Goal: Task Accomplishment & Management: Use online tool/utility

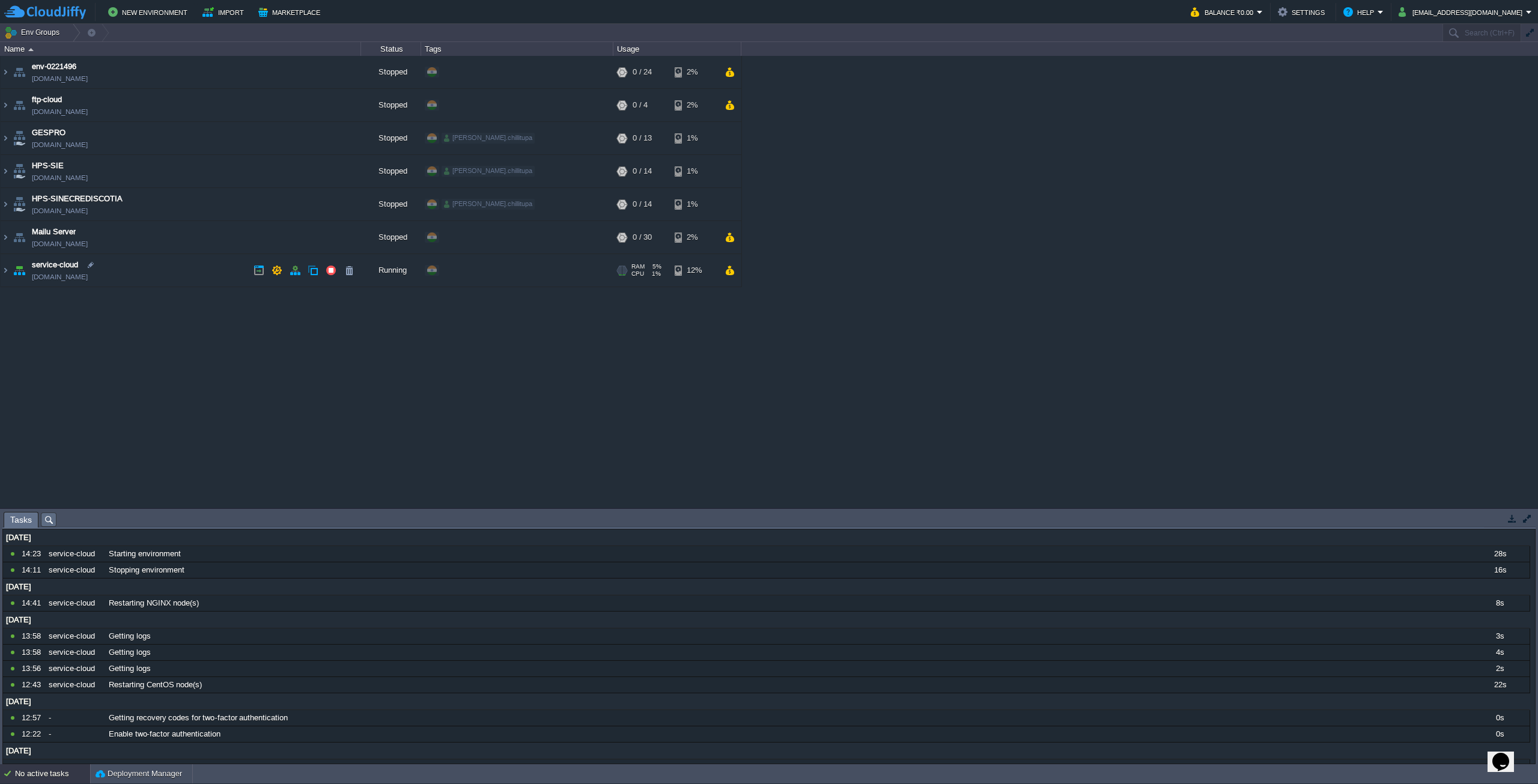
click at [196, 269] on td "service-cloud [DOMAIN_NAME]" at bounding box center [181, 270] width 361 height 33
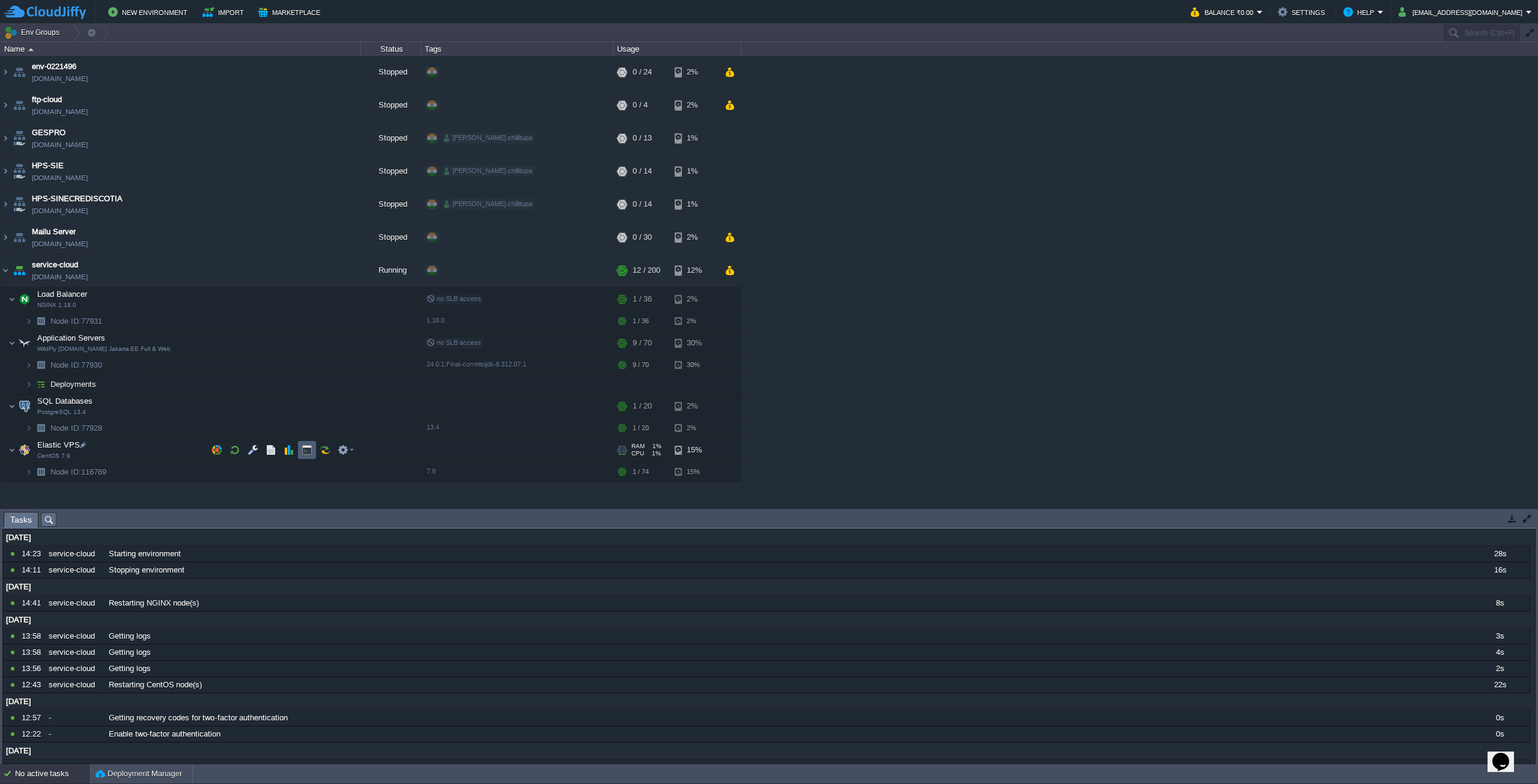
click at [310, 450] on button "button" at bounding box center [307, 450] width 11 height 11
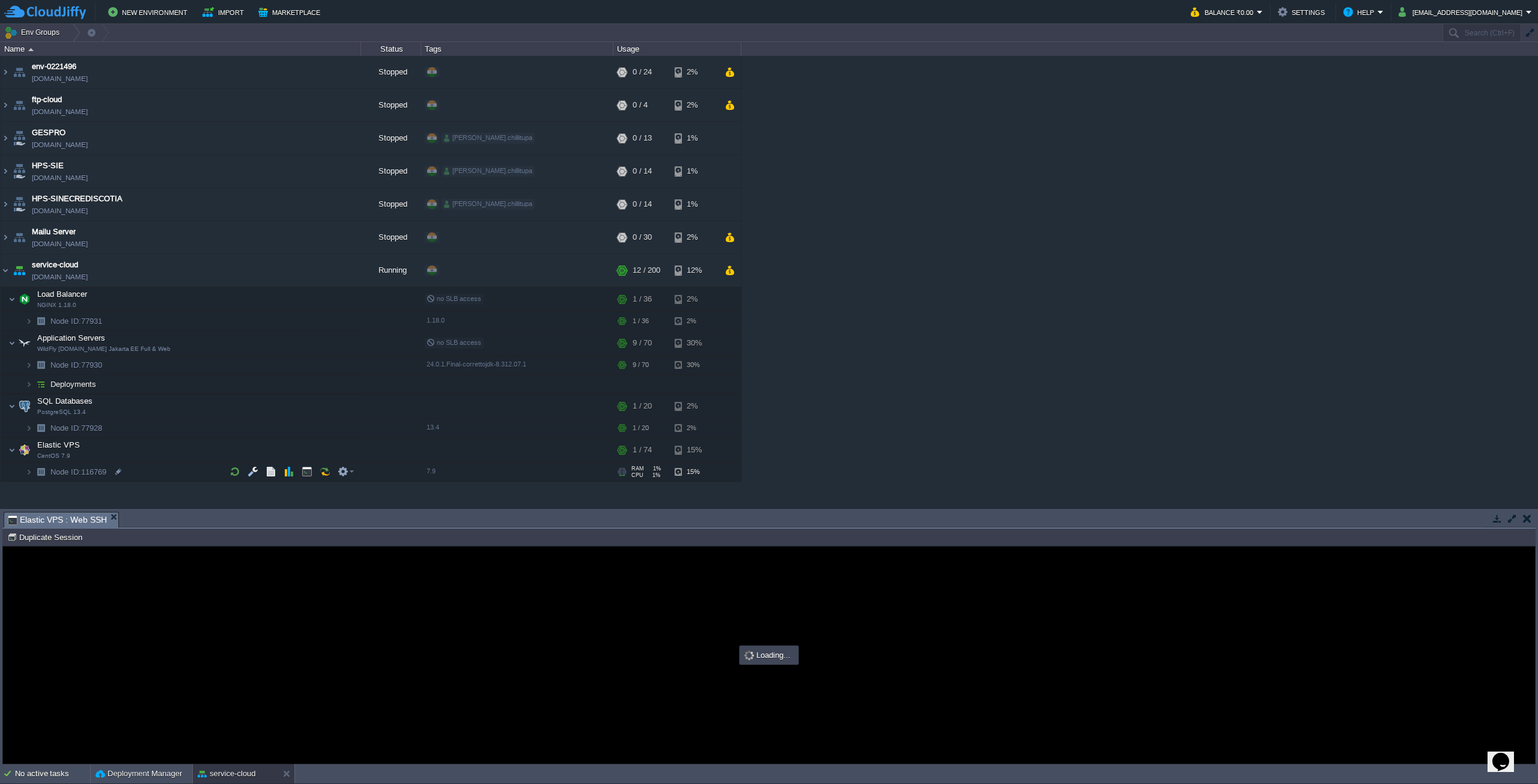
type input "#000000"
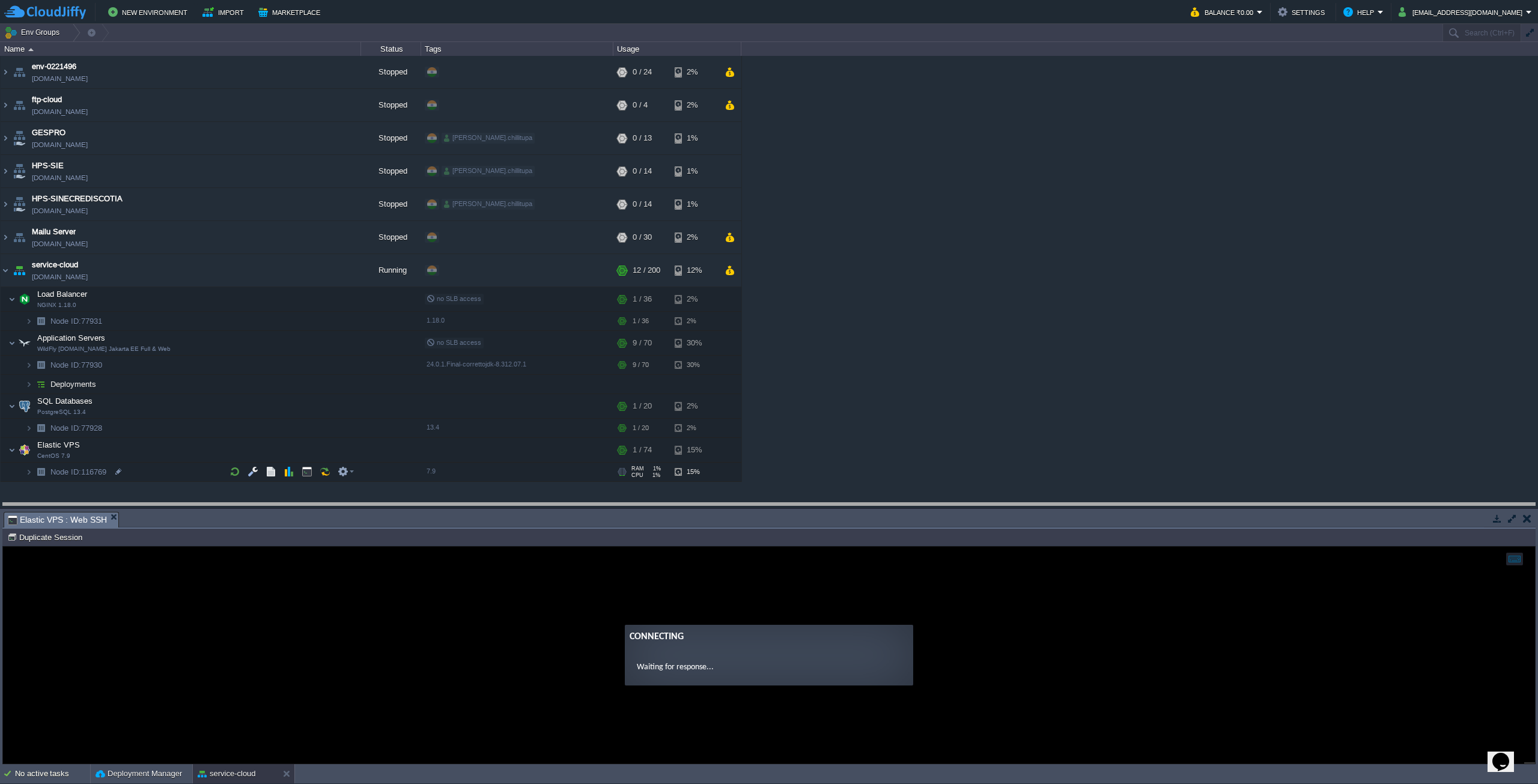
drag, startPoint x: 494, startPoint y: 521, endPoint x: 514, endPoint y: 480, distance: 45.6
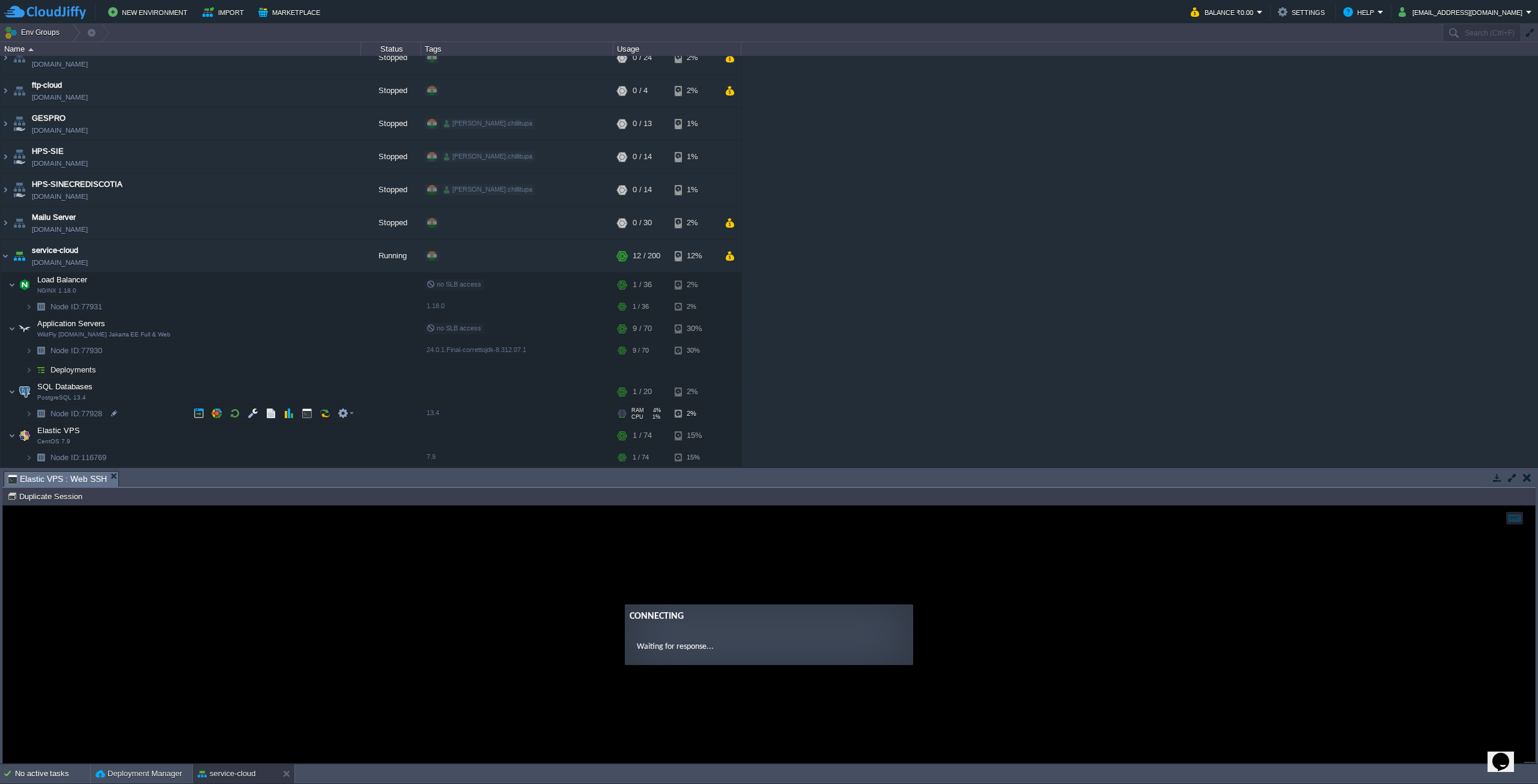
scroll to position [15, 0]
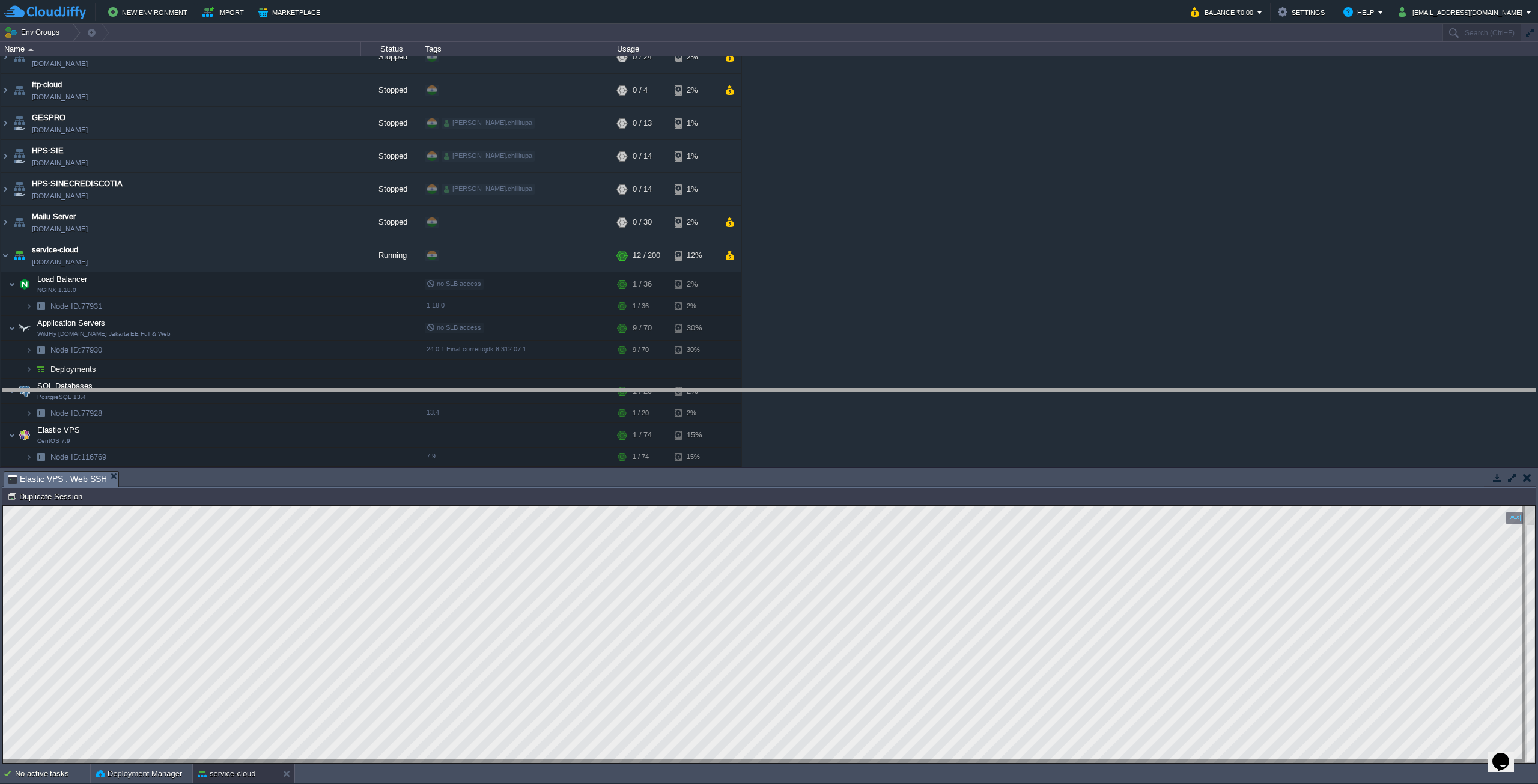
drag, startPoint x: 471, startPoint y: 484, endPoint x: 480, endPoint y: 375, distance: 109.4
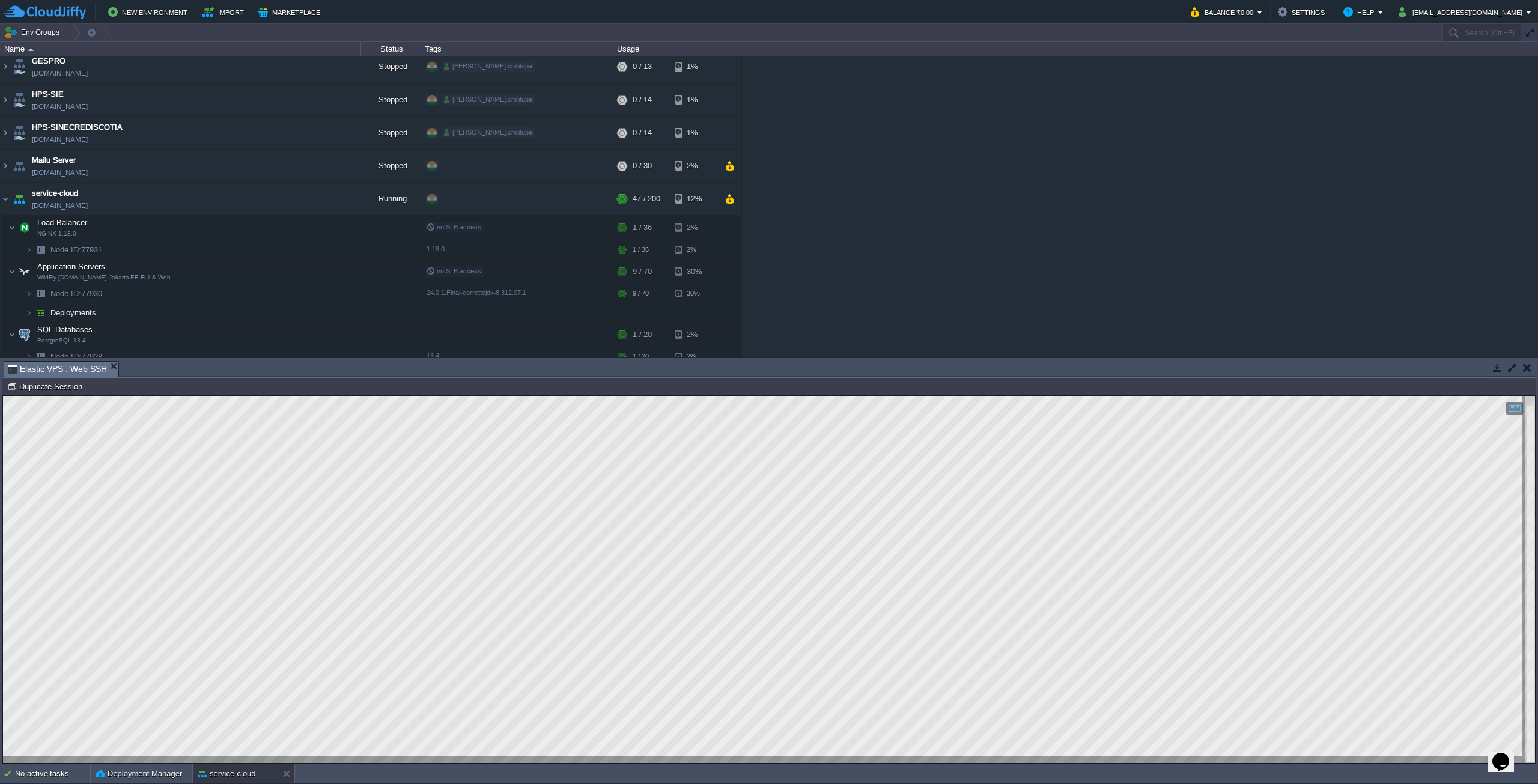
scroll to position [125, 0]
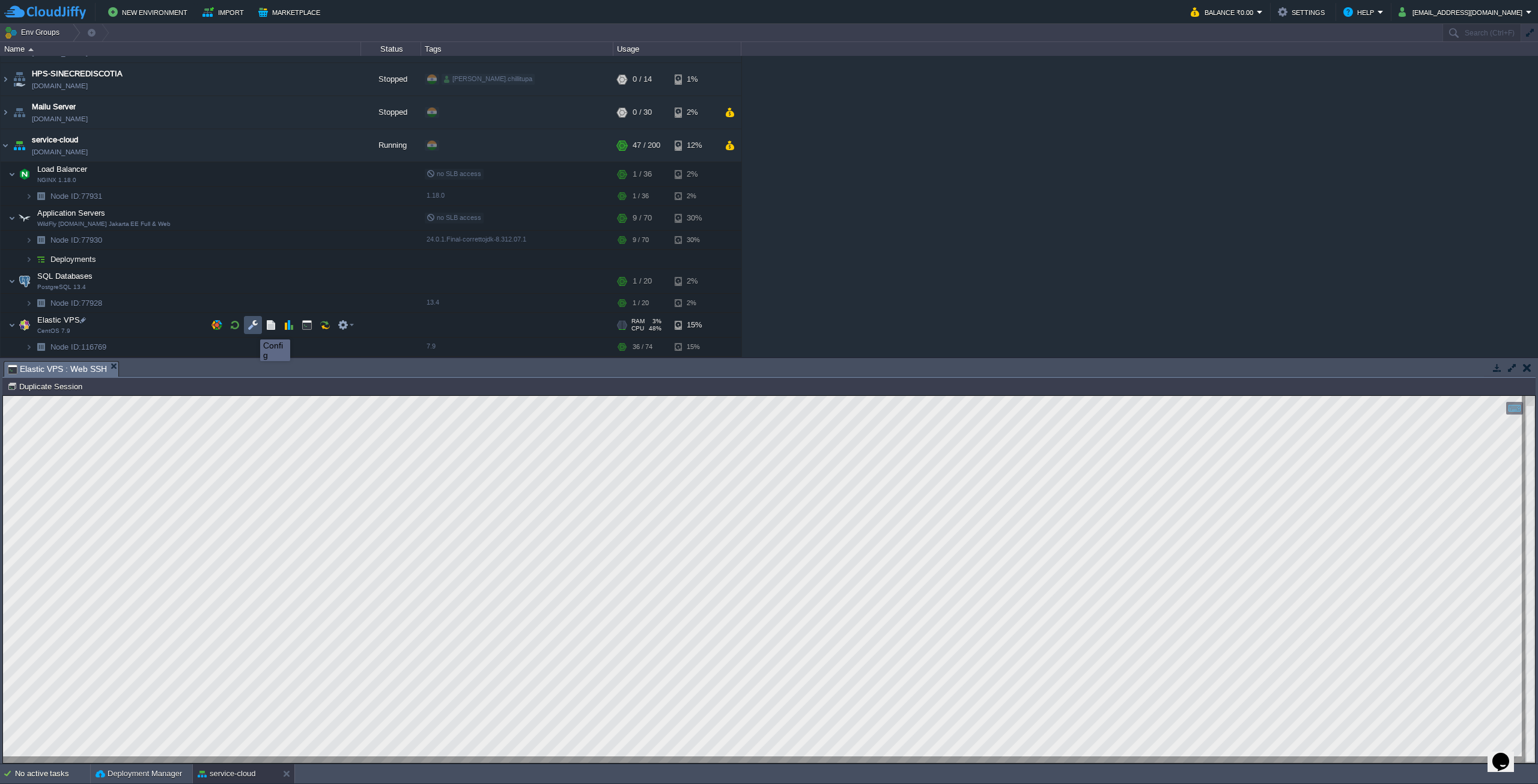
click at [251, 329] on button "button" at bounding box center [253, 325] width 11 height 11
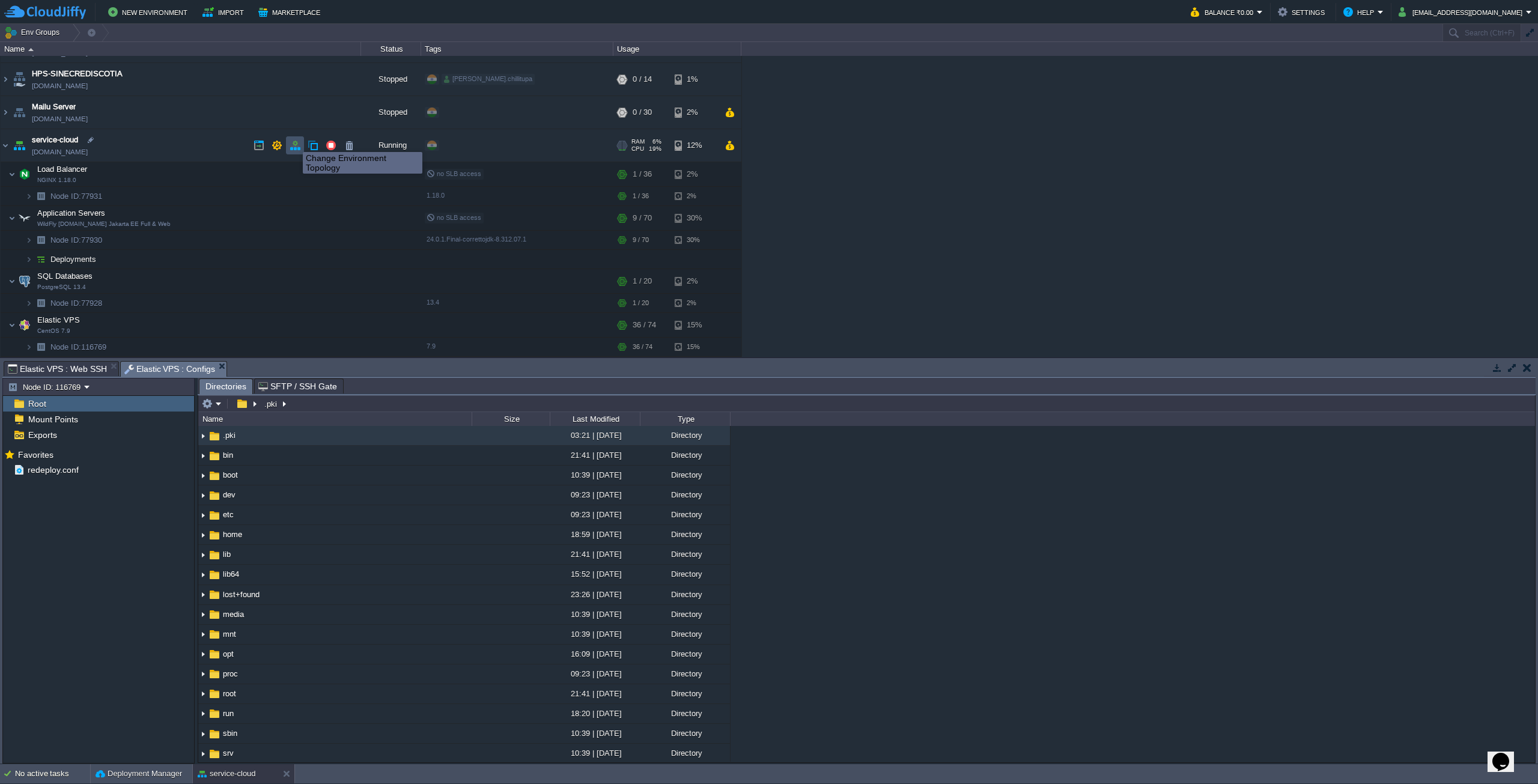
click at [294, 141] on button "button" at bounding box center [295, 146] width 11 height 11
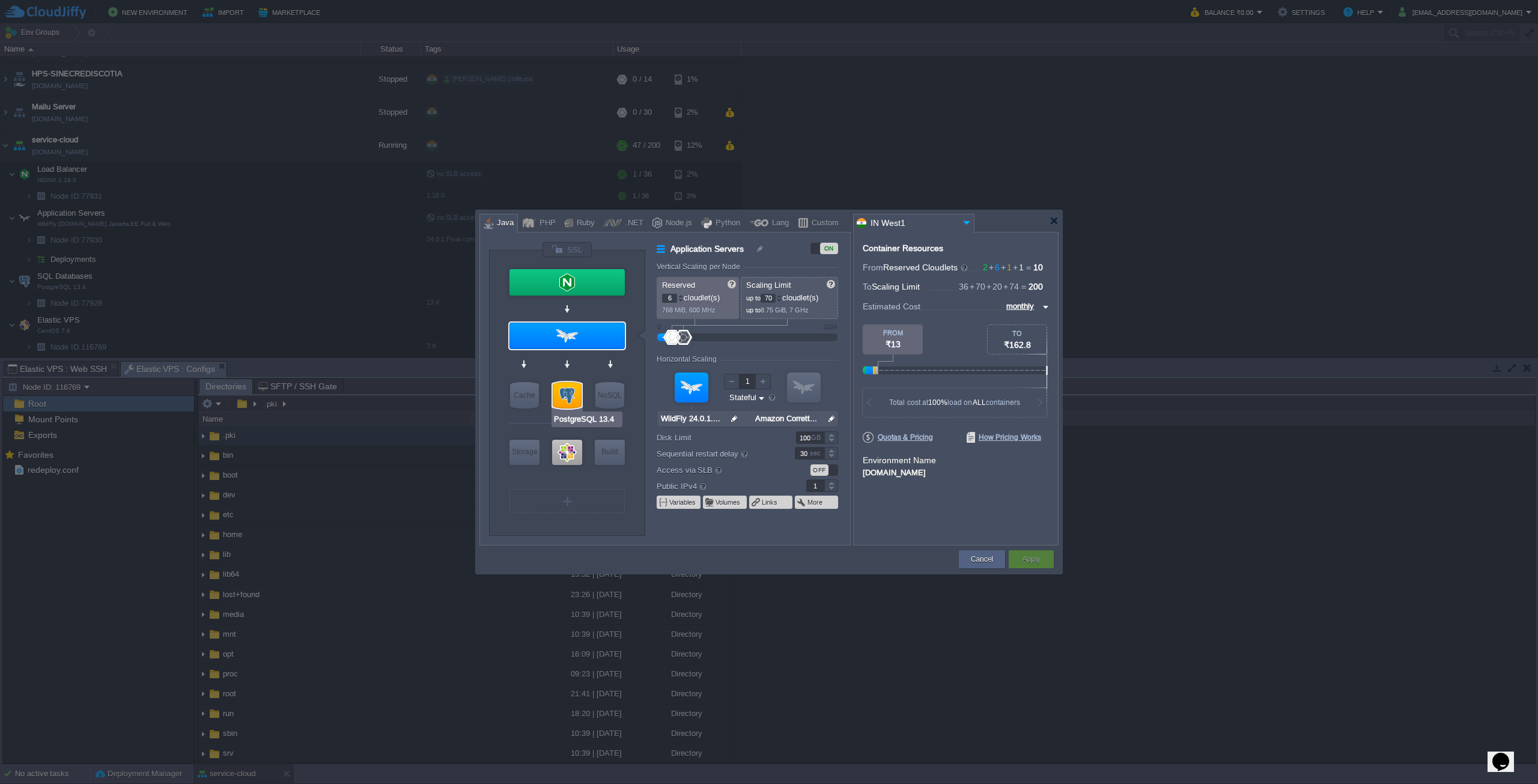
type input "CentOS 7.9"
click at [561, 457] on div at bounding box center [567, 452] width 30 height 26
type input "Elastic VPS"
type input "1"
type input "74"
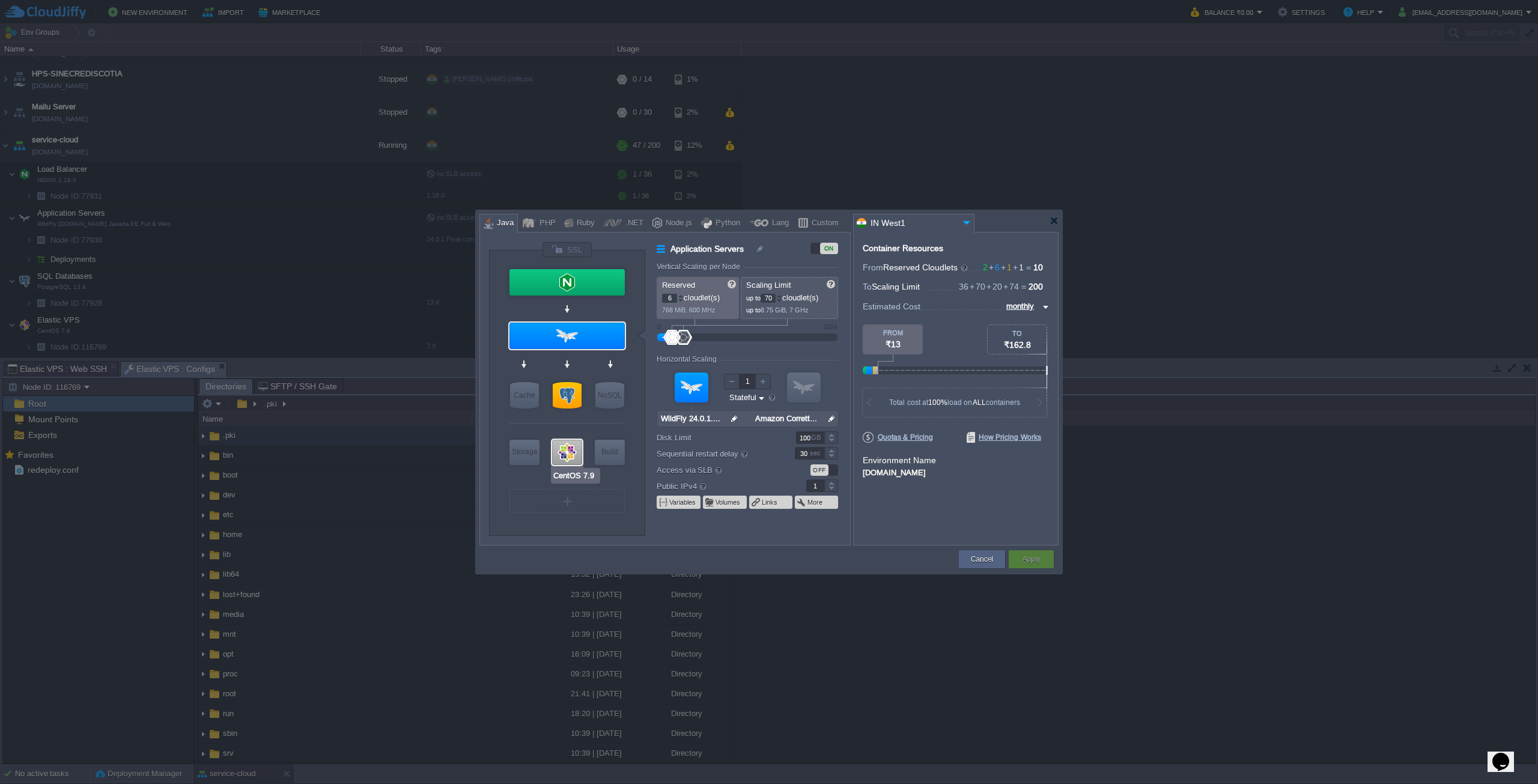
type input "CentOS 7.9"
type input "null"
type input "7.9"
type input "160"
type input "Redis 7.2.4"
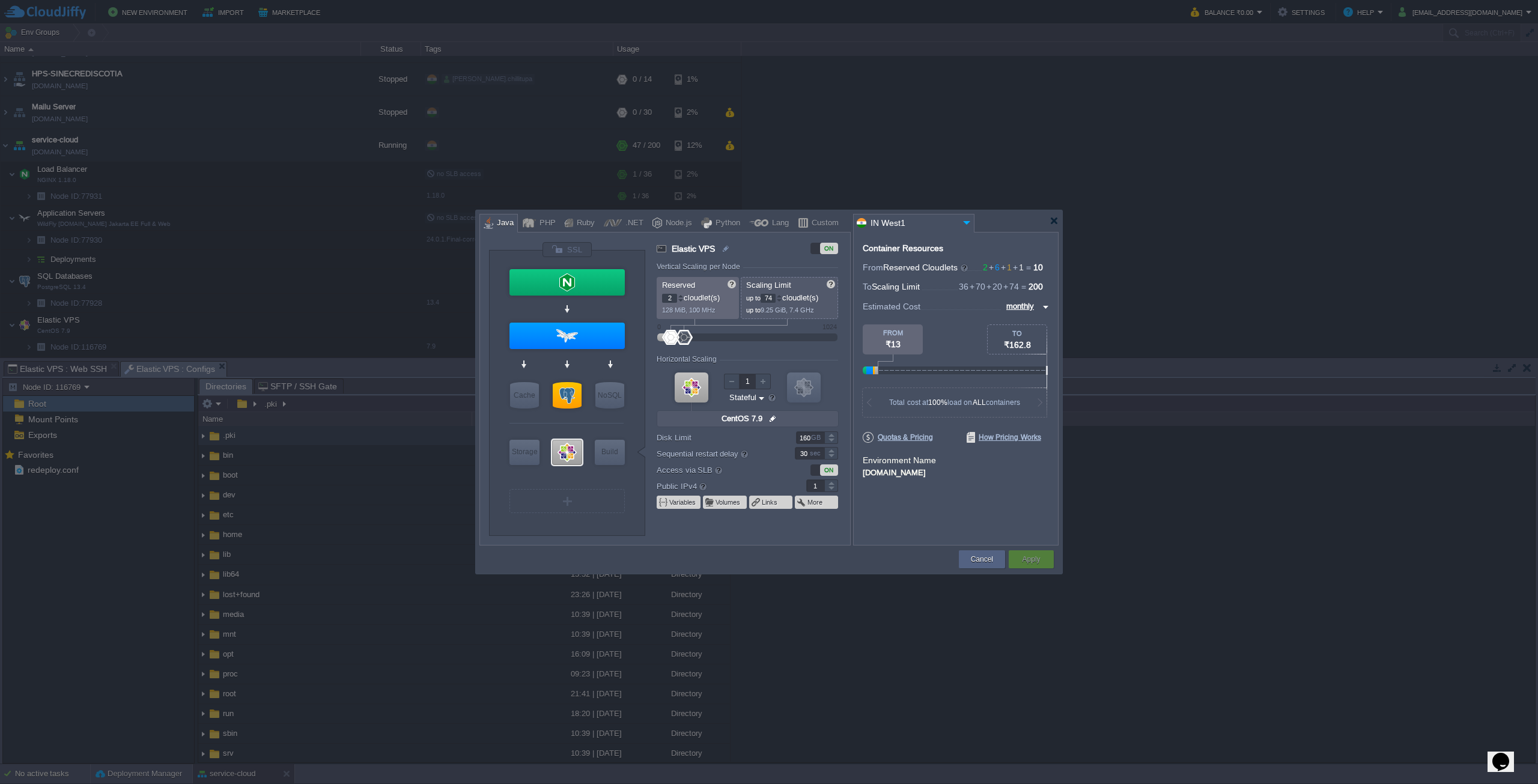
click at [679, 294] on div at bounding box center [680, 296] width 6 height 4
click at [683, 300] on div at bounding box center [680, 300] width 6 height 4
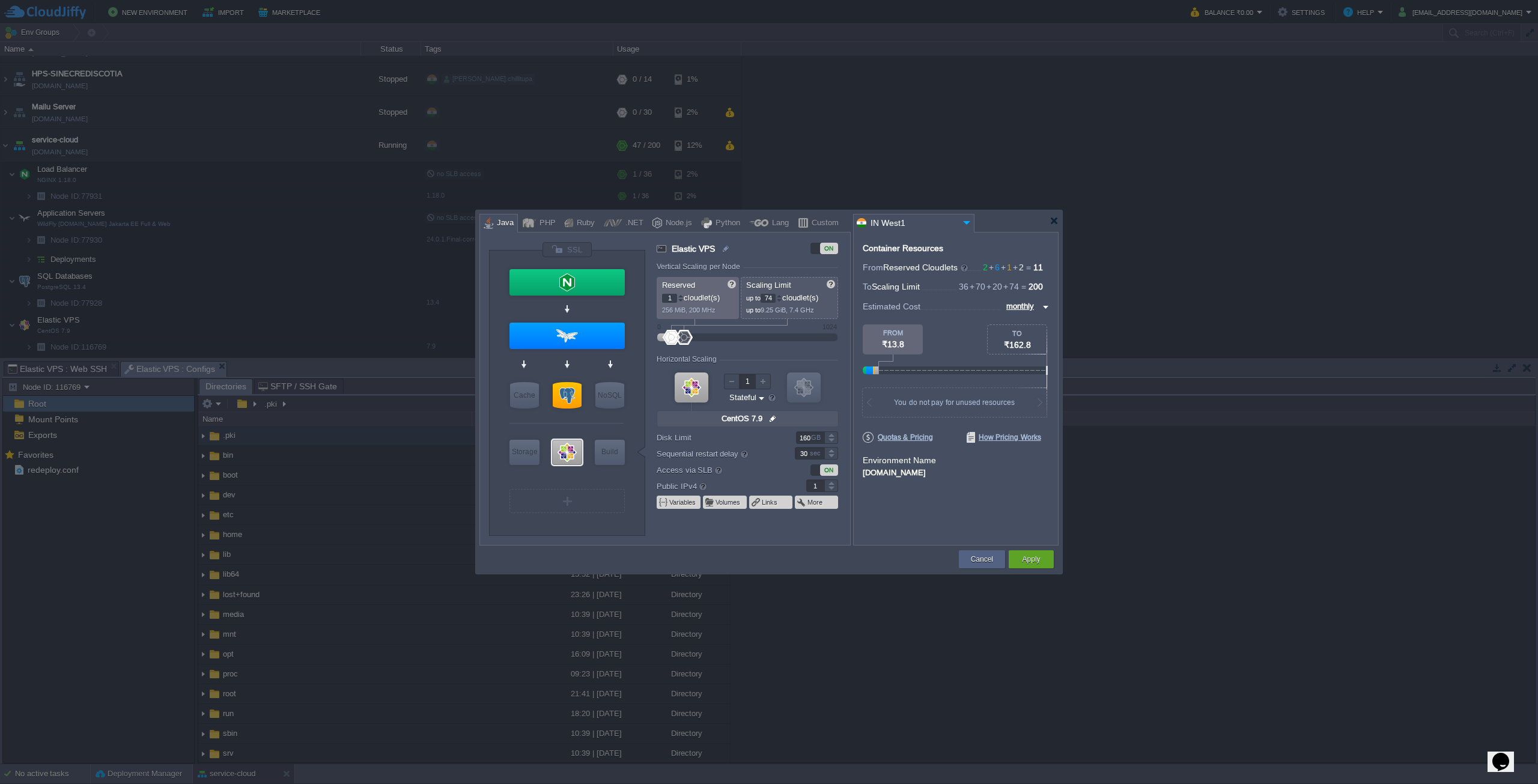
click at [683, 300] on div at bounding box center [680, 300] width 6 height 4
click at [679, 296] on div at bounding box center [680, 296] width 6 height 4
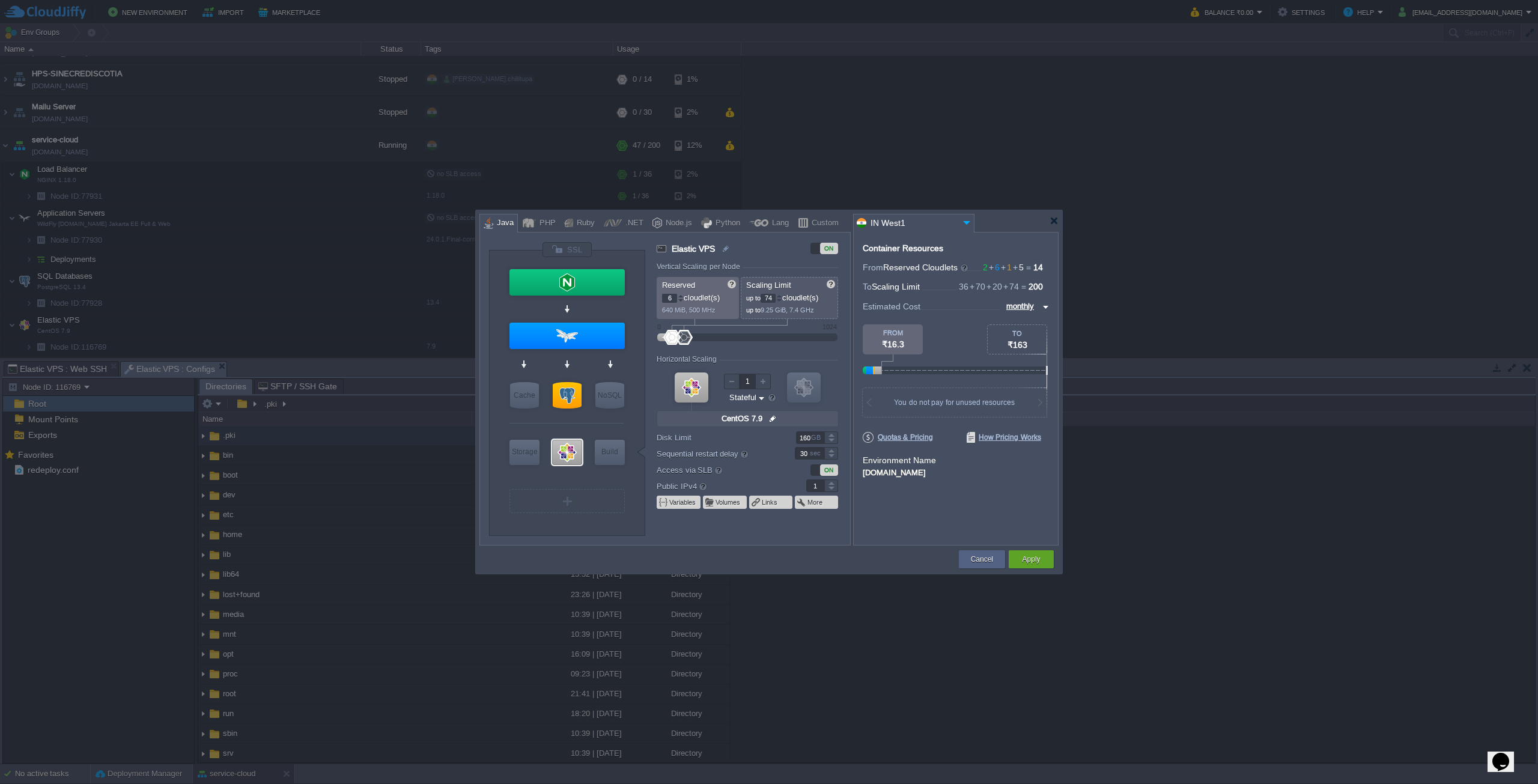
click at [679, 296] on div at bounding box center [680, 296] width 6 height 4
click at [681, 299] on div at bounding box center [680, 300] width 6 height 4
type input "6"
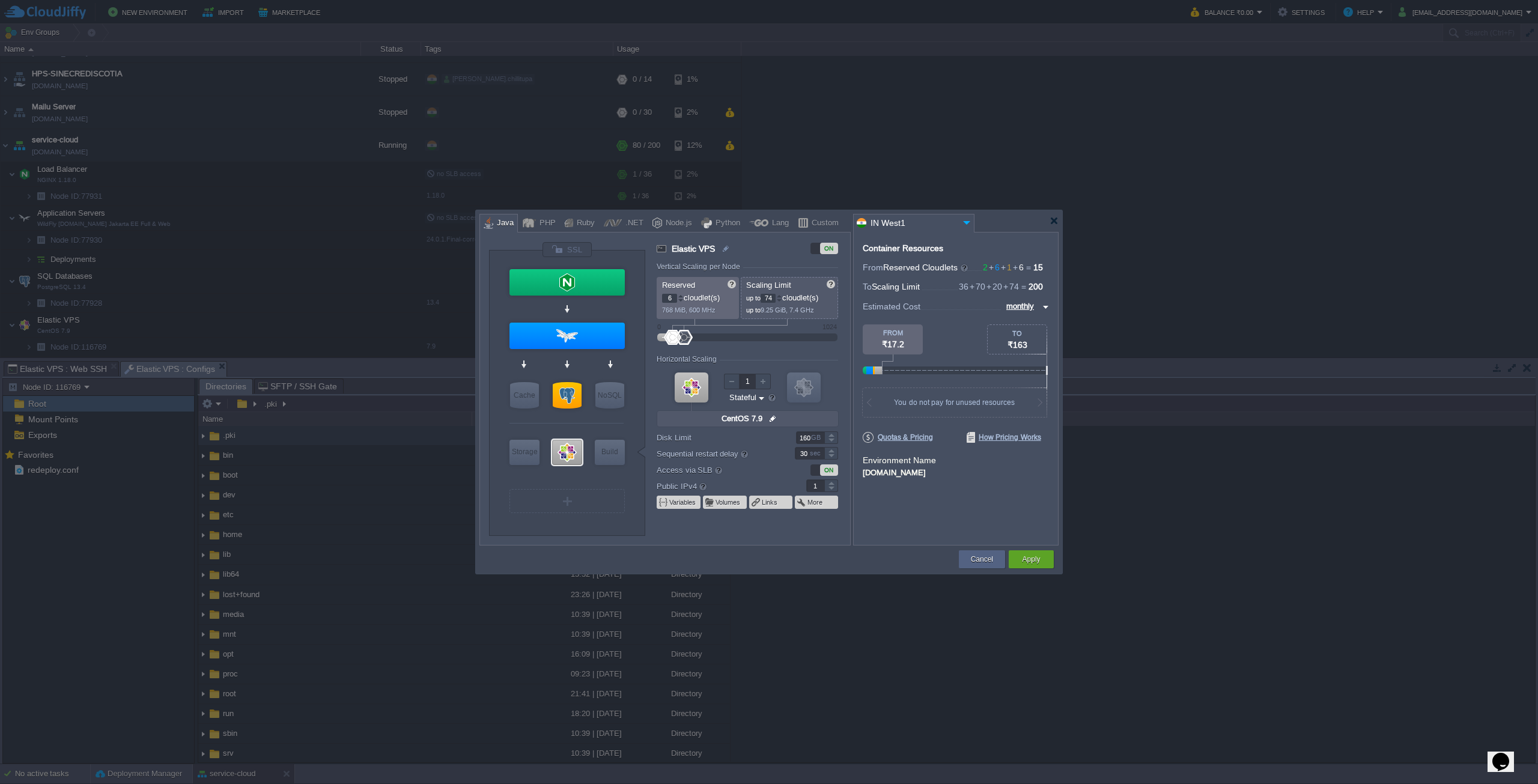
click at [681, 299] on div at bounding box center [680, 300] width 6 height 4
click at [1029, 551] on div "Apply" at bounding box center [1031, 559] width 27 height 18
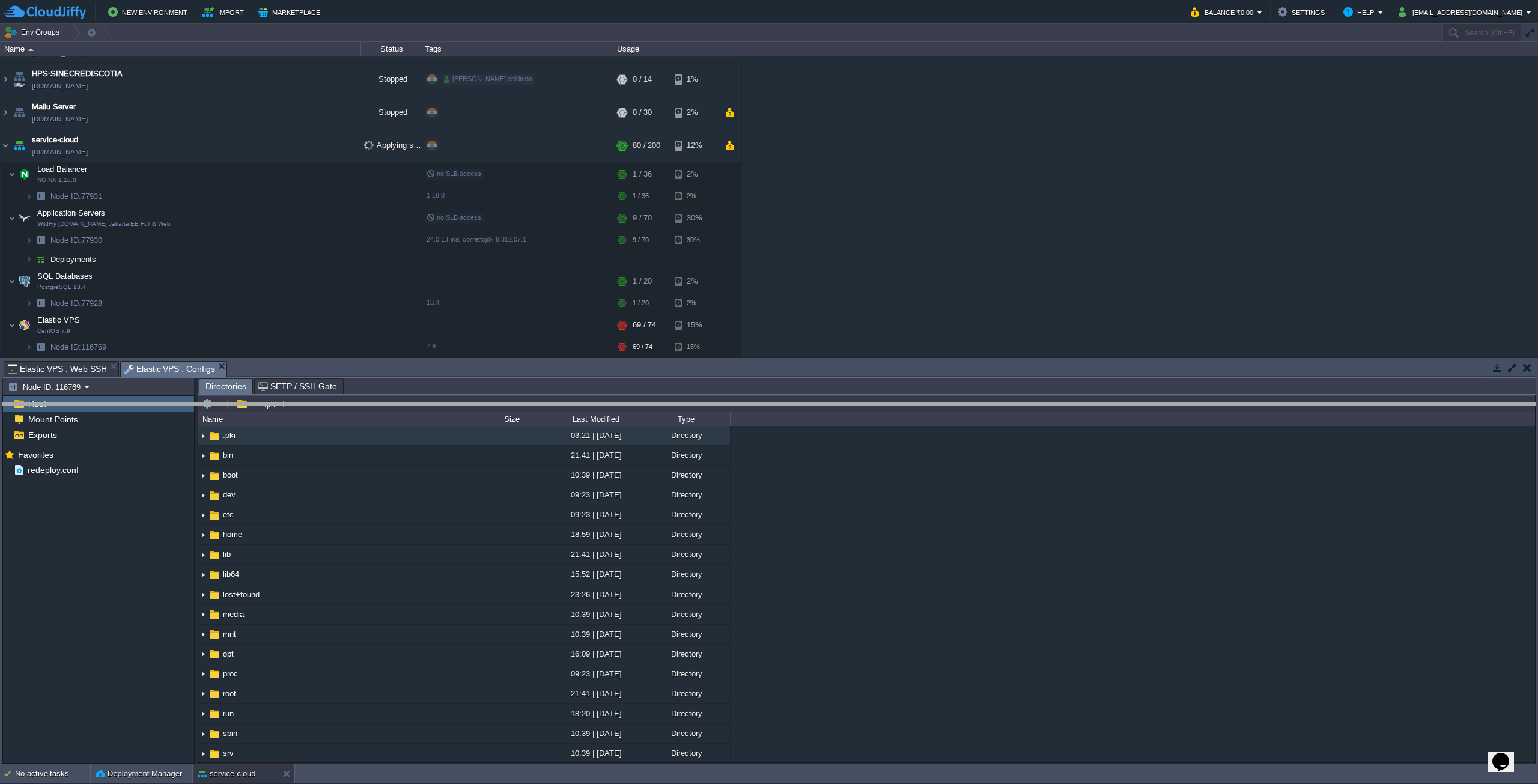
drag, startPoint x: 680, startPoint y: 362, endPoint x: 661, endPoint y: 428, distance: 68.7
click at [661, 428] on body "New Environment Import Marketplace Bonus ₹0.00 Upgrade Account Balance ₹0.00 Se…" at bounding box center [769, 392] width 1538 height 784
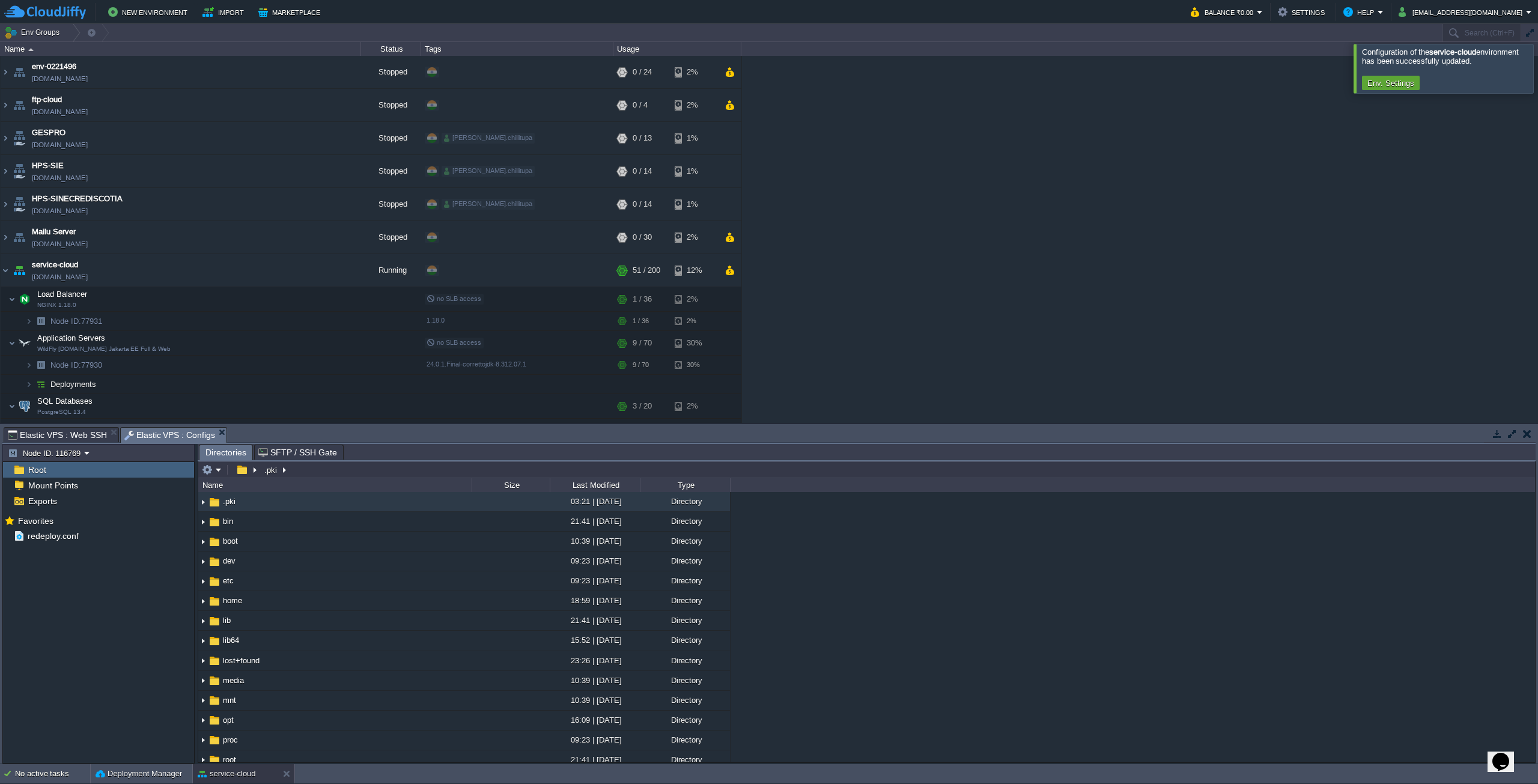
scroll to position [59, 0]
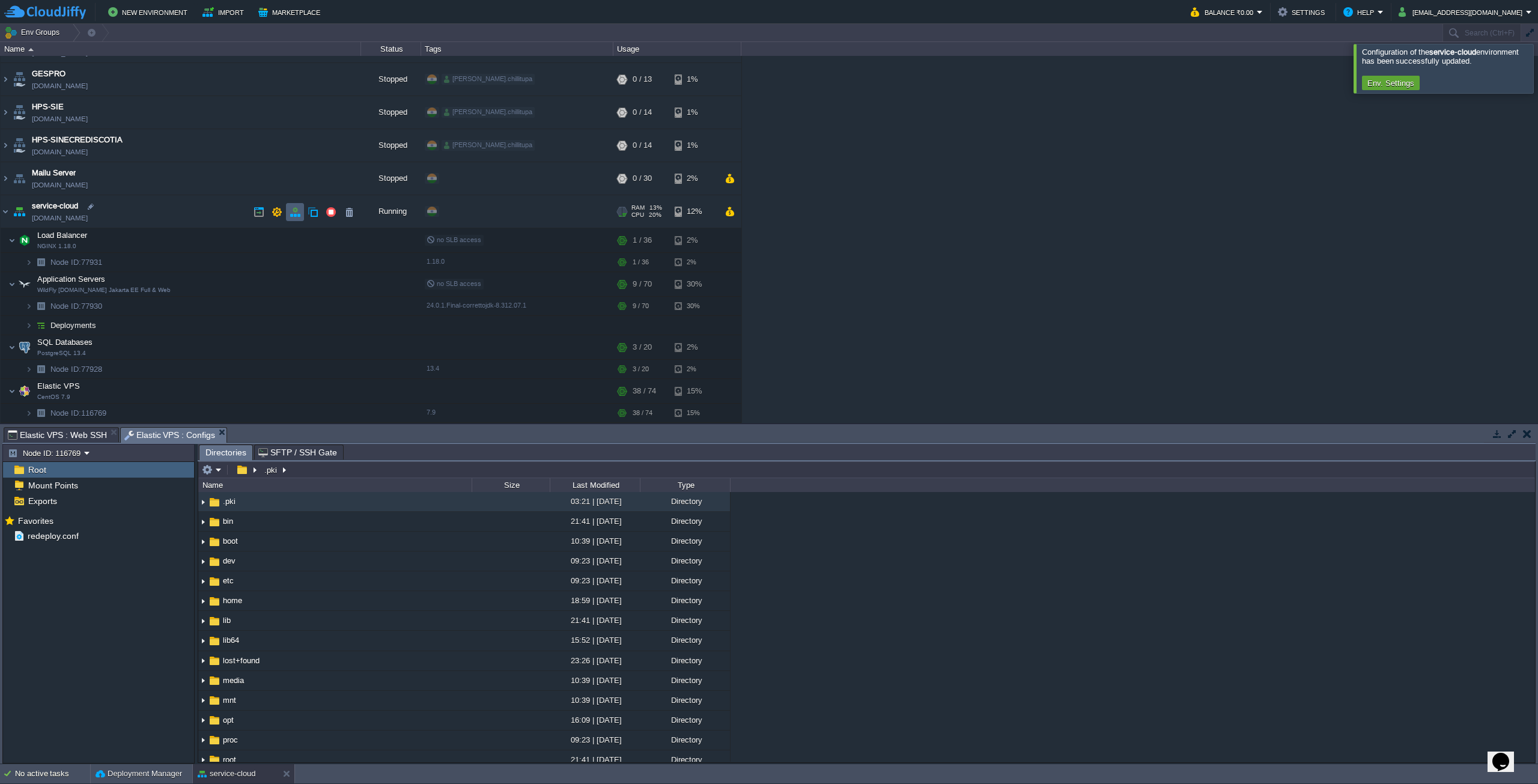
click at [289, 210] on td at bounding box center [294, 211] width 18 height 18
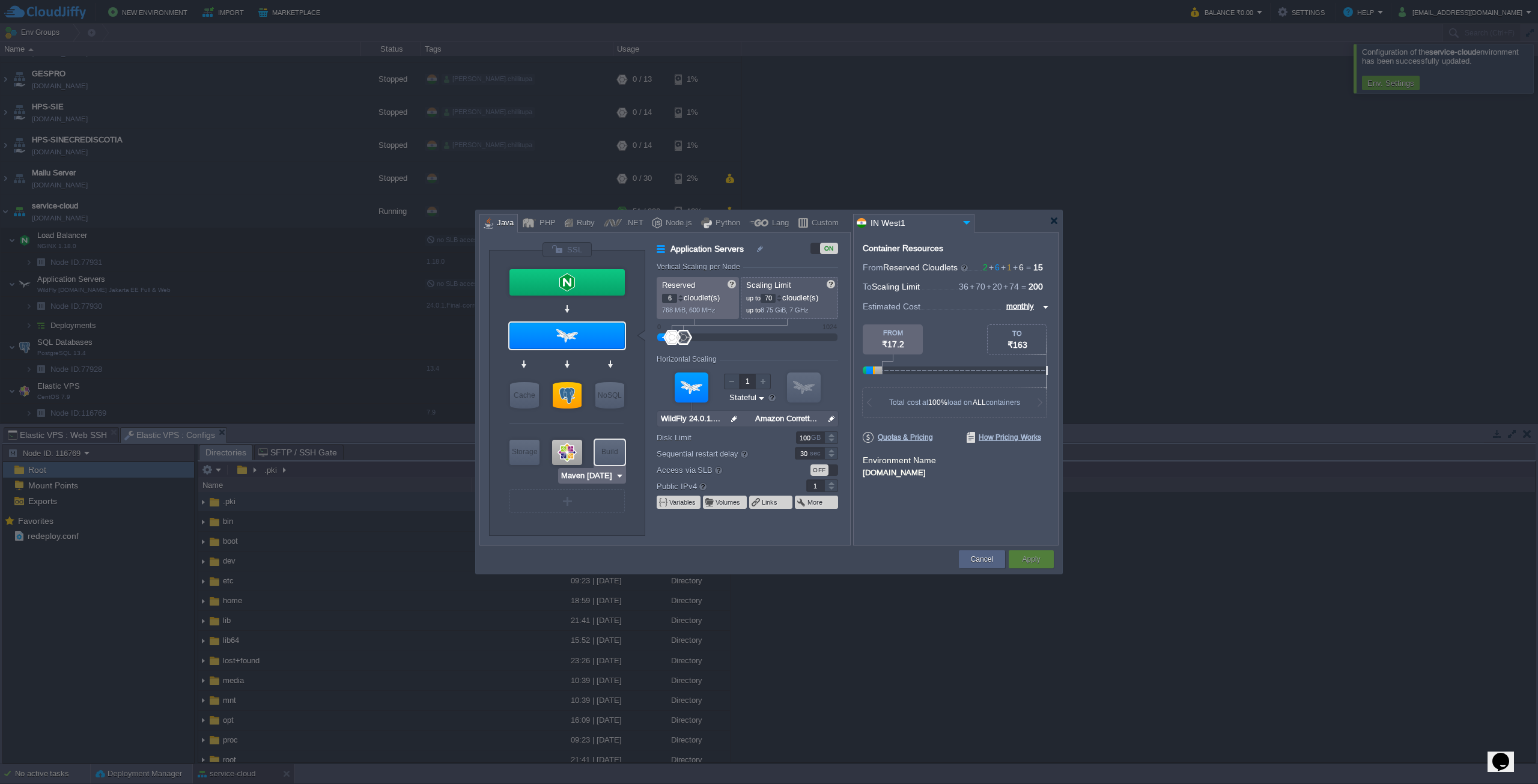
type input "CentOS 7.9"
click at [568, 446] on div at bounding box center [567, 452] width 30 height 26
type input "Elastic VPS"
type input "74"
type input "CentOS 7.9"
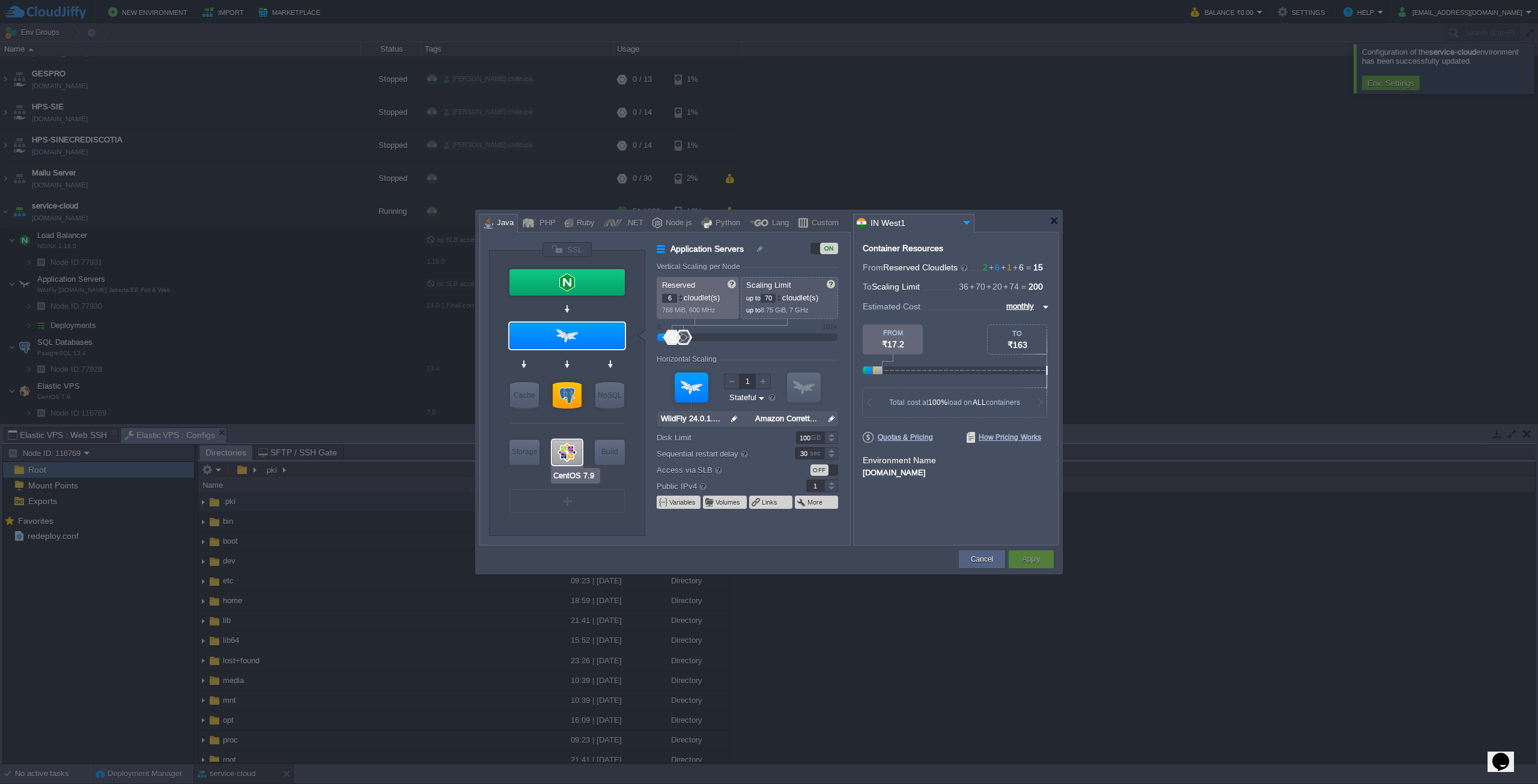
type input "null"
type input "7.9"
type input "160"
click at [1053, 221] on div at bounding box center [1054, 221] width 9 height 9
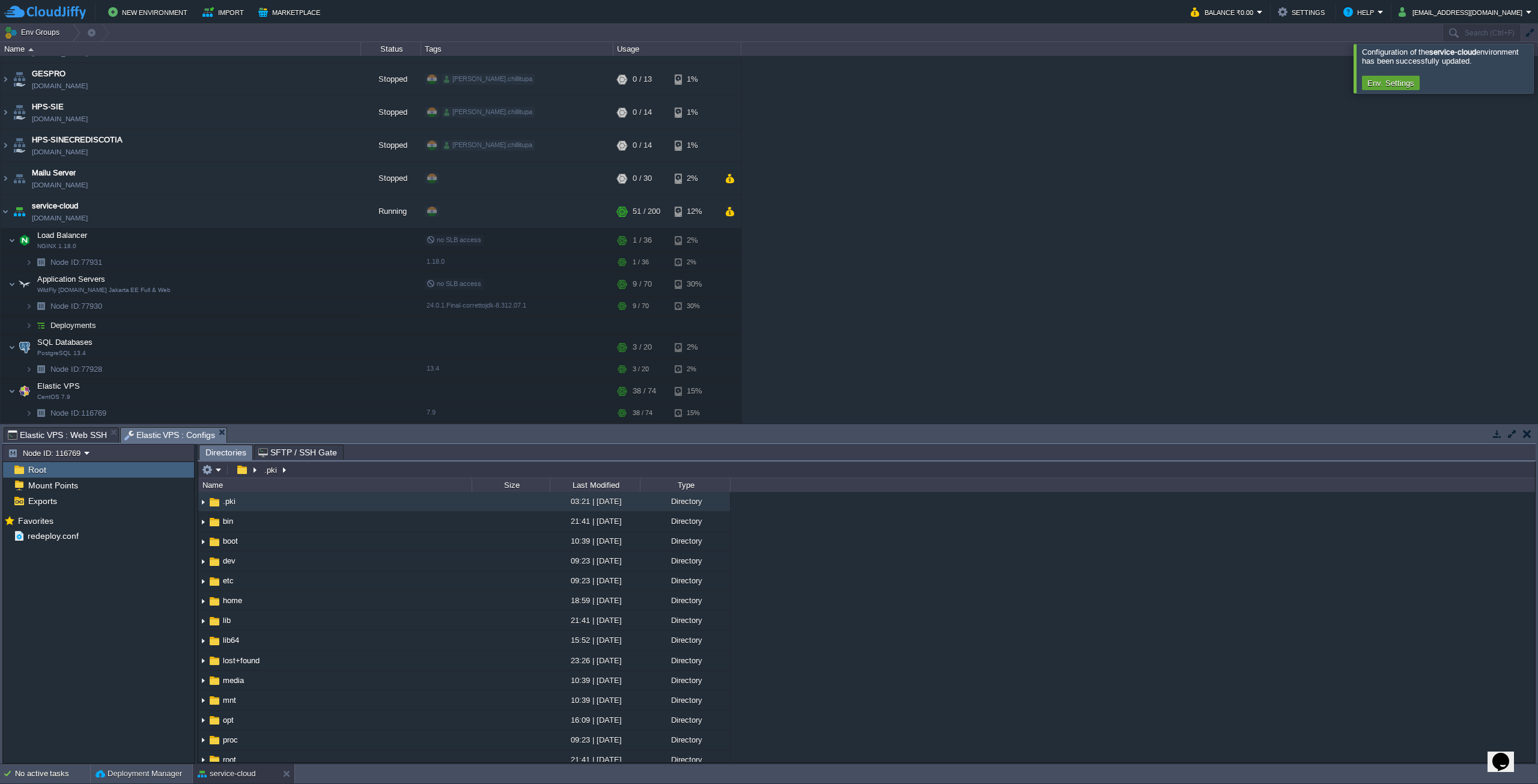
click at [53, 430] on span "Elastic VPS : Web SSH" at bounding box center [57, 435] width 99 height 15
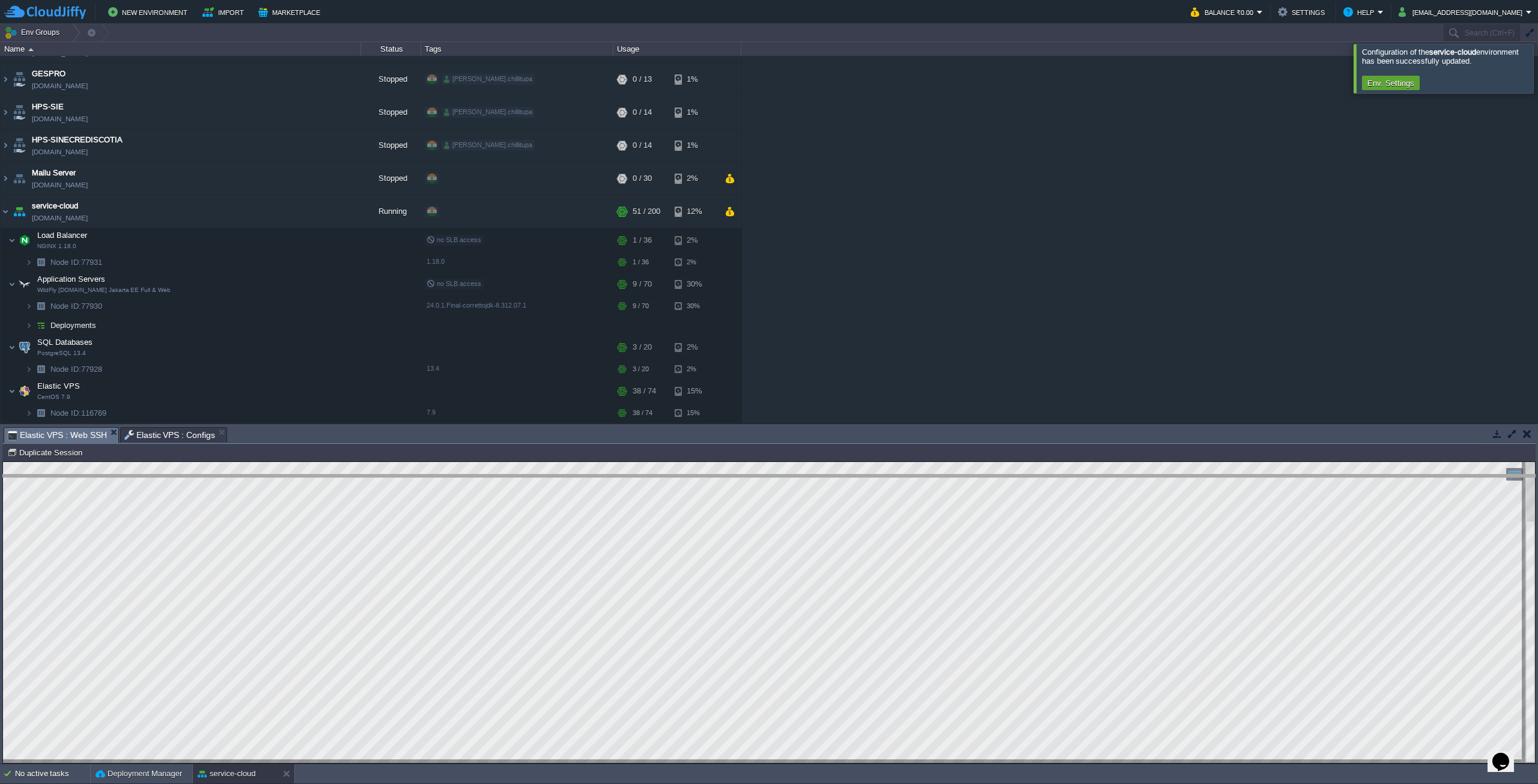
drag, startPoint x: 399, startPoint y: 433, endPoint x: 398, endPoint y: 491, distance: 58.0
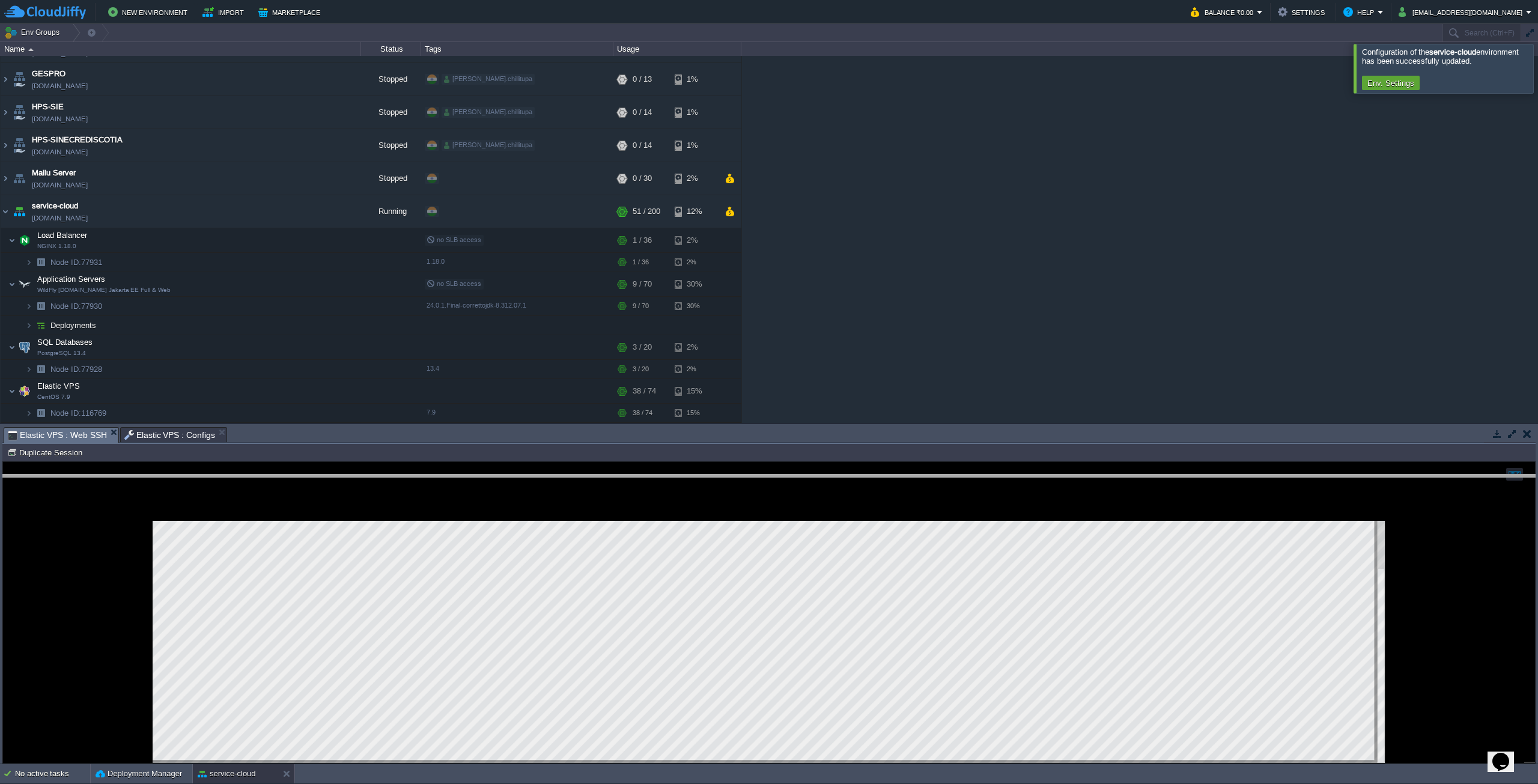
scroll to position [0, 0]
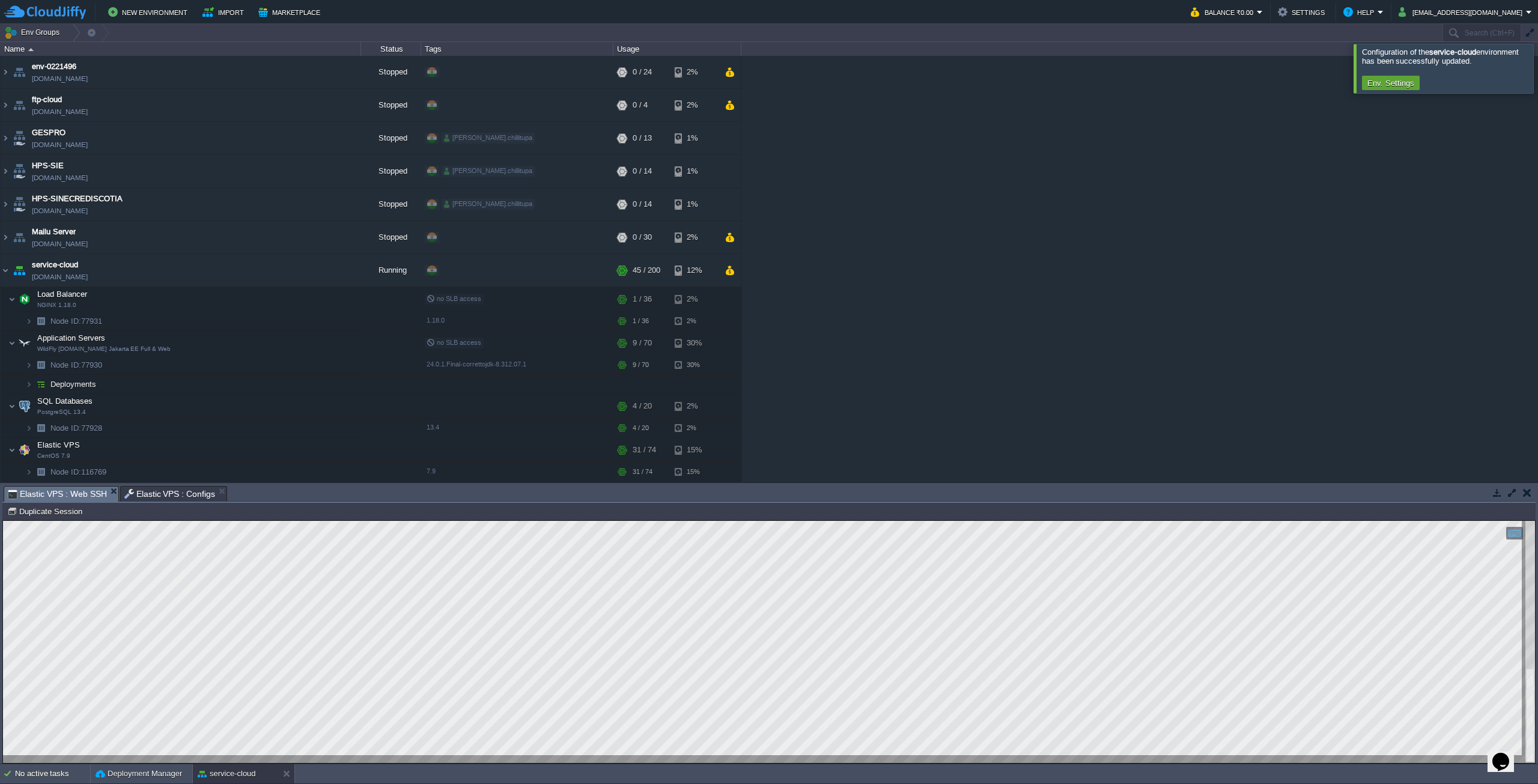
drag, startPoint x: 1051, startPoint y: 197, endPoint x: 1045, endPoint y: 198, distance: 6.1
click at [1051, 197] on div "env-0221496 [DOMAIN_NAME] Stopped + Add to Env Group RAM 0% CPU 0% 0 / 24 2% ft…" at bounding box center [769, 269] width 1538 height 426
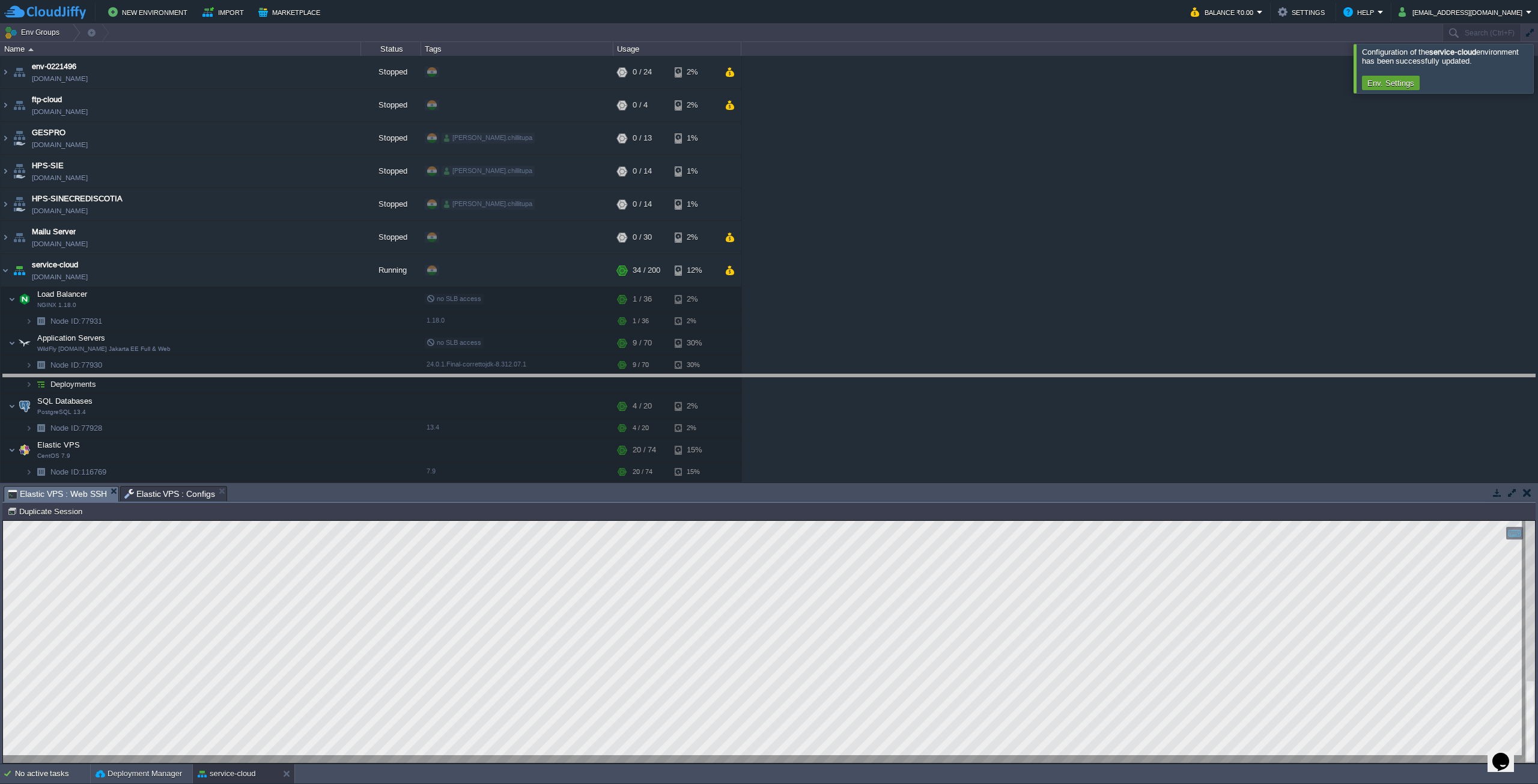
drag, startPoint x: 598, startPoint y: 488, endPoint x: 562, endPoint y: 375, distance: 118.6
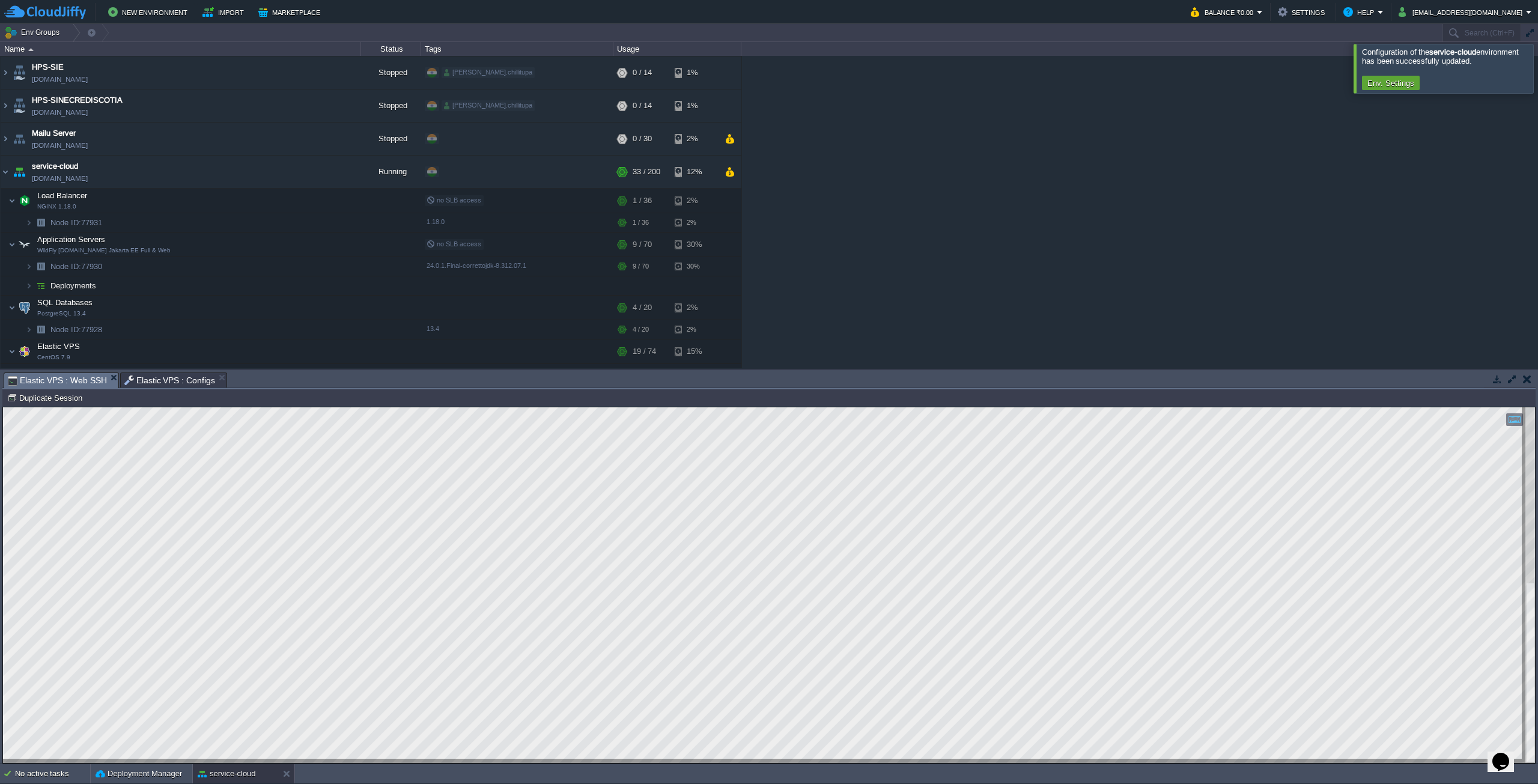
scroll to position [114, 0]
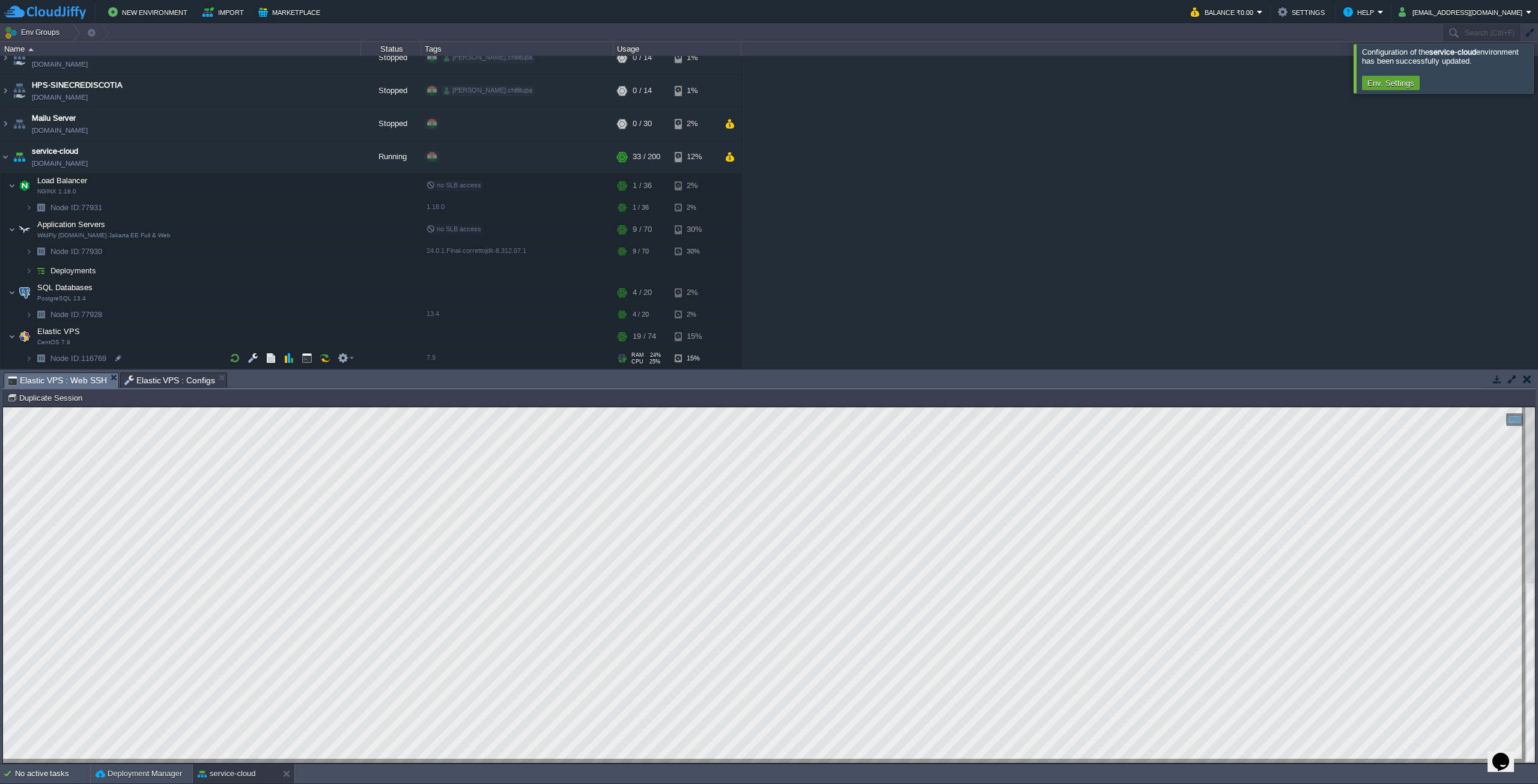
click at [25, 361] on span at bounding box center [13, 358] width 25 height 9
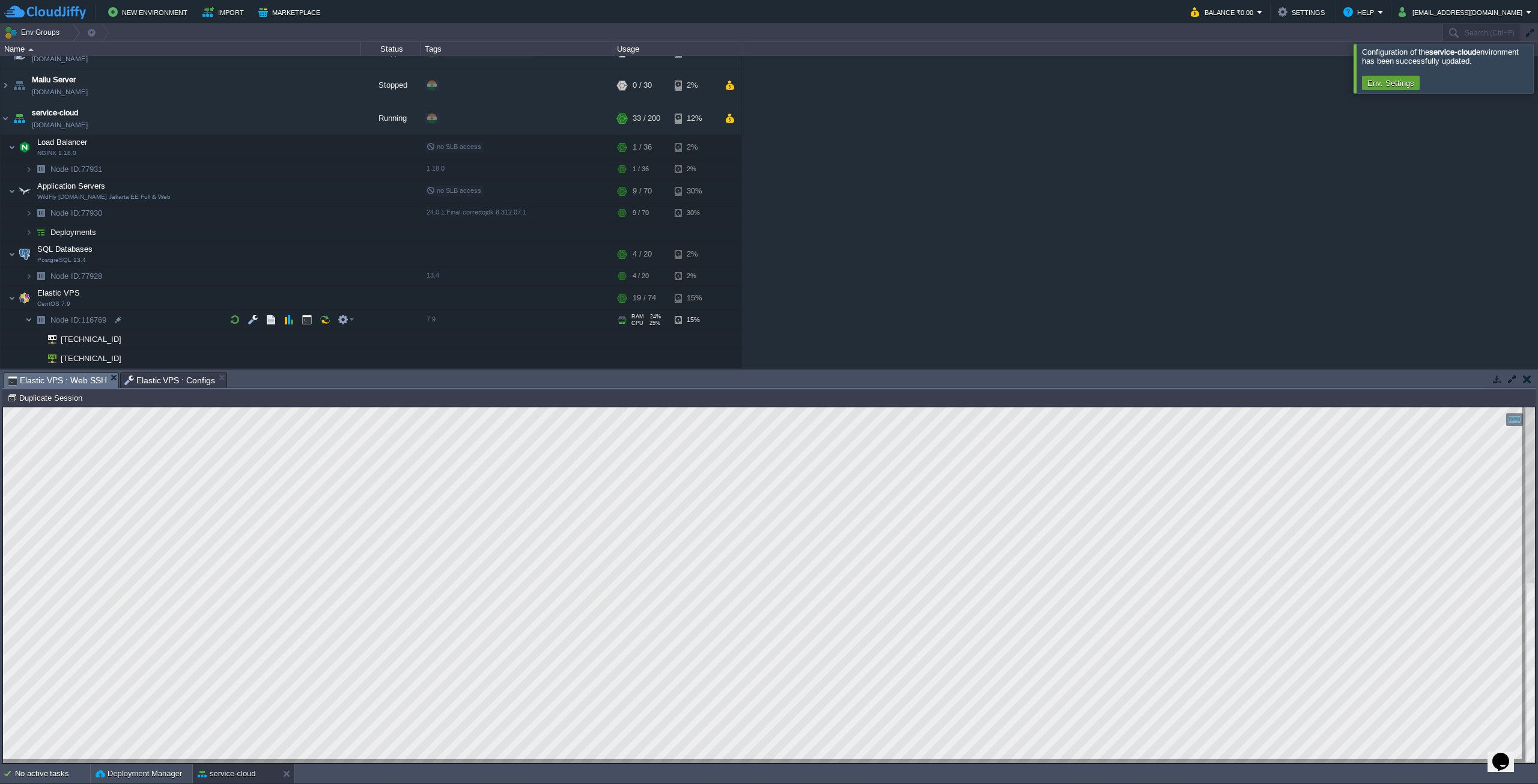
click at [32, 324] on img at bounding box center [29, 320] width 7 height 19
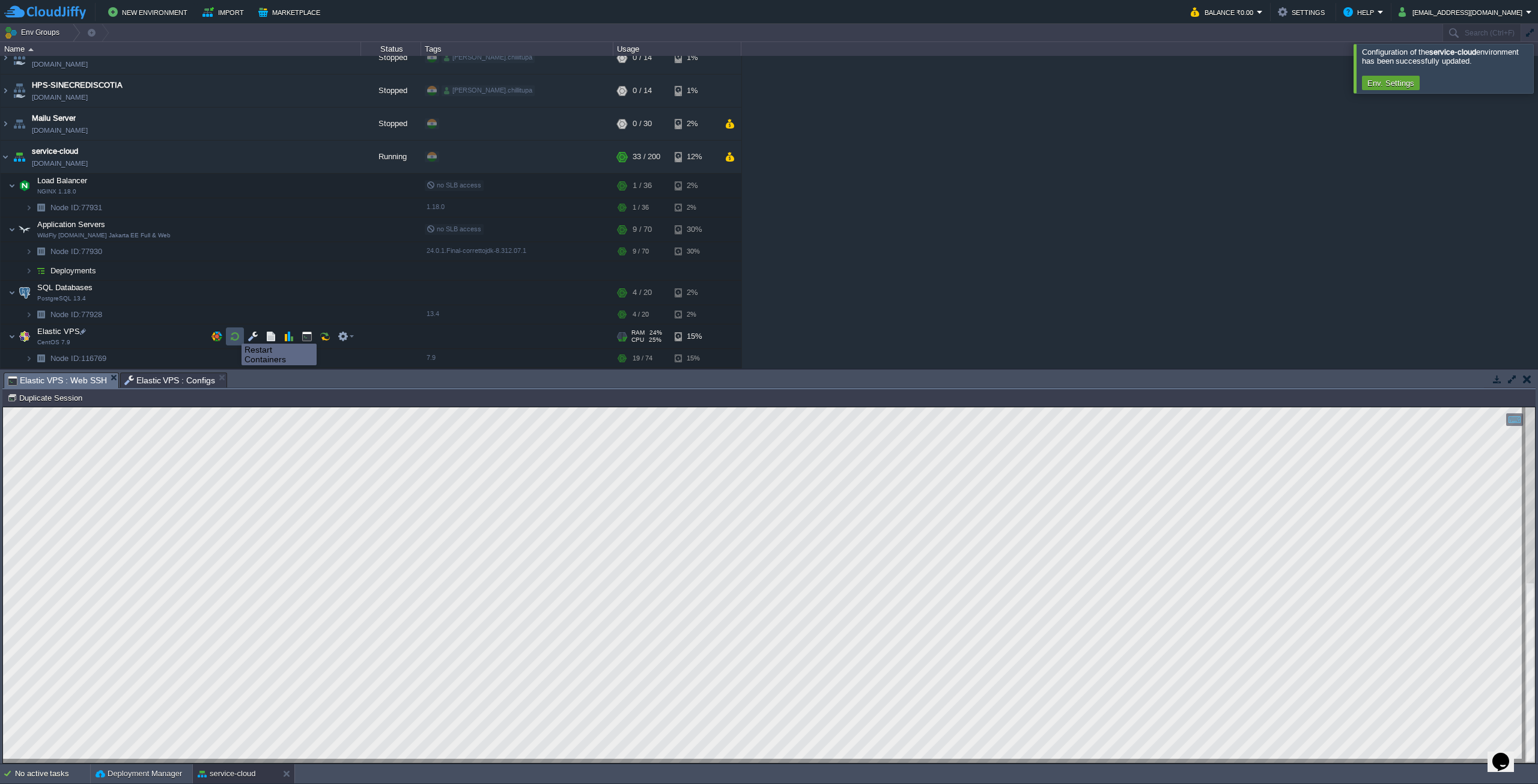
click at [232, 333] on button "button" at bounding box center [235, 337] width 11 height 11
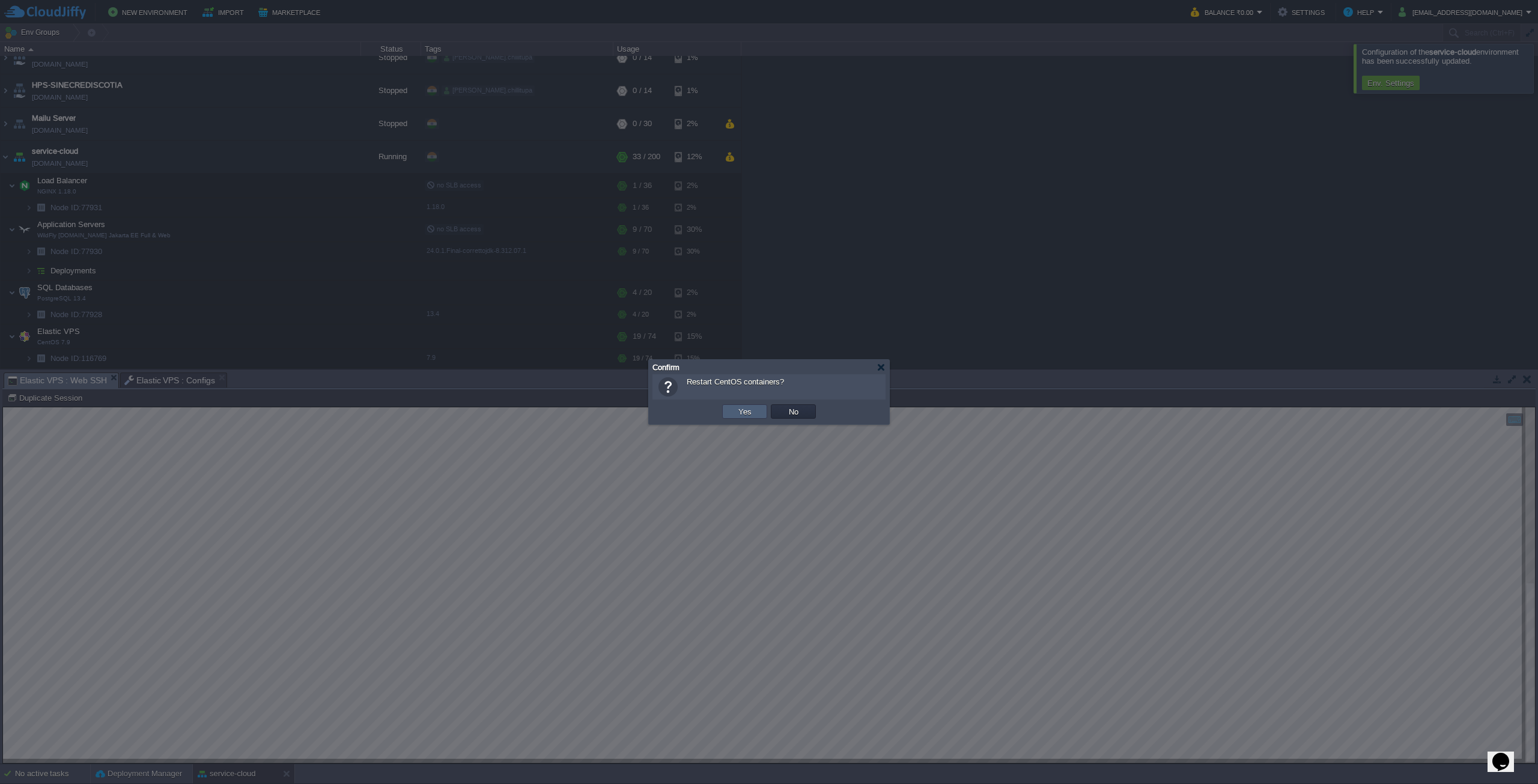
click at [734, 411] on td "Yes" at bounding box center [745, 411] width 45 height 15
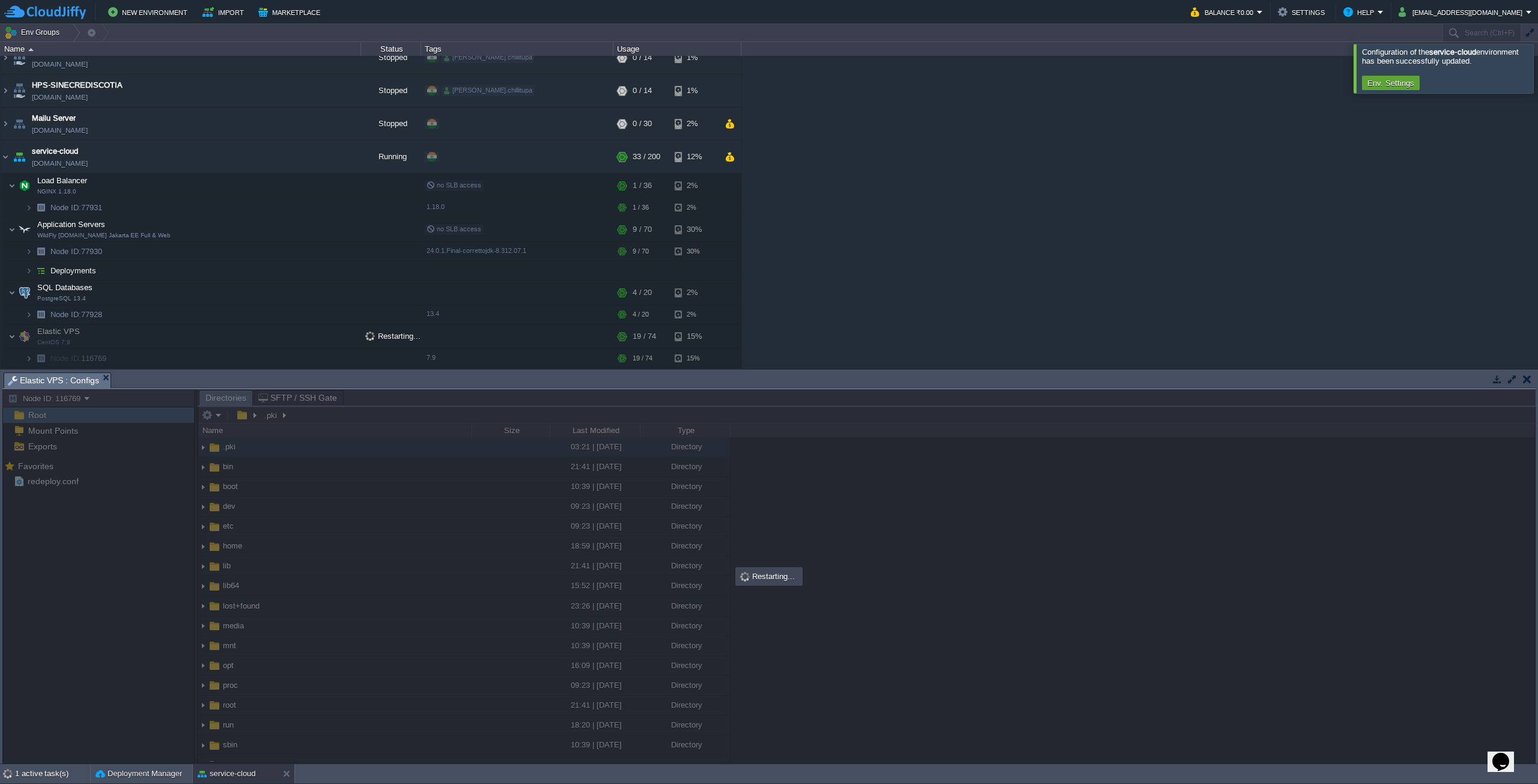
click at [96, 379] on em "Elastic VPS : Configs" at bounding box center [59, 380] width 103 height 15
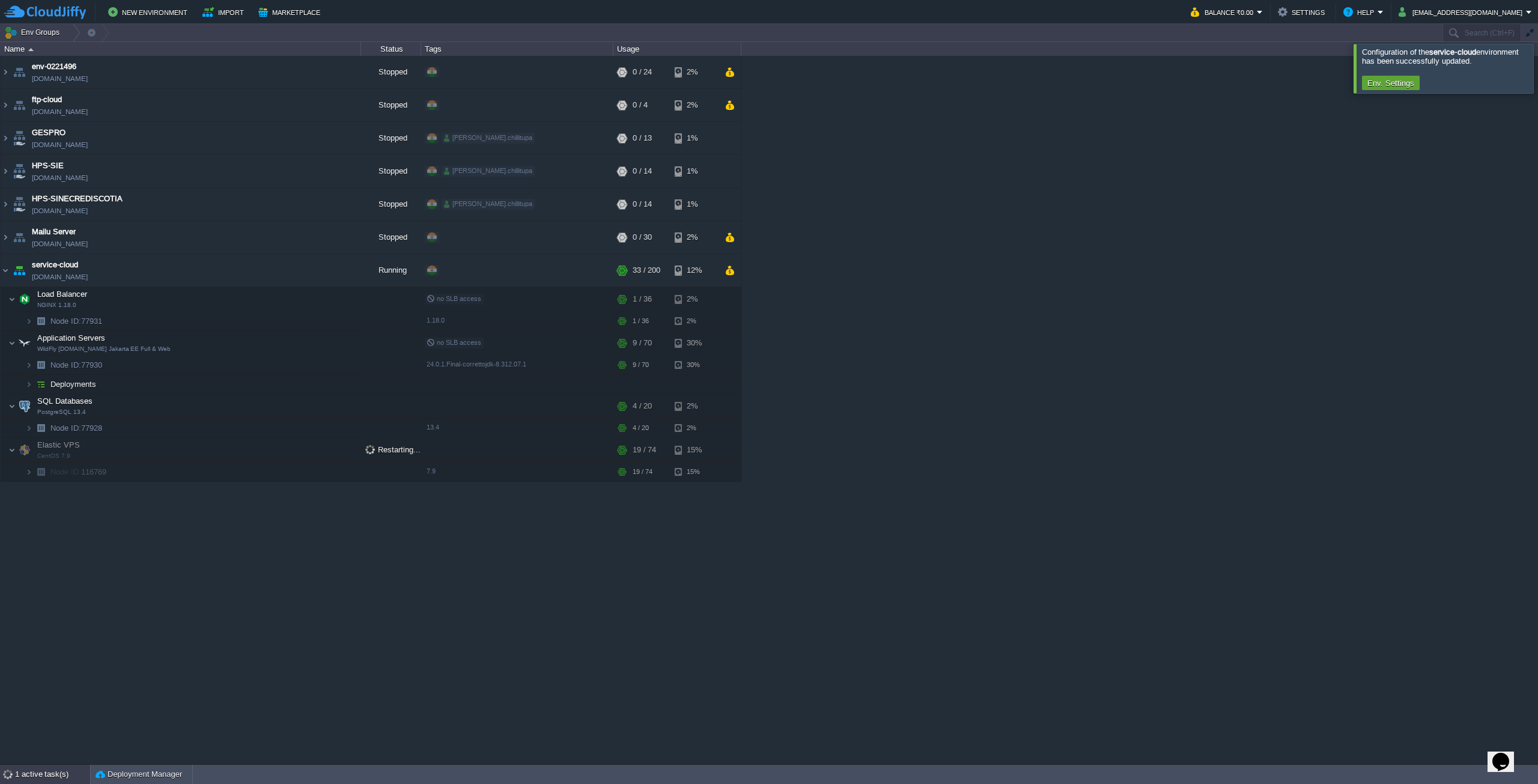
click at [51, 769] on div "1 active task(s)" at bounding box center [52, 774] width 75 height 19
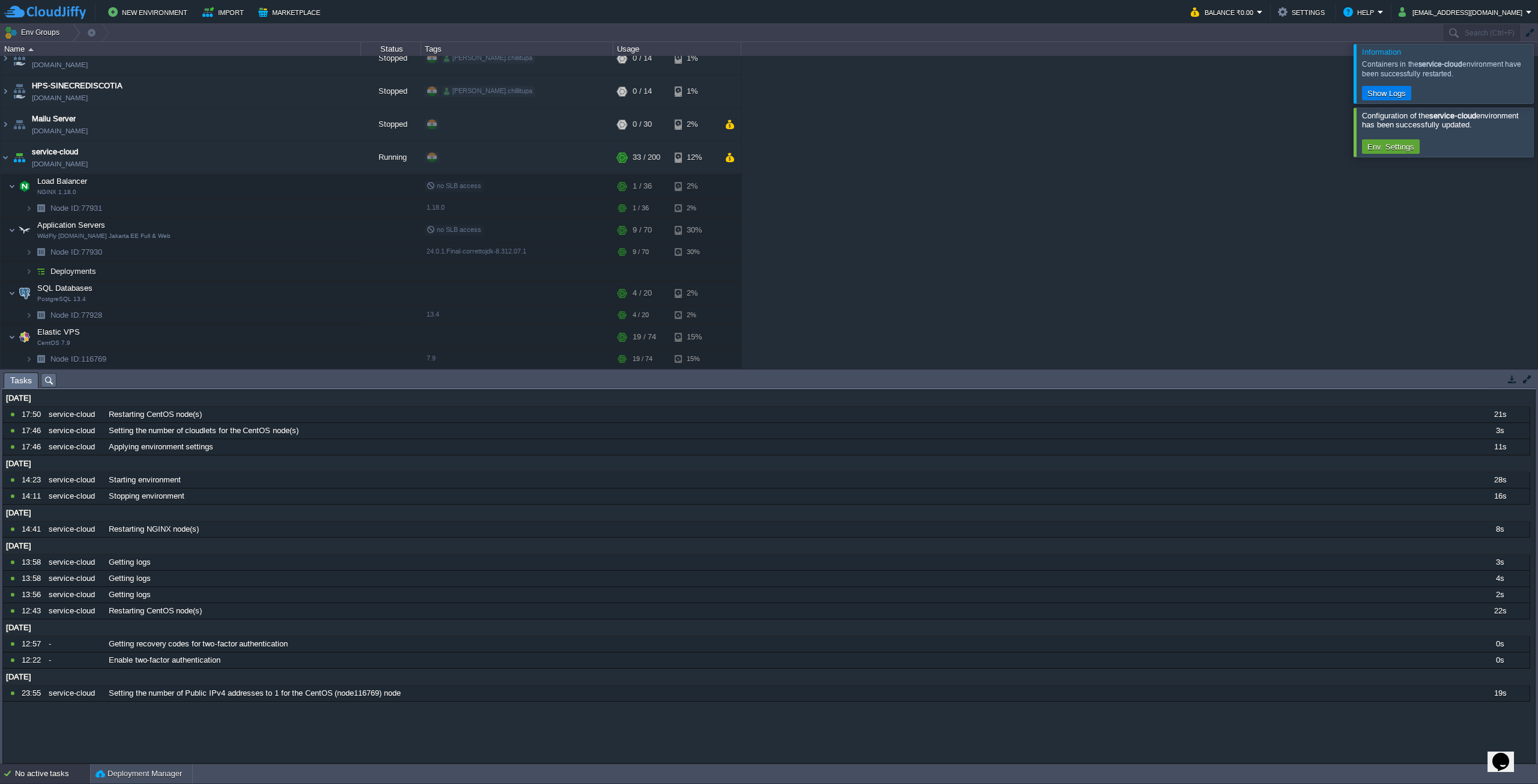
scroll to position [114, 0]
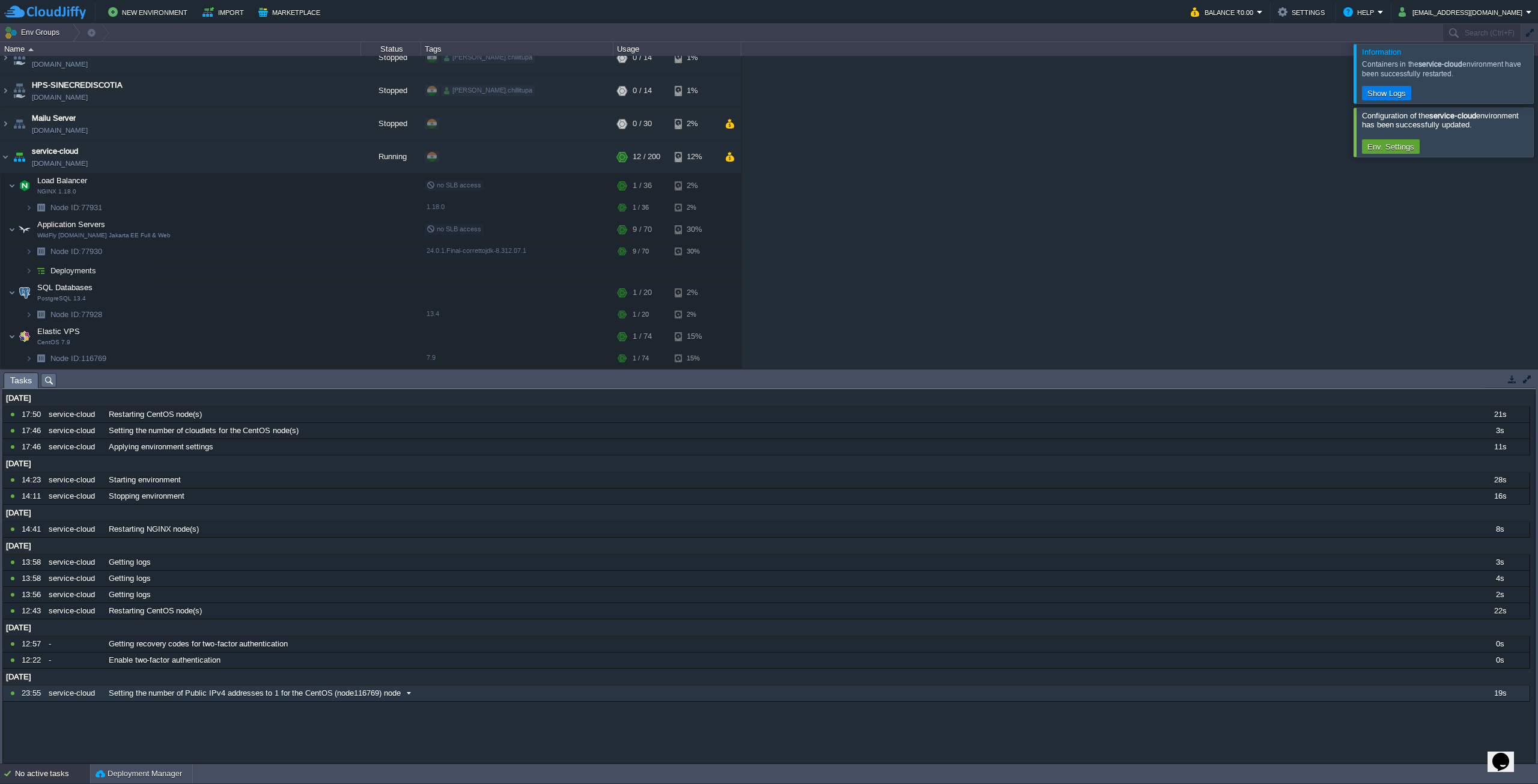
click at [264, 690] on span "Setting the number of Public IPv4 addresses to 1 for the CentOS (node116769) no…" at bounding box center [254, 693] width 292 height 11
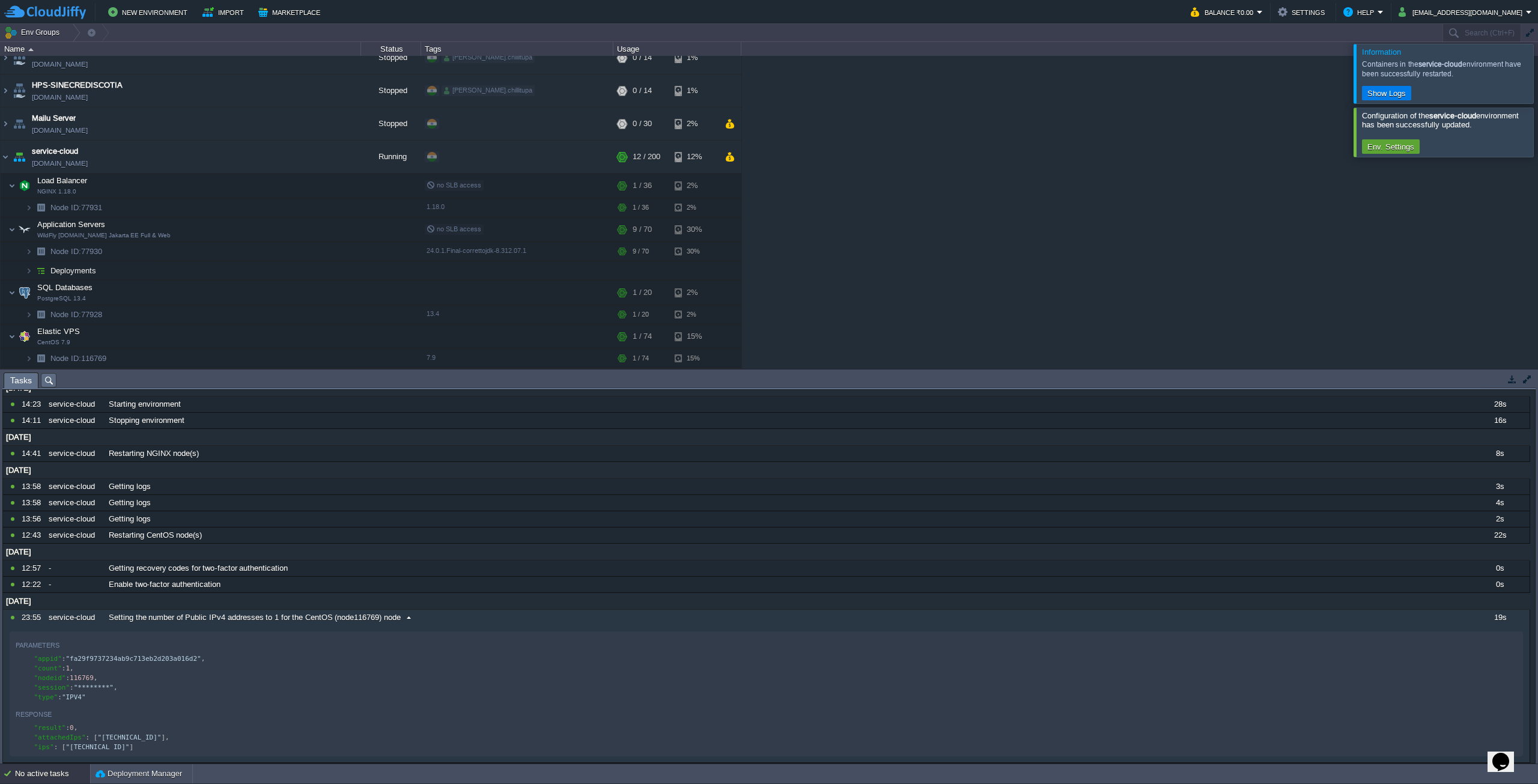
scroll to position [0, 0]
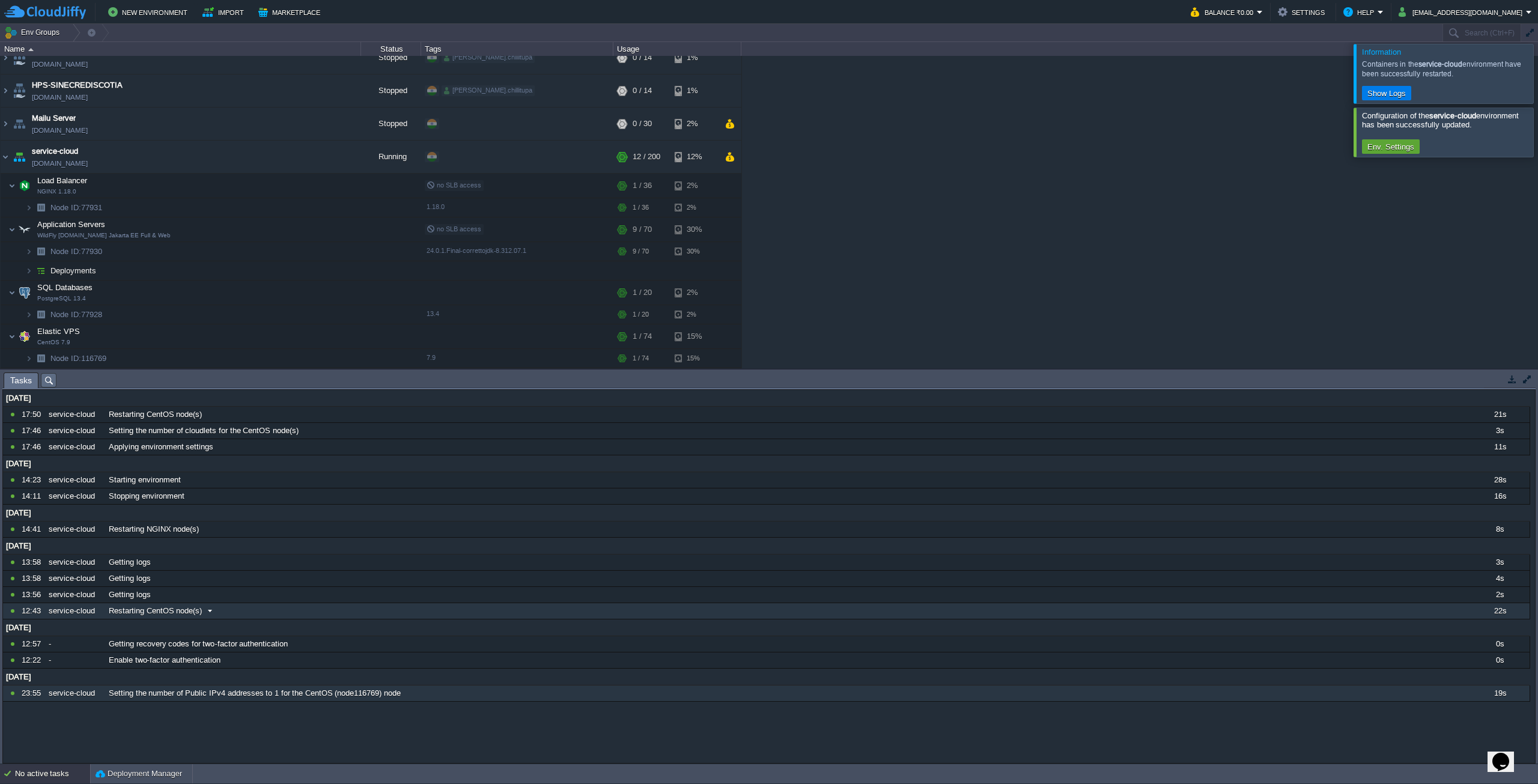
click at [336, 615] on div "[DATE] 10664681 17:50 service-cloud Restarting CentOS node(s) 21s 1755666000000…" at bounding box center [766, 546] width 1526 height 312
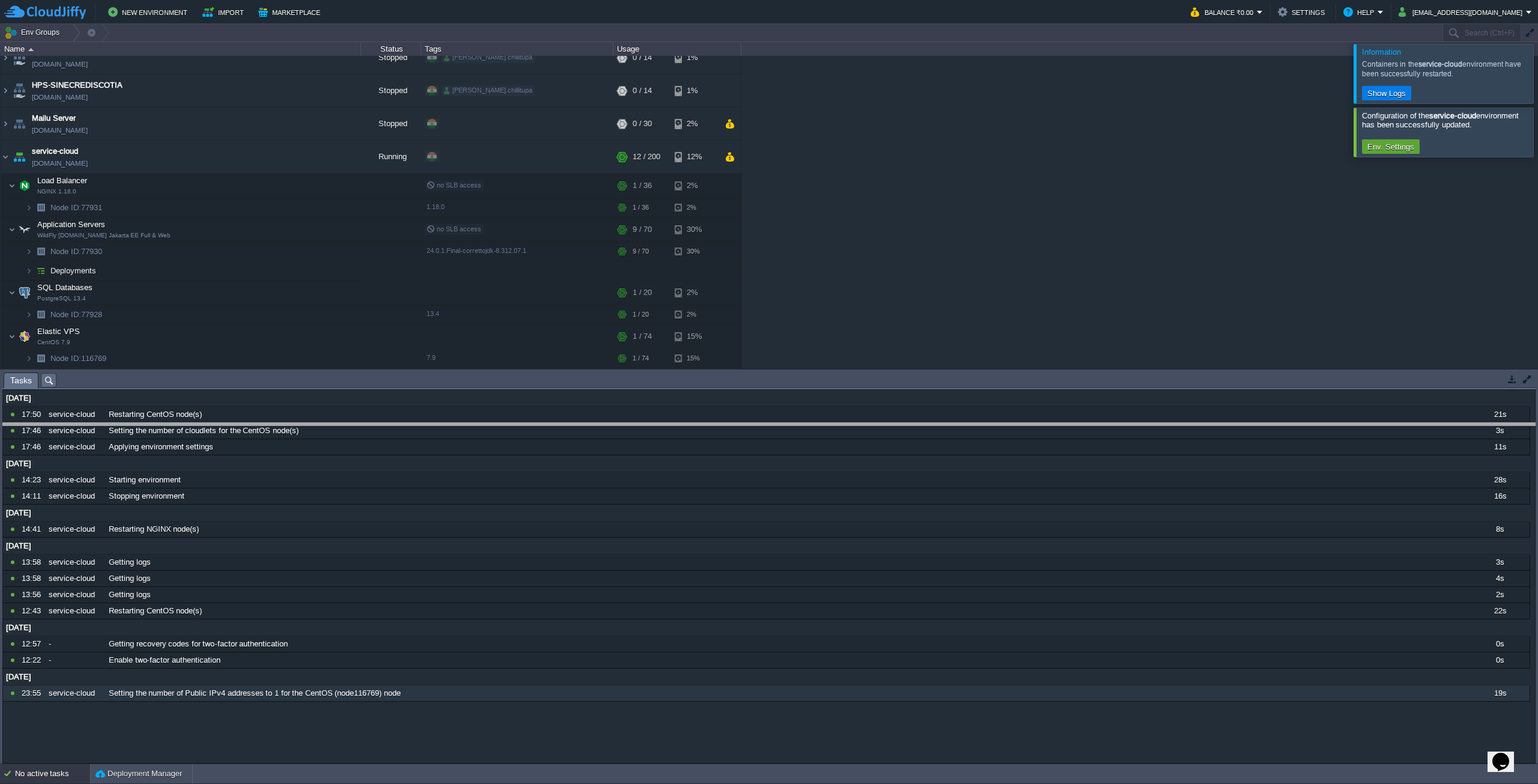
drag, startPoint x: 270, startPoint y: 373, endPoint x: 269, endPoint y: 476, distance: 103.0
click at [269, 476] on body "New Environment Import Marketplace Bonus ₹0.00 Upgrade Account Balance ₹0.00 Se…" at bounding box center [769, 392] width 1538 height 784
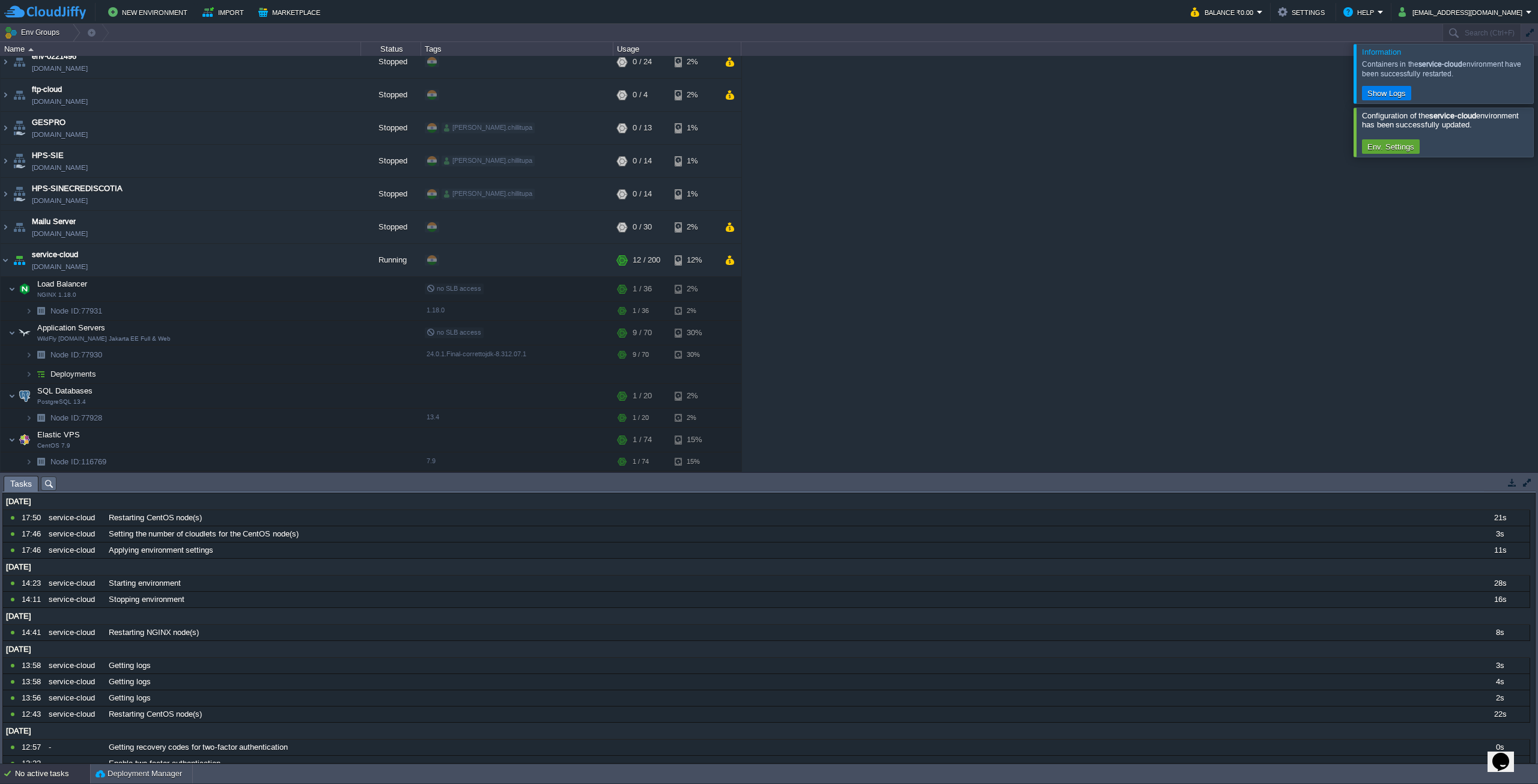
scroll to position [10, 0]
click at [303, 440] on button "button" at bounding box center [307, 440] width 11 height 11
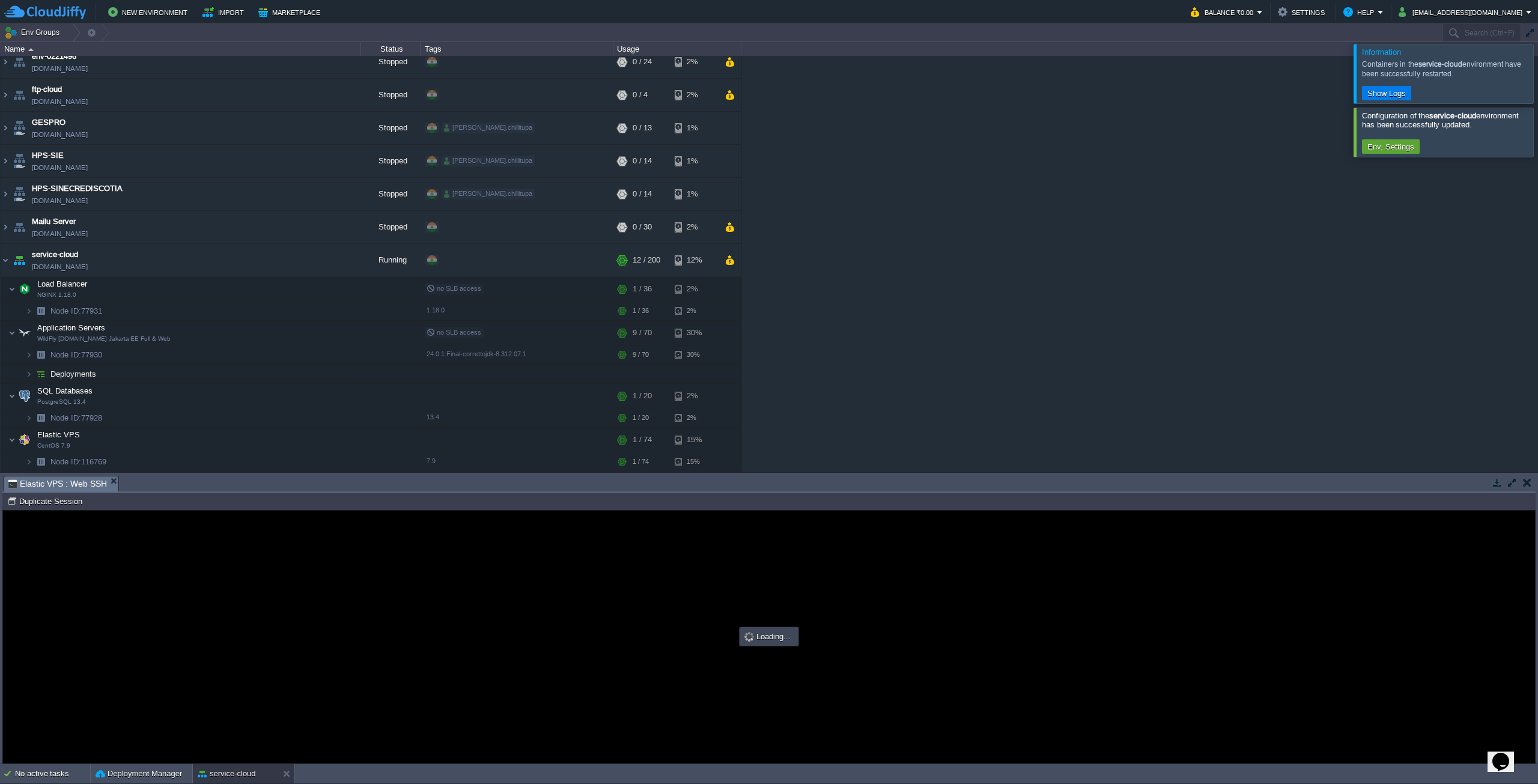
scroll to position [0, 0]
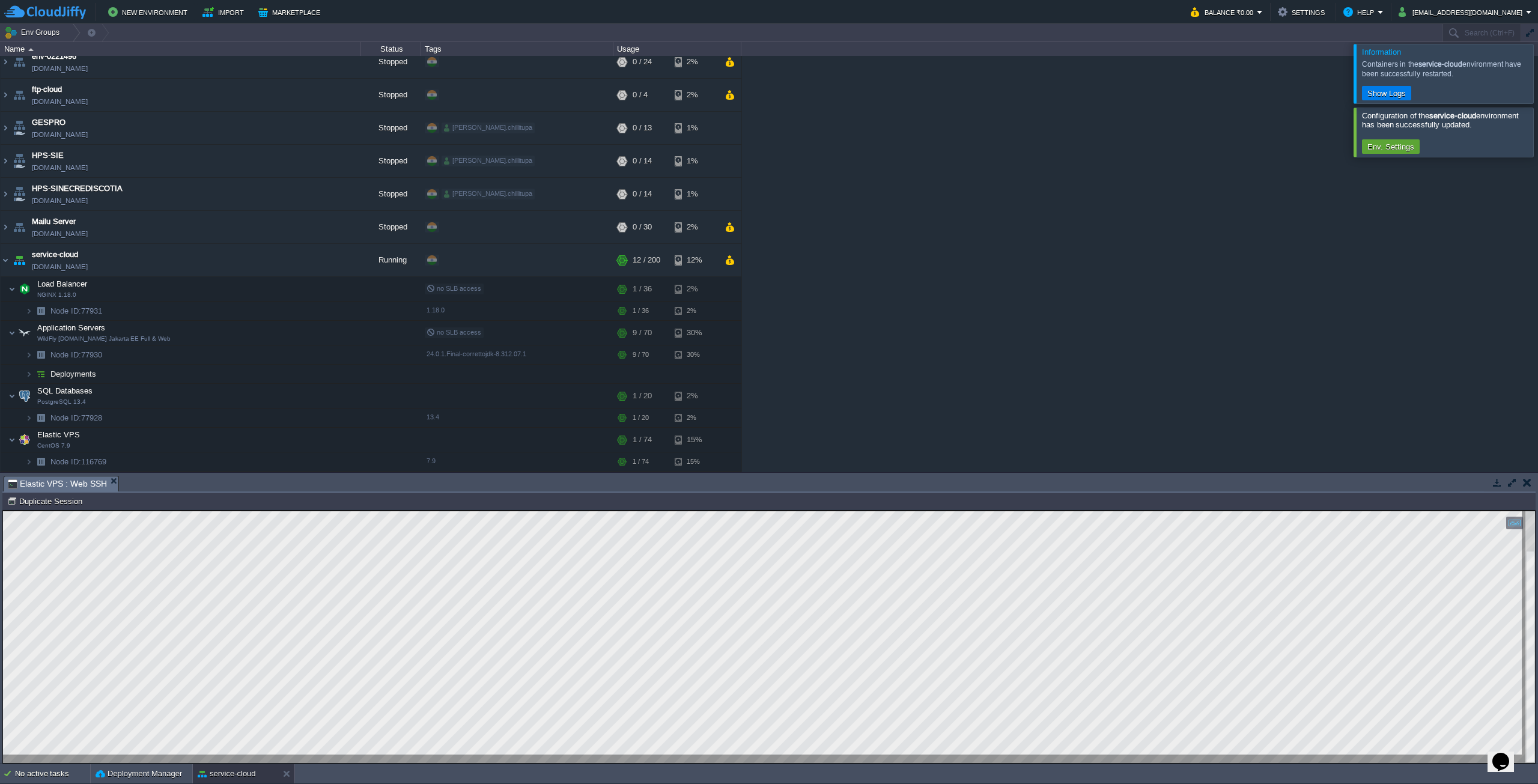
click at [310, 758] on div at bounding box center [769, 636] width 1532 height 252
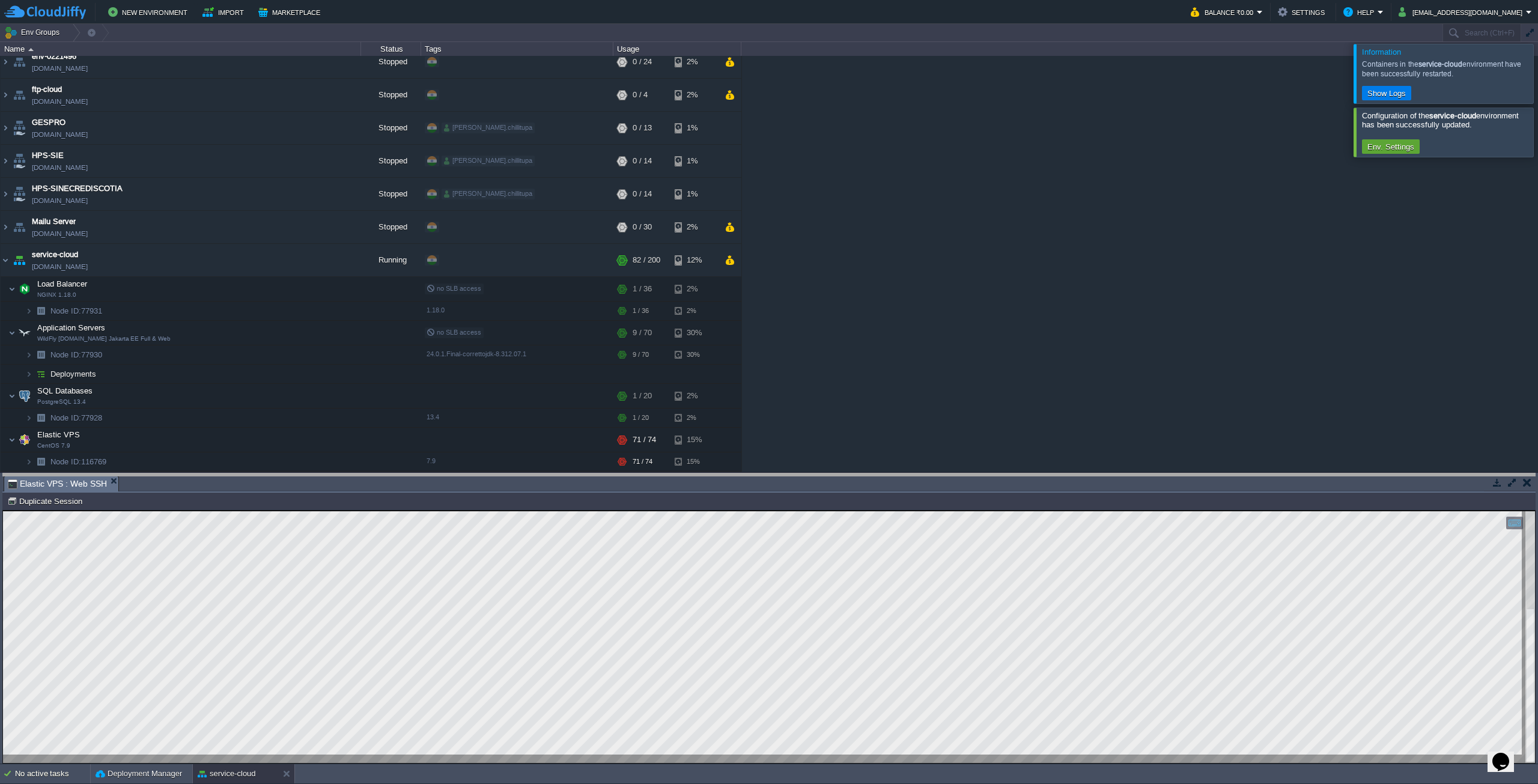
drag, startPoint x: 620, startPoint y: 488, endPoint x: 622, endPoint y: 450, distance: 38.1
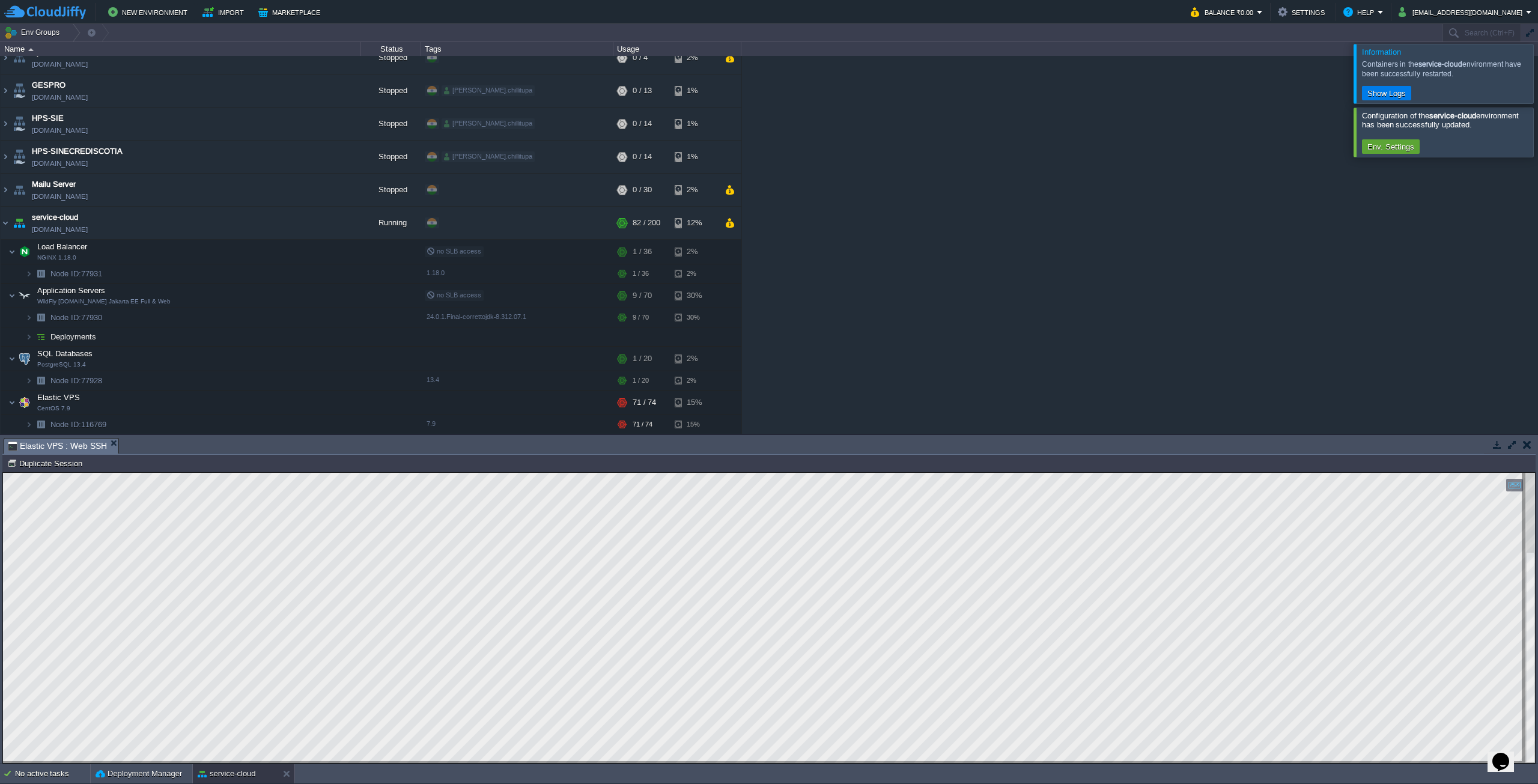
scroll to position [48, 0]
click at [985, 303] on div "env-0221496 [DOMAIN_NAME] Stopped + Add to Env Group RAM 0% CPU 0% 0 / 24 2% ft…" at bounding box center [769, 245] width 1538 height 378
drag, startPoint x: 788, startPoint y: 454, endPoint x: 763, endPoint y: 498, distance: 50.6
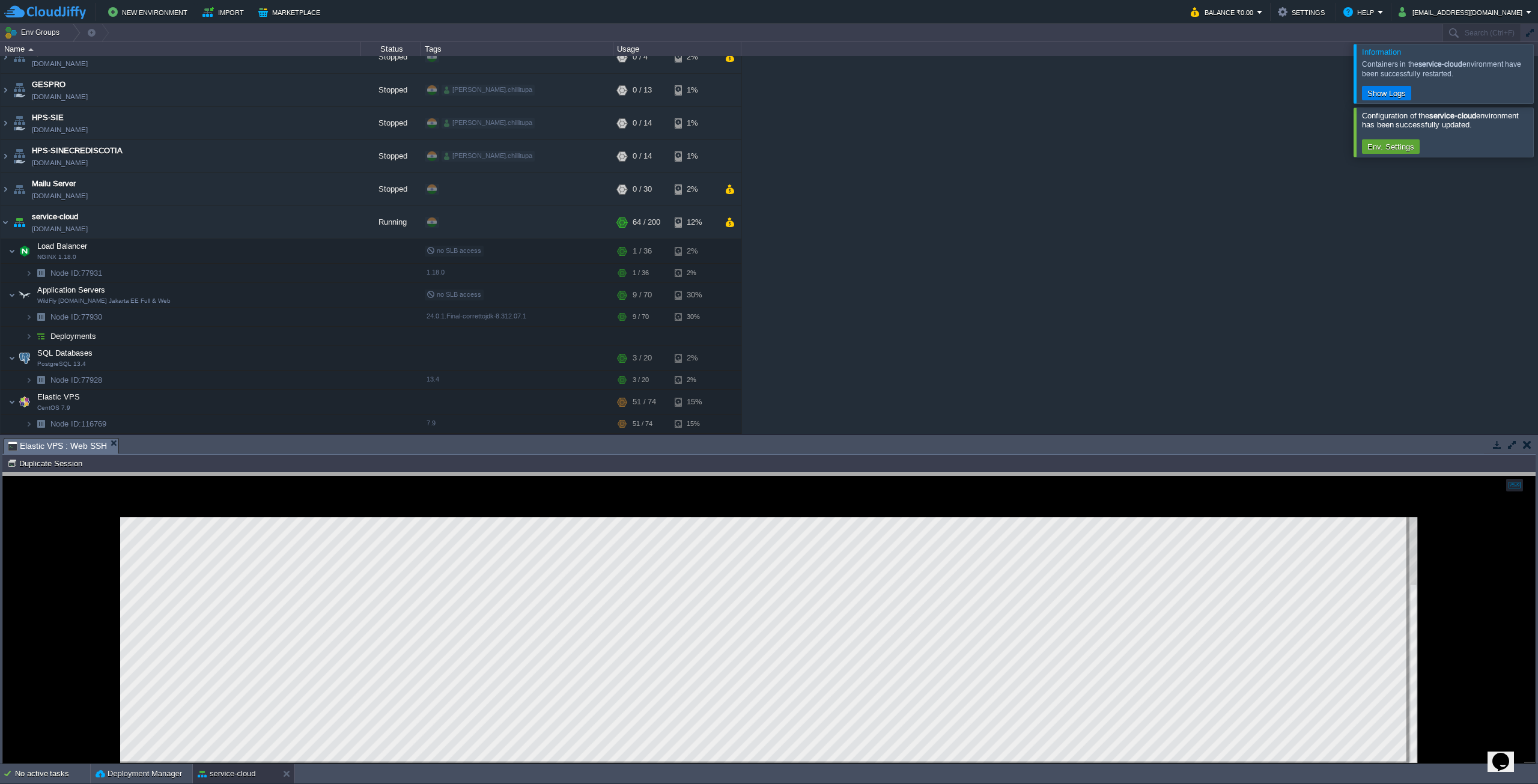
scroll to position [4, 0]
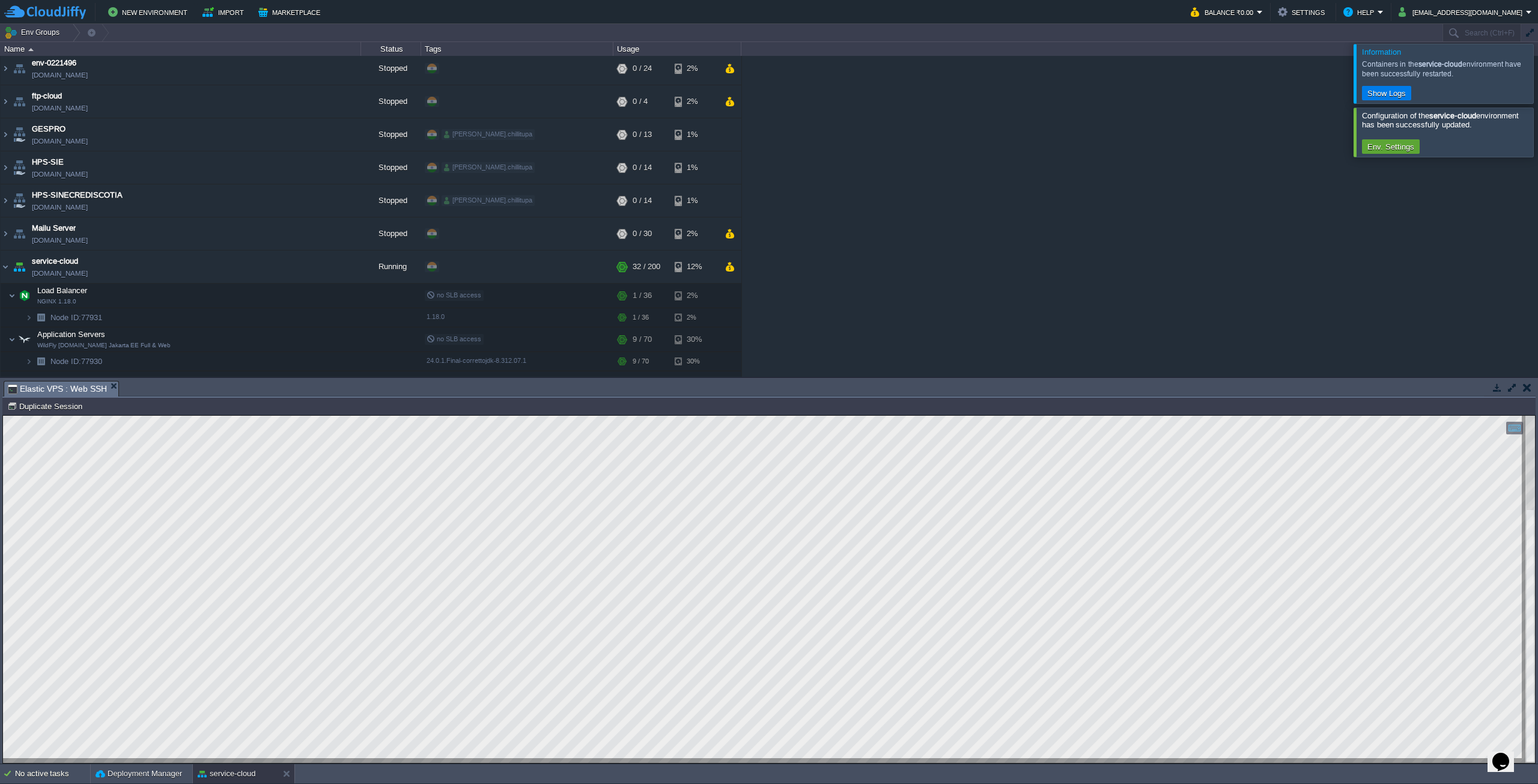
click at [1537, 58] on div at bounding box center [1552, 74] width 0 height 59
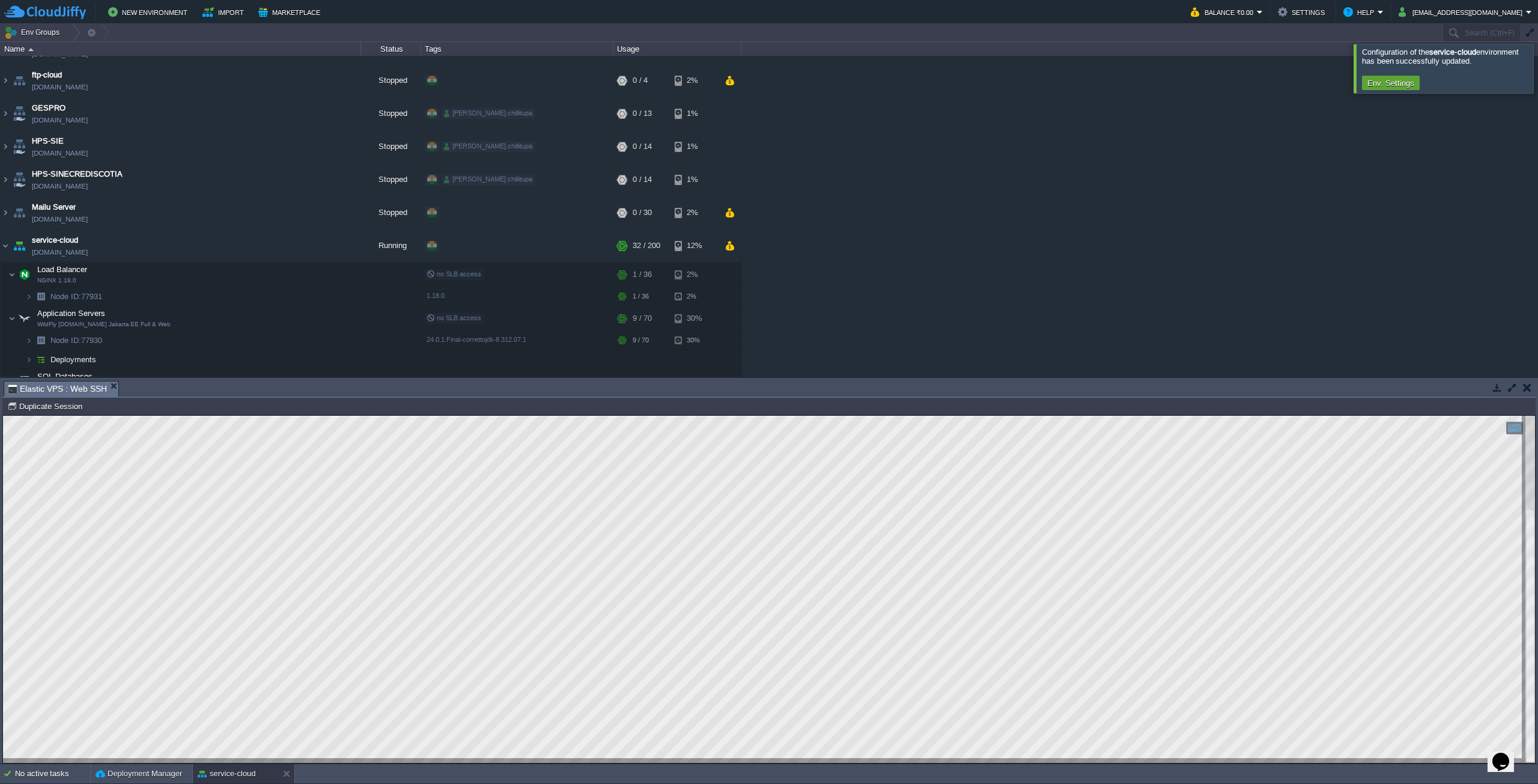
scroll to position [105, 0]
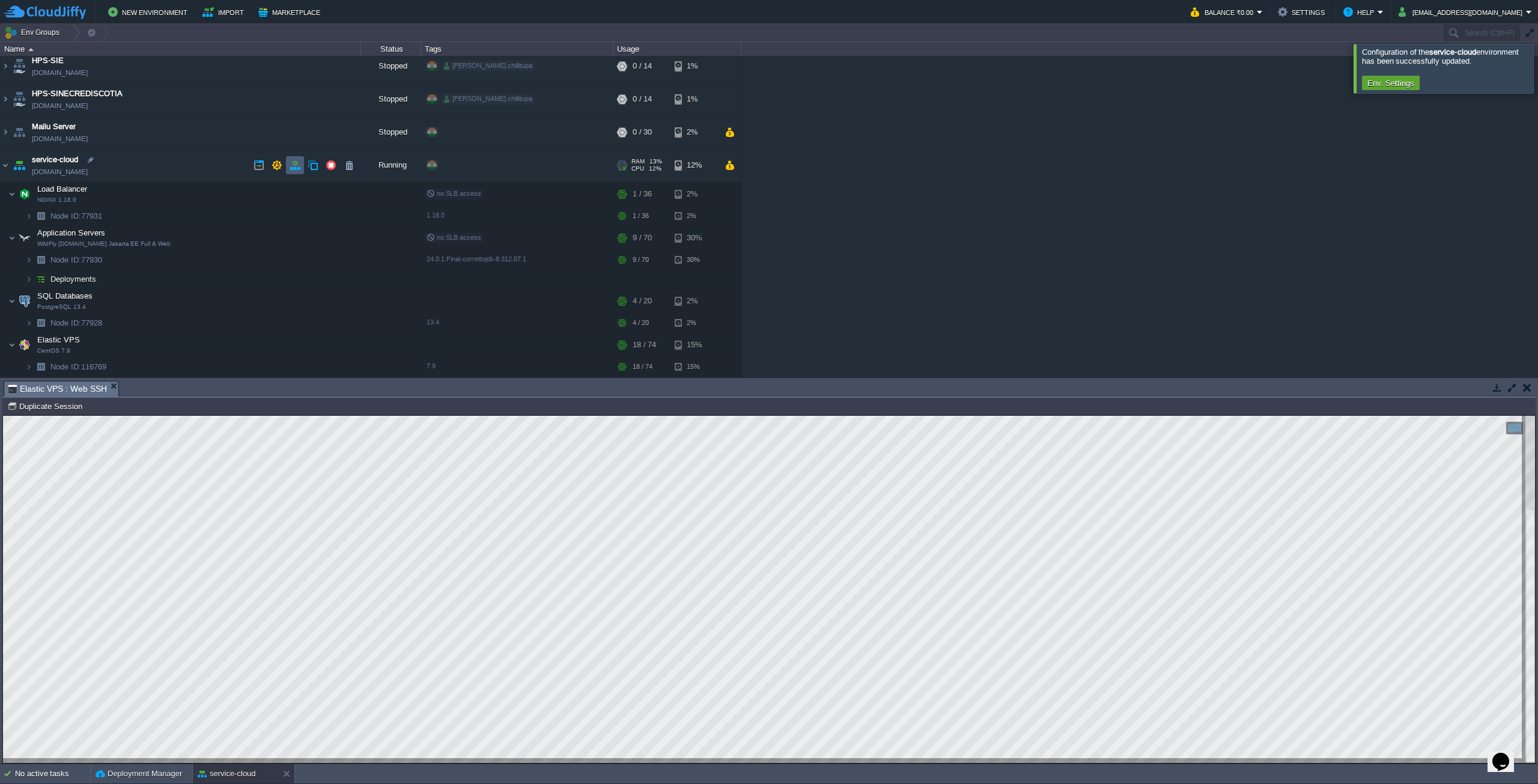
click at [286, 168] on td at bounding box center [294, 165] width 18 height 18
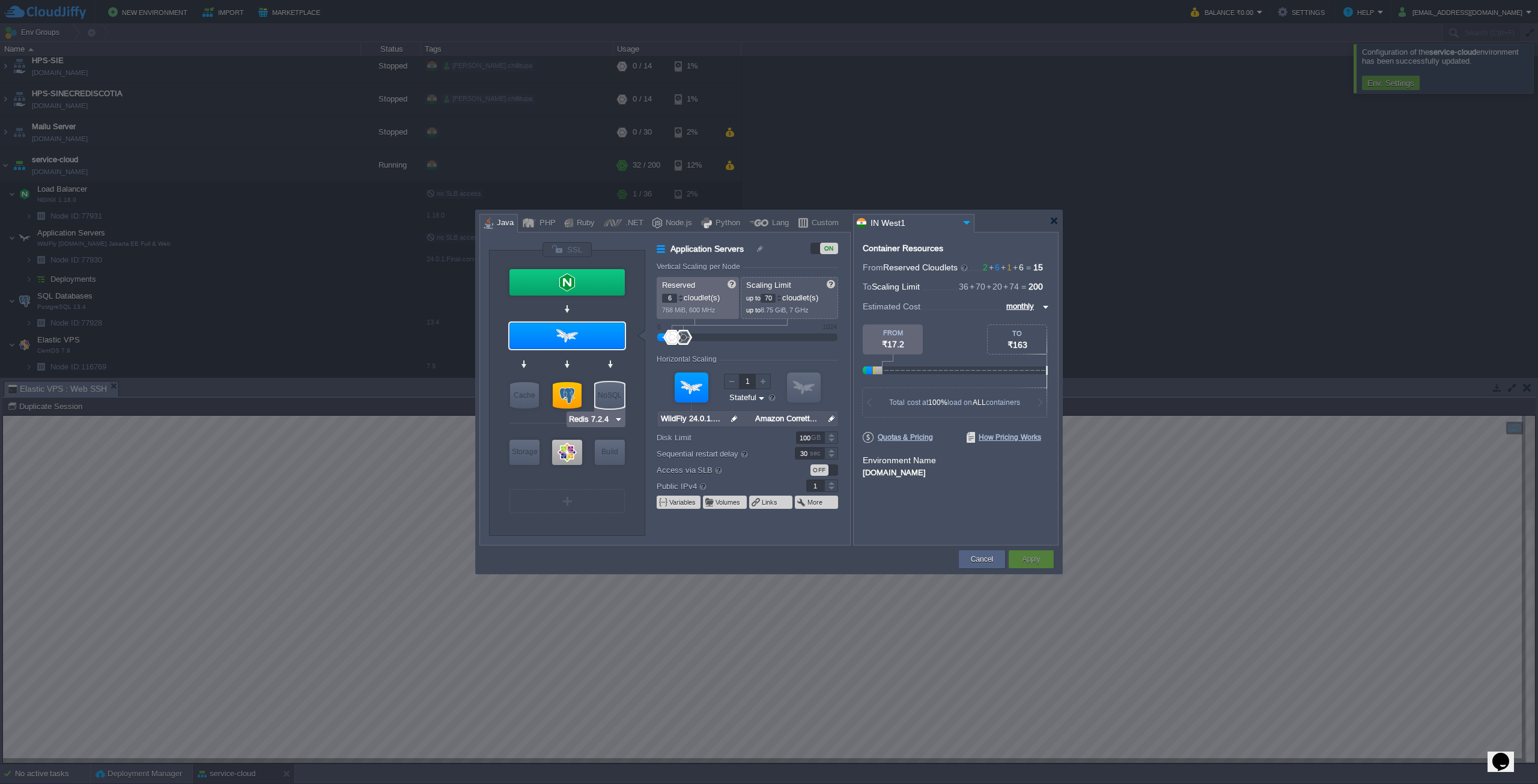
type input "CentOS 7.9"
click at [560, 459] on div at bounding box center [567, 452] width 30 height 26
type input "Elastic VPS"
type input "74"
type input "CentOS 7.9"
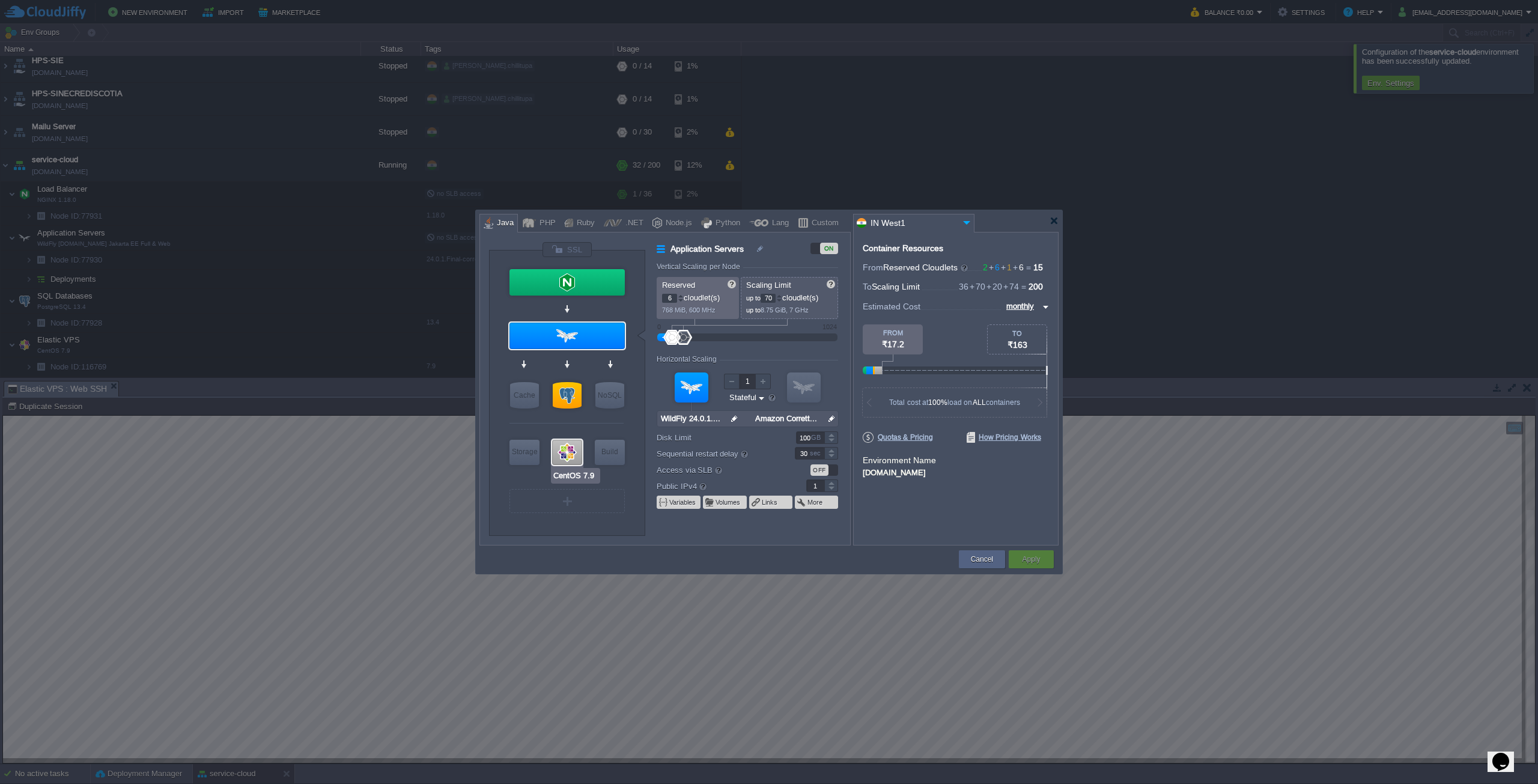
type input "null"
type input "7.9"
type input "160"
type input "Maven [DATE]"
click at [779, 299] on div at bounding box center [779, 300] width 6 height 4
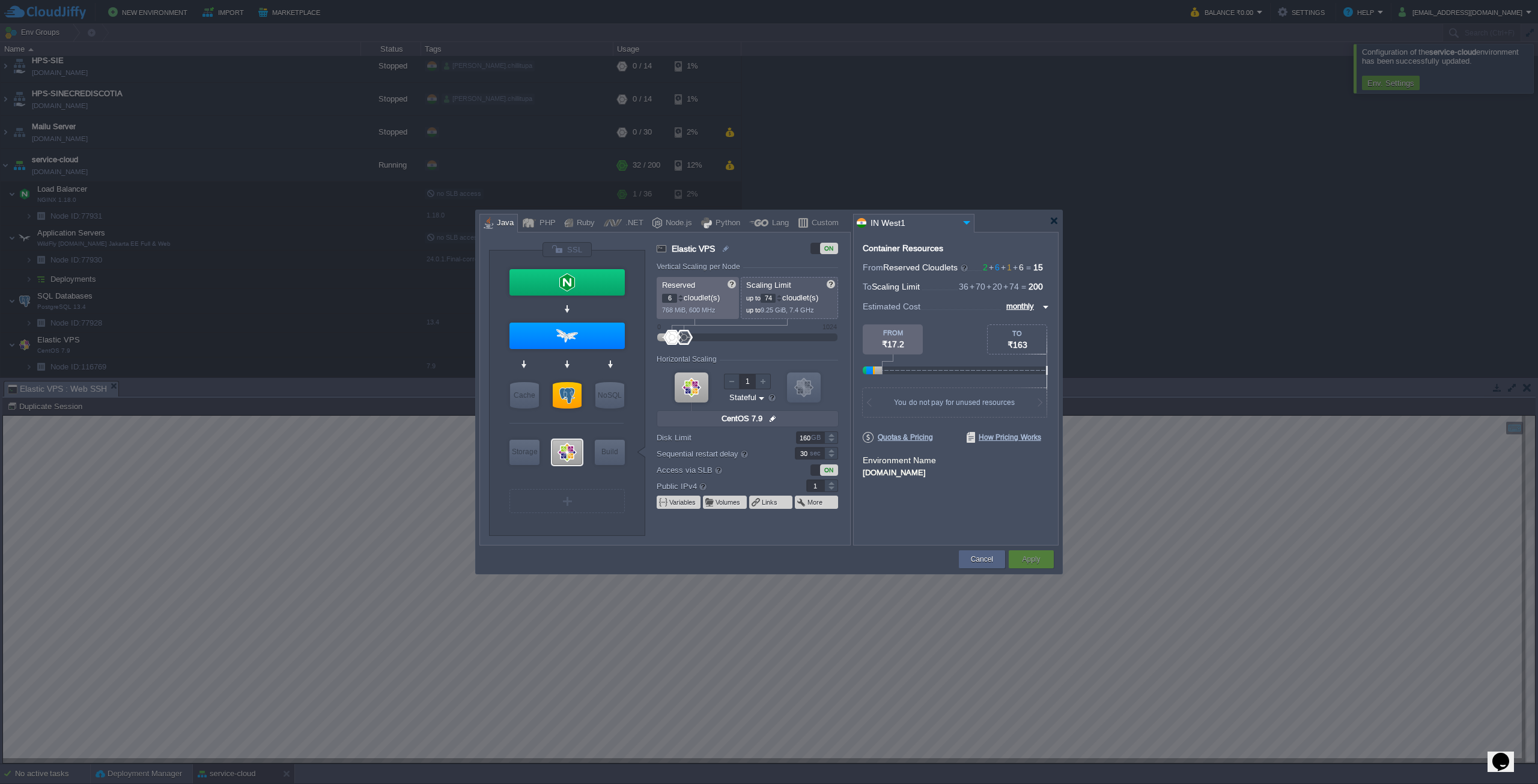
click at [782, 296] on div at bounding box center [779, 296] width 6 height 4
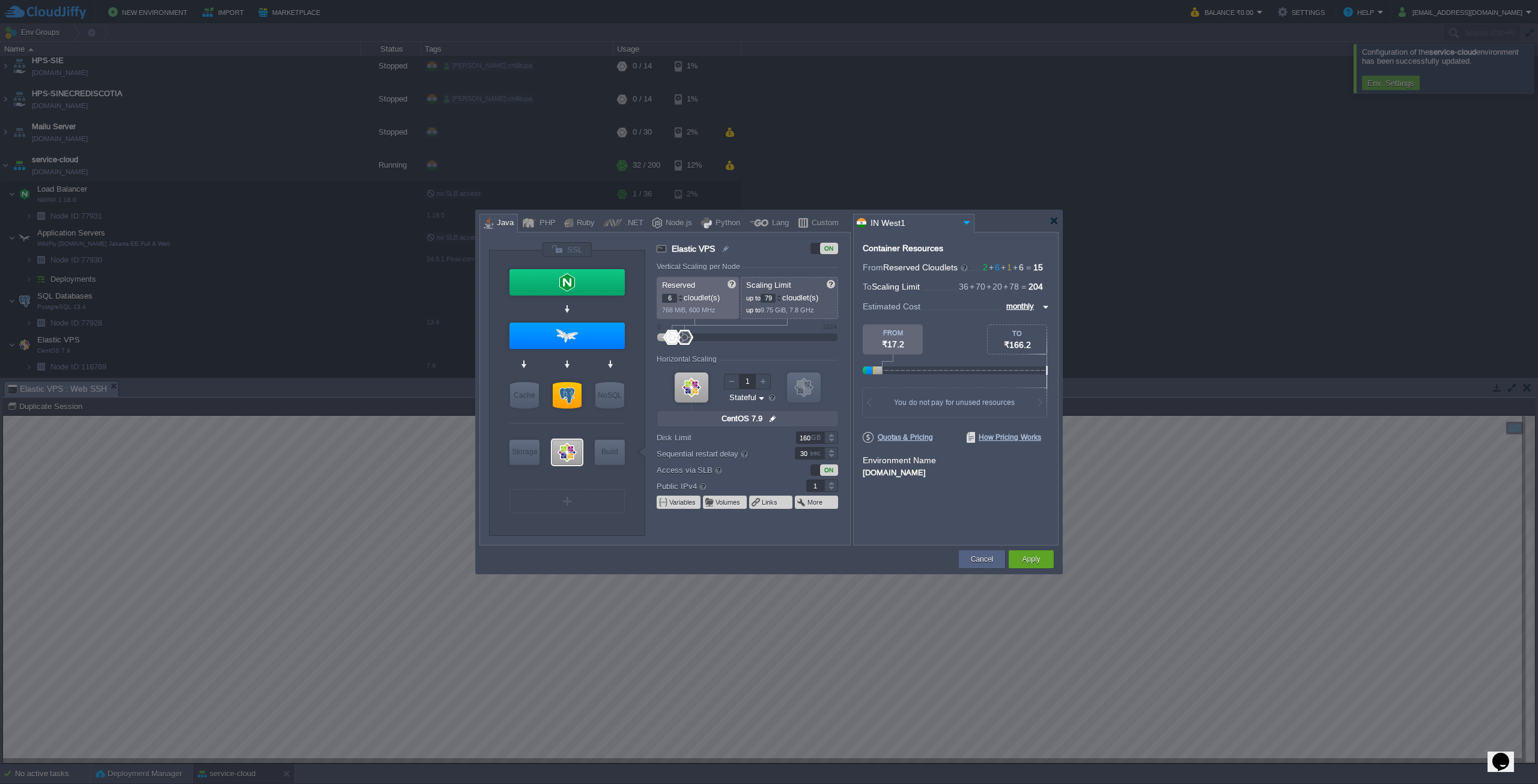
click at [782, 296] on div at bounding box center [779, 296] width 6 height 4
type input "82"
click at [782, 296] on div at bounding box center [779, 296] width 6 height 4
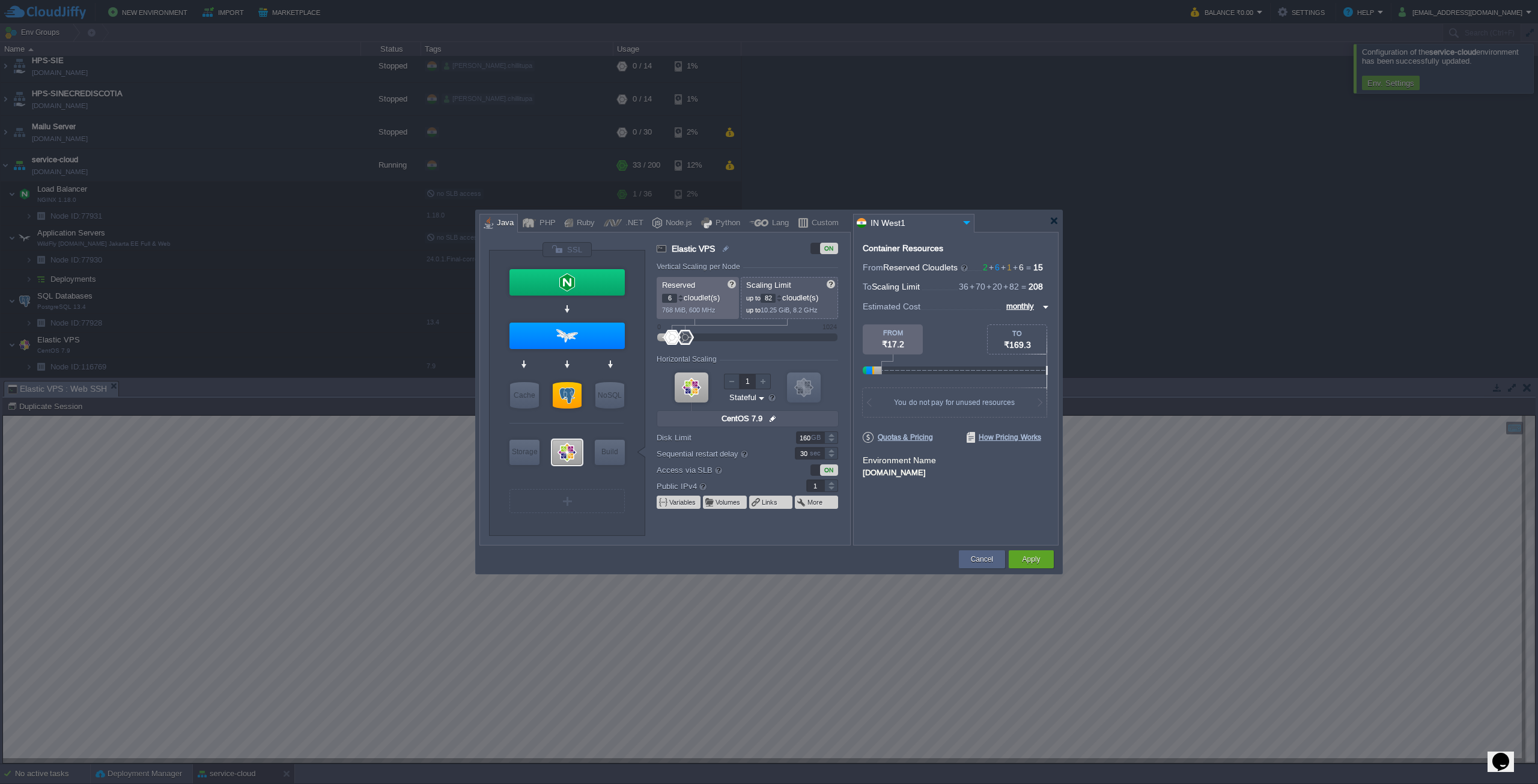
click at [975, 552] on div "Cancel" at bounding box center [981, 559] width 28 height 18
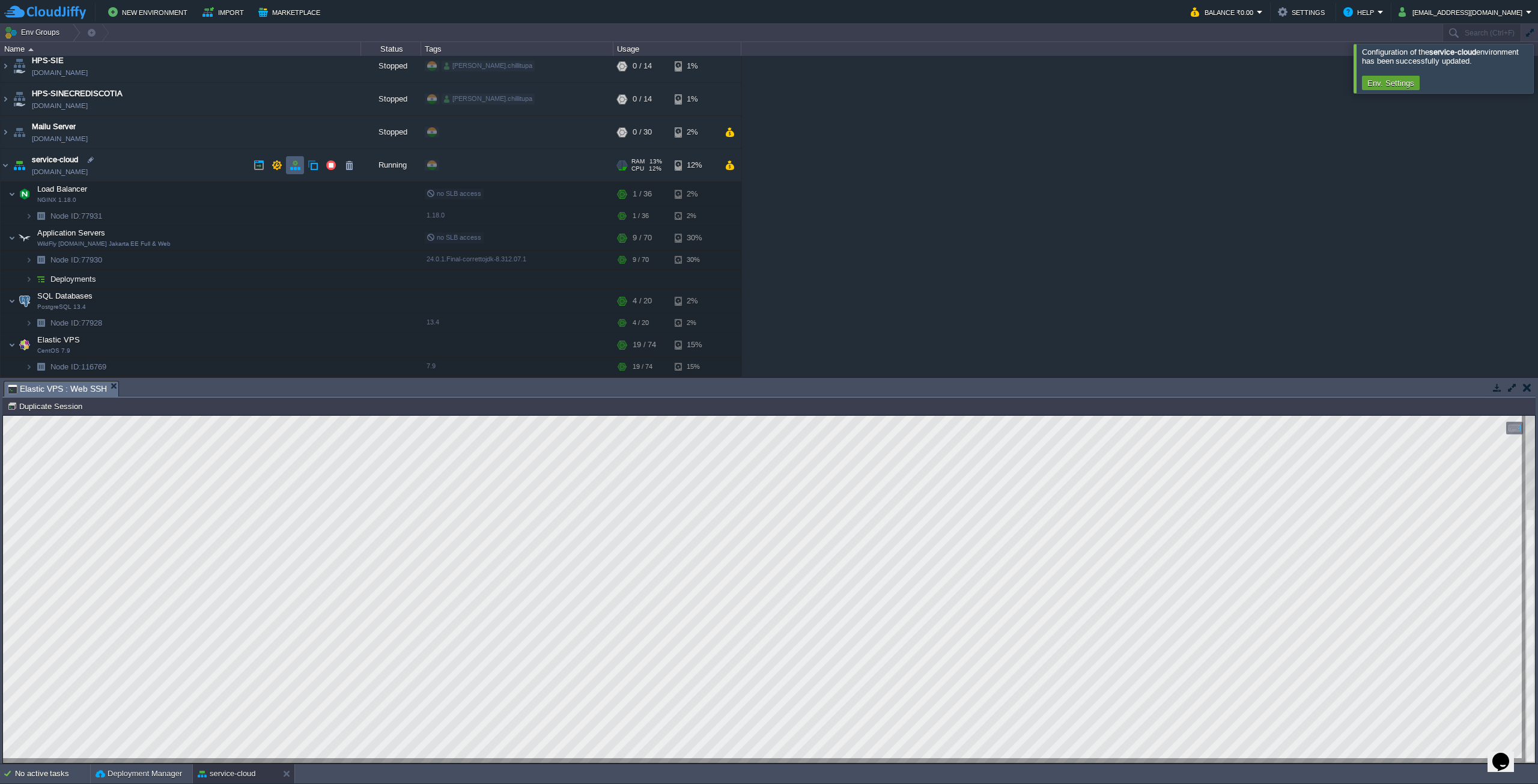
click at [296, 164] on button "button" at bounding box center [295, 165] width 11 height 11
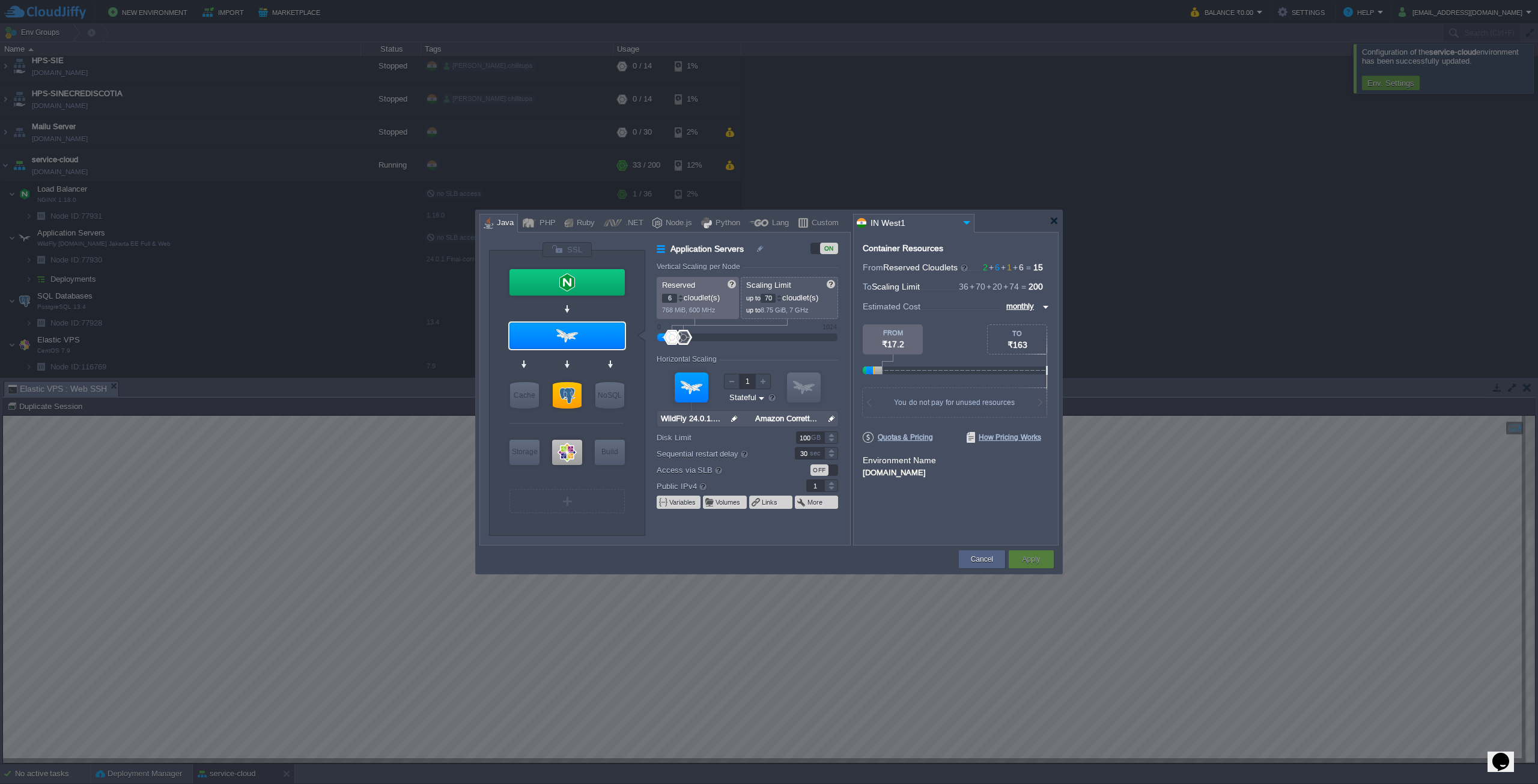
type input "Memcached [DATE]"
click at [981, 558] on button "Cancel" at bounding box center [981, 560] width 22 height 12
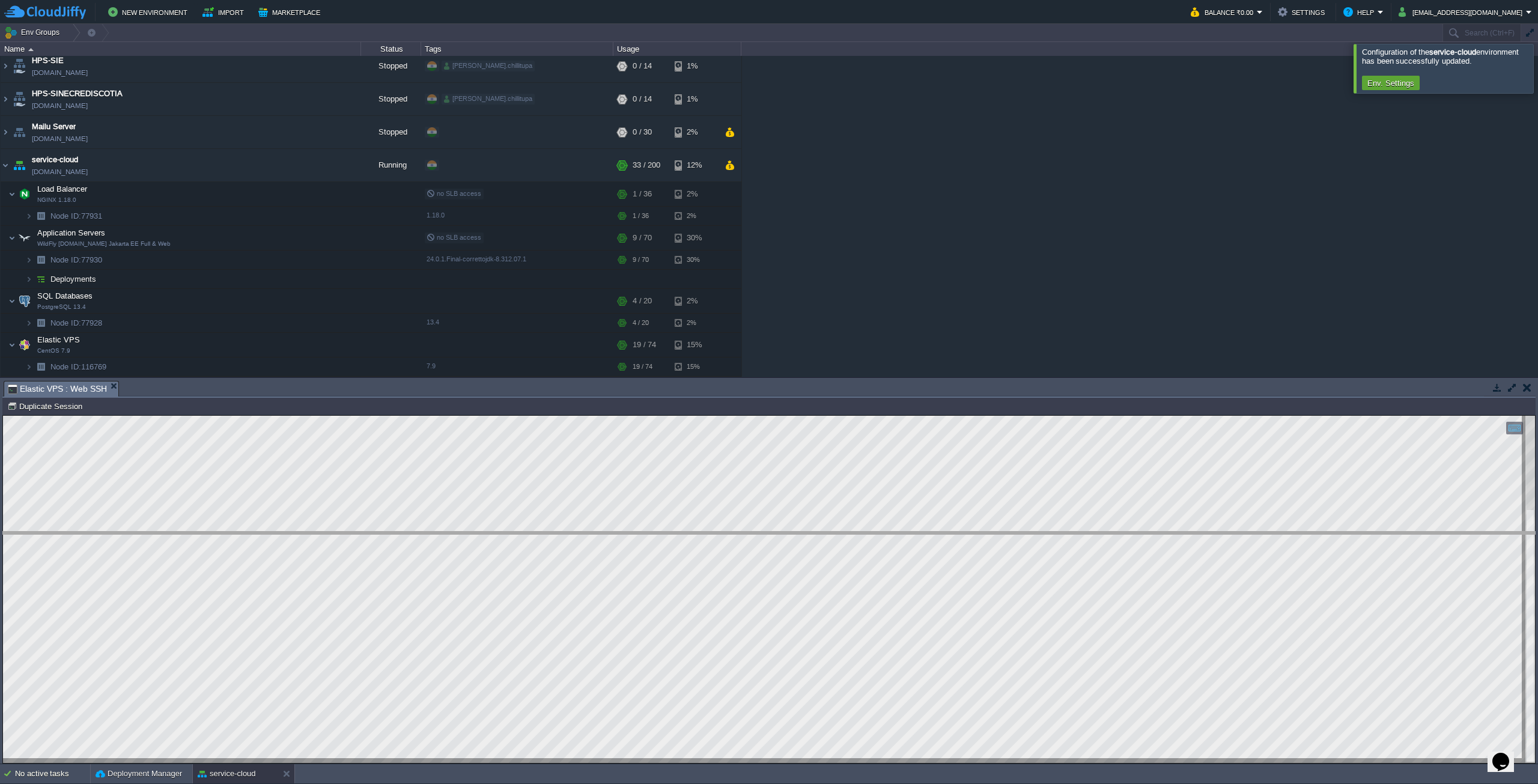
drag, startPoint x: 834, startPoint y: 395, endPoint x: 842, endPoint y: 598, distance: 203.2
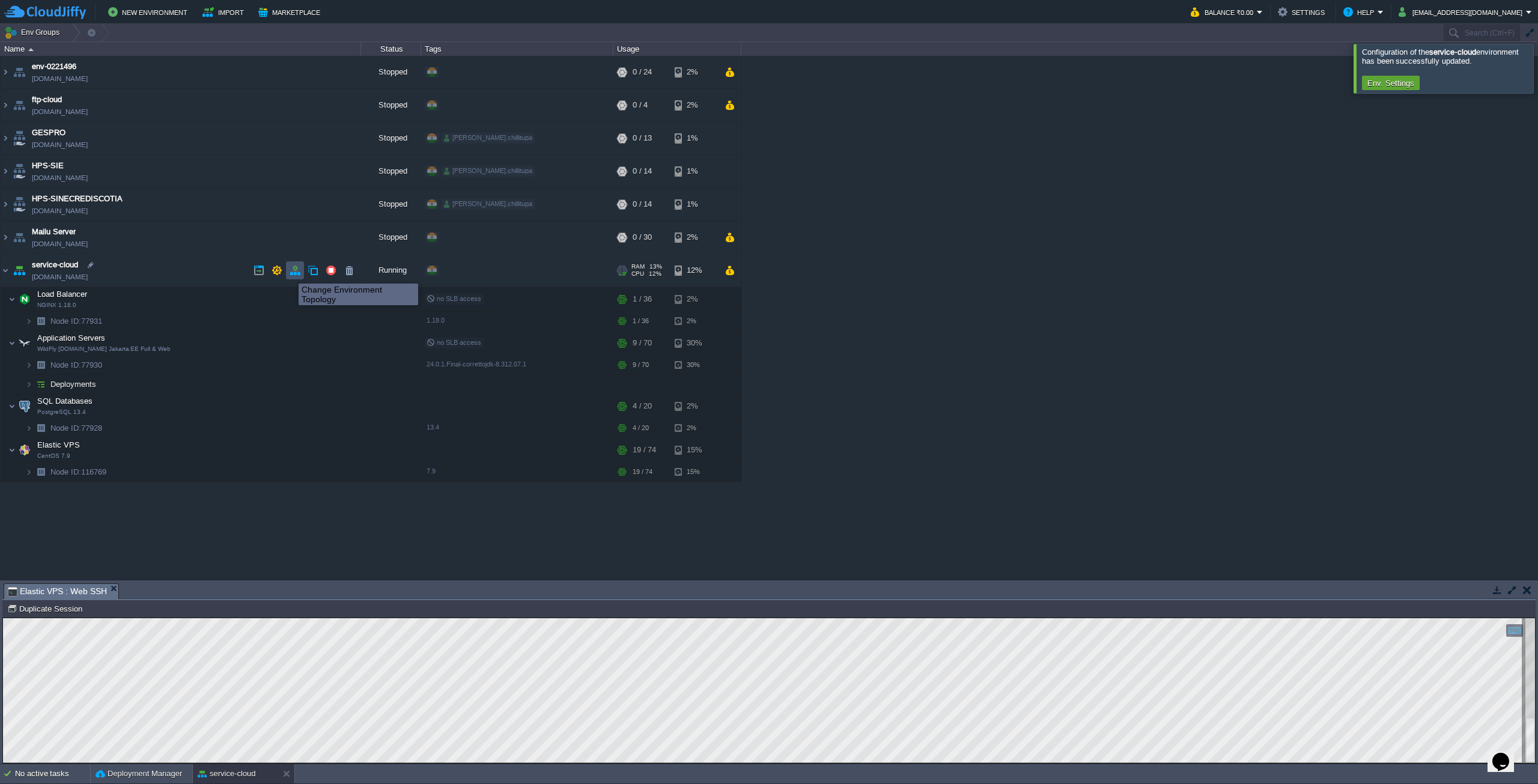
click at [291, 272] on button "button" at bounding box center [295, 270] width 11 height 11
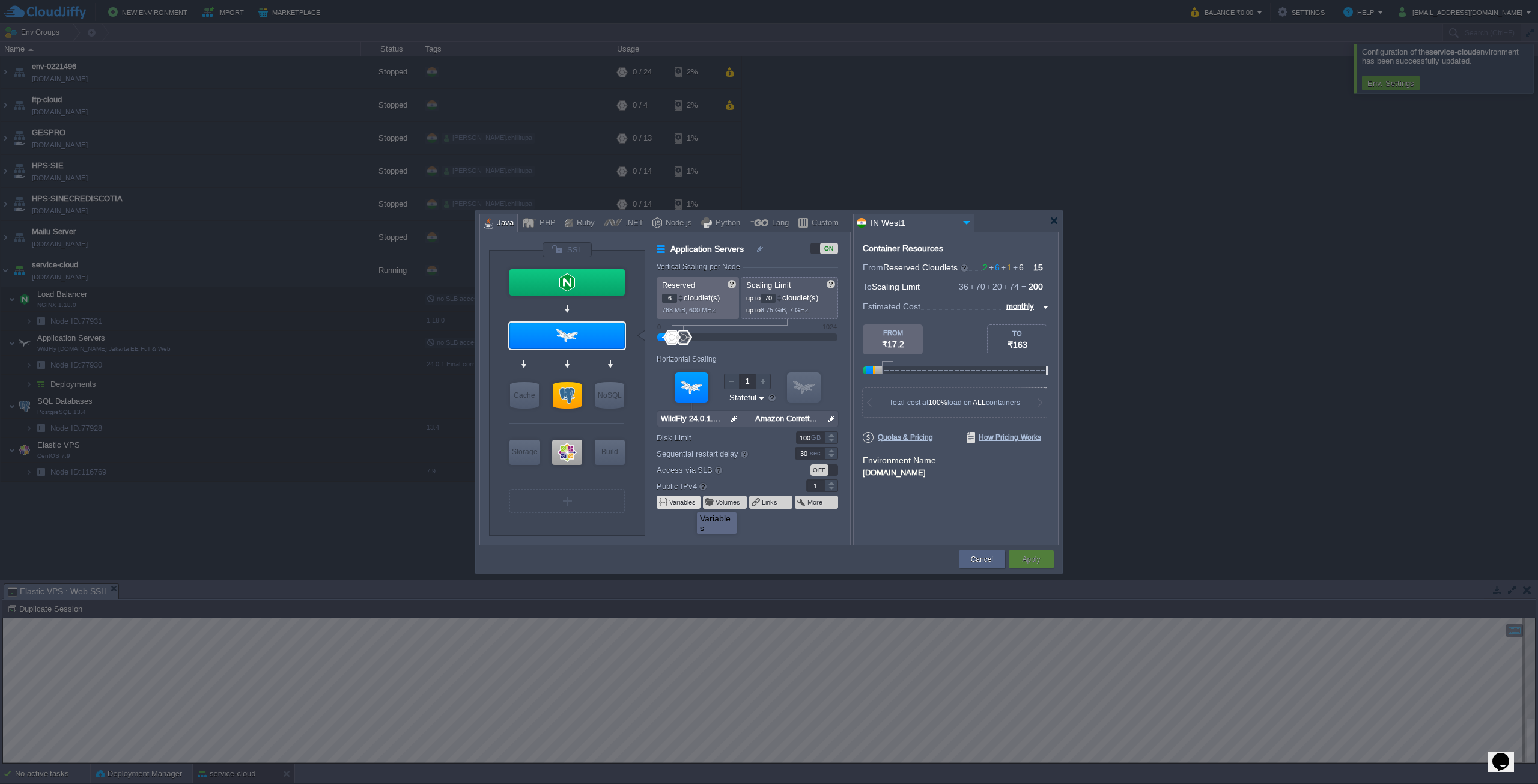
click at [688, 502] on button "Variables" at bounding box center [683, 502] width 28 height 9
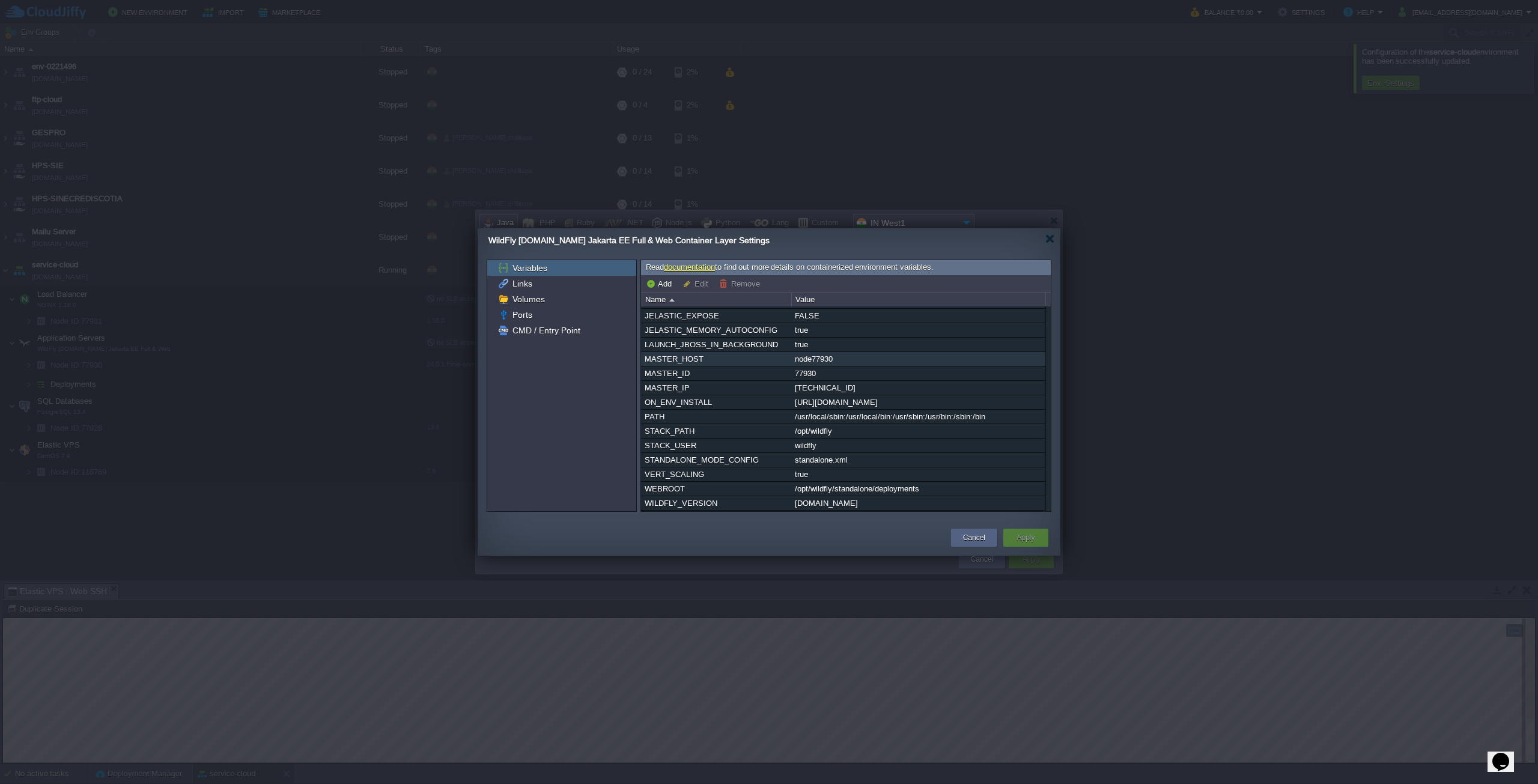
scroll to position [126, 0]
click at [555, 290] on div "Links" at bounding box center [561, 283] width 149 height 15
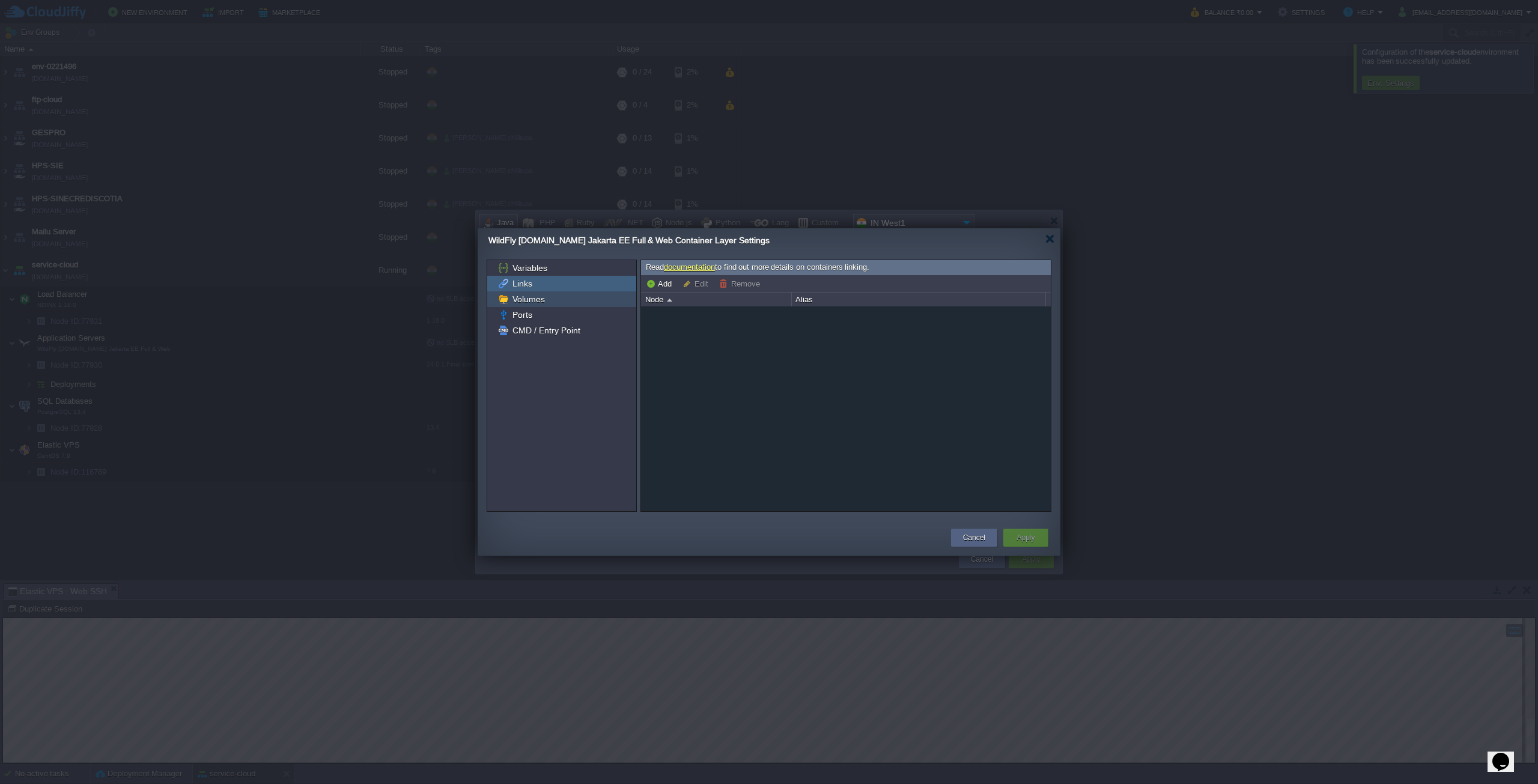
click at [539, 295] on span "Volumes" at bounding box center [528, 300] width 36 height 11
click at [581, 314] on div "Ports" at bounding box center [561, 315] width 149 height 15
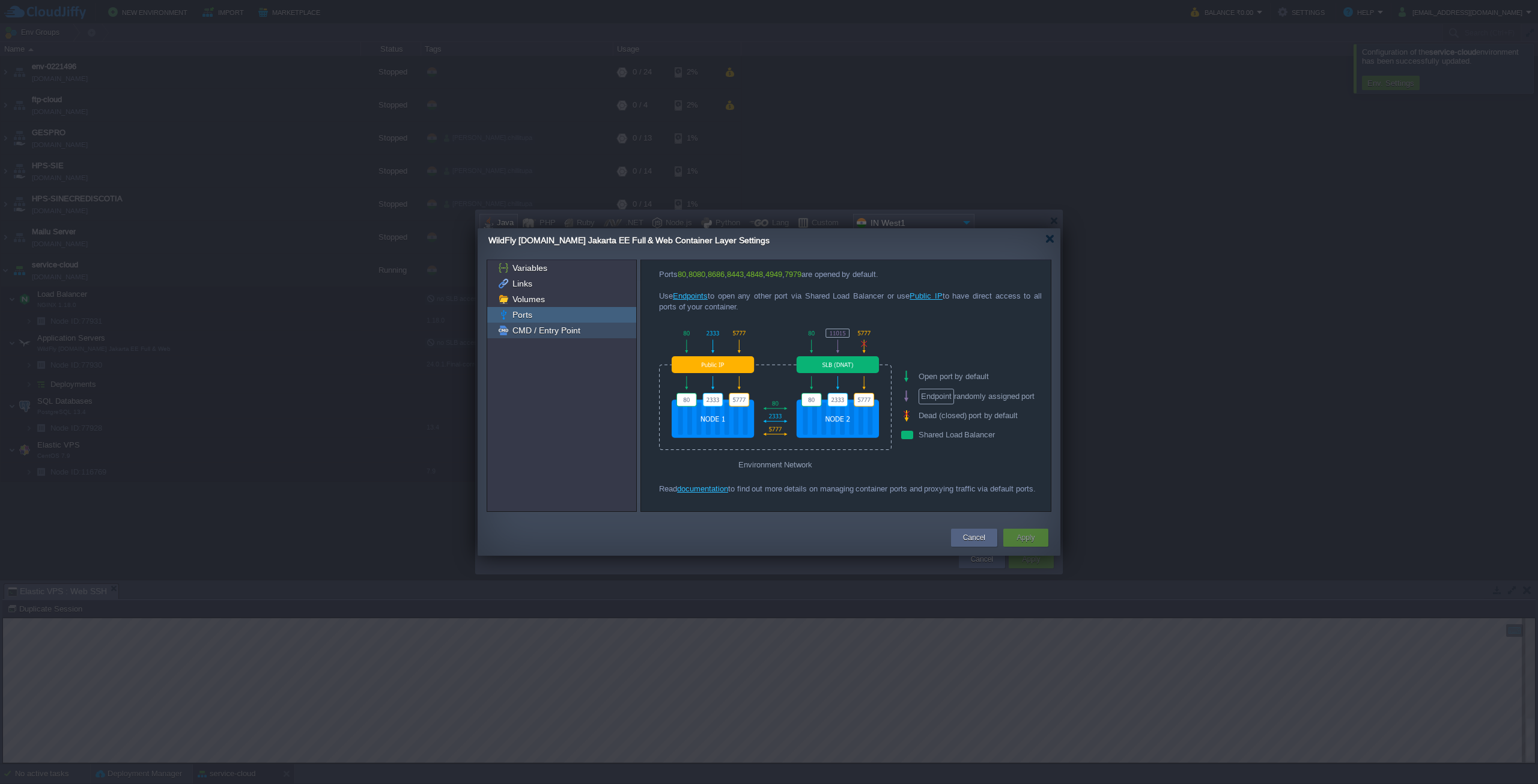
click at [557, 337] on div "CMD / Entry Point" at bounding box center [561, 330] width 149 height 15
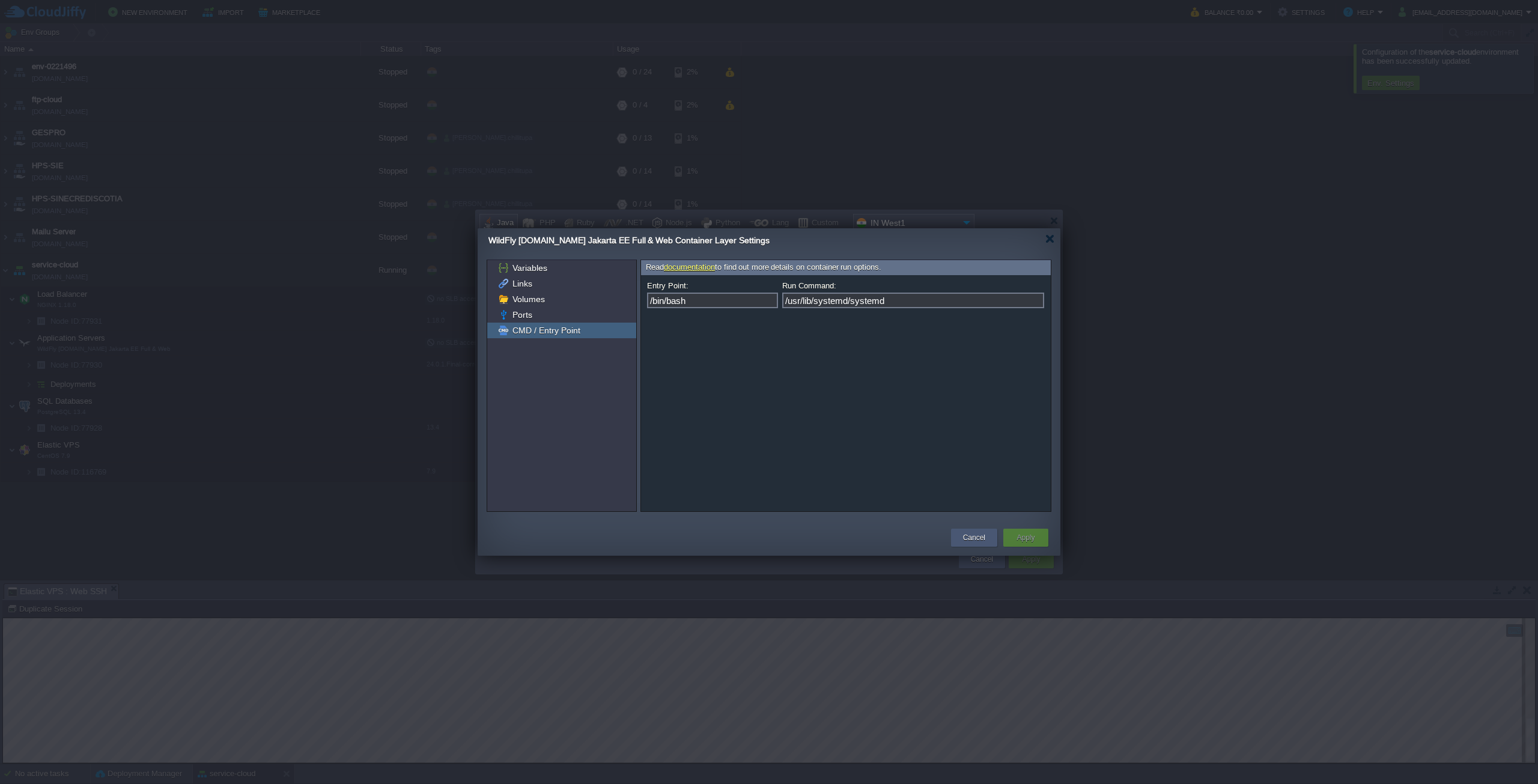
click at [957, 533] on div "Cancel" at bounding box center [975, 537] width 46 height 18
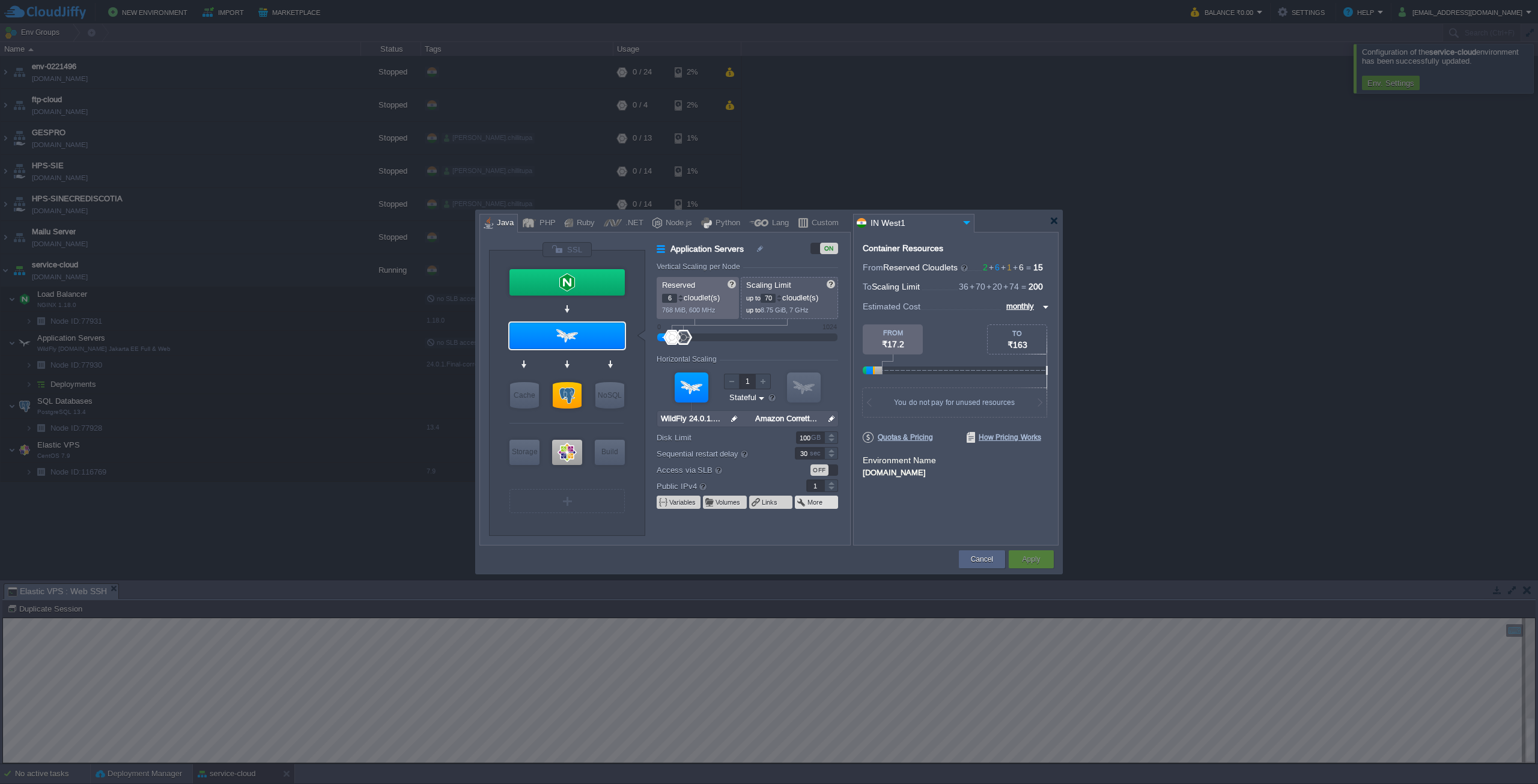
click at [810, 502] on button "More" at bounding box center [815, 502] width 16 height 9
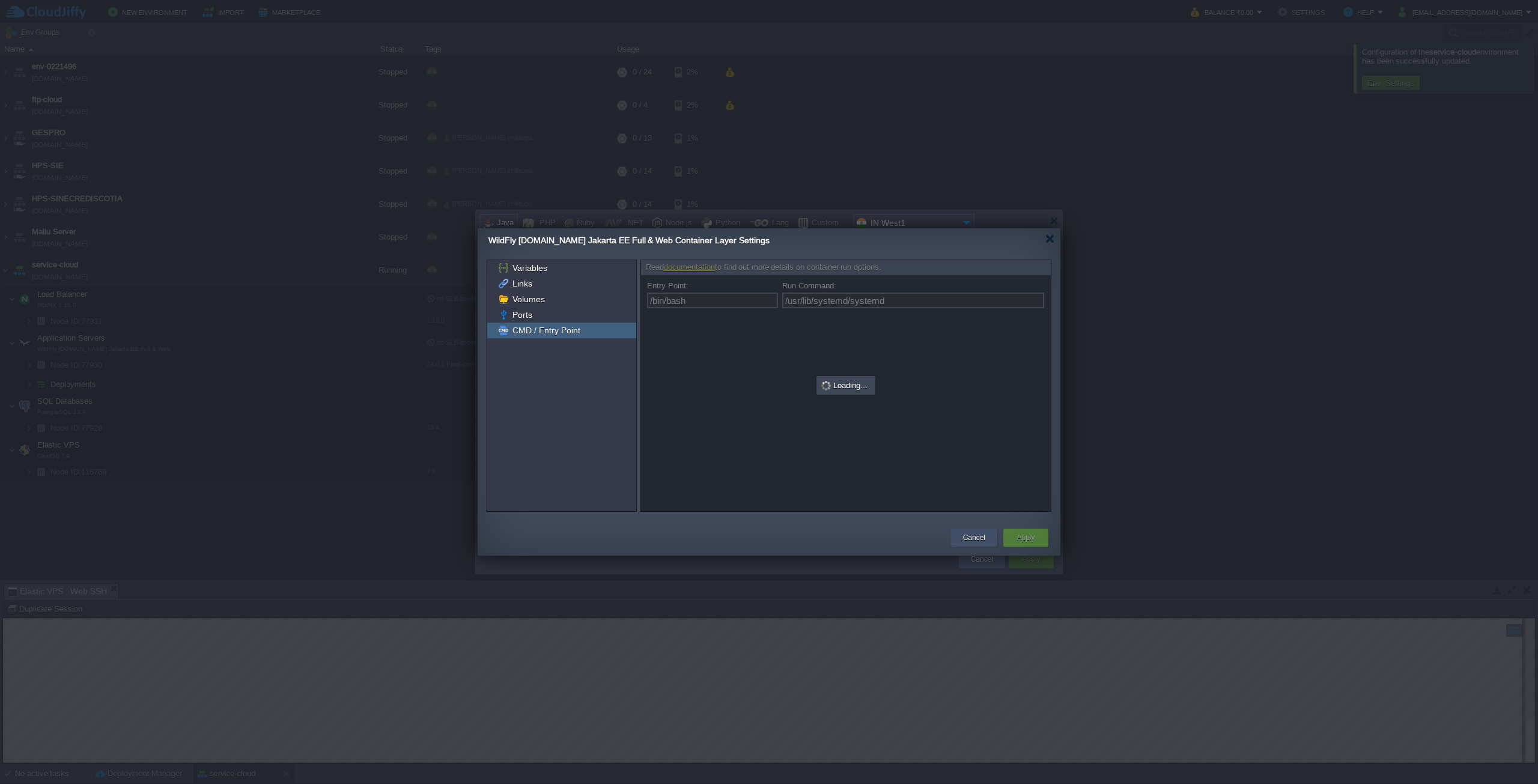
click at [976, 543] on button "Cancel" at bounding box center [974, 538] width 22 height 12
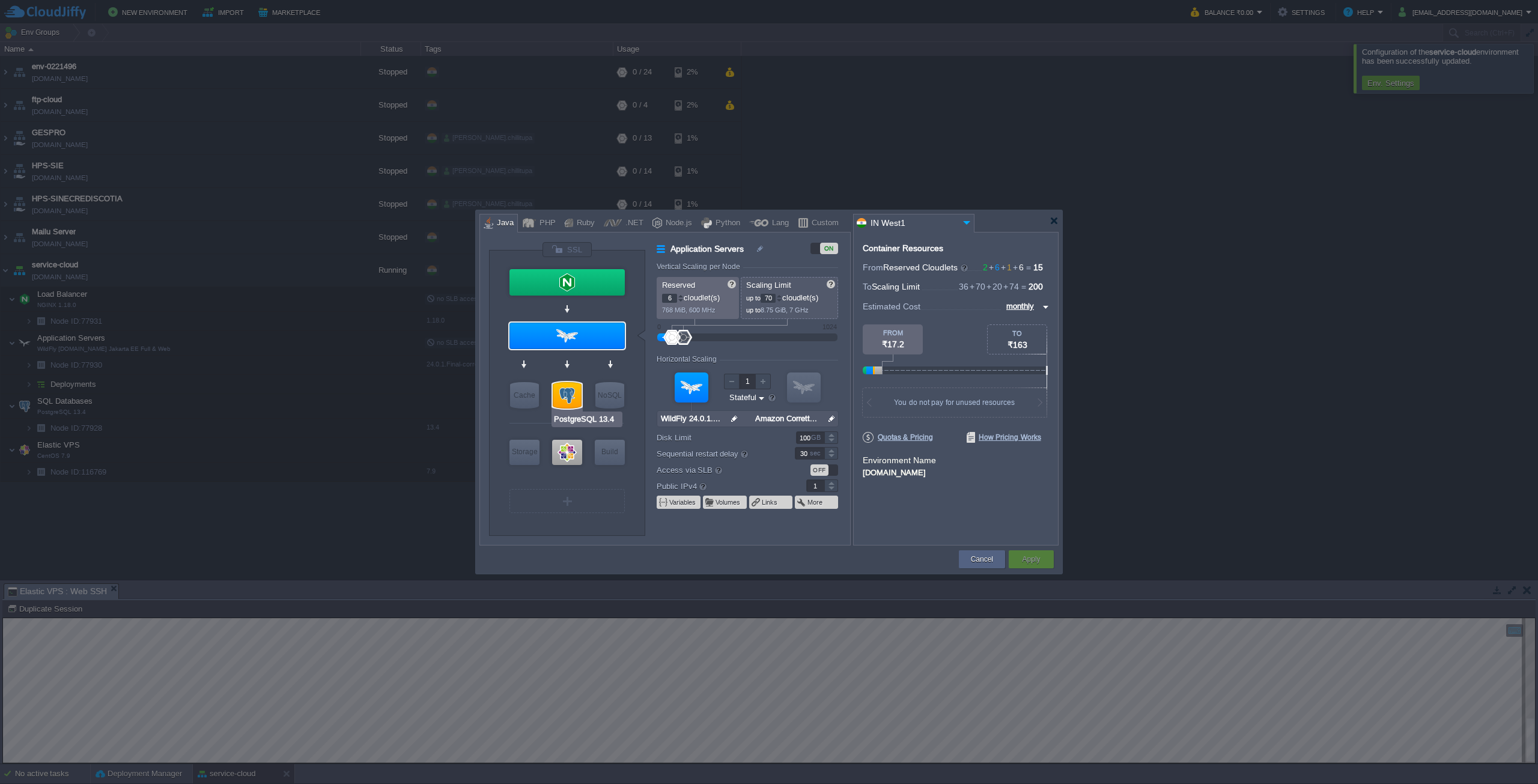
type input "CentOS 7.9"
click at [563, 453] on div at bounding box center [567, 452] width 30 height 26
type input "Elastic VPS"
type input "74"
type input "CentOS 7.9"
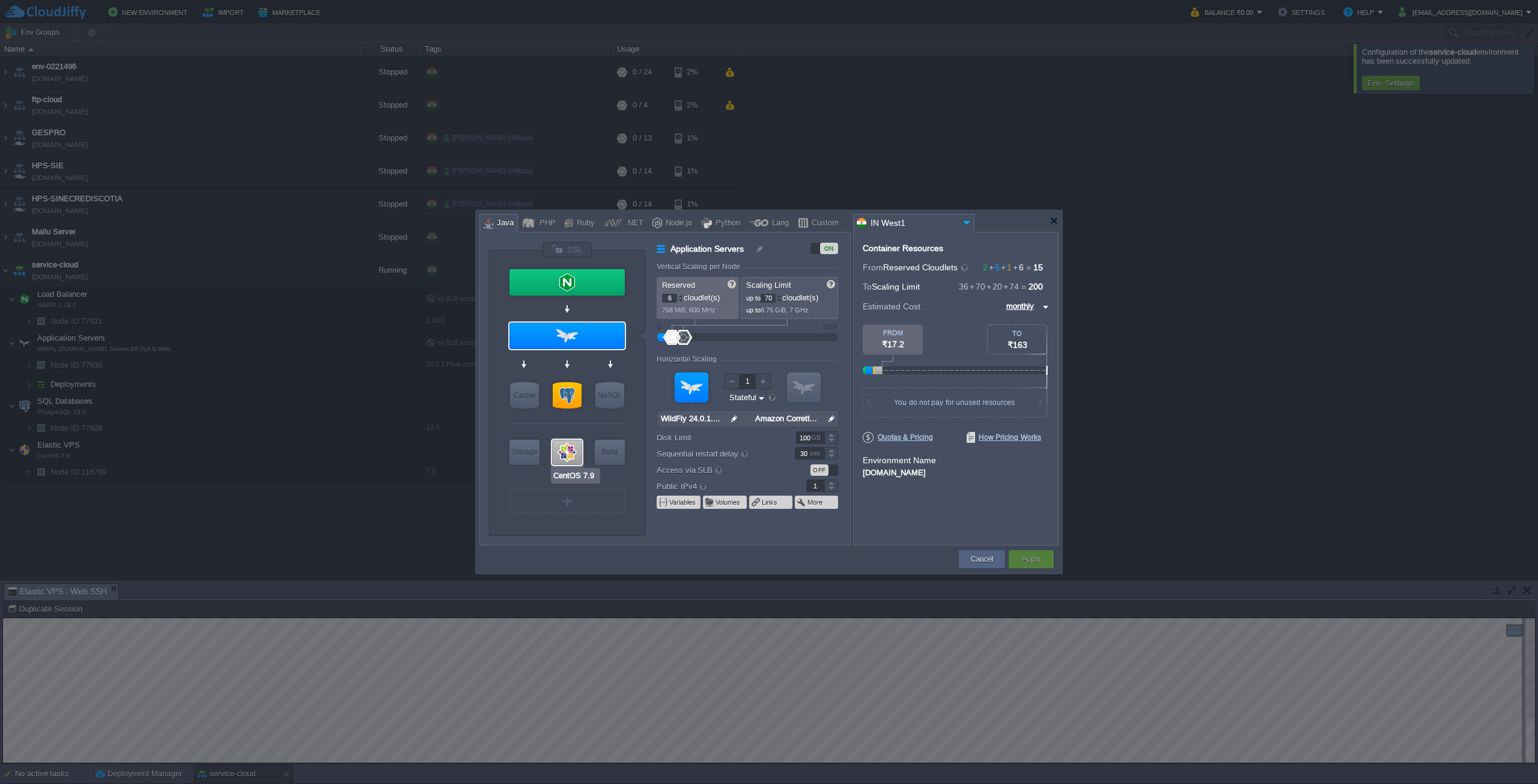
type input "null"
type input "7.9"
type input "160"
type input "Maven [DATE]"
click at [814, 502] on button "More" at bounding box center [815, 502] width 16 height 9
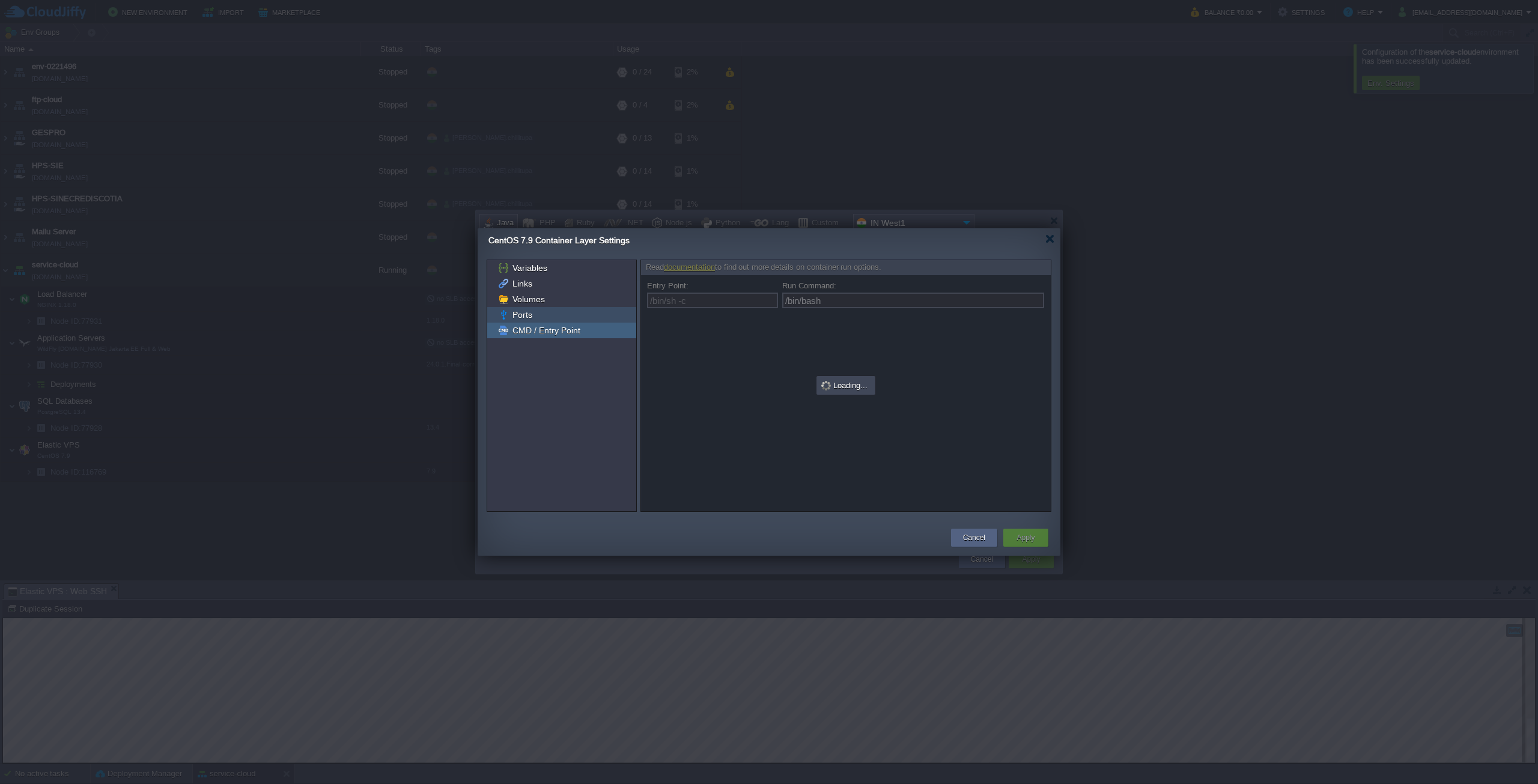
type input "/bin/sh -c"
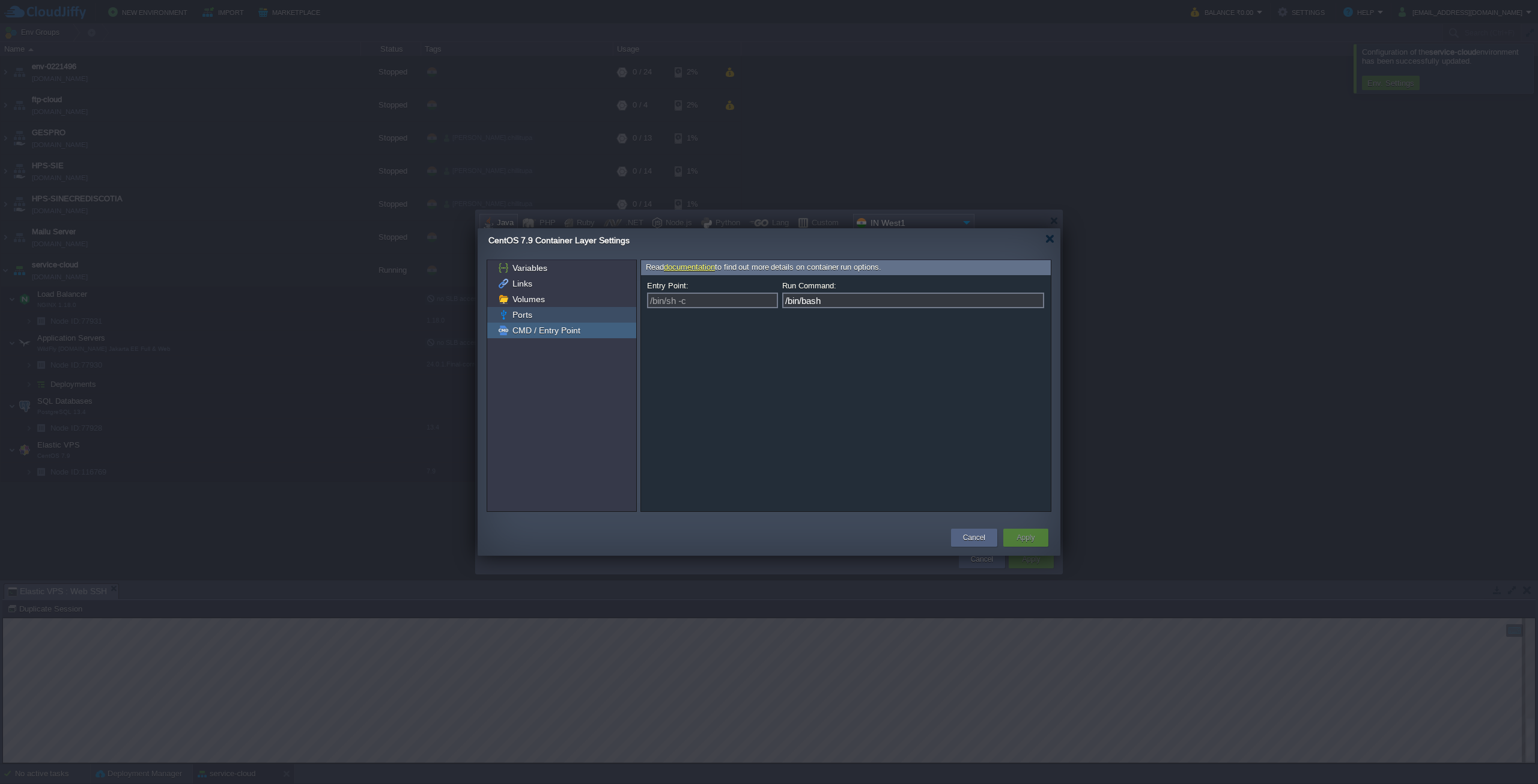
click at [567, 320] on div "Ports" at bounding box center [561, 315] width 149 height 15
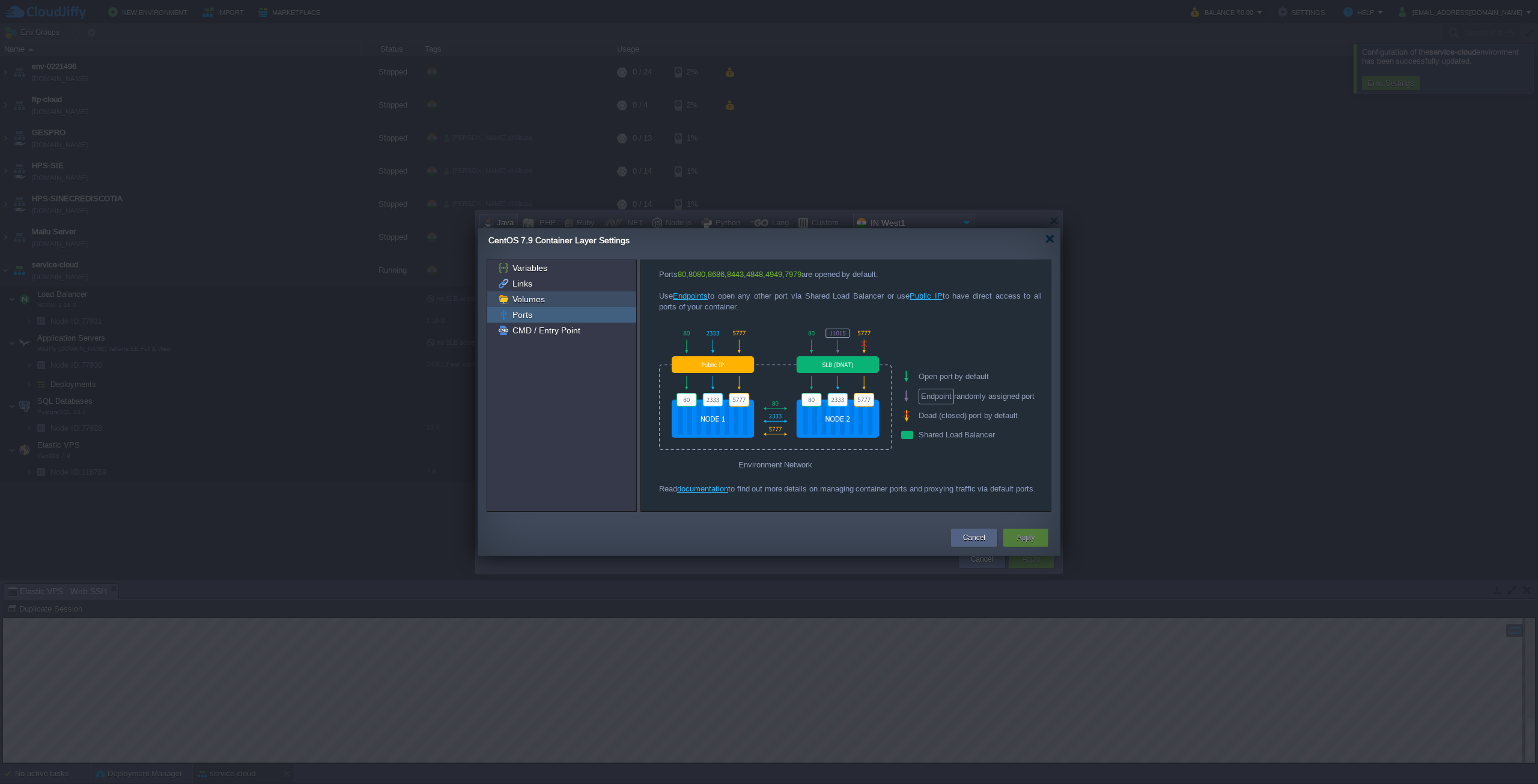
click at [588, 300] on div "Volumes" at bounding box center [561, 299] width 149 height 15
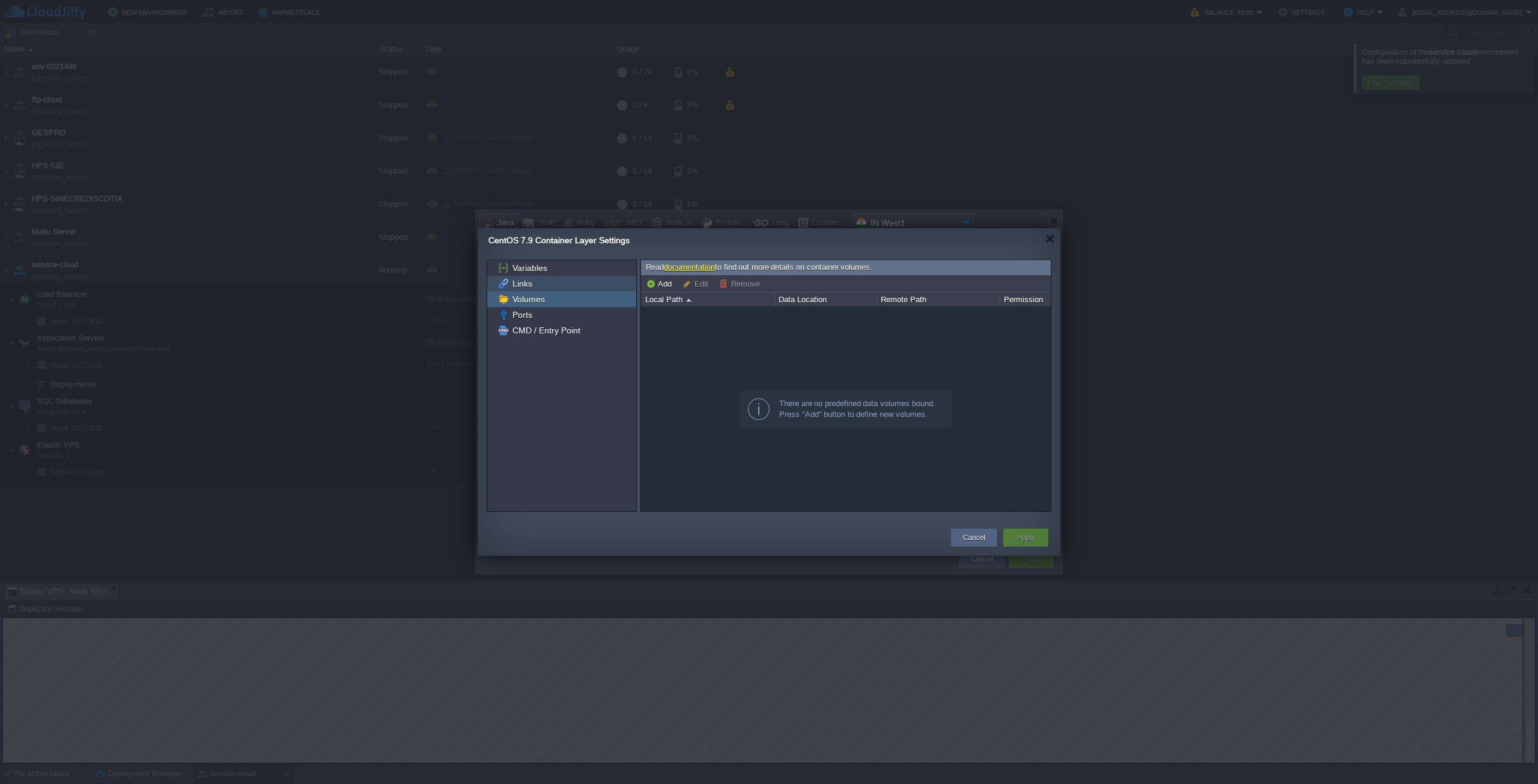
click at [565, 283] on div "Links" at bounding box center [561, 283] width 149 height 15
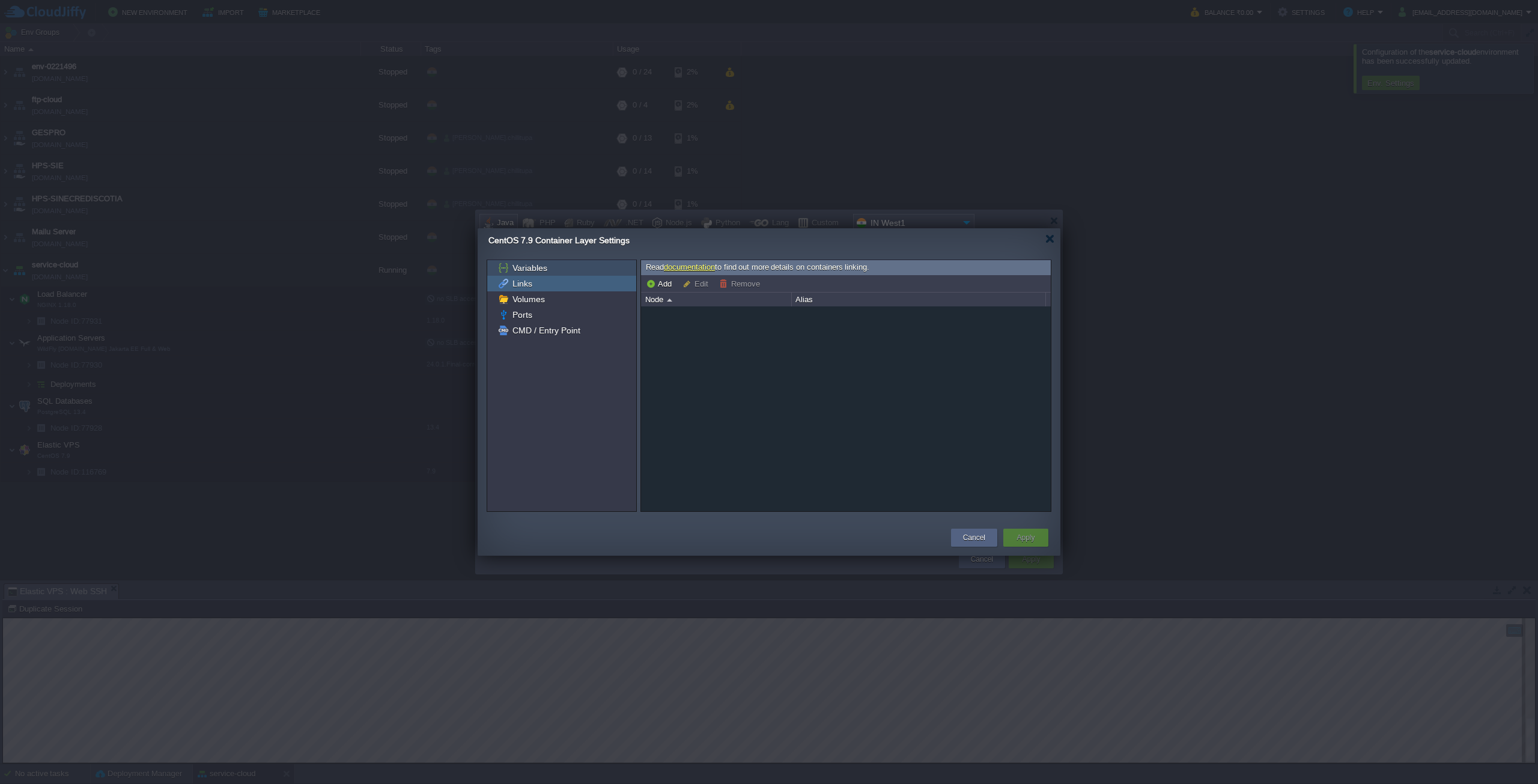
click at [570, 271] on div "Variables" at bounding box center [561, 268] width 149 height 15
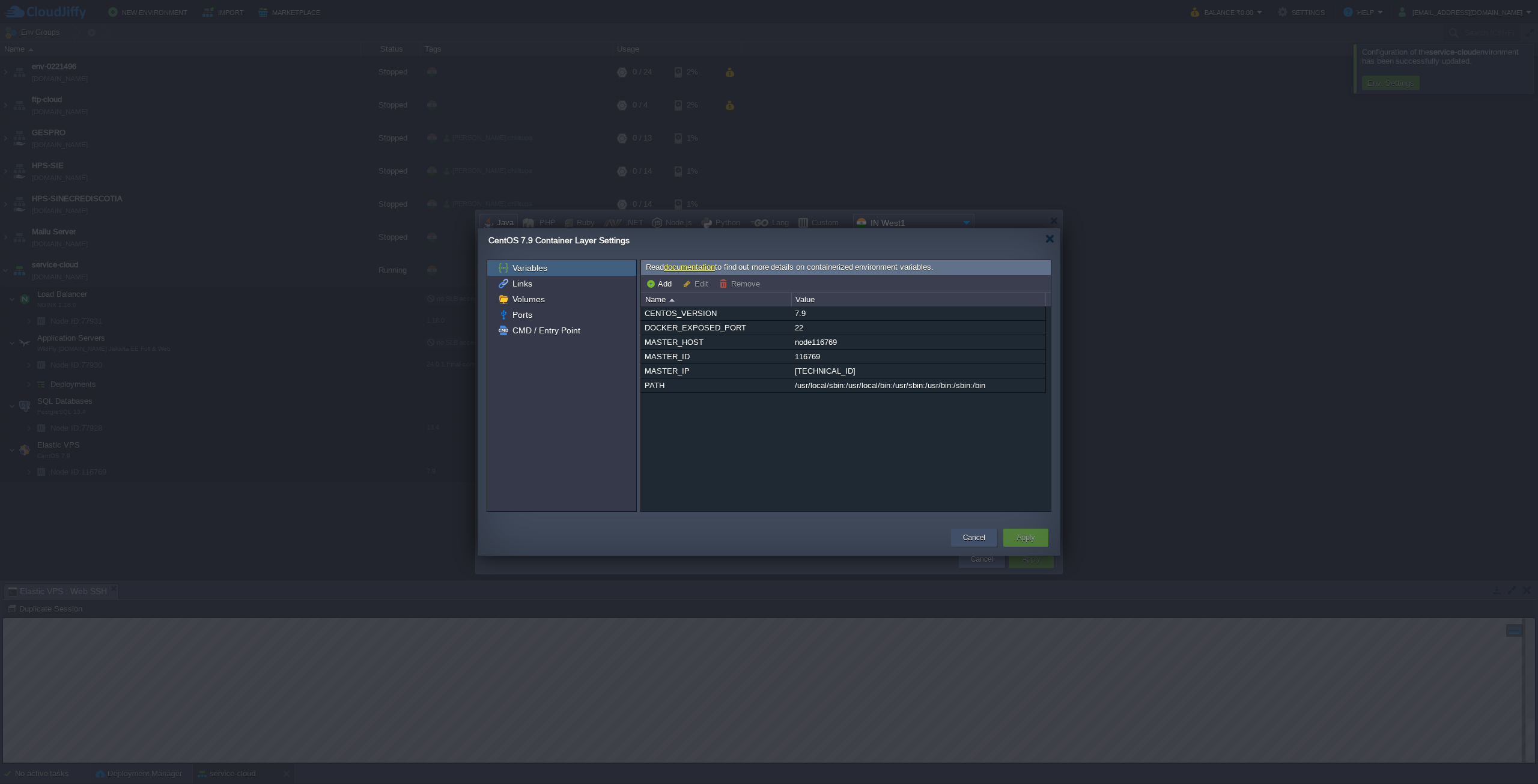
click at [975, 534] on button "Cancel" at bounding box center [974, 538] width 22 height 12
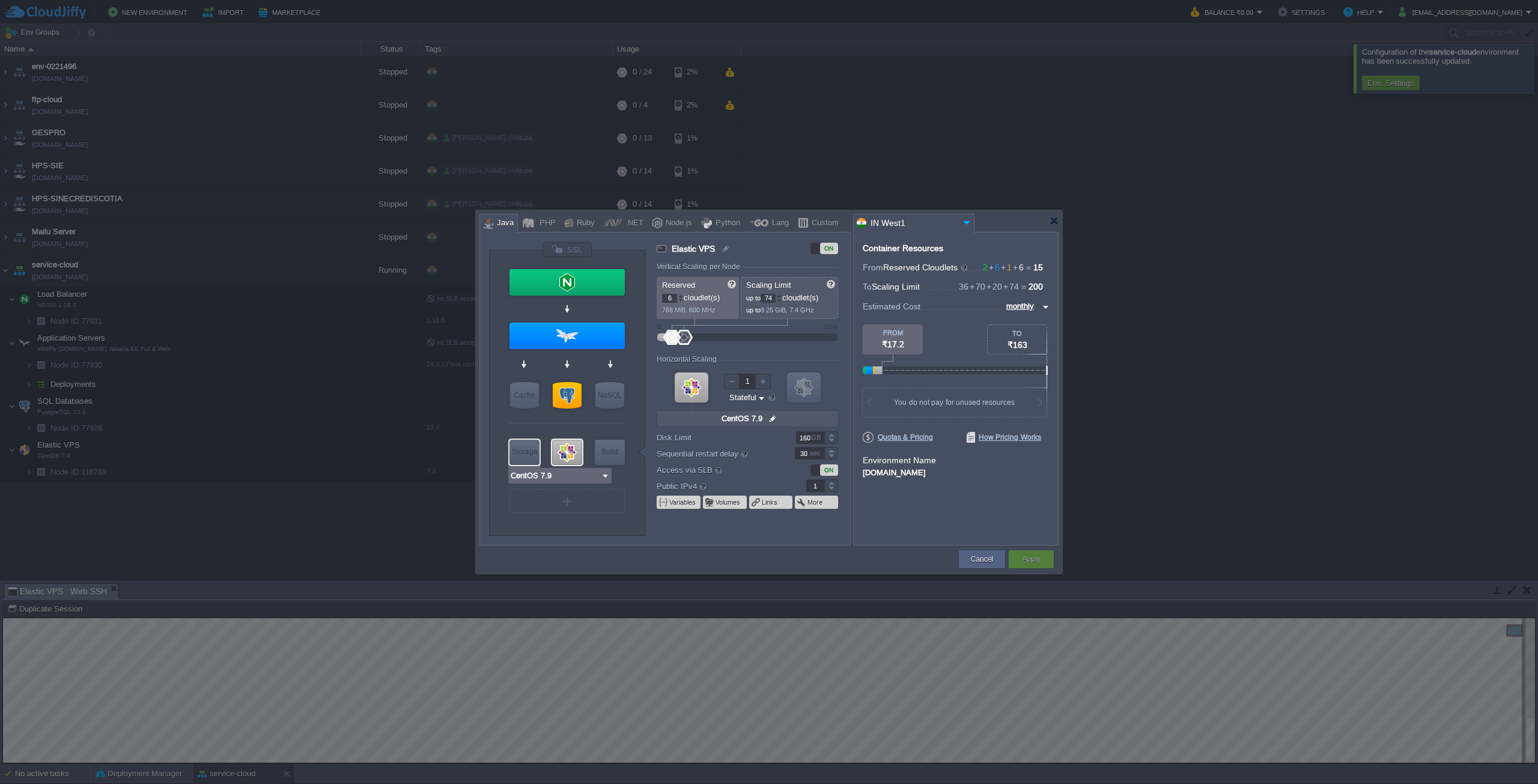
type input "Maven [DATE]"
click at [683, 296] on div at bounding box center [680, 296] width 6 height 4
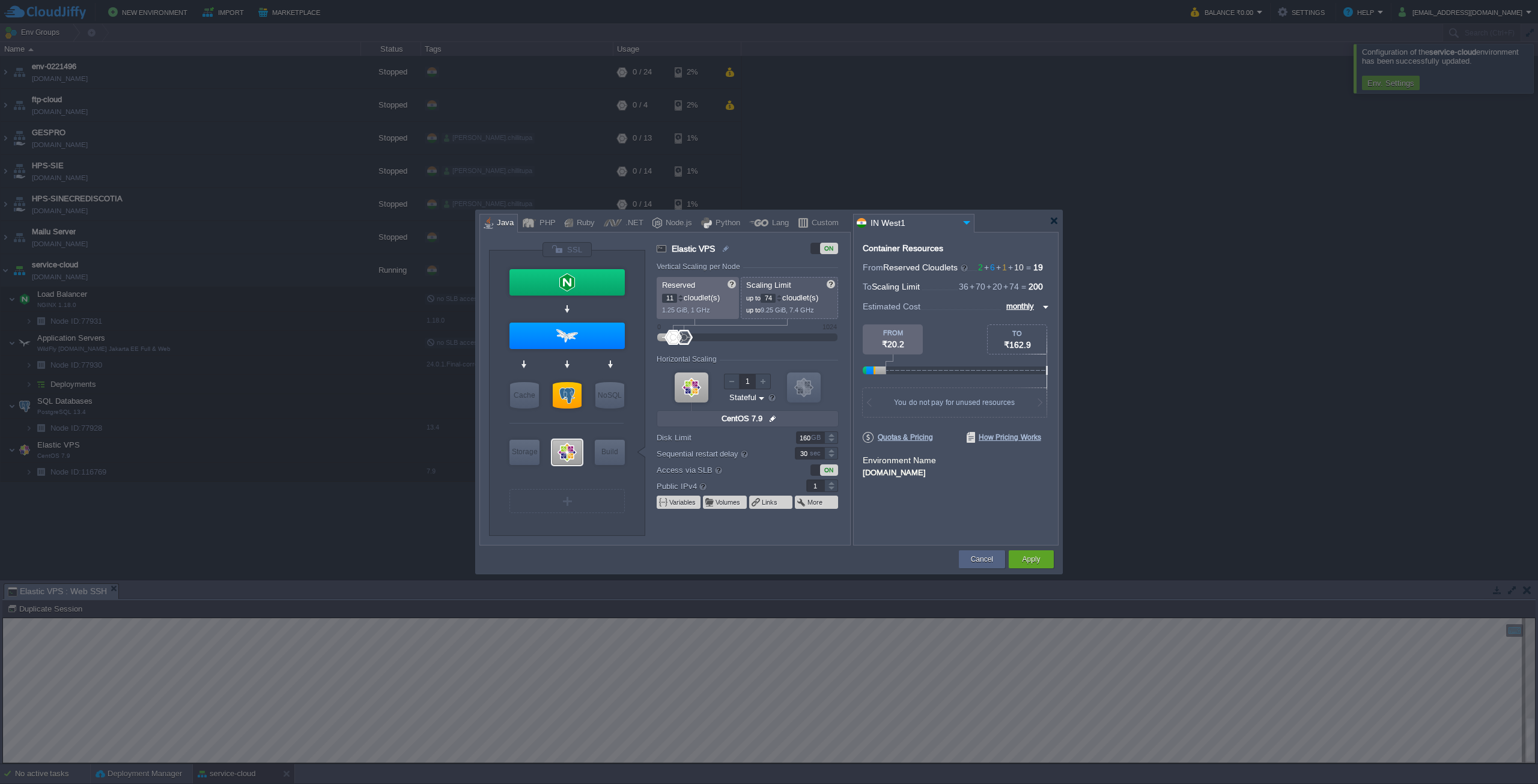
click at [683, 296] on div at bounding box center [680, 296] width 6 height 4
type input "12"
click at [683, 296] on div at bounding box center [680, 296] width 6 height 4
click at [782, 296] on div at bounding box center [779, 296] width 6 height 4
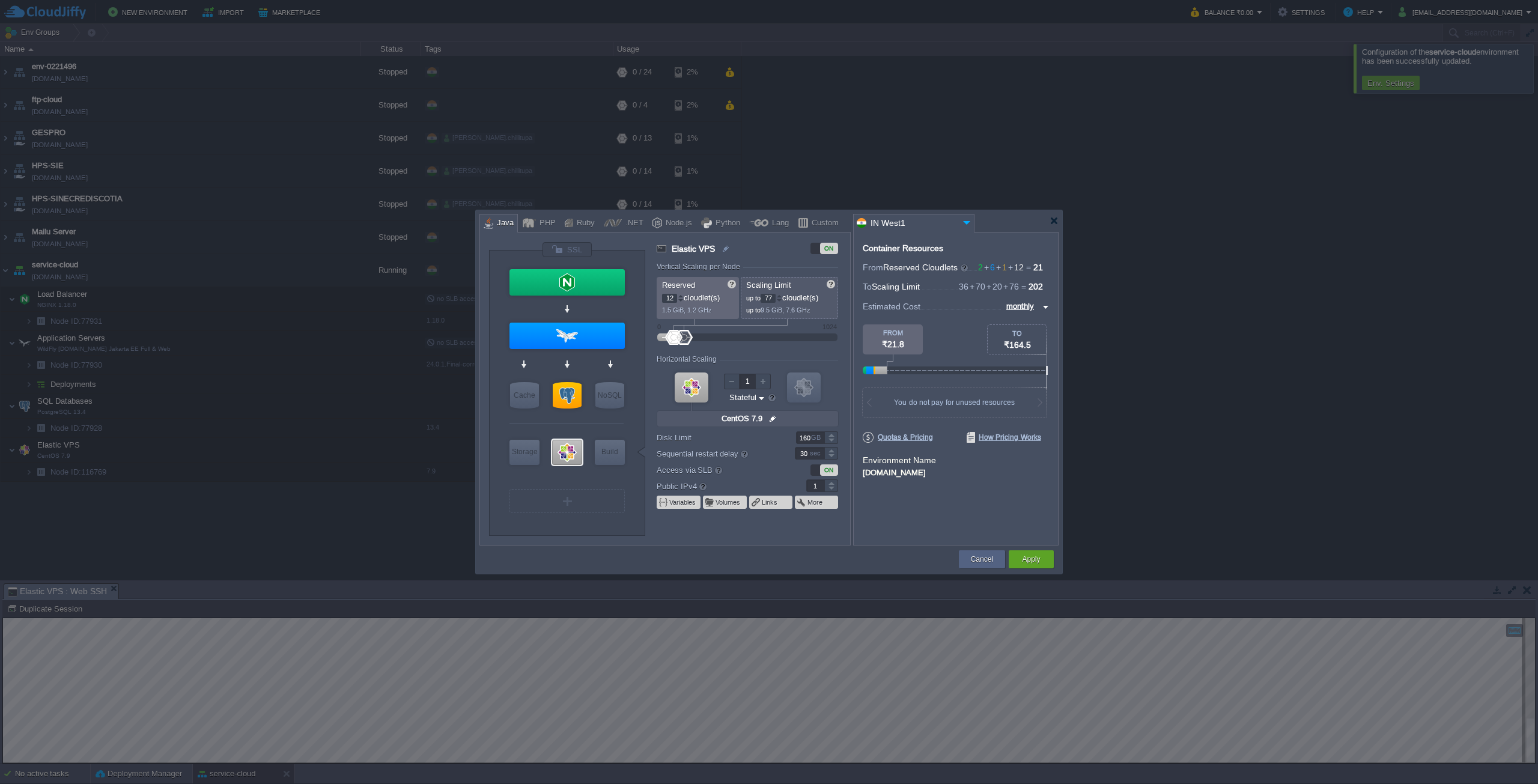
click at [782, 296] on div at bounding box center [779, 296] width 6 height 4
type input "80"
click at [782, 296] on div at bounding box center [779, 296] width 6 height 4
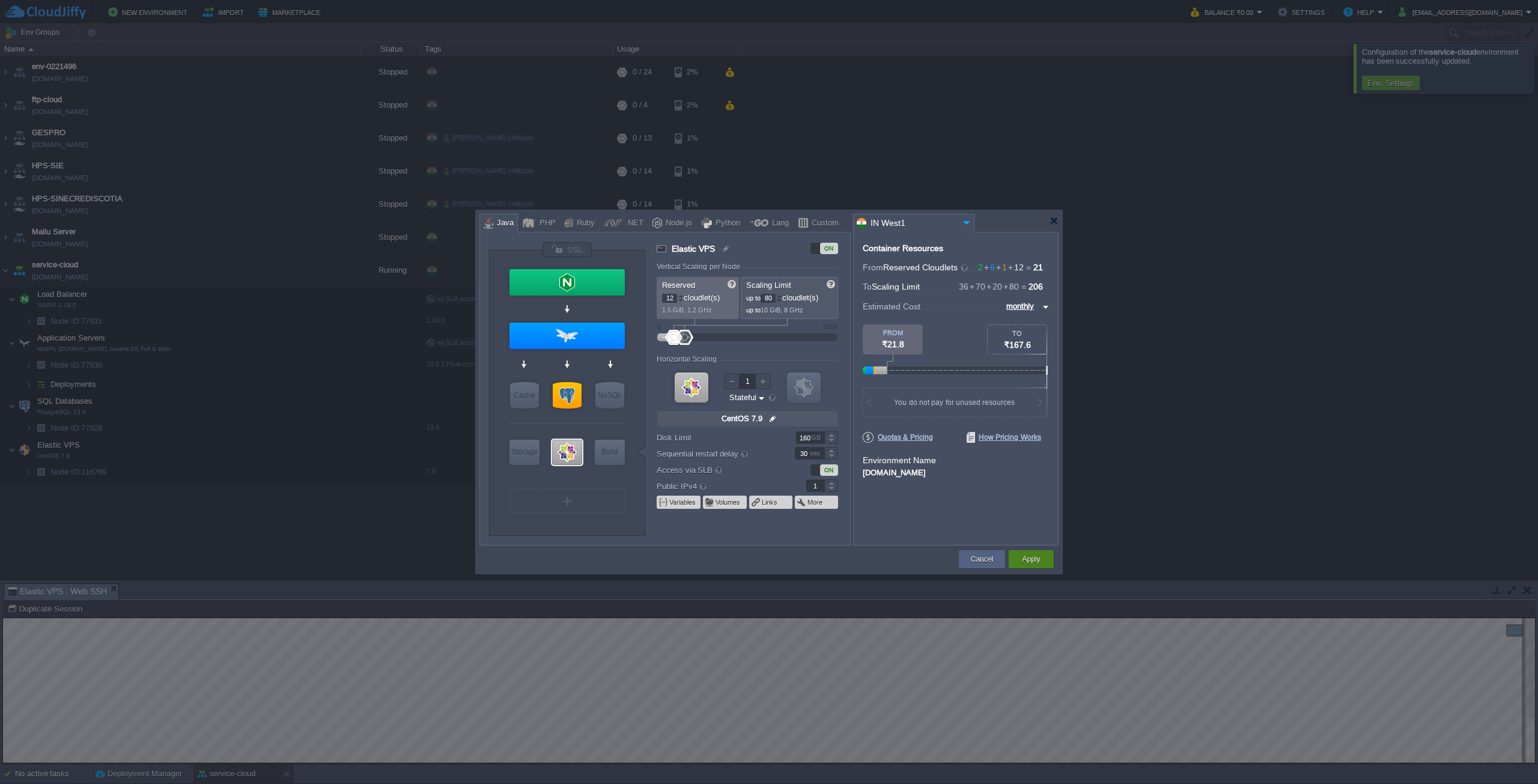
click at [1050, 560] on div "Apply" at bounding box center [1031, 559] width 45 height 18
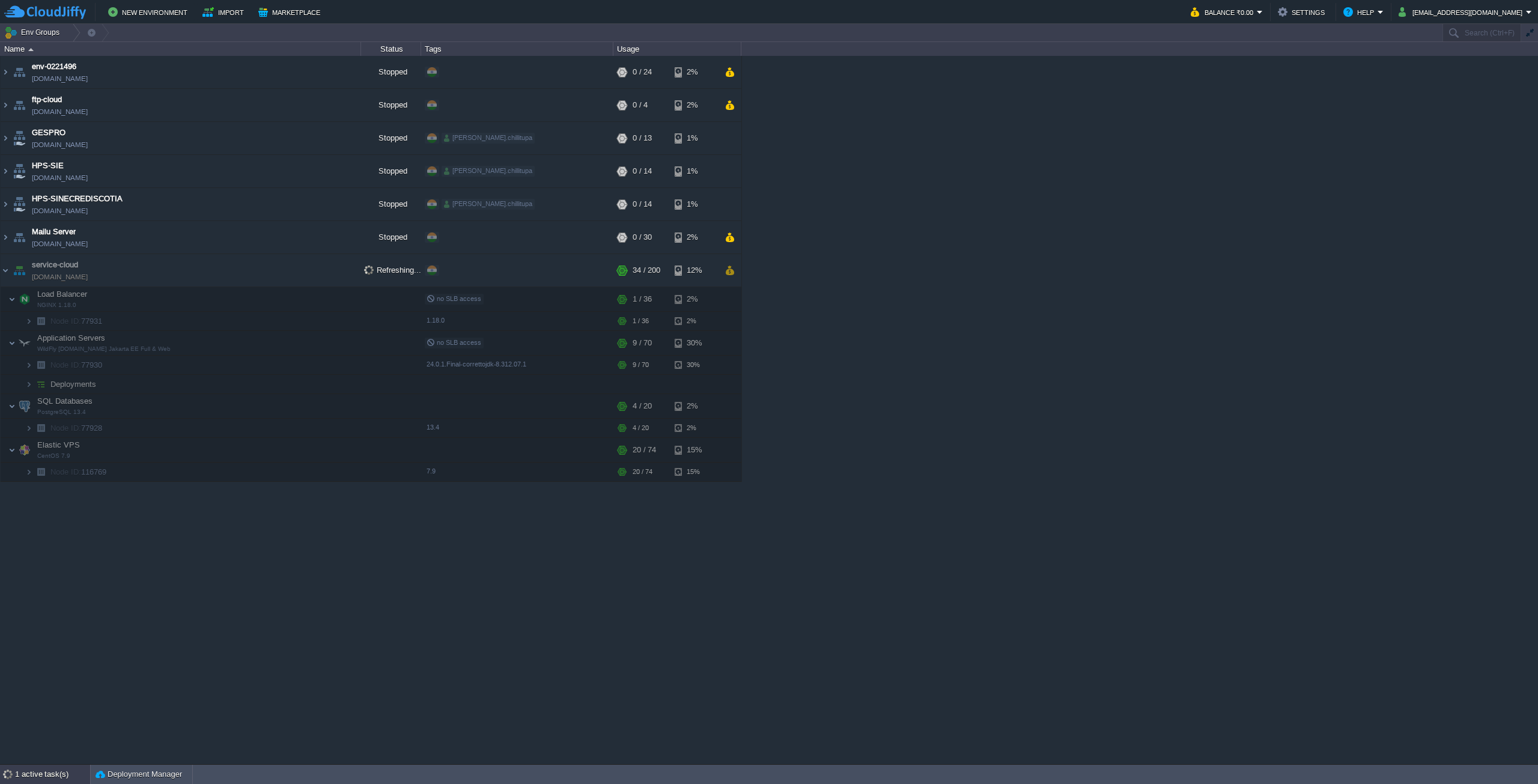
click at [11, 772] on div at bounding box center [7, 774] width 15 height 19
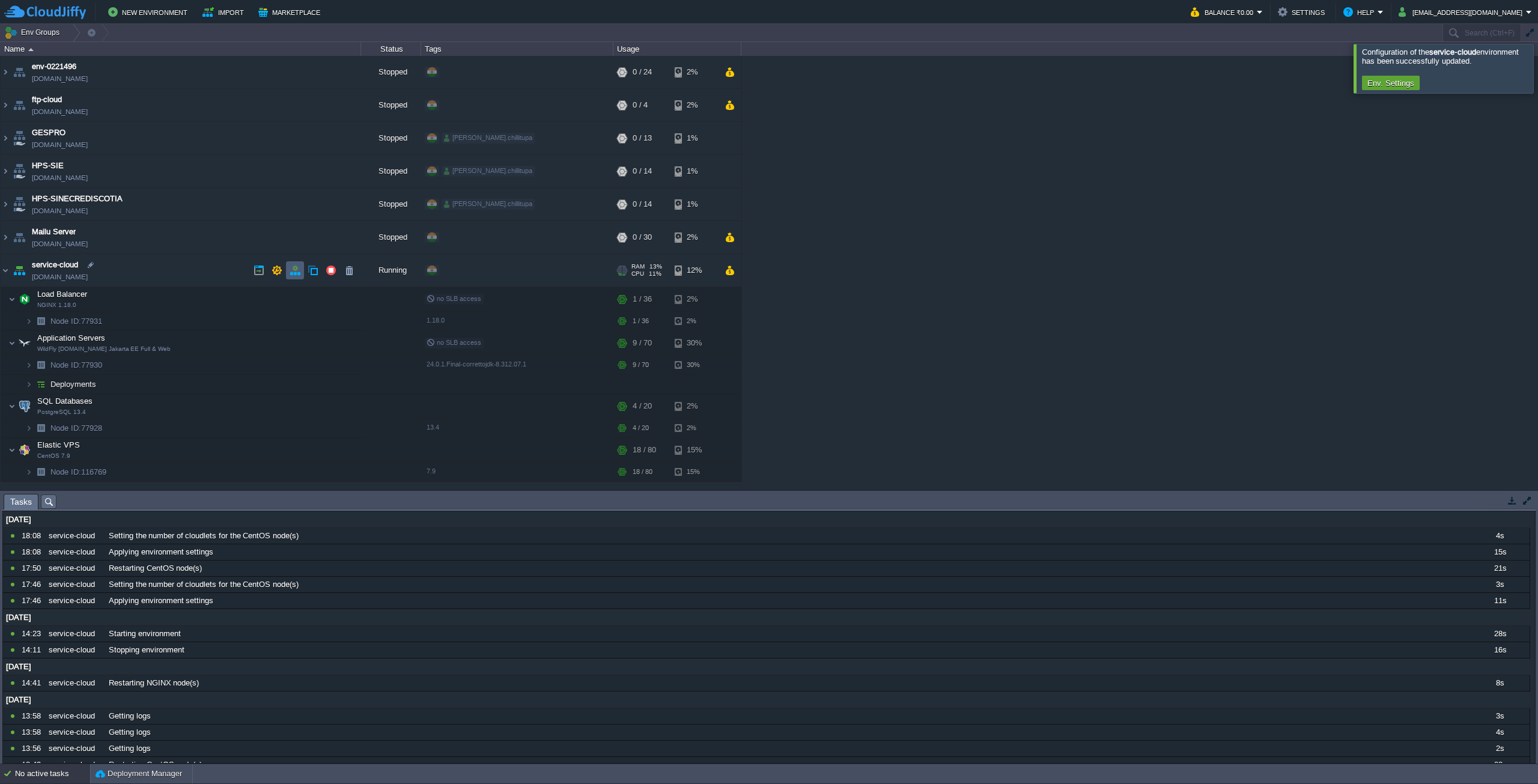
click at [299, 275] on button "button" at bounding box center [295, 270] width 11 height 11
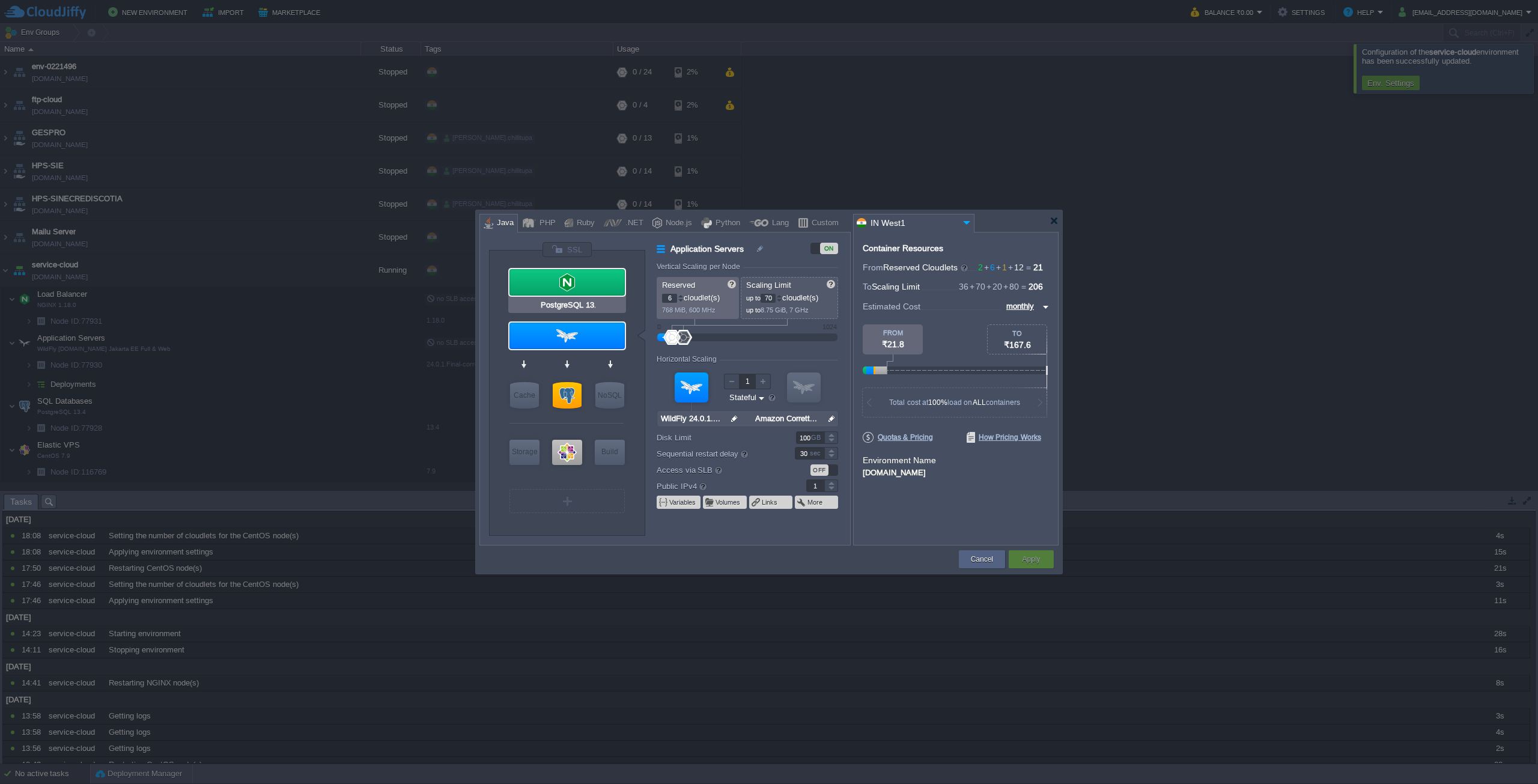
type input "CentOS 7.9"
click at [560, 447] on div at bounding box center [567, 452] width 30 height 26
type input "Elastic VPS"
type input "12"
type input "80"
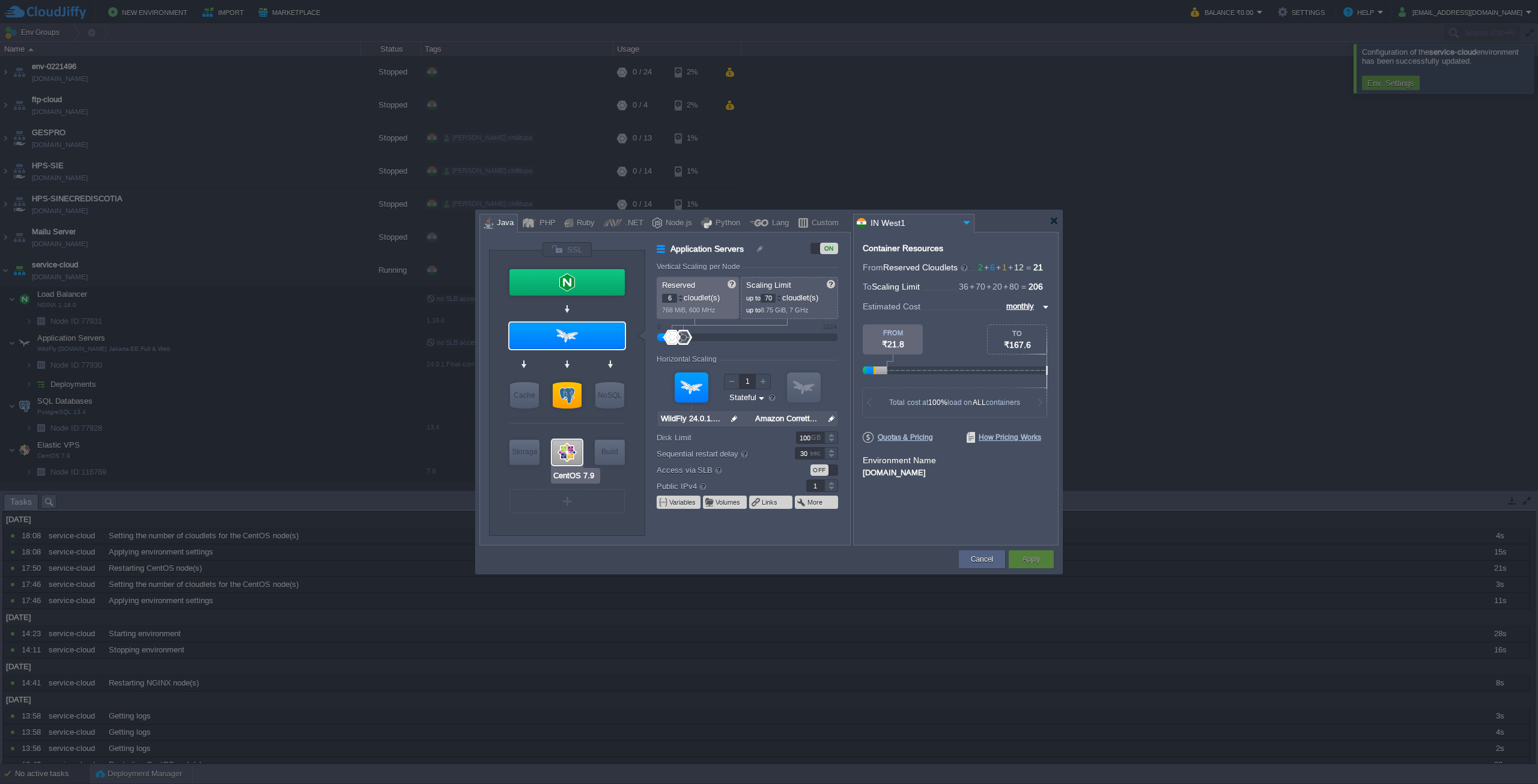
type input "CentOS 7.9"
type input "null"
type input "7.9"
type input "160"
type input "NGINX 1.18.0"
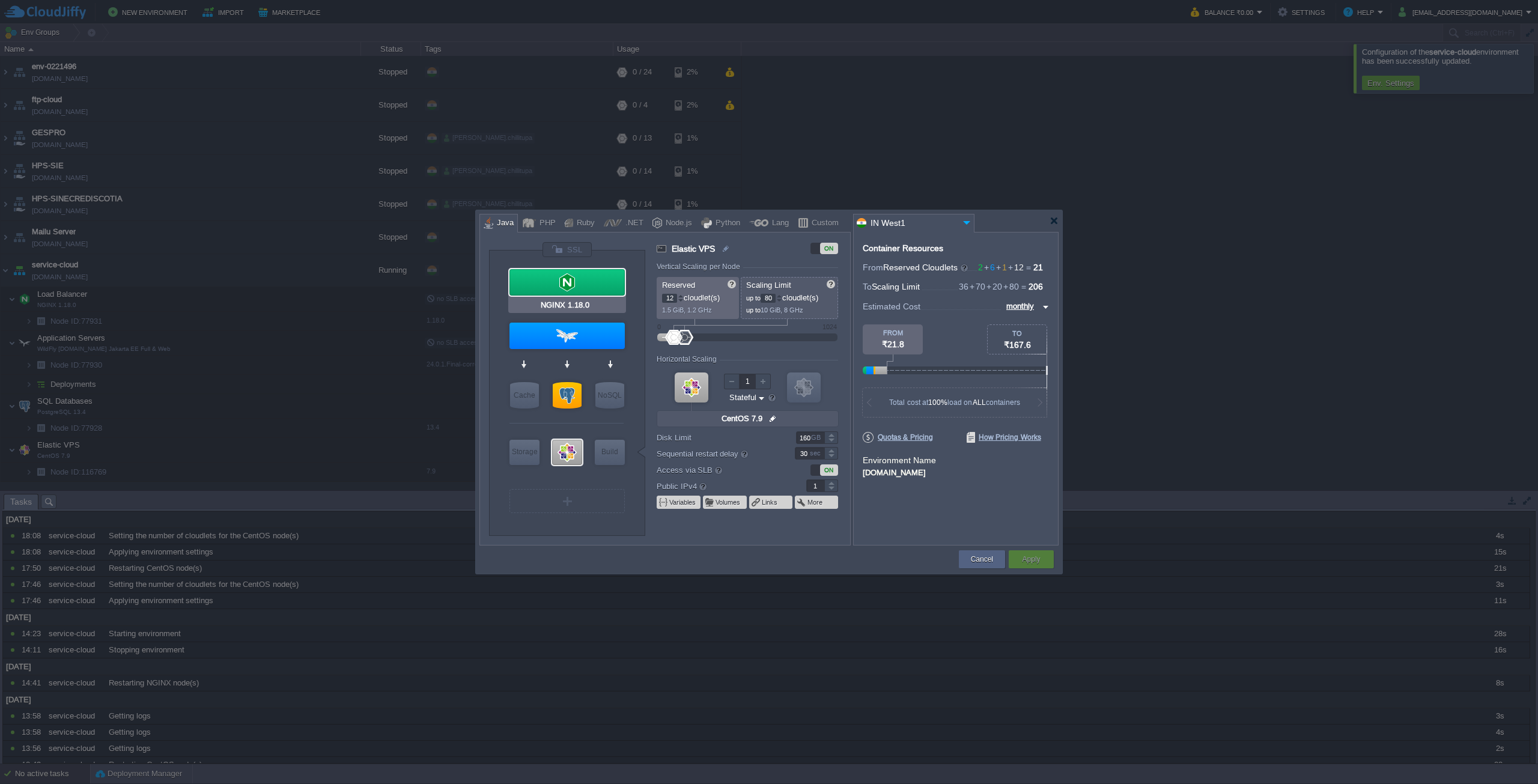
click at [588, 280] on div at bounding box center [567, 282] width 115 height 26
type input "Load Balancer"
type input "2"
type input "36"
type input "NGINX 1.18.0"
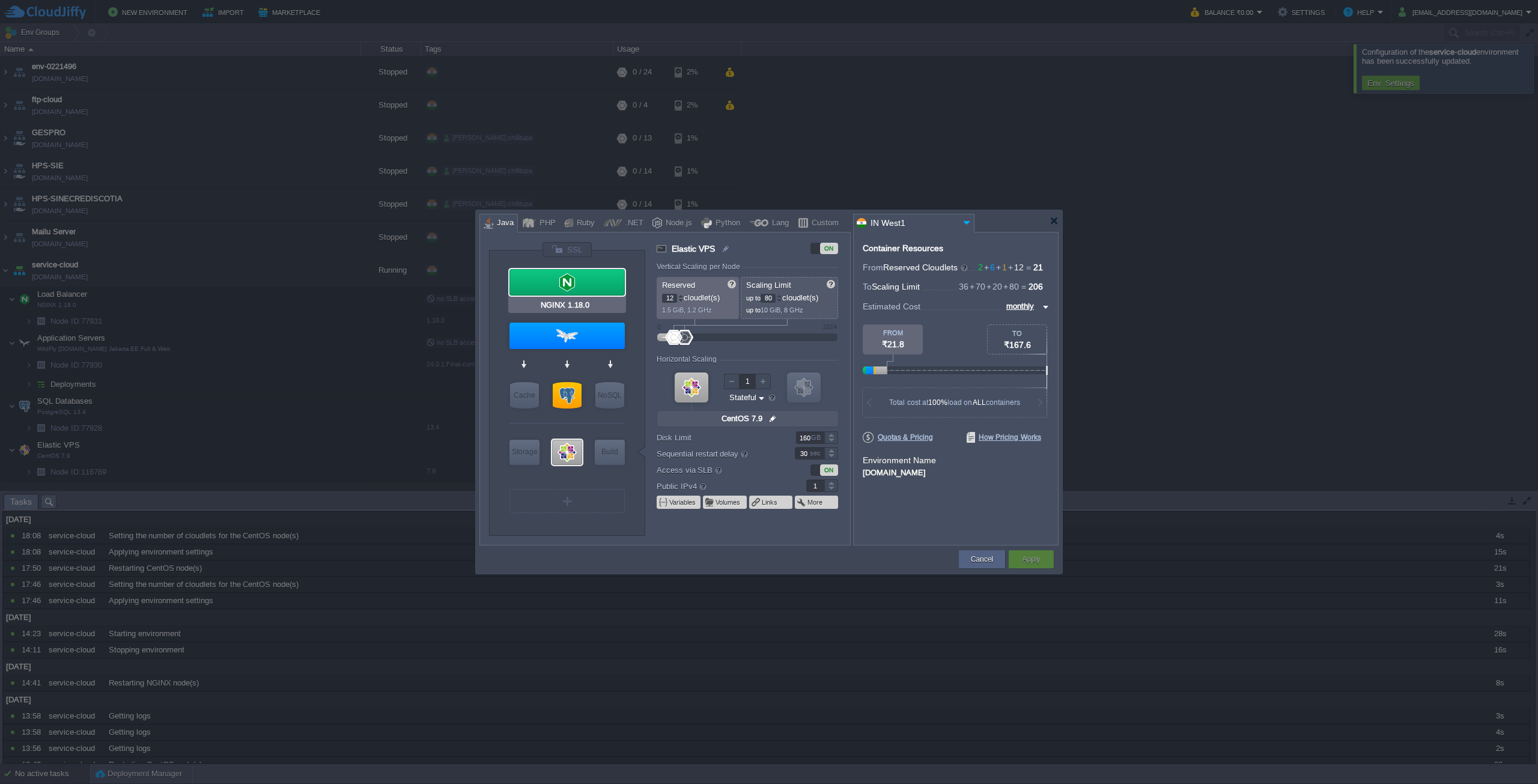
type input "null"
type input "1.18.0"
type input "100"
type input "WildFly [DOMAIN_NAME] Jaka..."
click at [565, 342] on div at bounding box center [567, 336] width 115 height 26
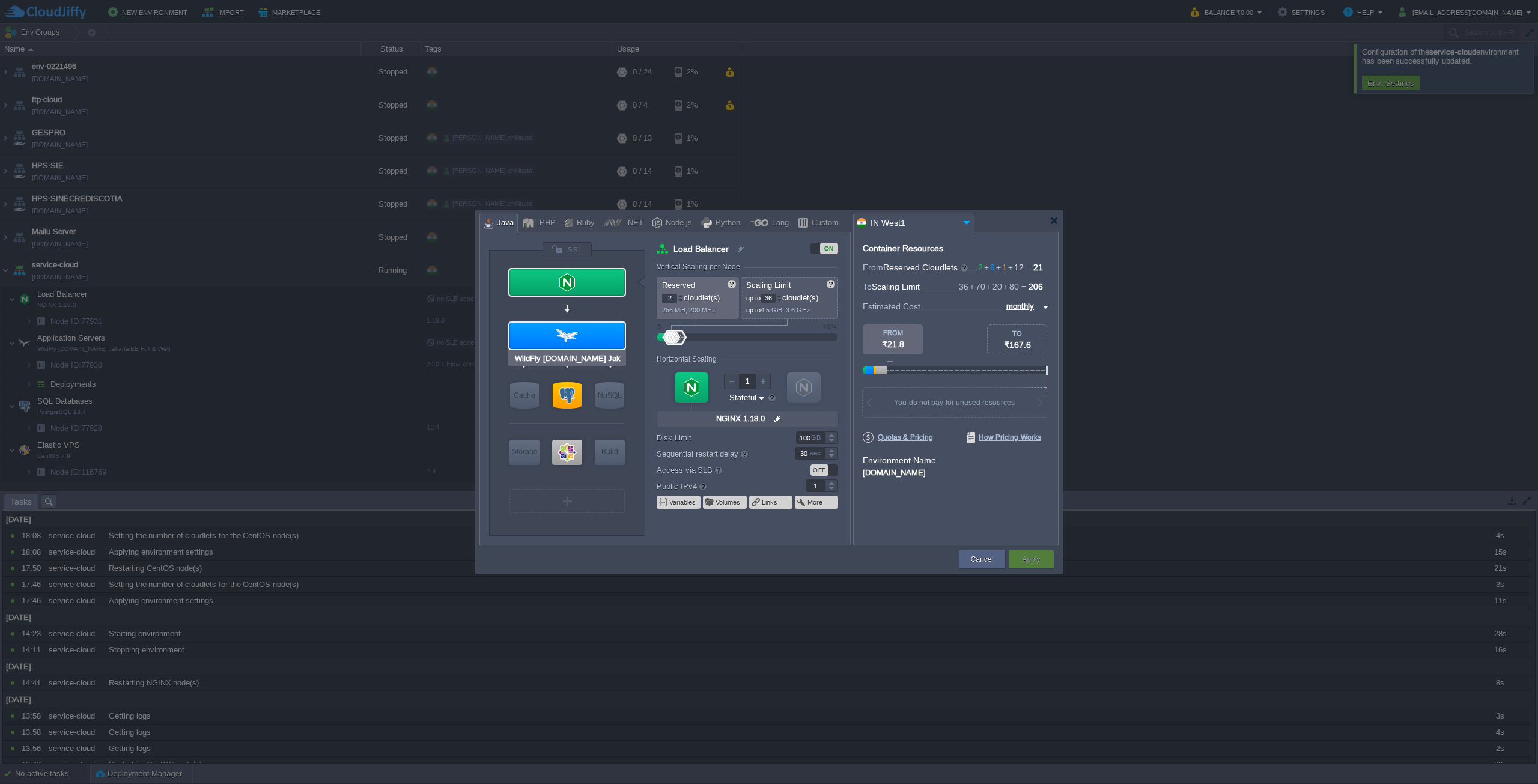
type input "Application Servers"
type input "6"
type input "70"
type input "WildFly 24.0.1...."
type input "null"
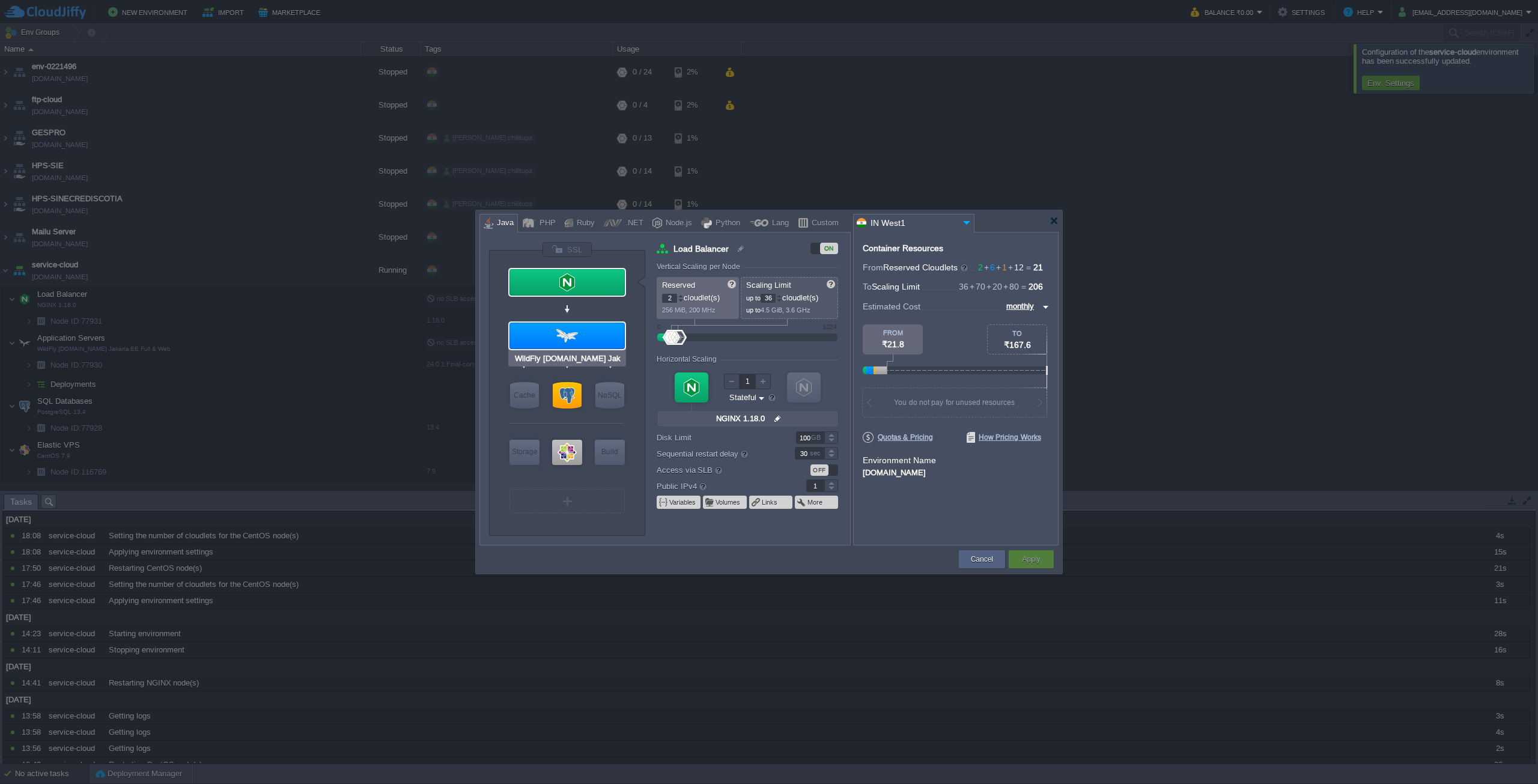
type input "Amazon Corrett..."
type input "PostgreSQL 13.4"
click at [567, 389] on div at bounding box center [567, 395] width 29 height 26
type input "SQL Databases"
type input "1"
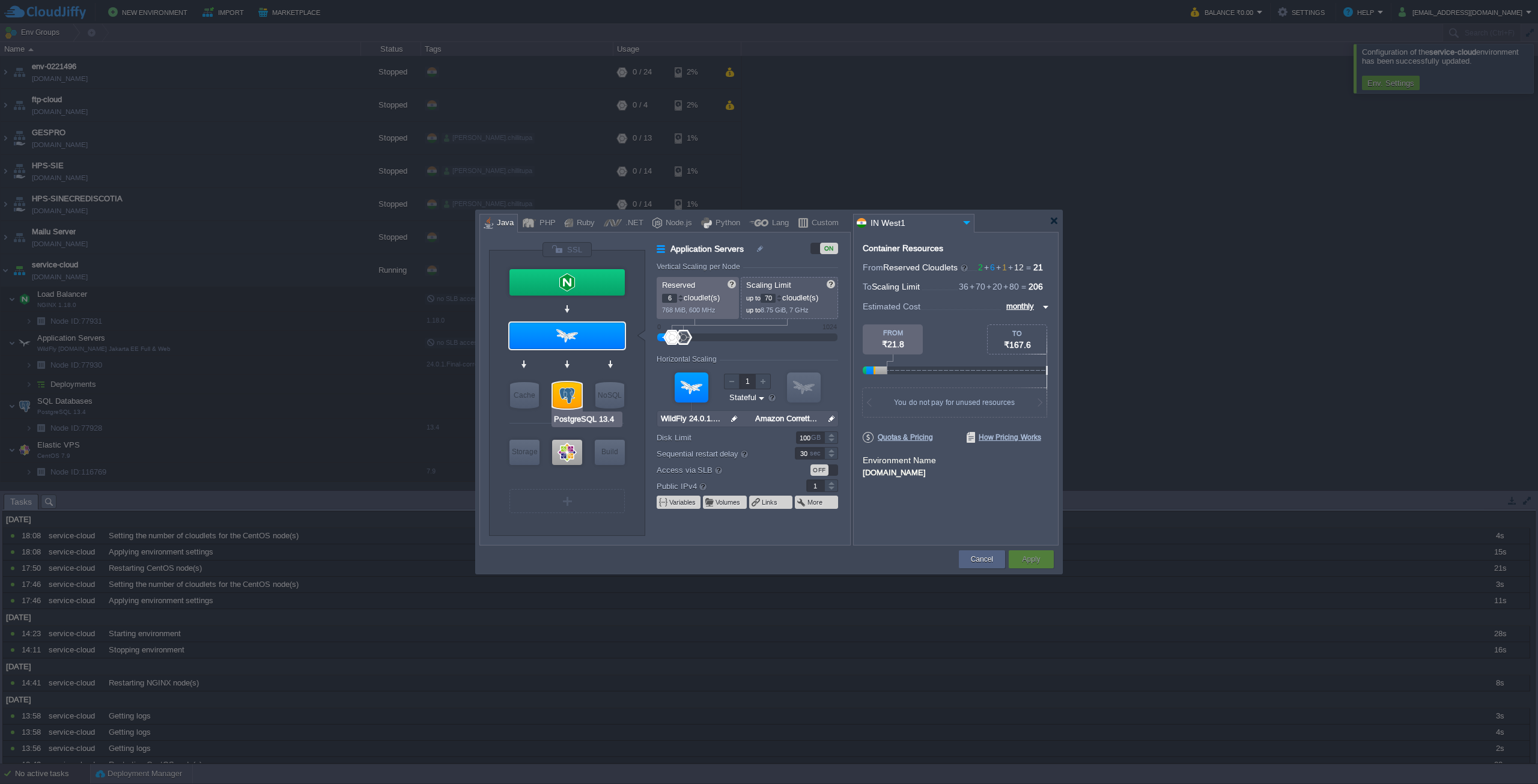
type input "20"
type input "PostgreSQL 13.4"
type input "null"
type input "13.4"
type input "Stateless"
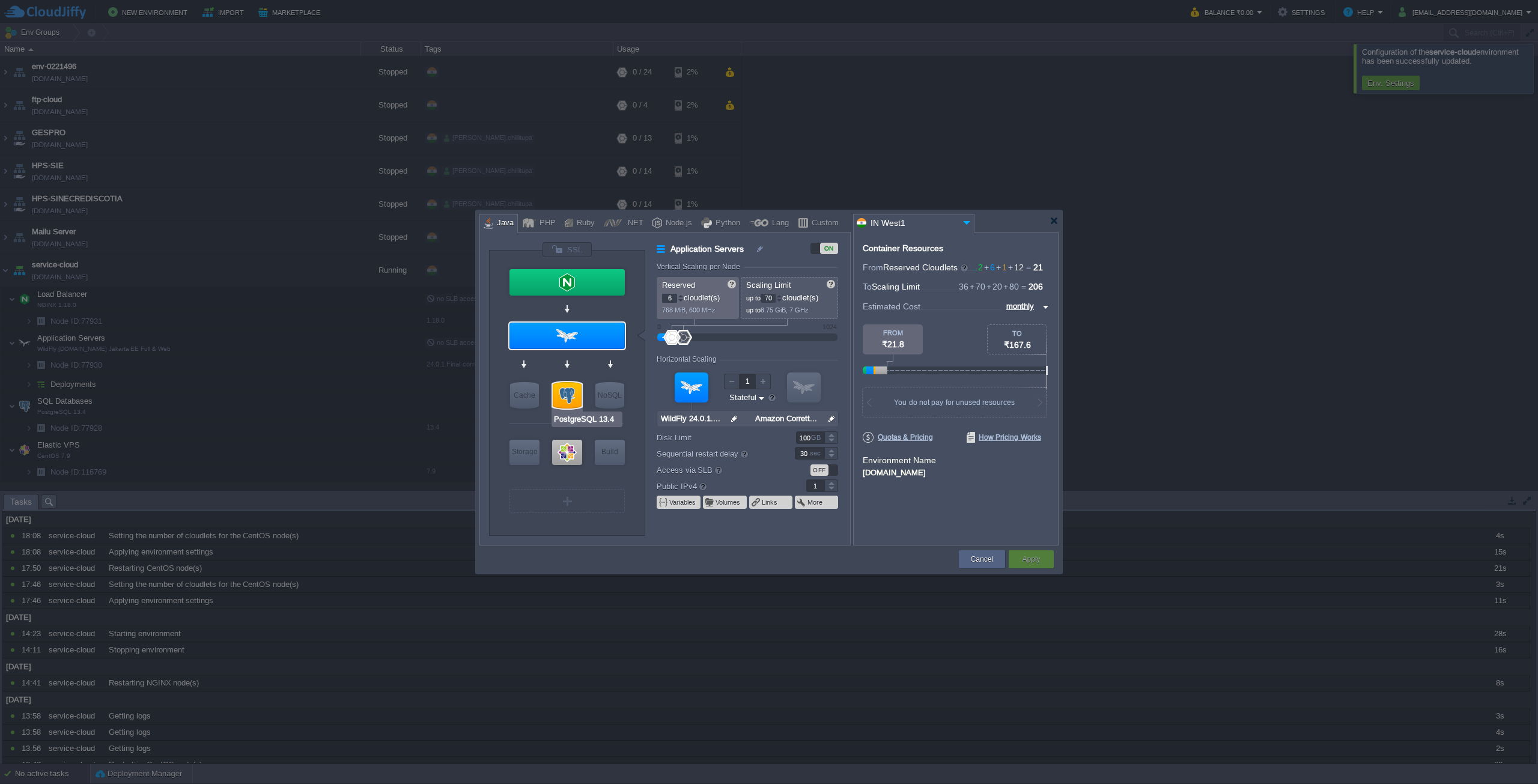
type input "0"
type input "CentOS 7.9"
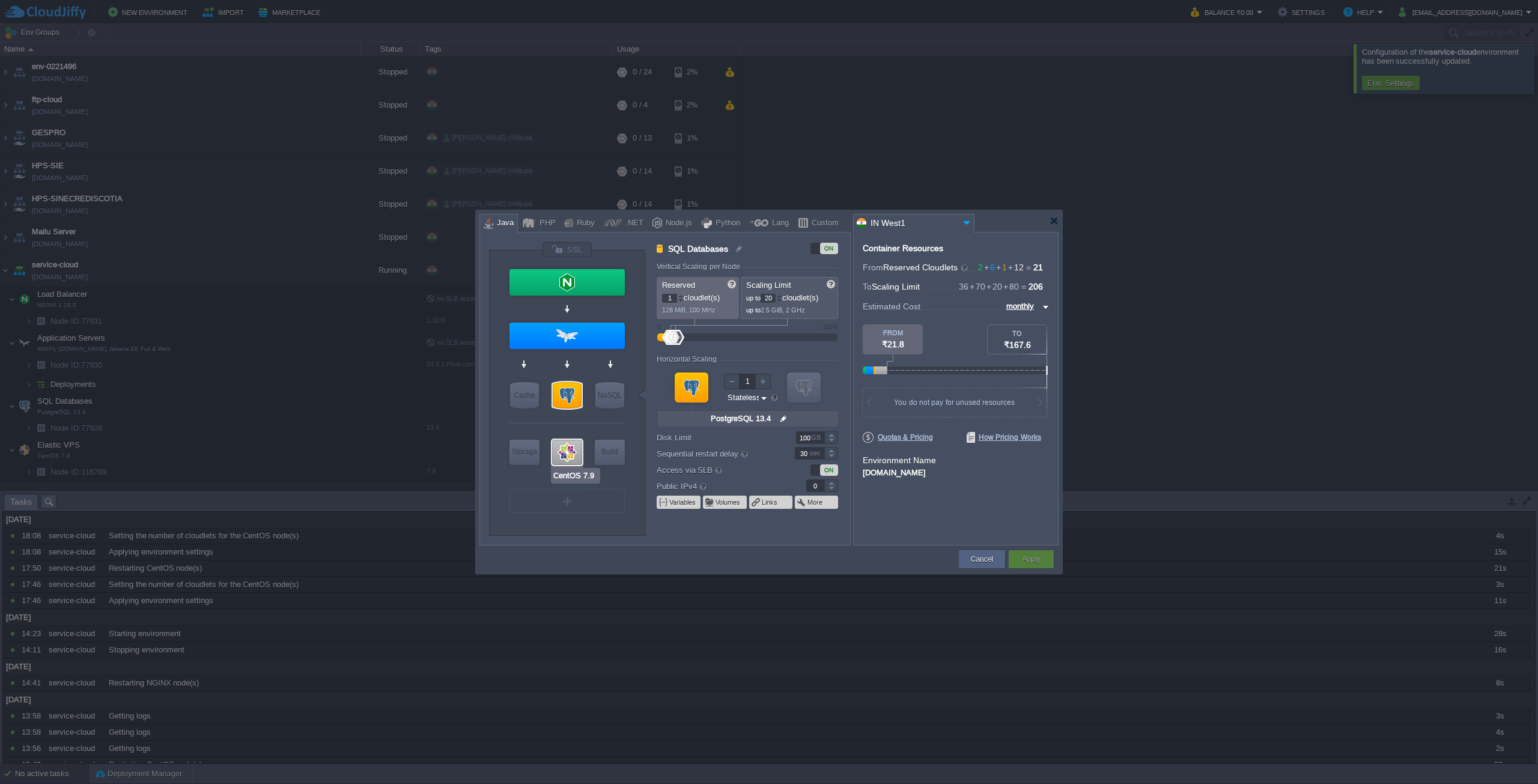
click at [569, 440] on div at bounding box center [567, 452] width 30 height 26
type input "Elastic VPS"
type input "12"
type input "80"
type input "CentOS 7.9"
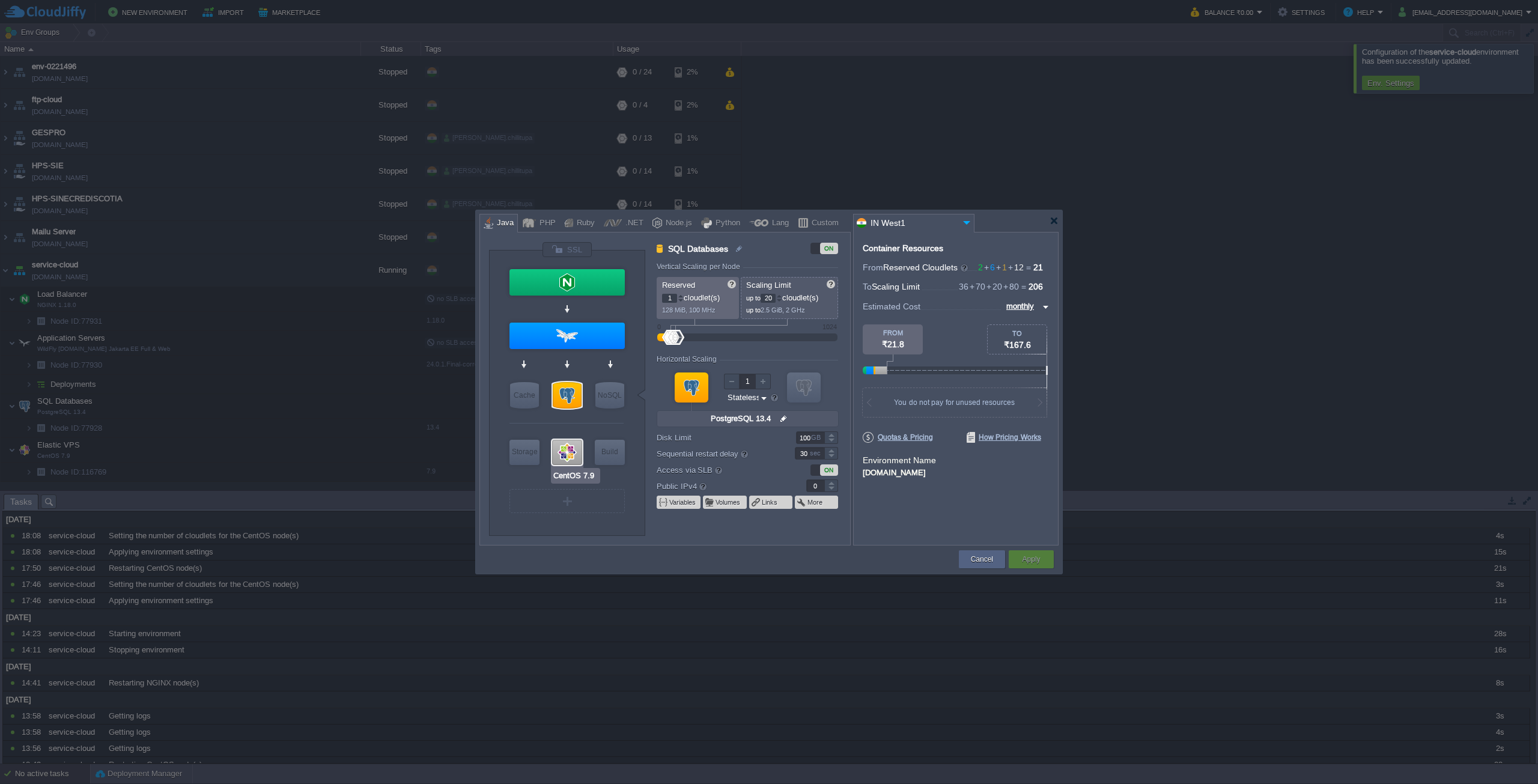
type input "null"
type input "7.9"
type input "Stateful"
type input "160"
type input "1"
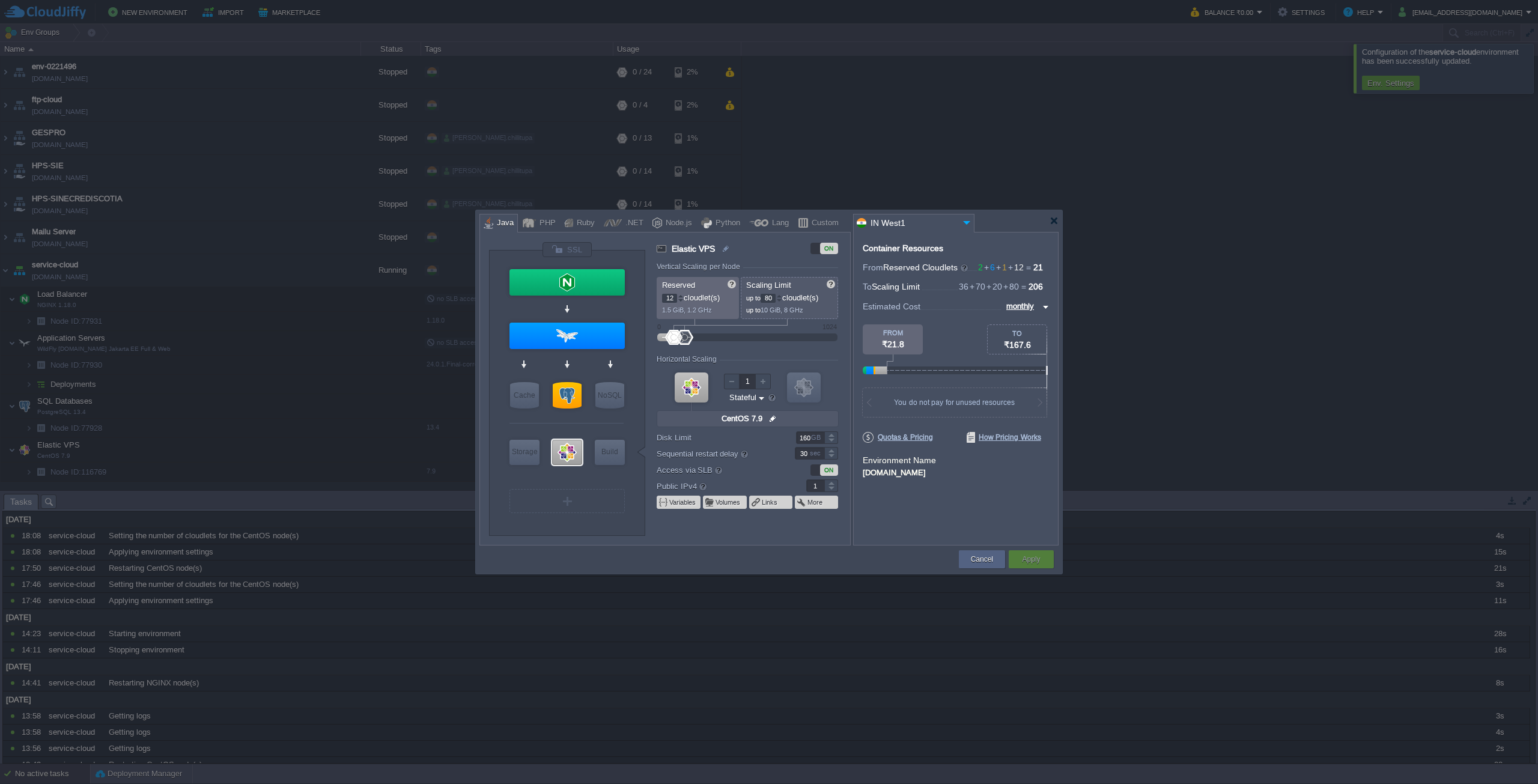
type input "WildFly [DOMAIN_NAME] Jaka..."
click at [590, 337] on div at bounding box center [567, 336] width 115 height 26
type input "Application Servers"
type input "6"
type input "70"
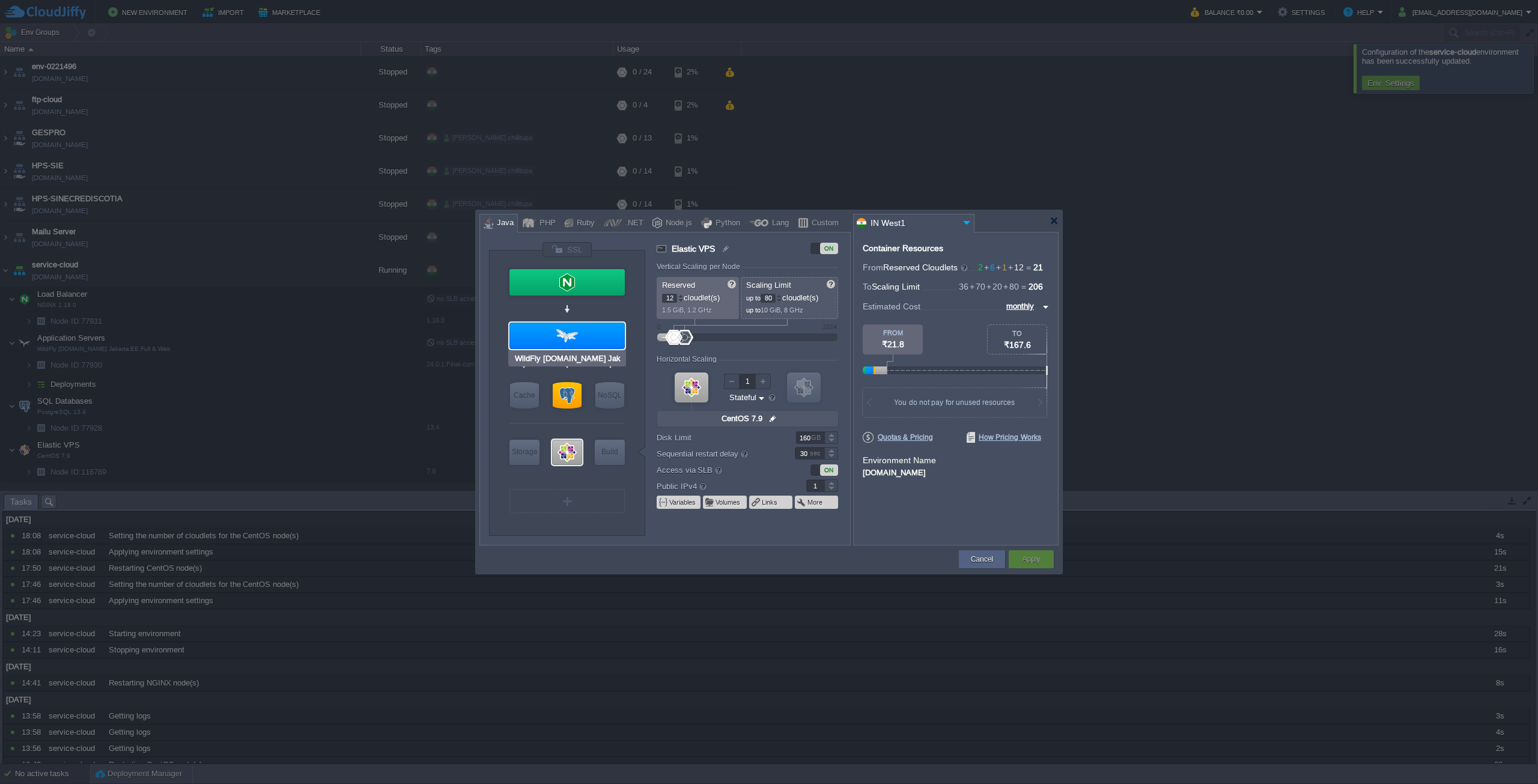
type input "WildFly 24.0.1...."
type input "null"
type input "Amazon Corrett..."
type input "100"
type input "CentOS 7.9"
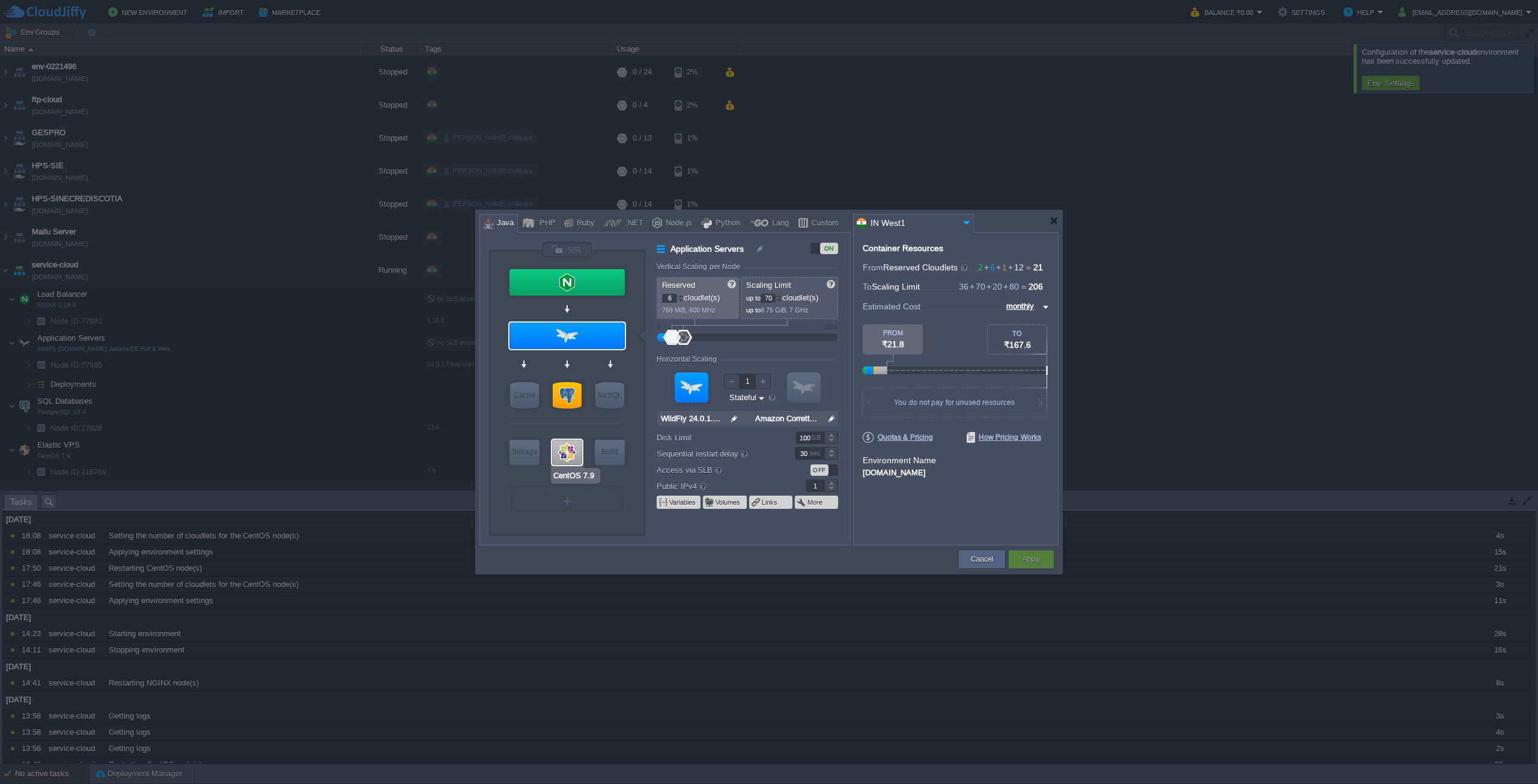
click at [570, 447] on div at bounding box center [567, 452] width 30 height 26
type input "Elastic VPS"
type input "12"
type input "80"
type input "CentOS 7.9"
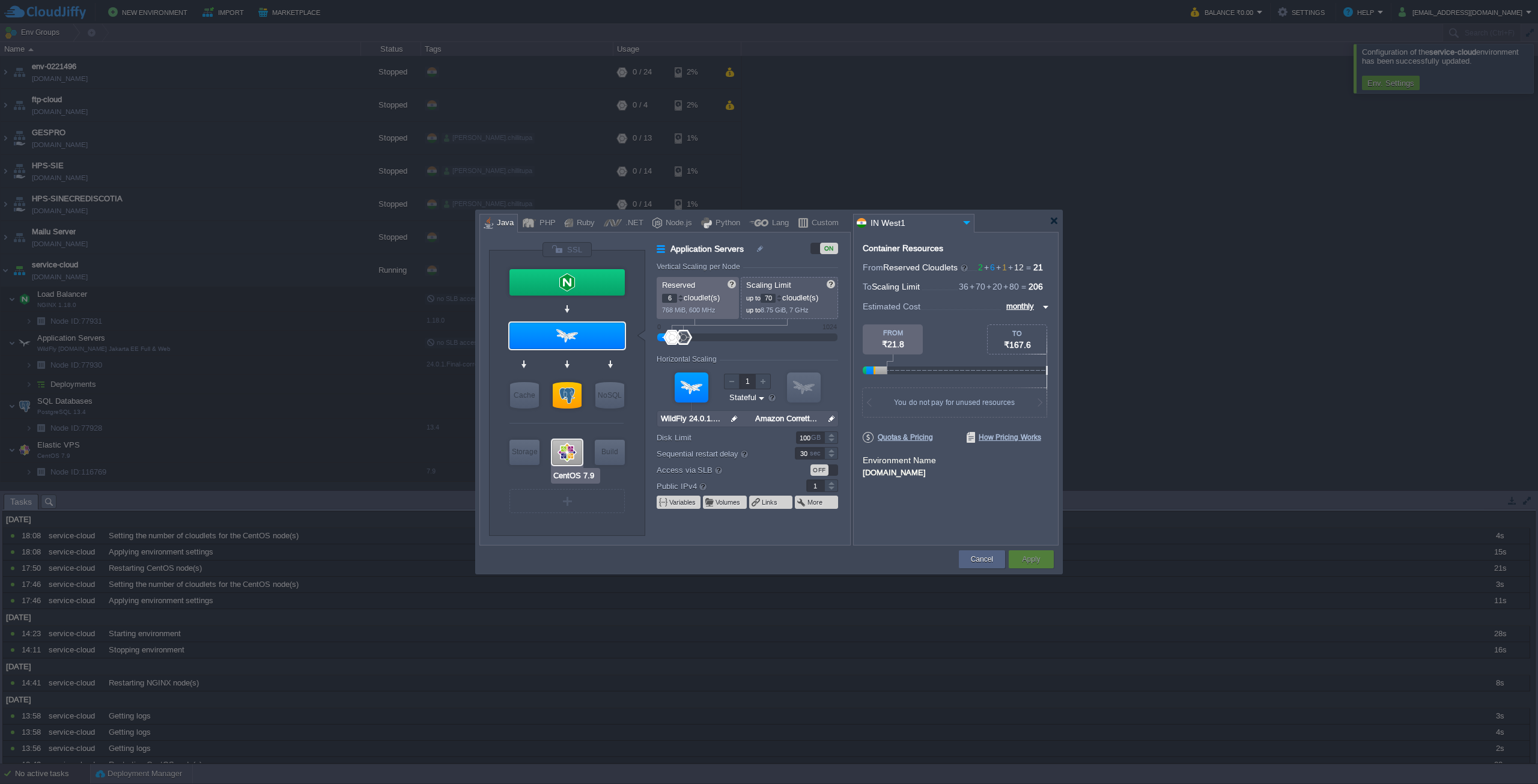
type input "null"
type input "7.9"
type input "160"
type input "Redis 7.2.4"
click at [970, 552] on div "Cancel" at bounding box center [981, 559] width 28 height 18
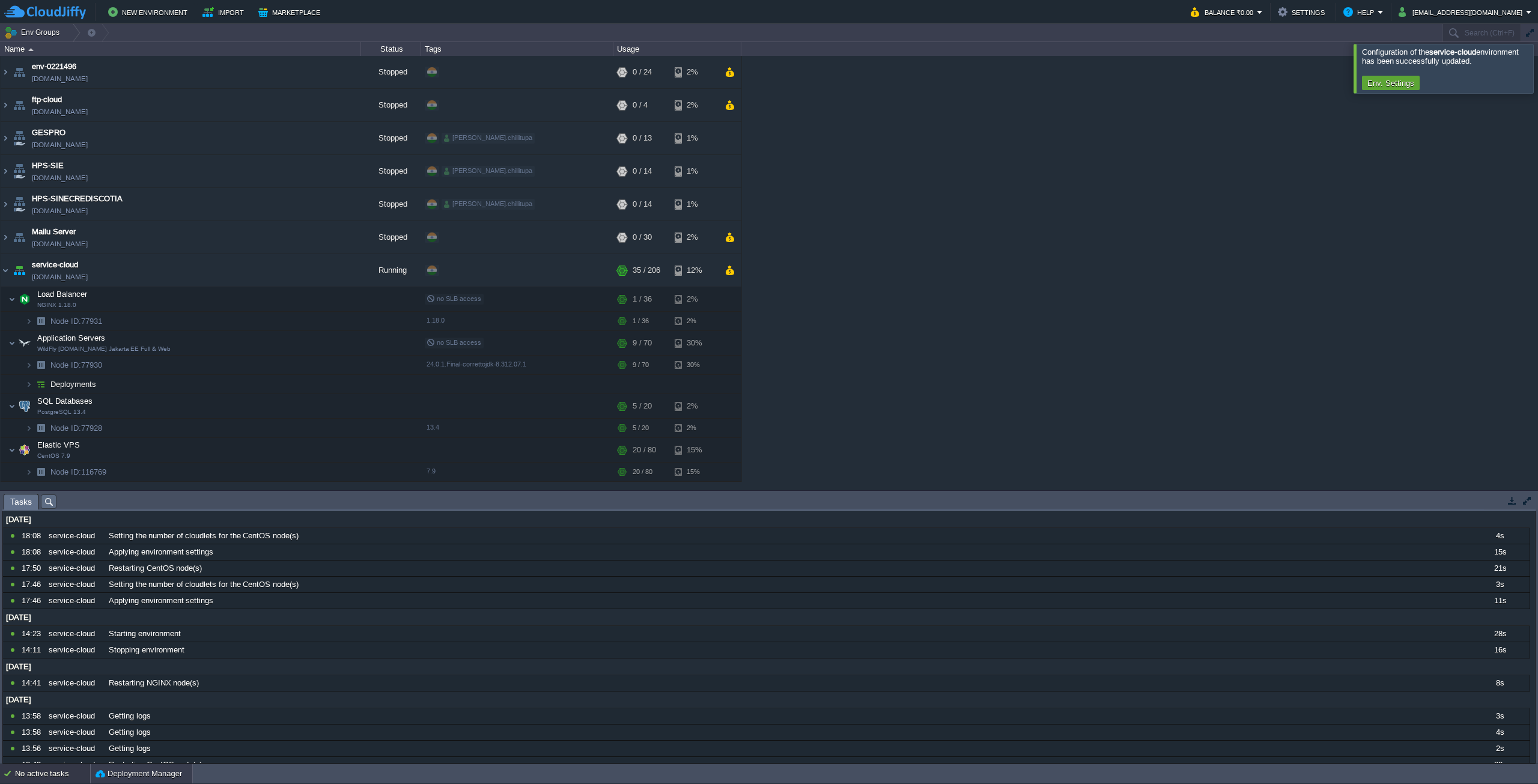
click at [128, 770] on button "Deployment Manager" at bounding box center [139, 774] width 87 height 12
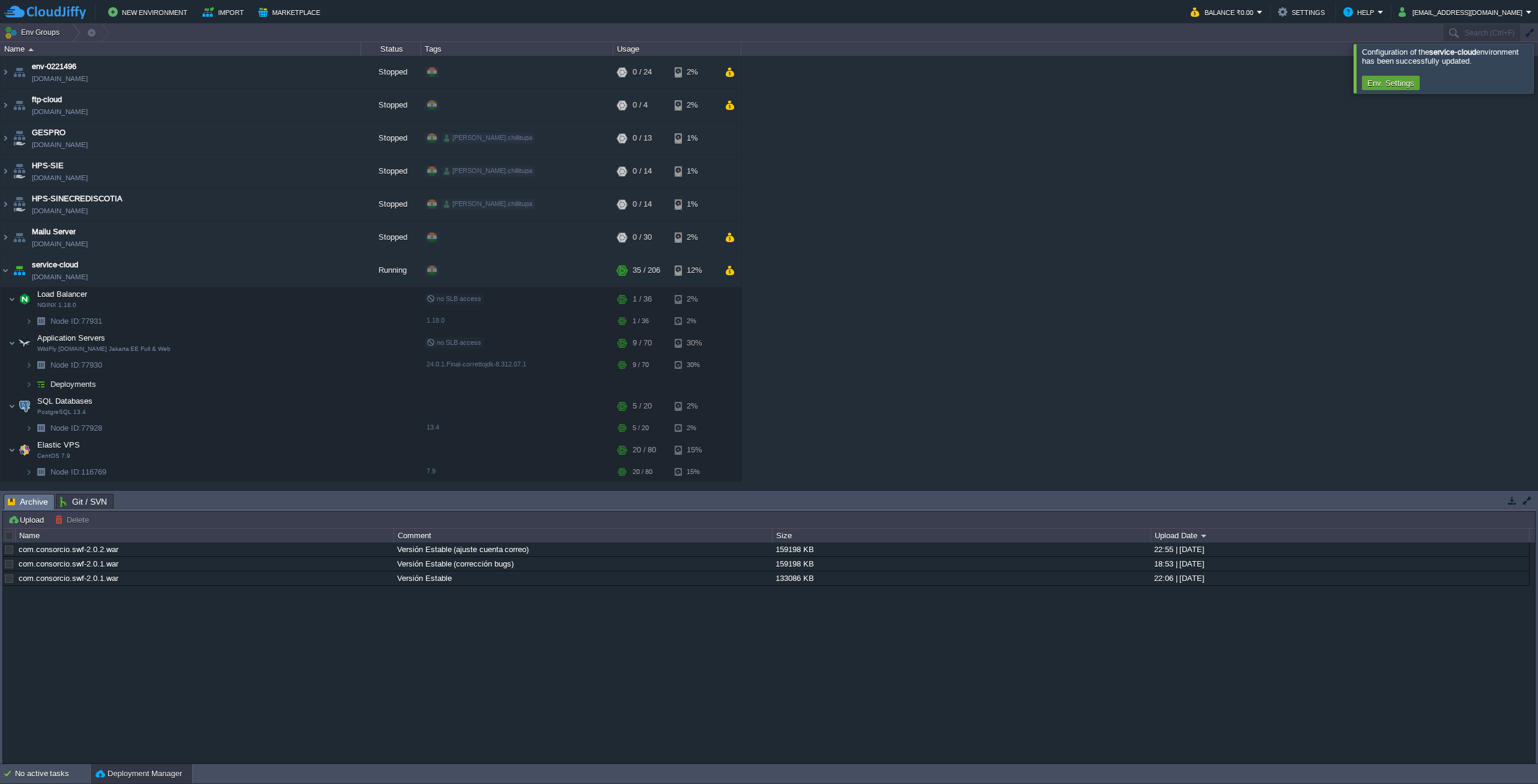
click at [53, 775] on div "No active tasks" at bounding box center [52, 773] width 75 height 19
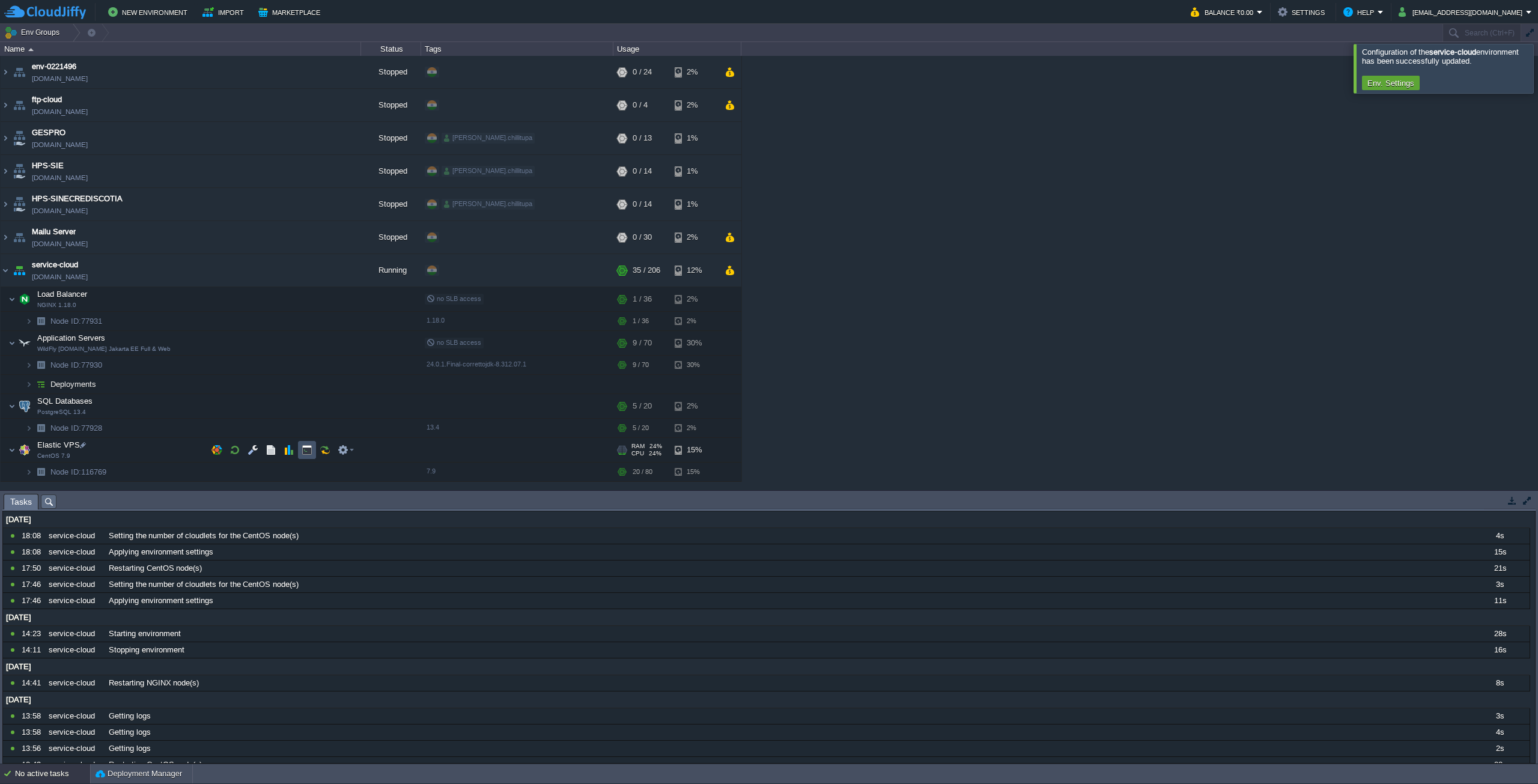
click at [303, 450] on button "button" at bounding box center [307, 450] width 11 height 11
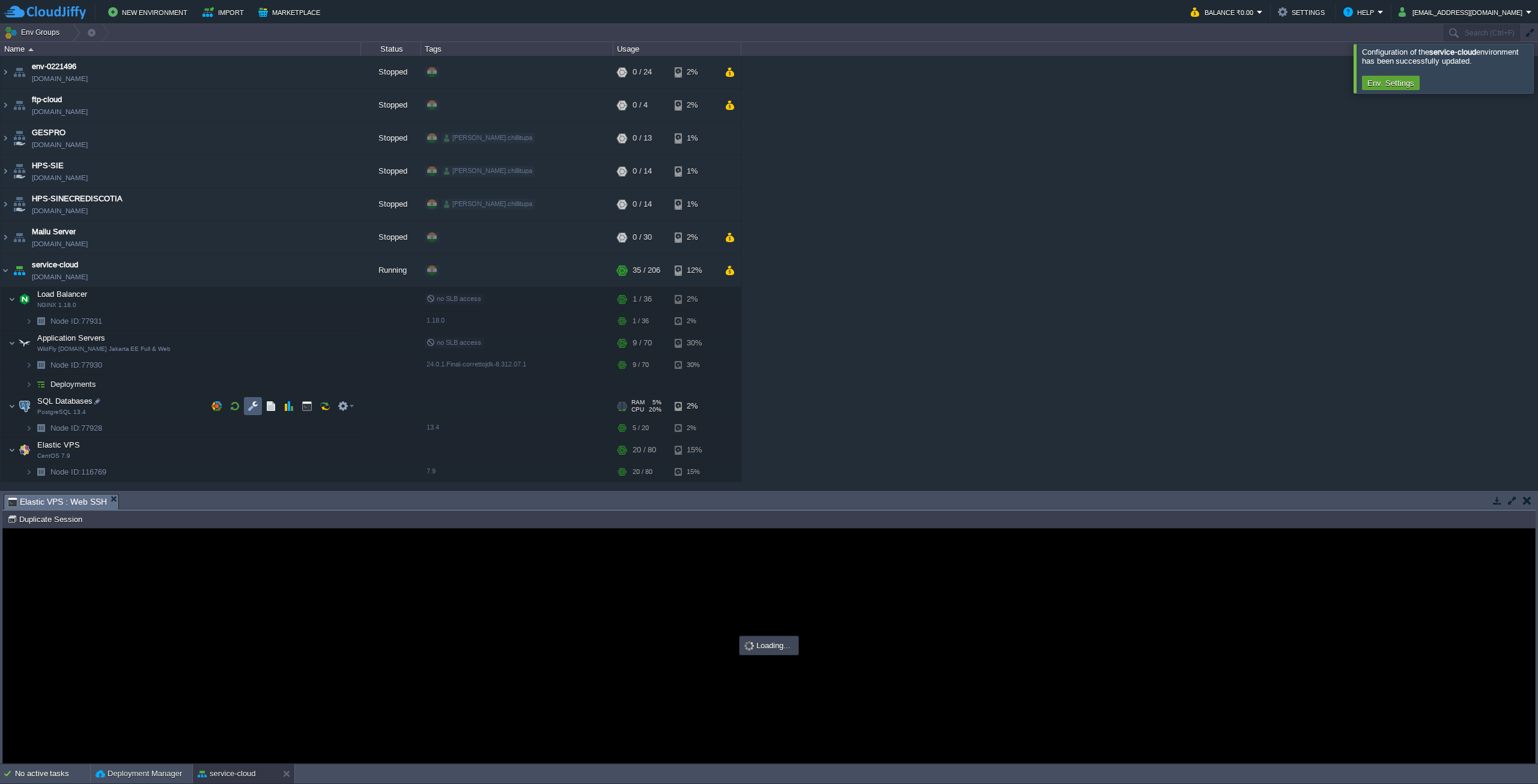
scroll to position [0, 0]
type input "#000000"
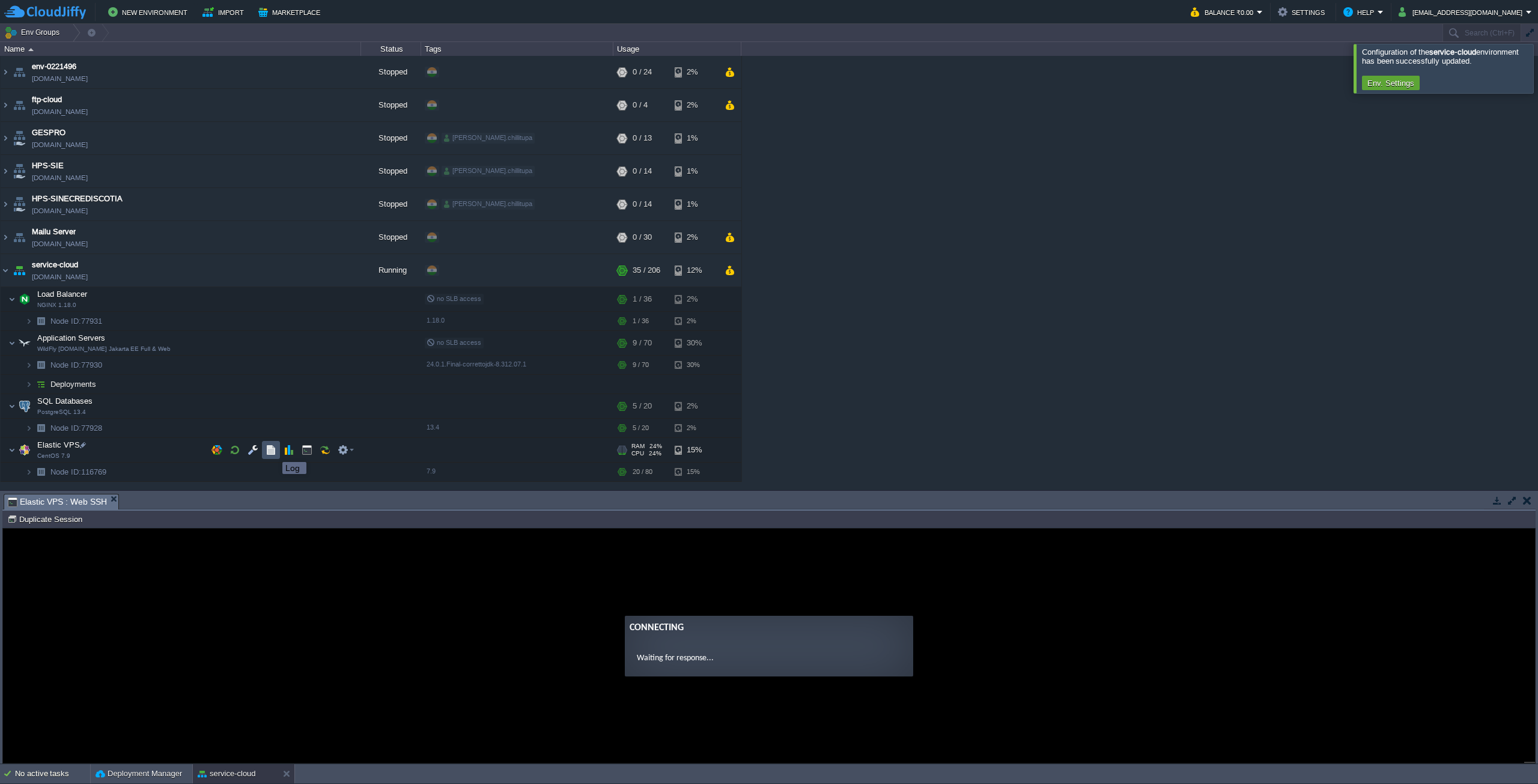
click at [273, 451] on button "button" at bounding box center [271, 450] width 11 height 11
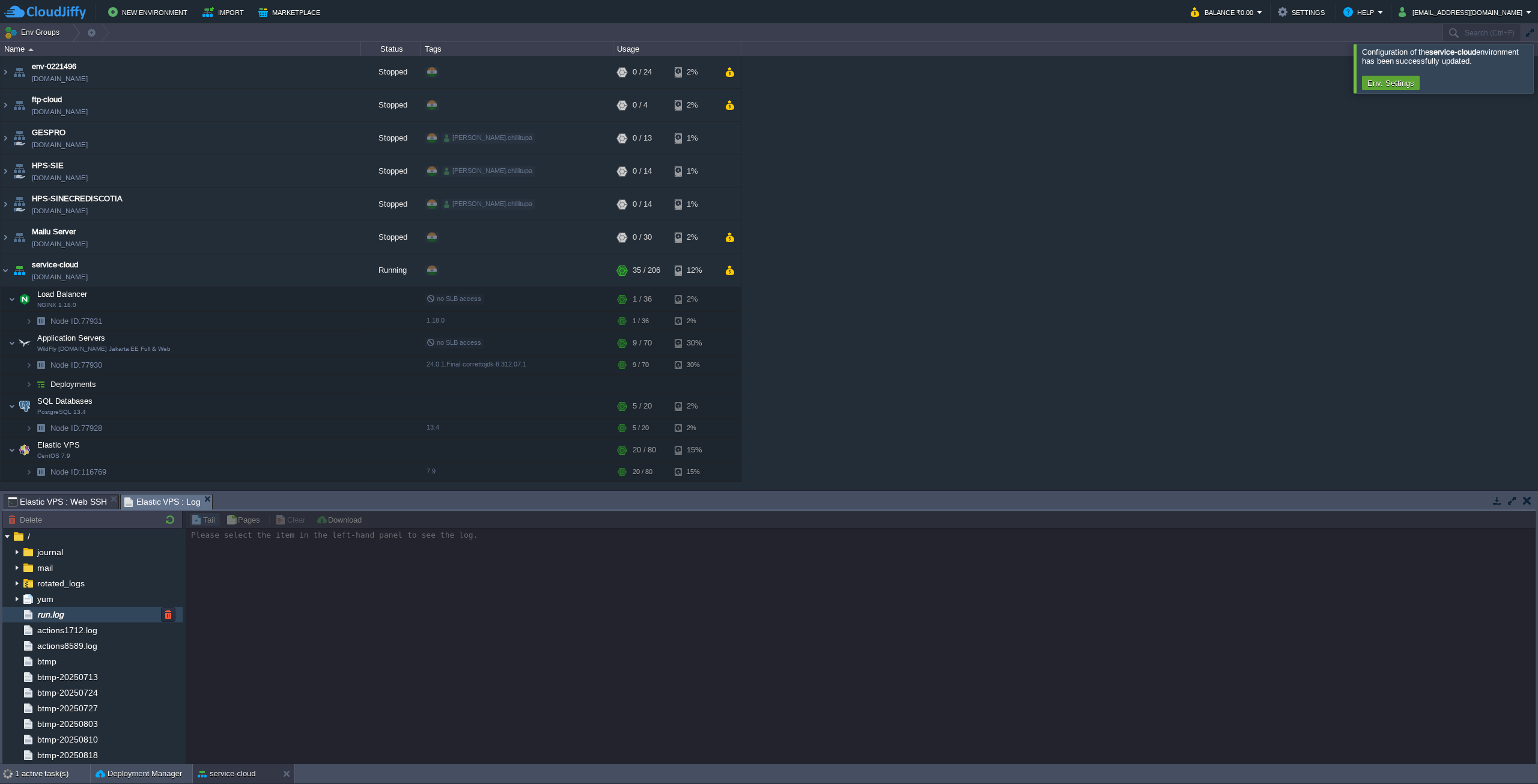
click at [39, 613] on span "run.log" at bounding box center [50, 615] width 31 height 11
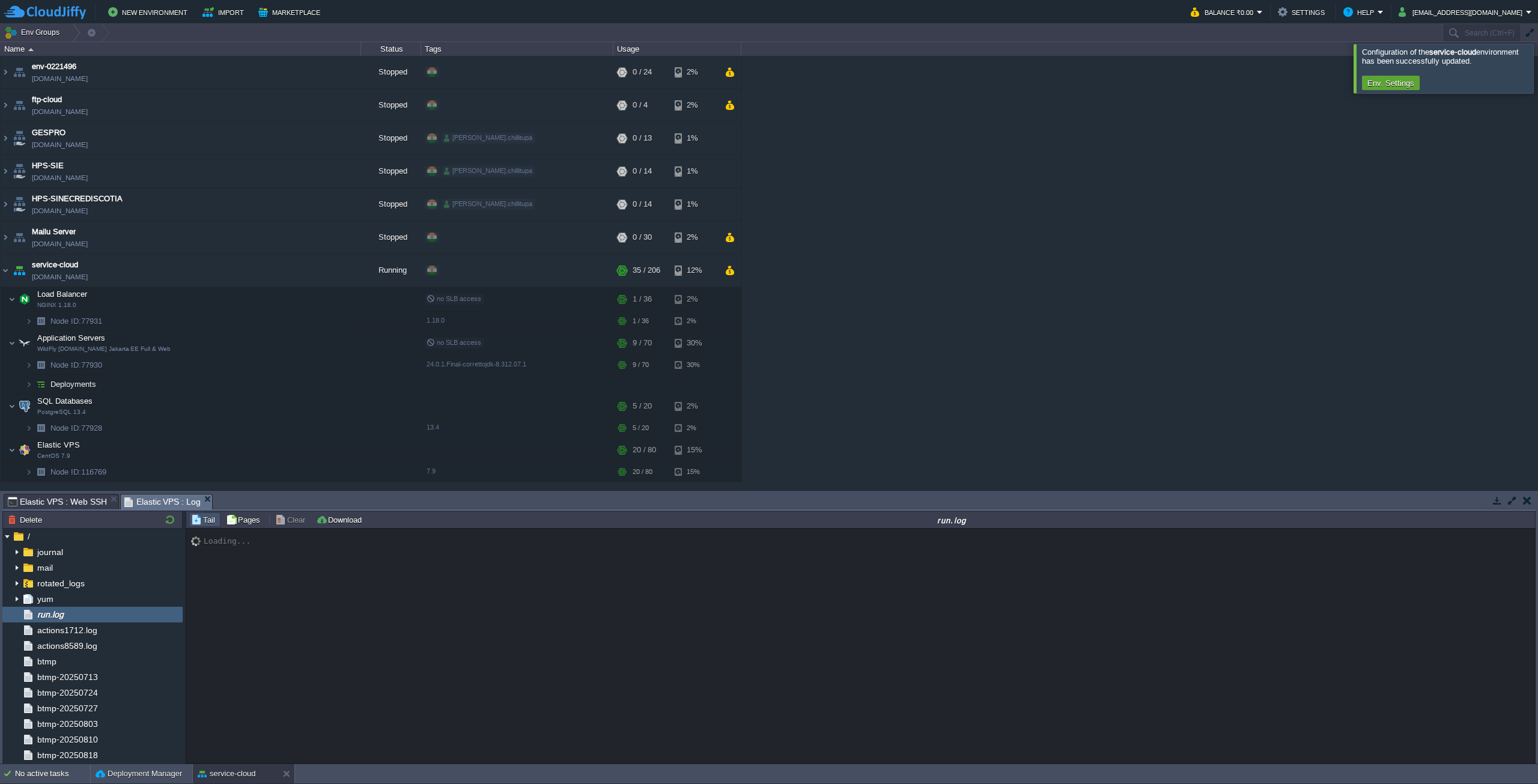
click at [84, 500] on span "Elastic VPS : Web SSH" at bounding box center [57, 502] width 99 height 15
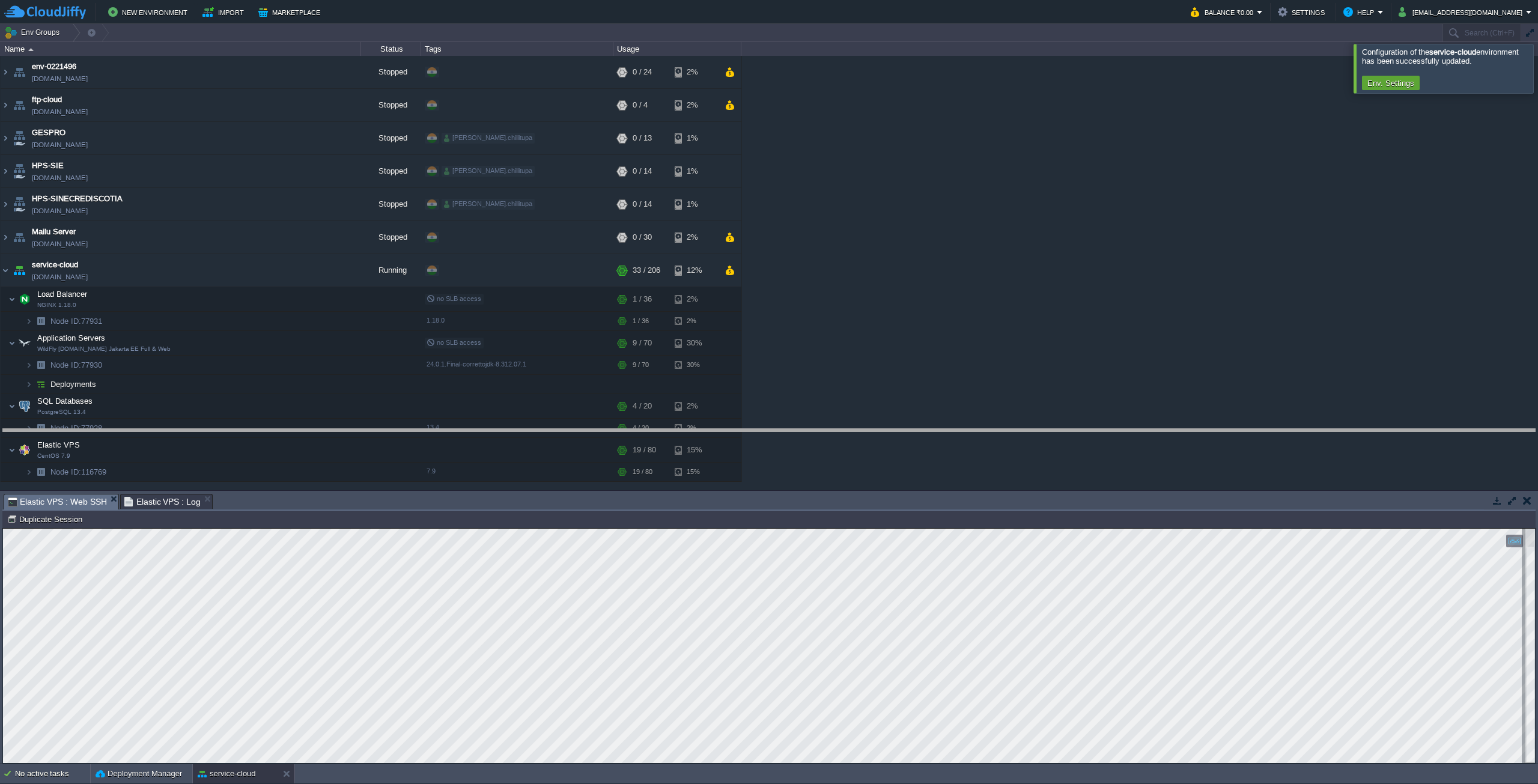
drag, startPoint x: 348, startPoint y: 503, endPoint x: 343, endPoint y: 430, distance: 73.2
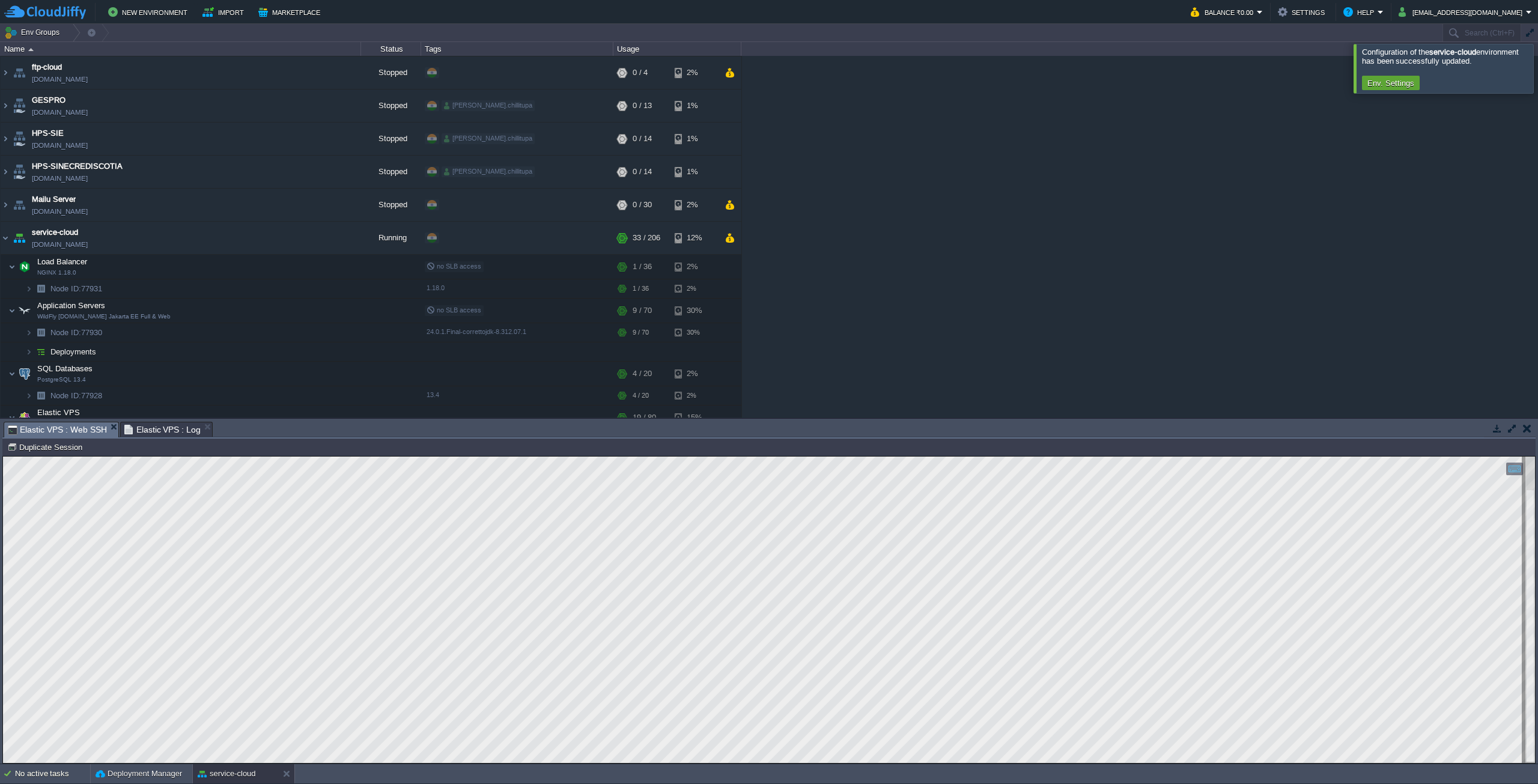
scroll to position [64, 0]
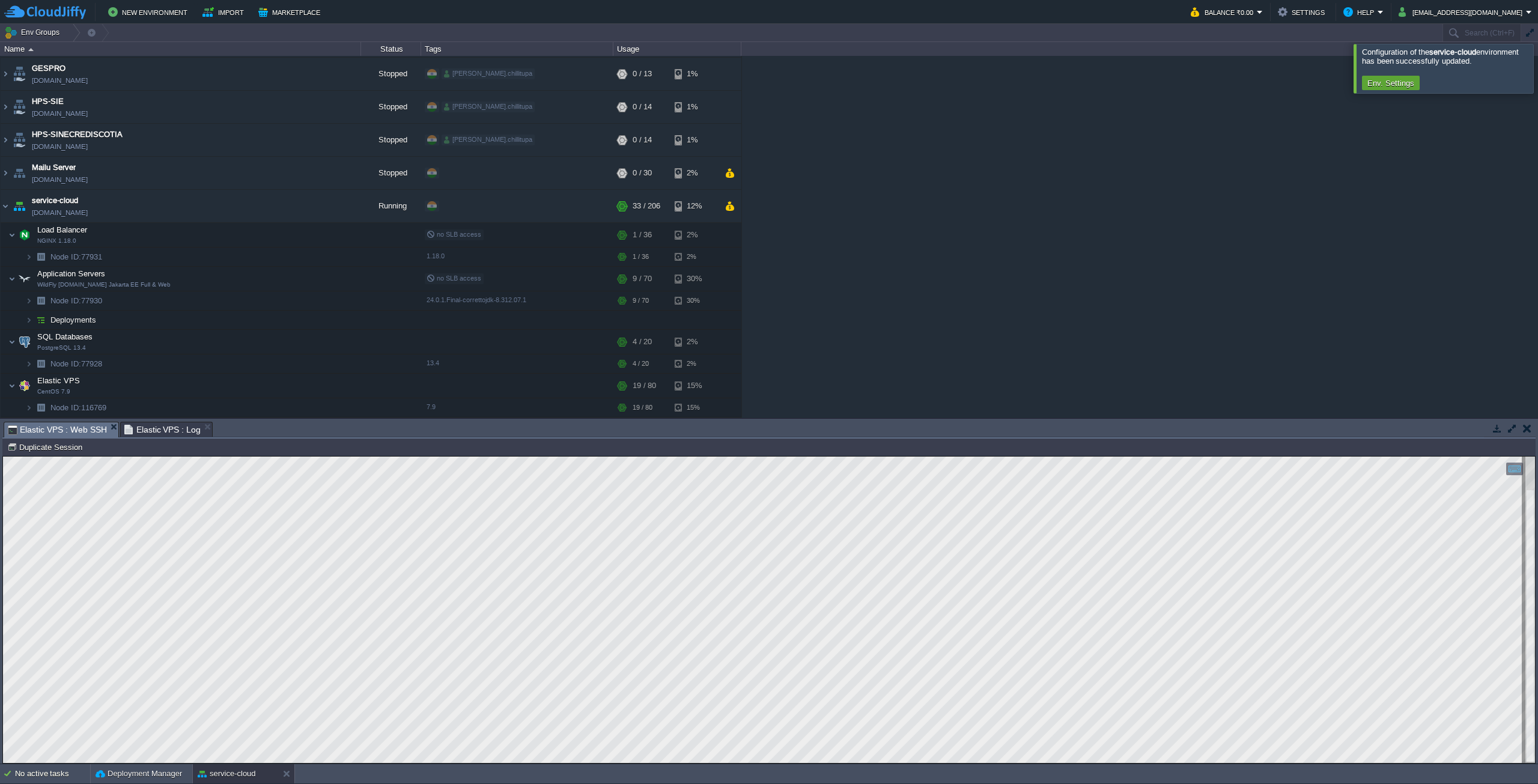
click at [143, 426] on span "Elastic VPS : Log" at bounding box center [163, 430] width 77 height 15
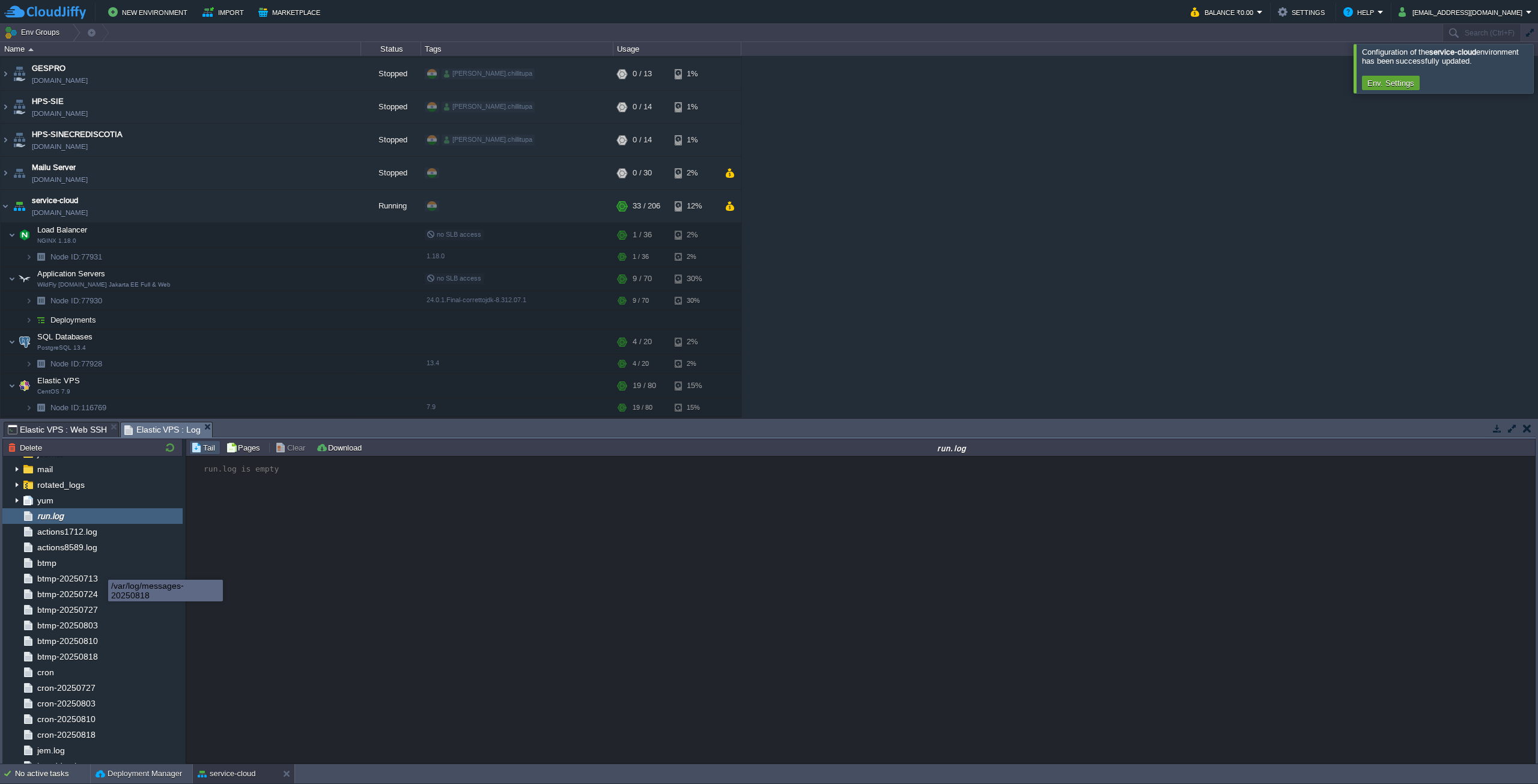
scroll to position [0, 0]
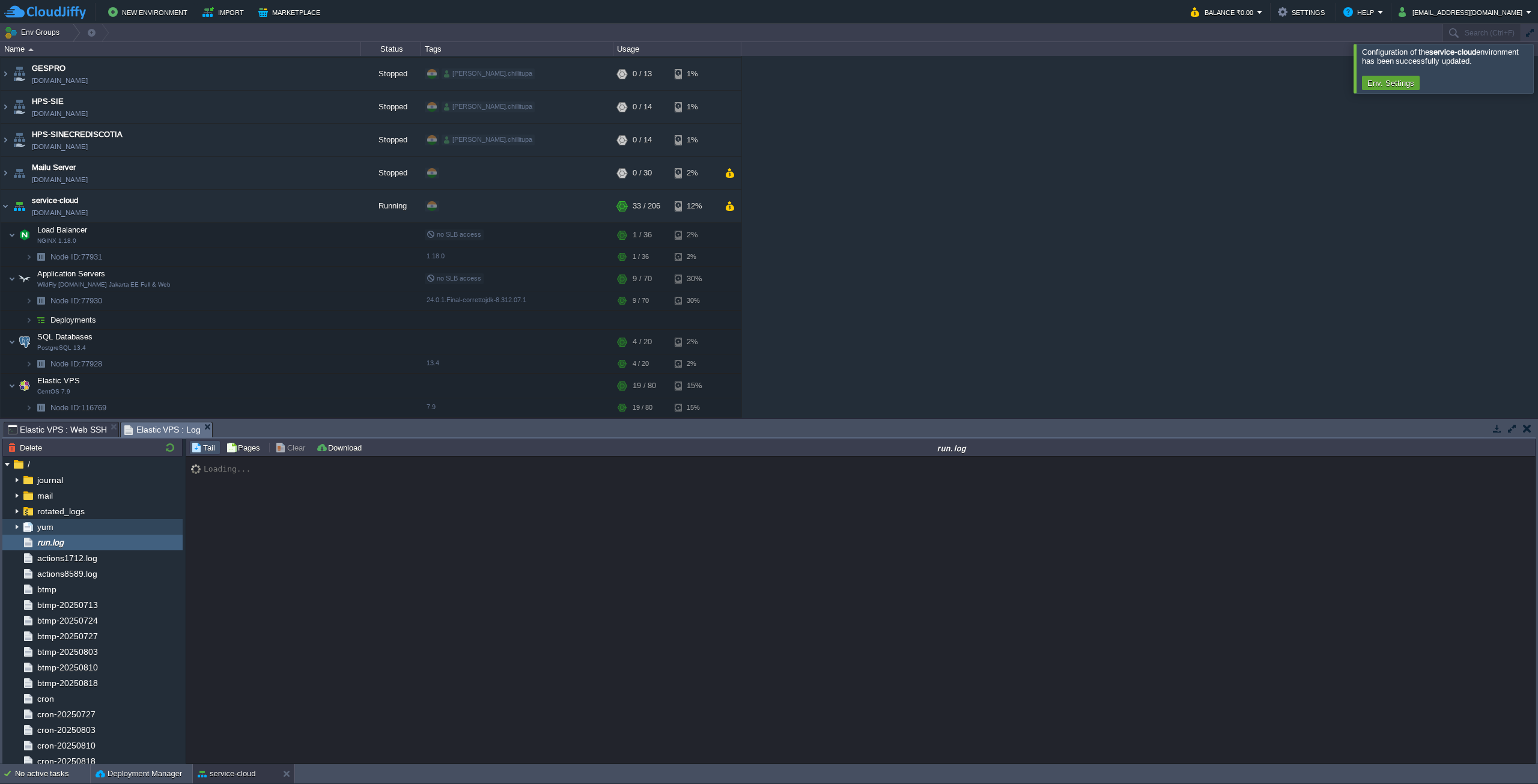
click at [16, 526] on img at bounding box center [17, 527] width 9 height 15
click at [39, 543] on img at bounding box center [37, 543] width 13 height 15
click at [15, 511] on img at bounding box center [17, 511] width 9 height 15
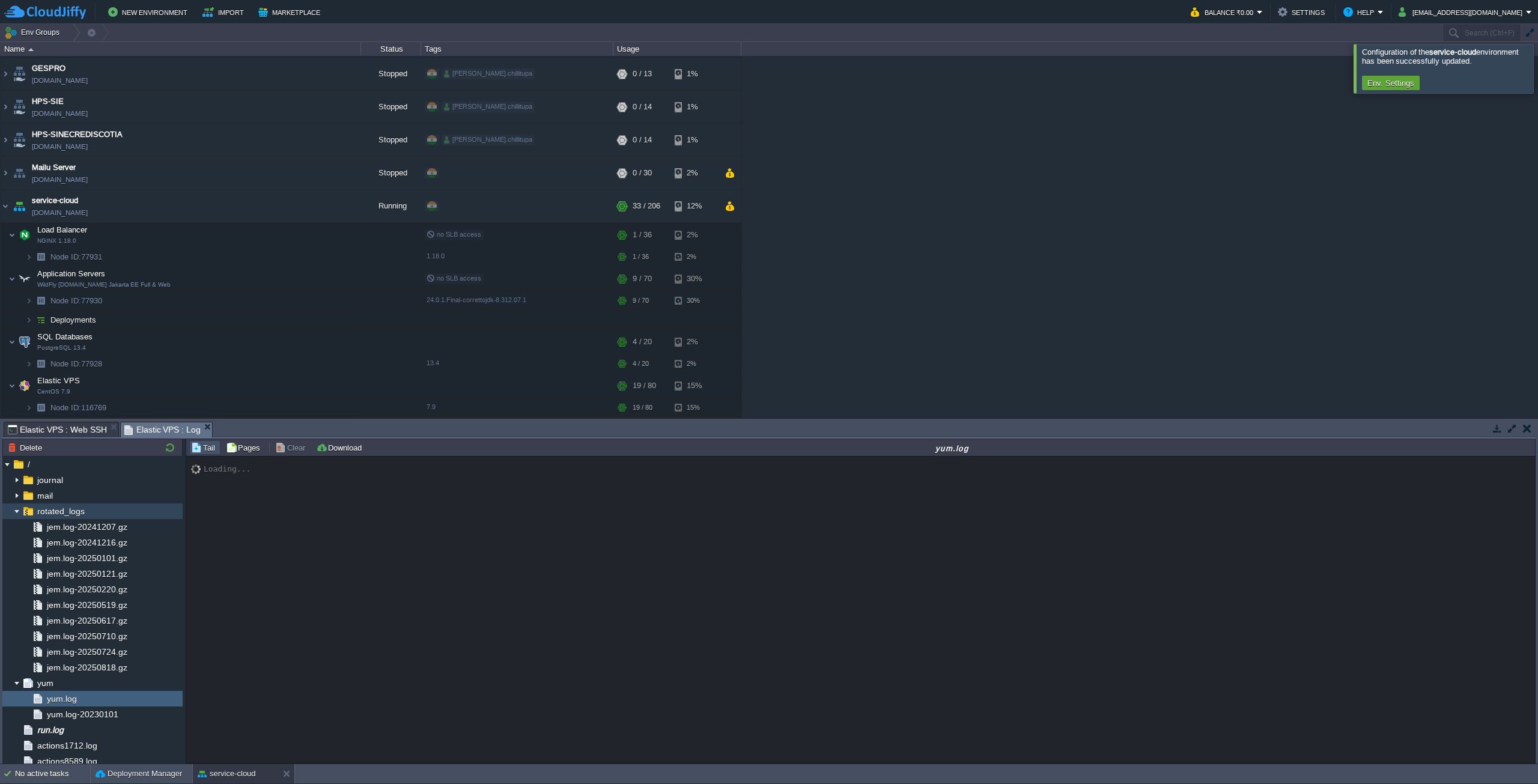
click at [15, 511] on img at bounding box center [17, 511] width 9 height 15
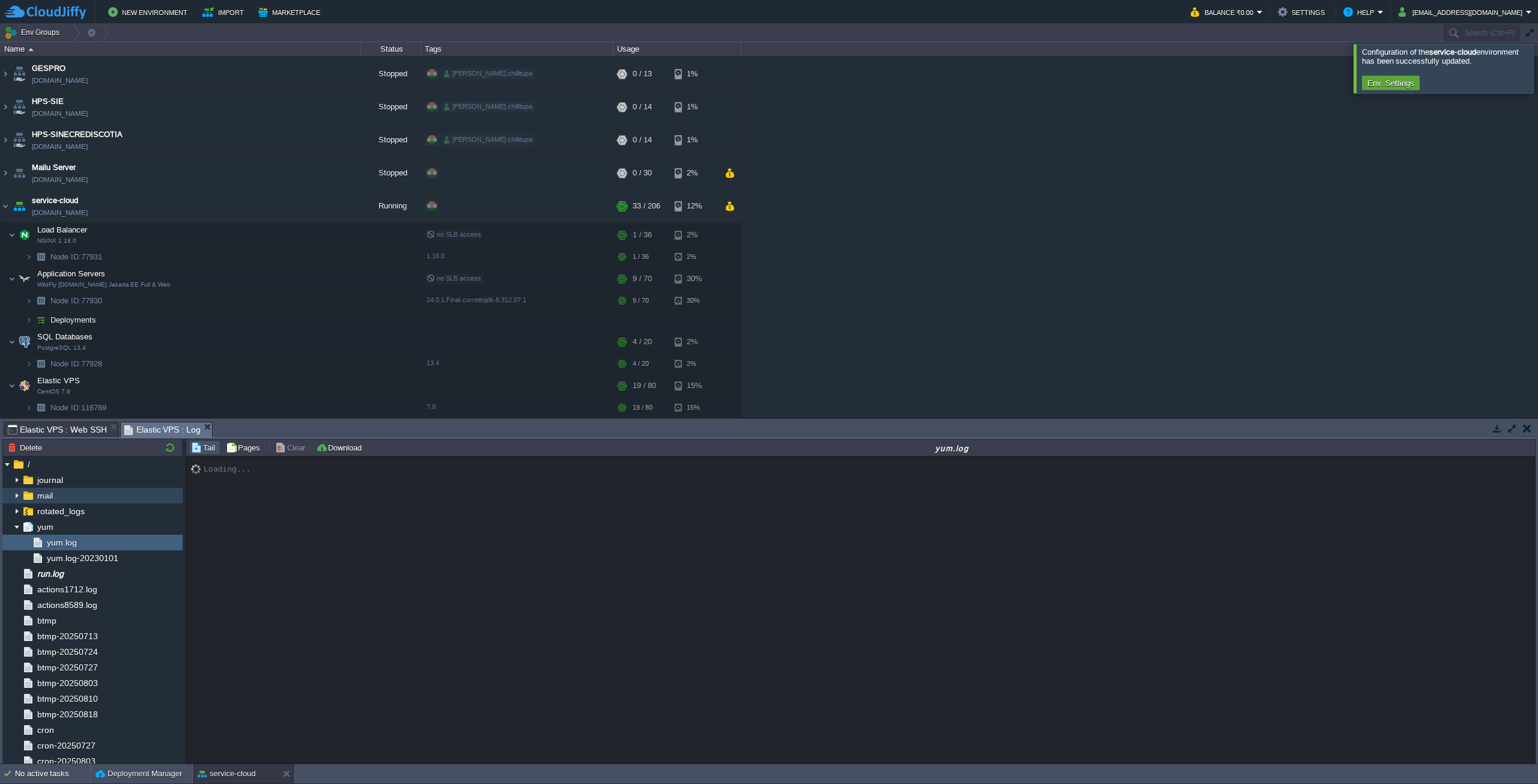
click at [15, 501] on img at bounding box center [17, 495] width 9 height 15
click at [14, 497] on img at bounding box center [17, 495] width 9 height 15
click at [12, 479] on img at bounding box center [17, 480] width 9 height 15
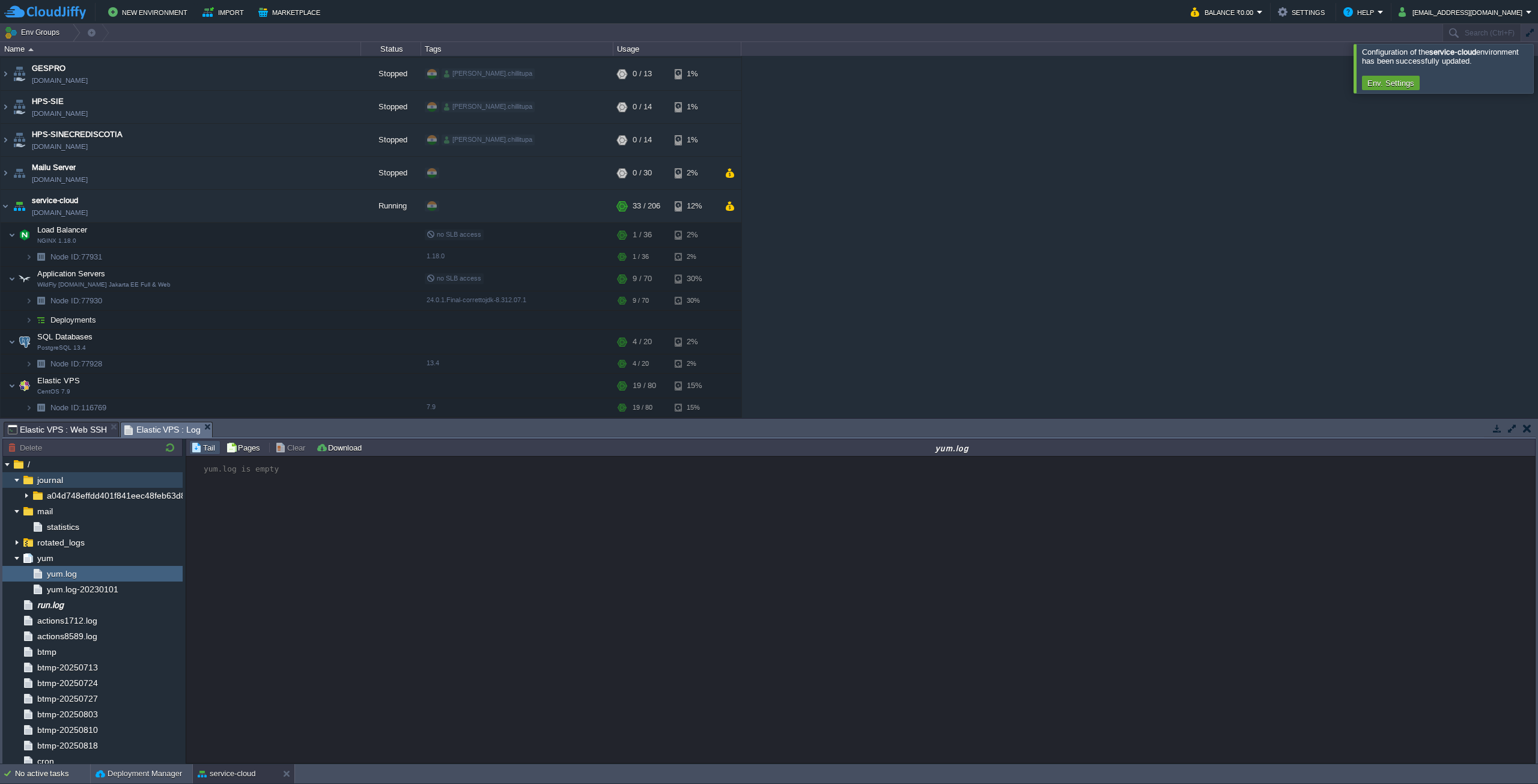
click at [15, 482] on img at bounding box center [17, 480] width 9 height 15
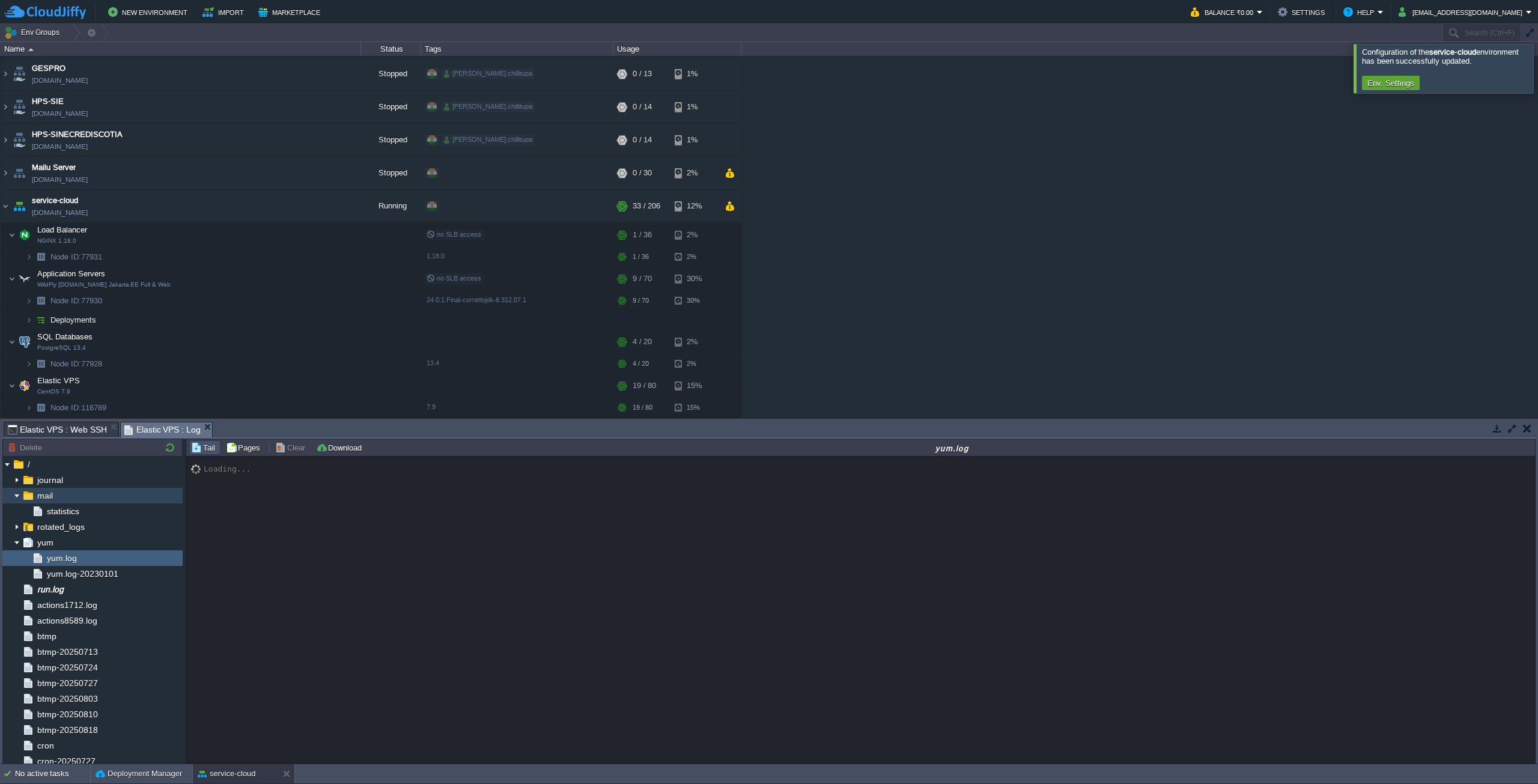
click at [20, 493] on img at bounding box center [17, 495] width 9 height 15
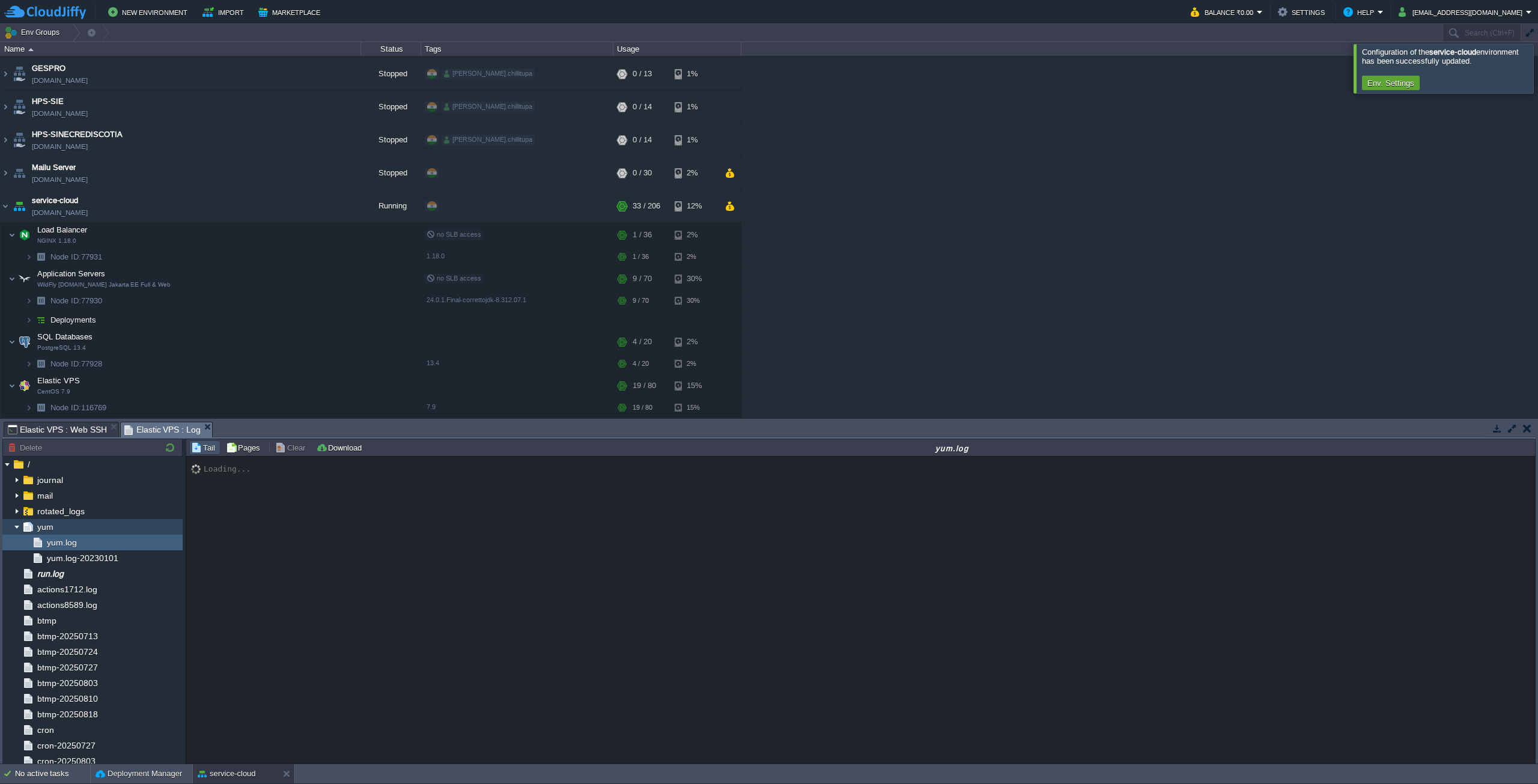
click at [14, 532] on img at bounding box center [17, 527] width 9 height 15
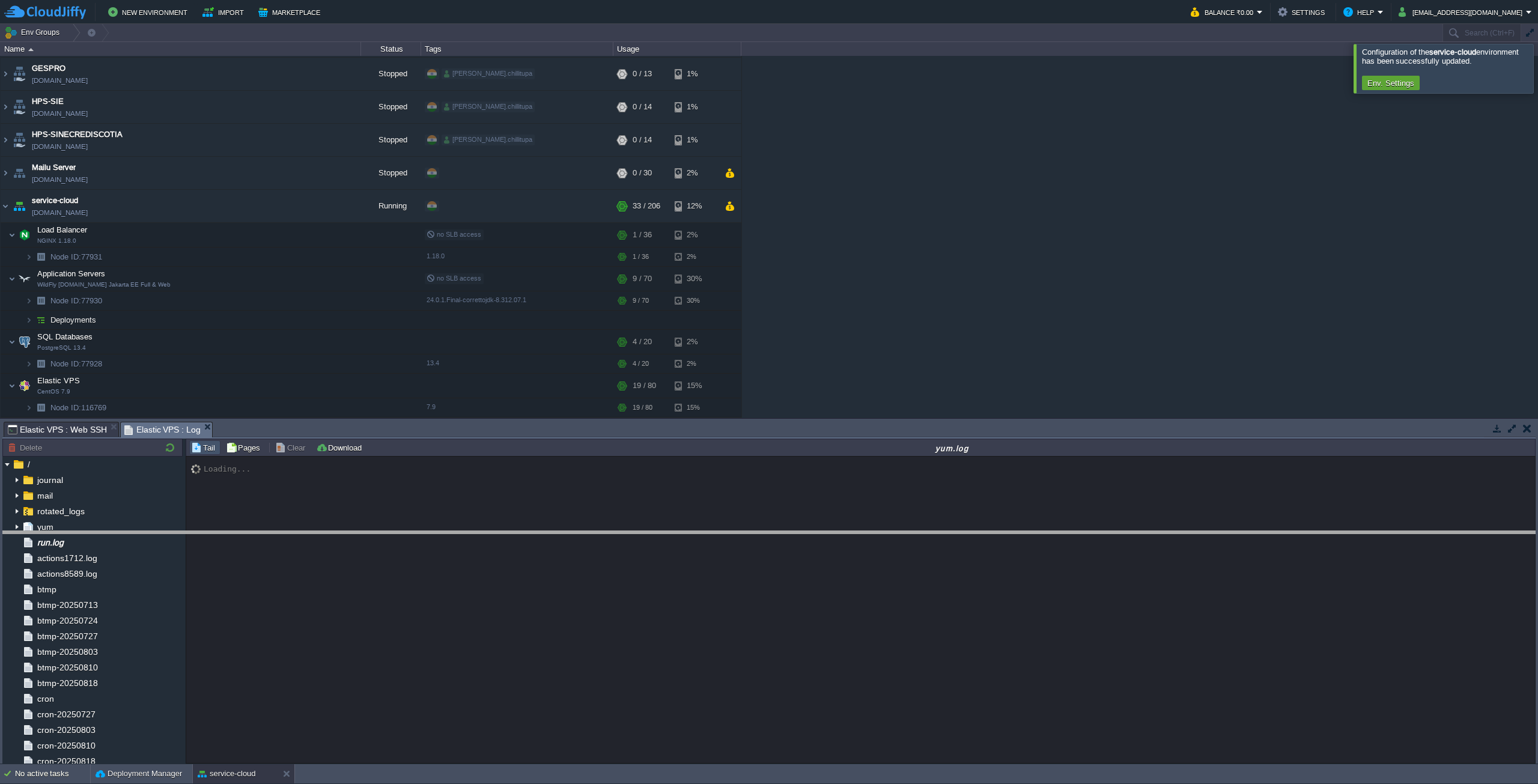
drag, startPoint x: 461, startPoint y: 430, endPoint x: 428, endPoint y: 543, distance: 117.7
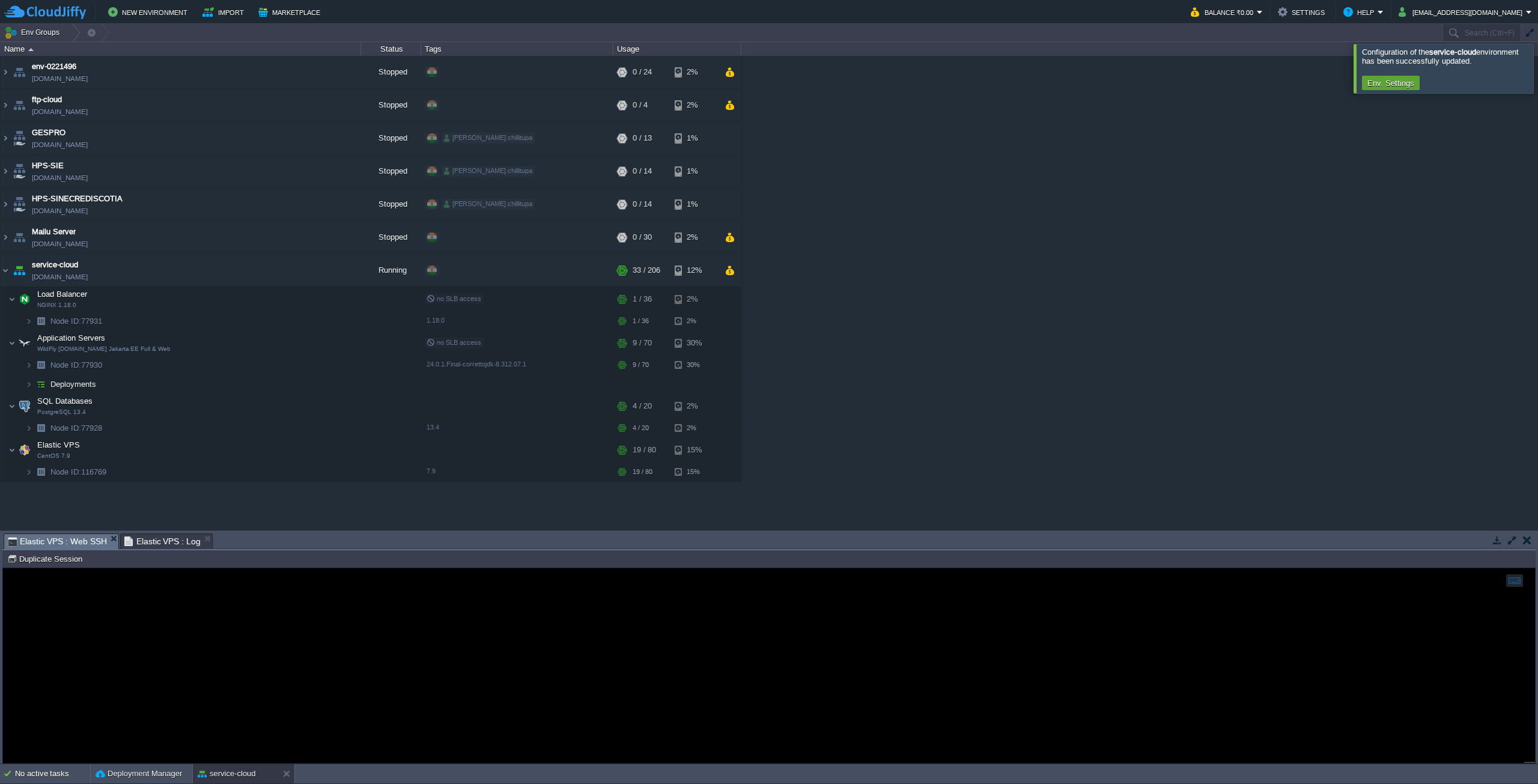
click at [46, 543] on span "Elastic VPS : Web SSH" at bounding box center [57, 541] width 99 height 15
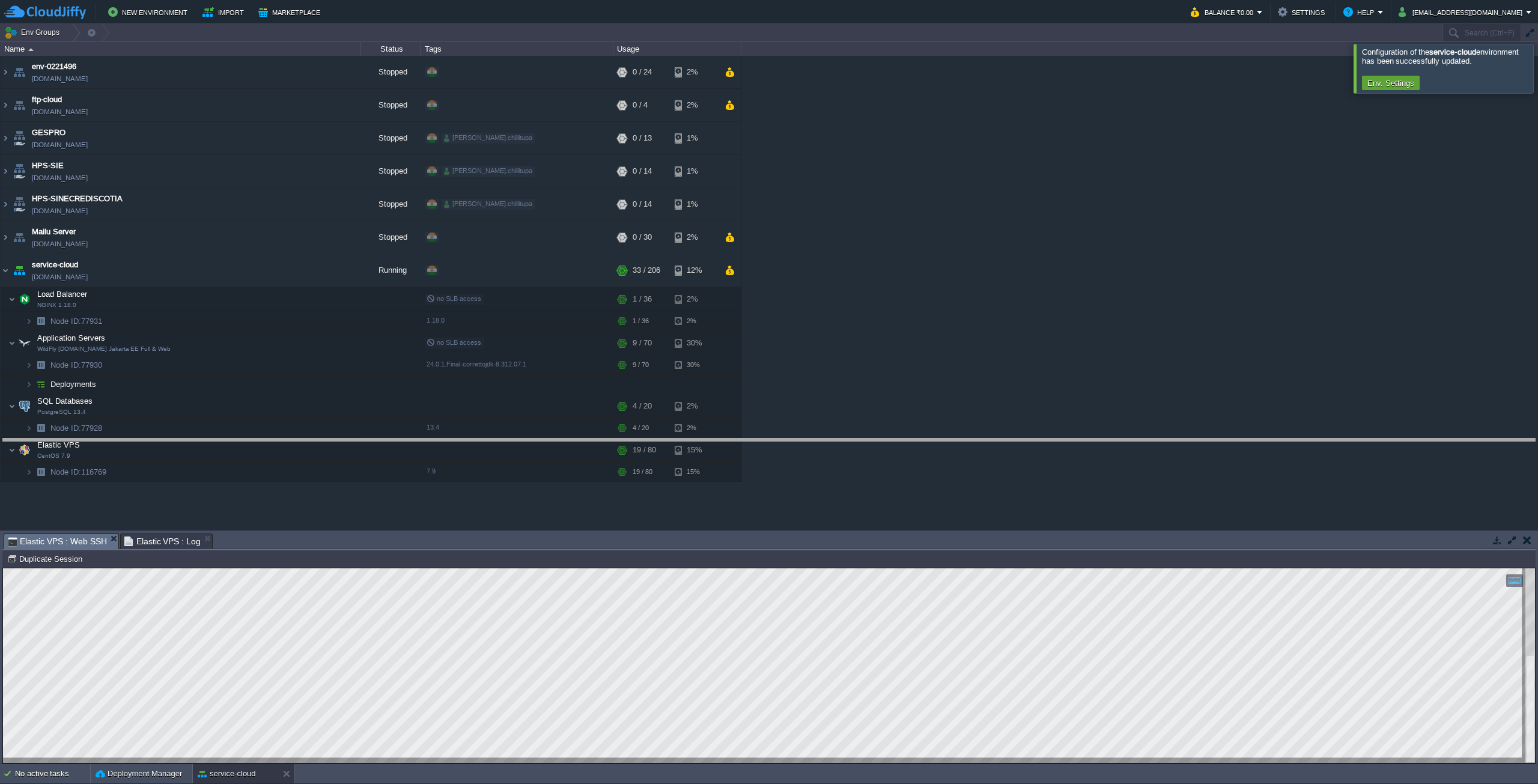
drag, startPoint x: 291, startPoint y: 532, endPoint x: 313, endPoint y: 428, distance: 106.3
click at [311, 436] on body "New Environment Import Marketplace Bonus ₹0.00 Upgrade Account Balance ₹0.00 Se…" at bounding box center [769, 392] width 1538 height 784
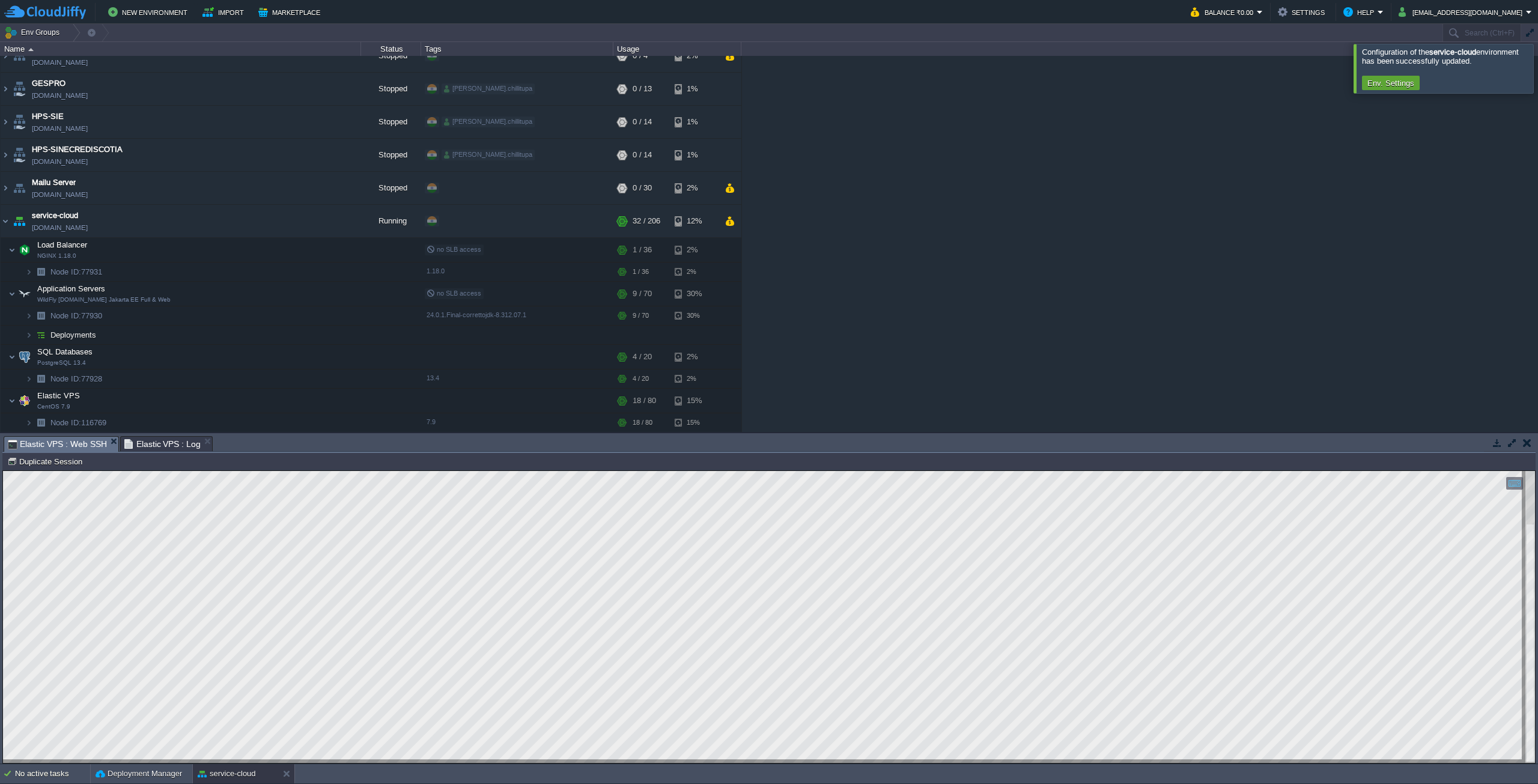
scroll to position [50, 0]
click at [287, 221] on td at bounding box center [294, 220] width 18 height 18
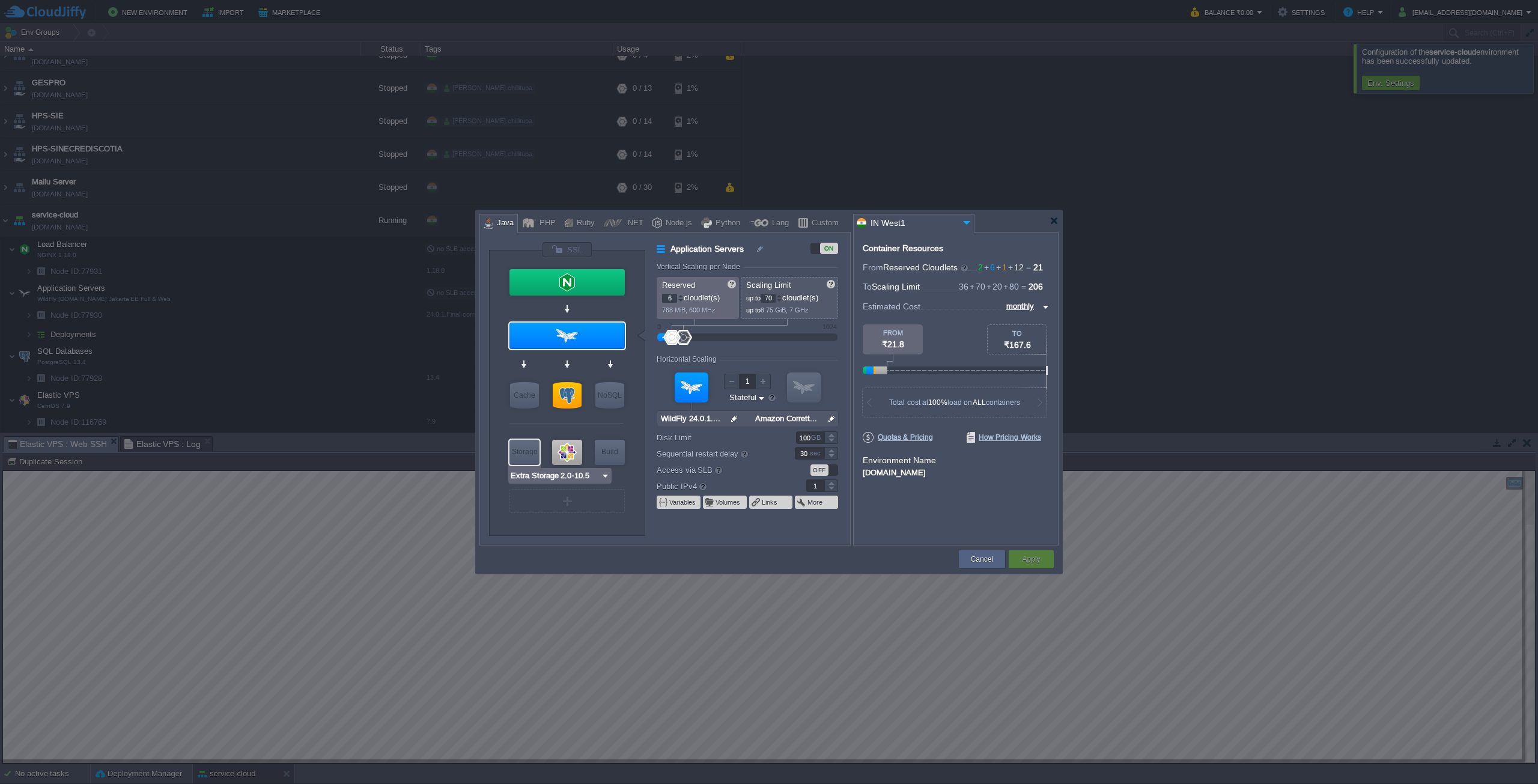
type input "CentOS 7.9"
click at [559, 452] on div at bounding box center [567, 452] width 30 height 26
type input "Elastic VPS"
type input "12"
type input "80"
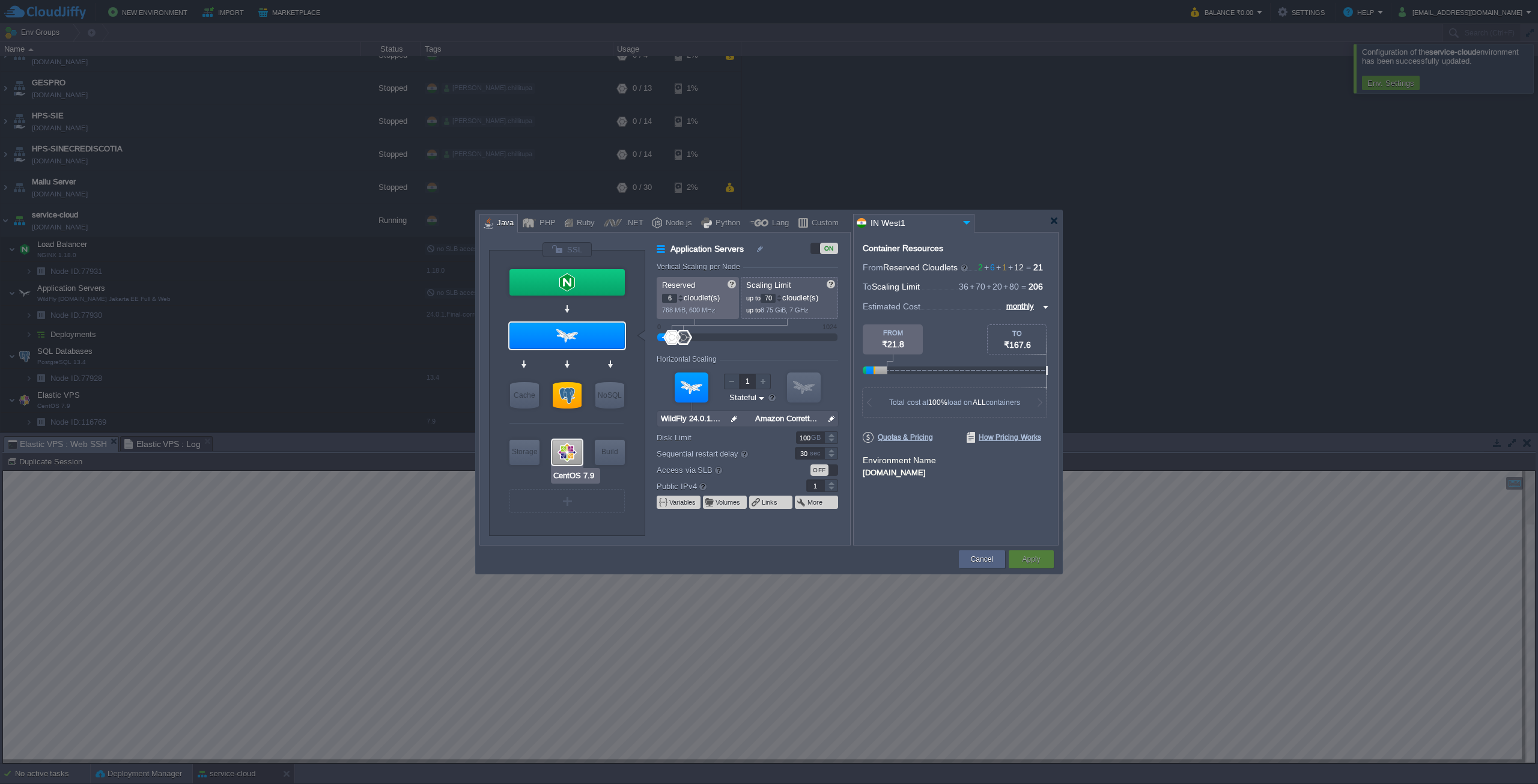
type input "CentOS 7.9"
type input "null"
type input "7.9"
type input "160"
click at [1053, 218] on div at bounding box center [1054, 221] width 9 height 9
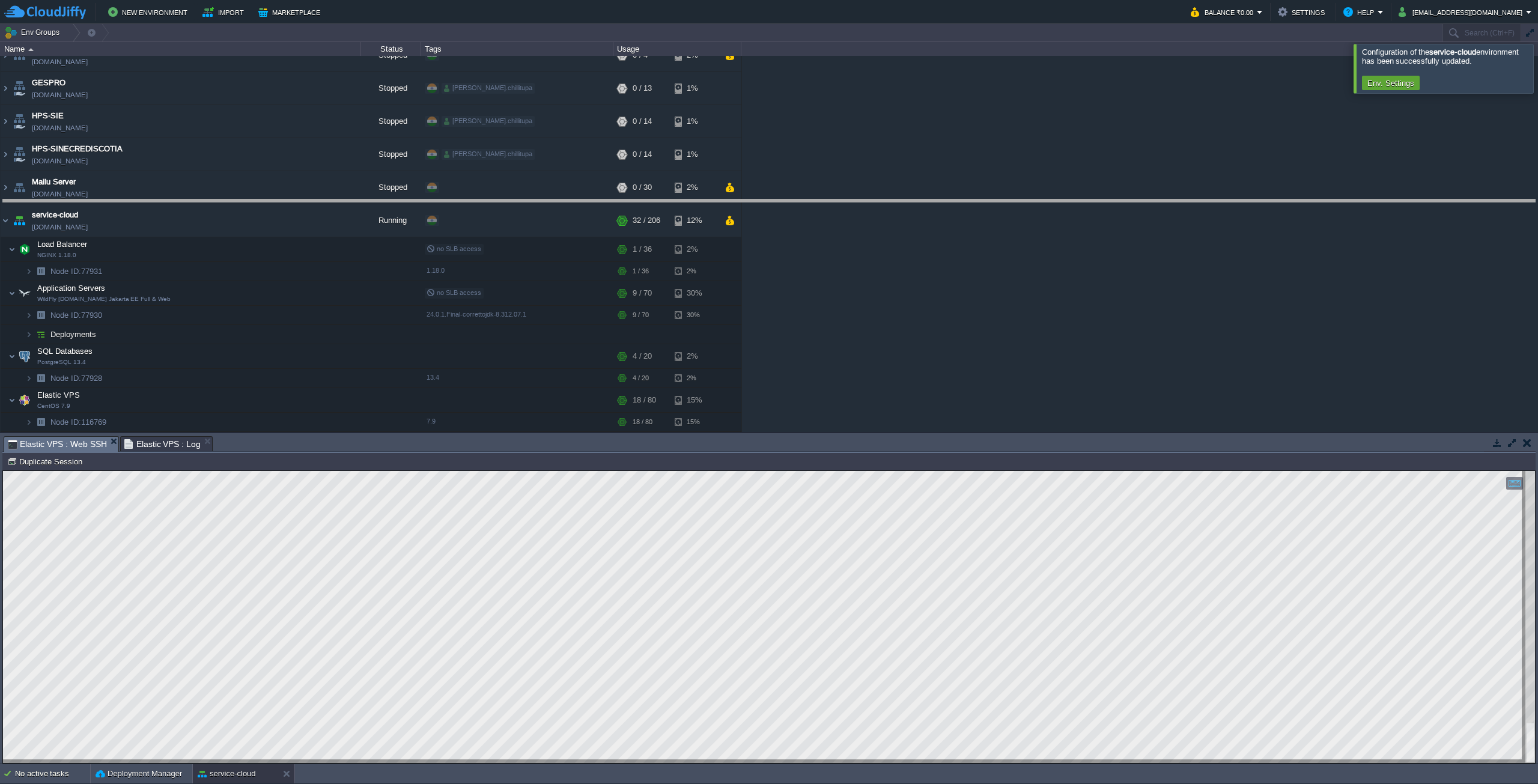
drag, startPoint x: 354, startPoint y: 447, endPoint x: 346, endPoint y: 203, distance: 244.1
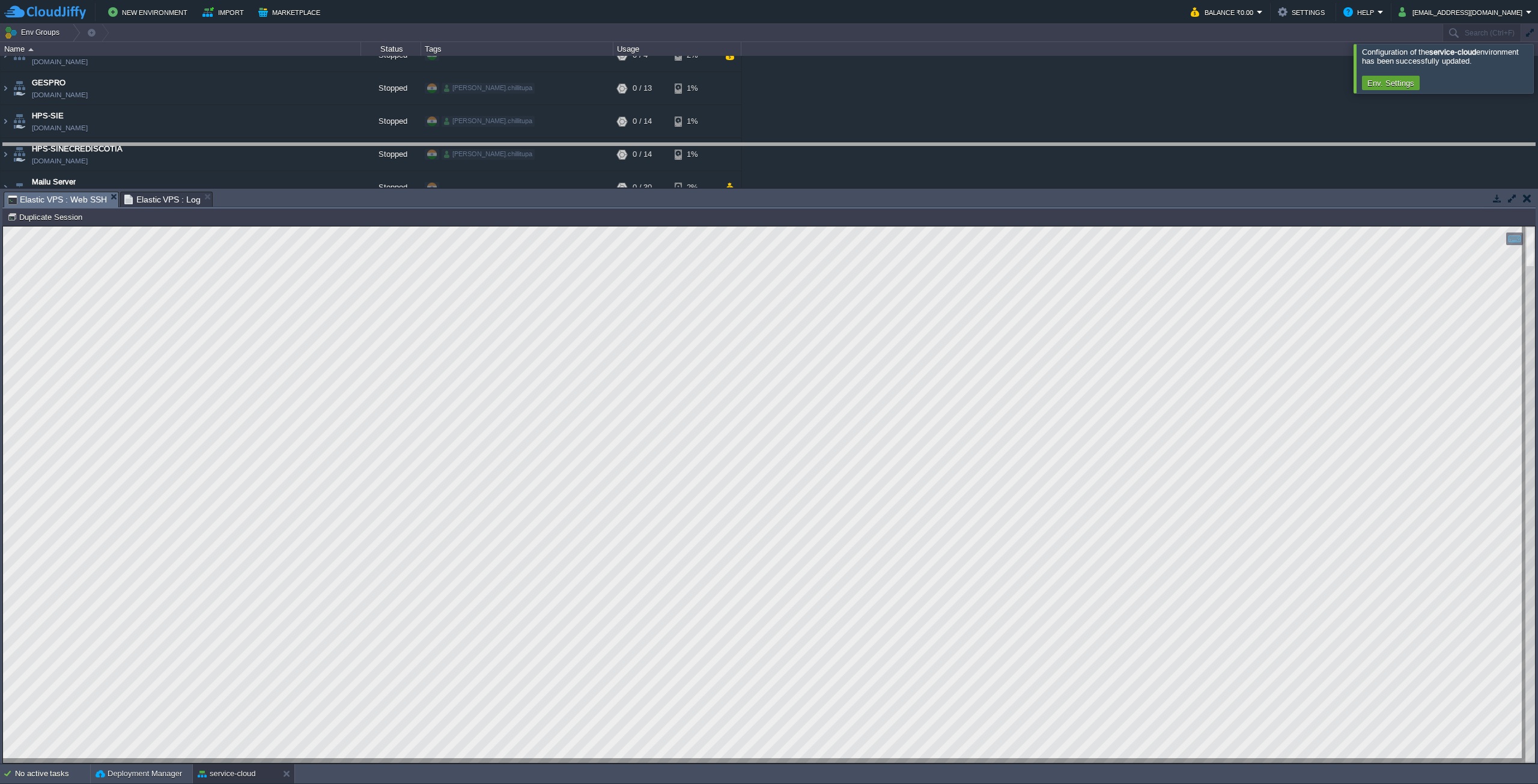
drag, startPoint x: 457, startPoint y: 208, endPoint x: 487, endPoint y: 159, distance: 57.5
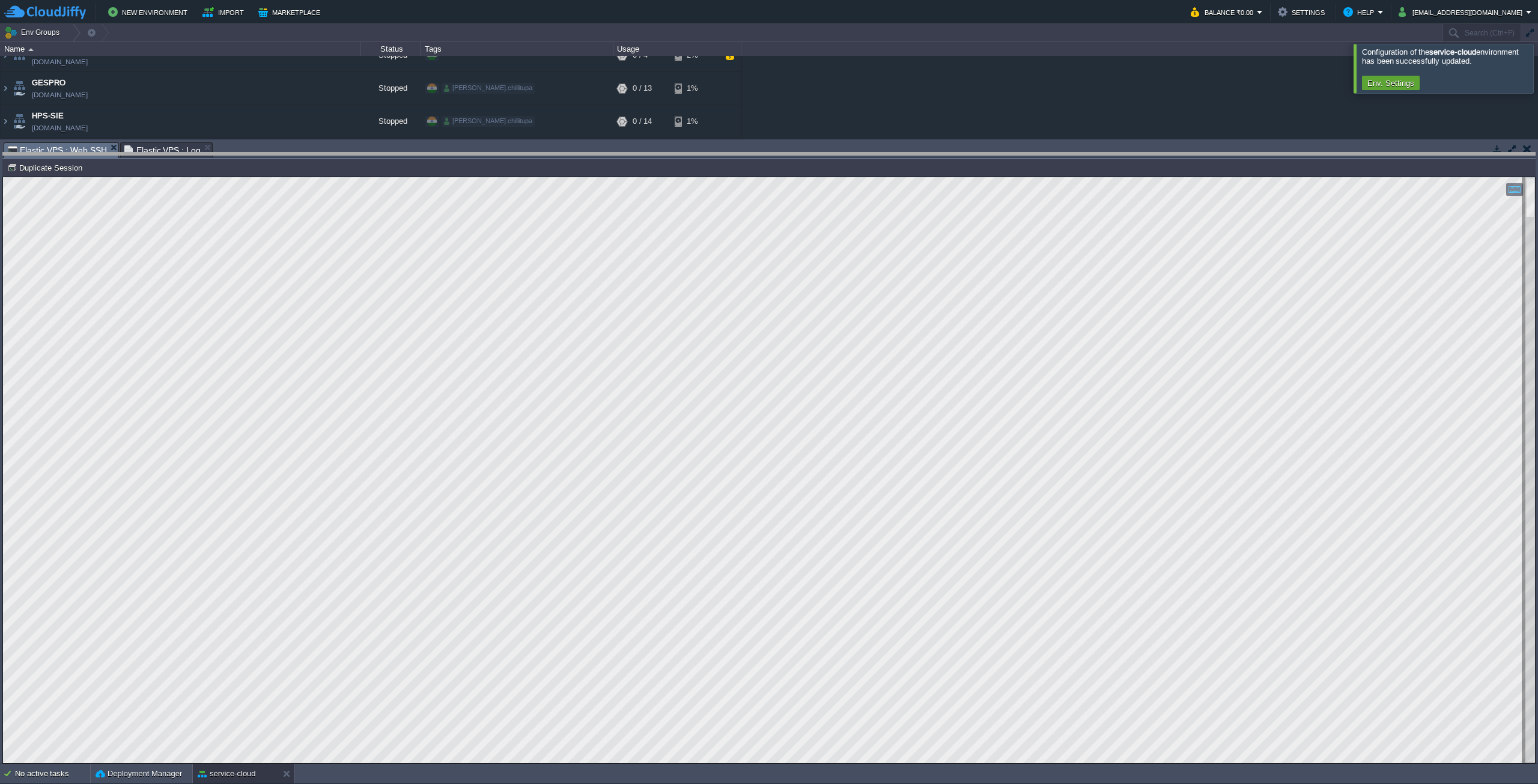
drag, startPoint x: 409, startPoint y: 153, endPoint x: 378, endPoint y: 418, distance: 266.8
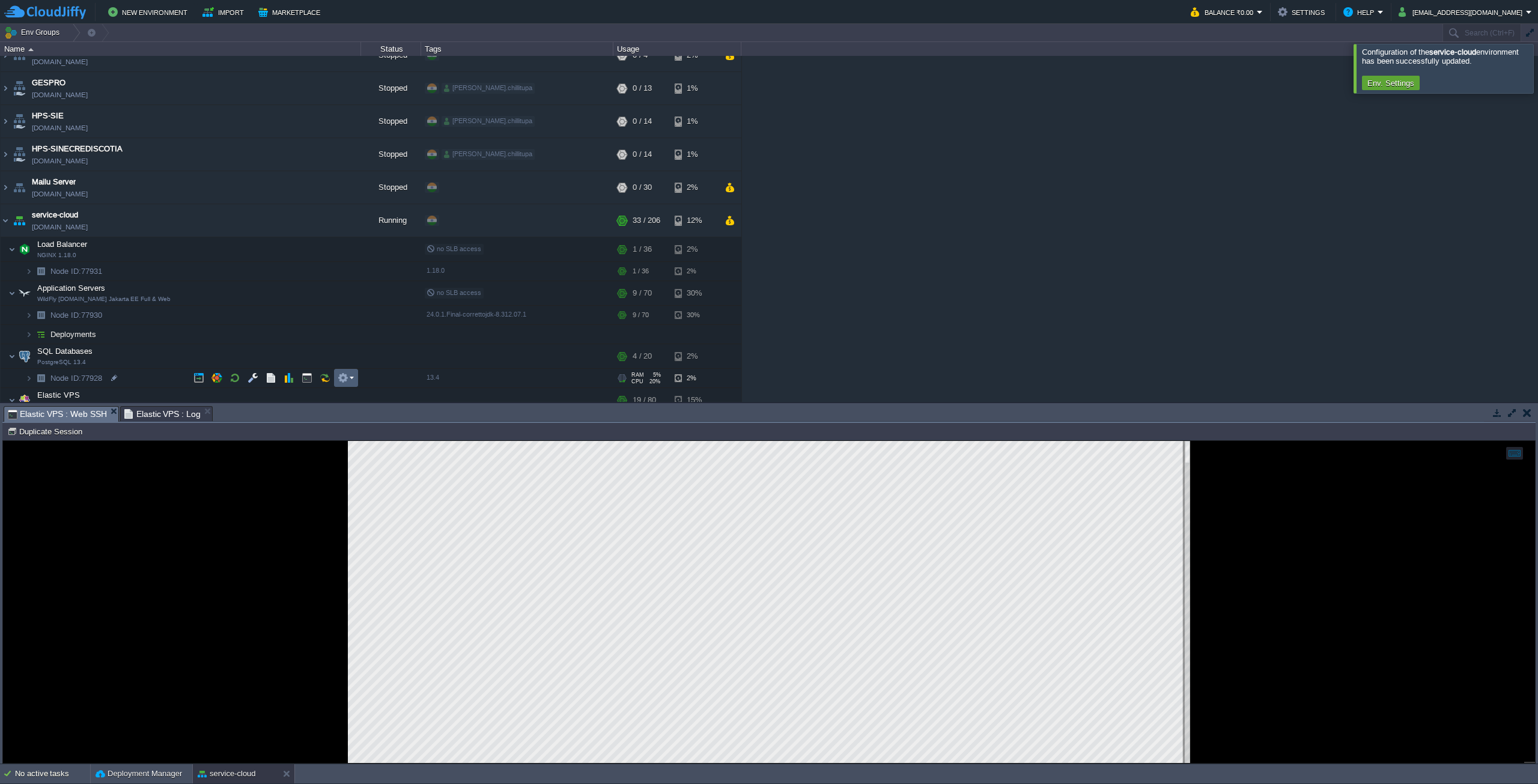
scroll to position [80, 0]
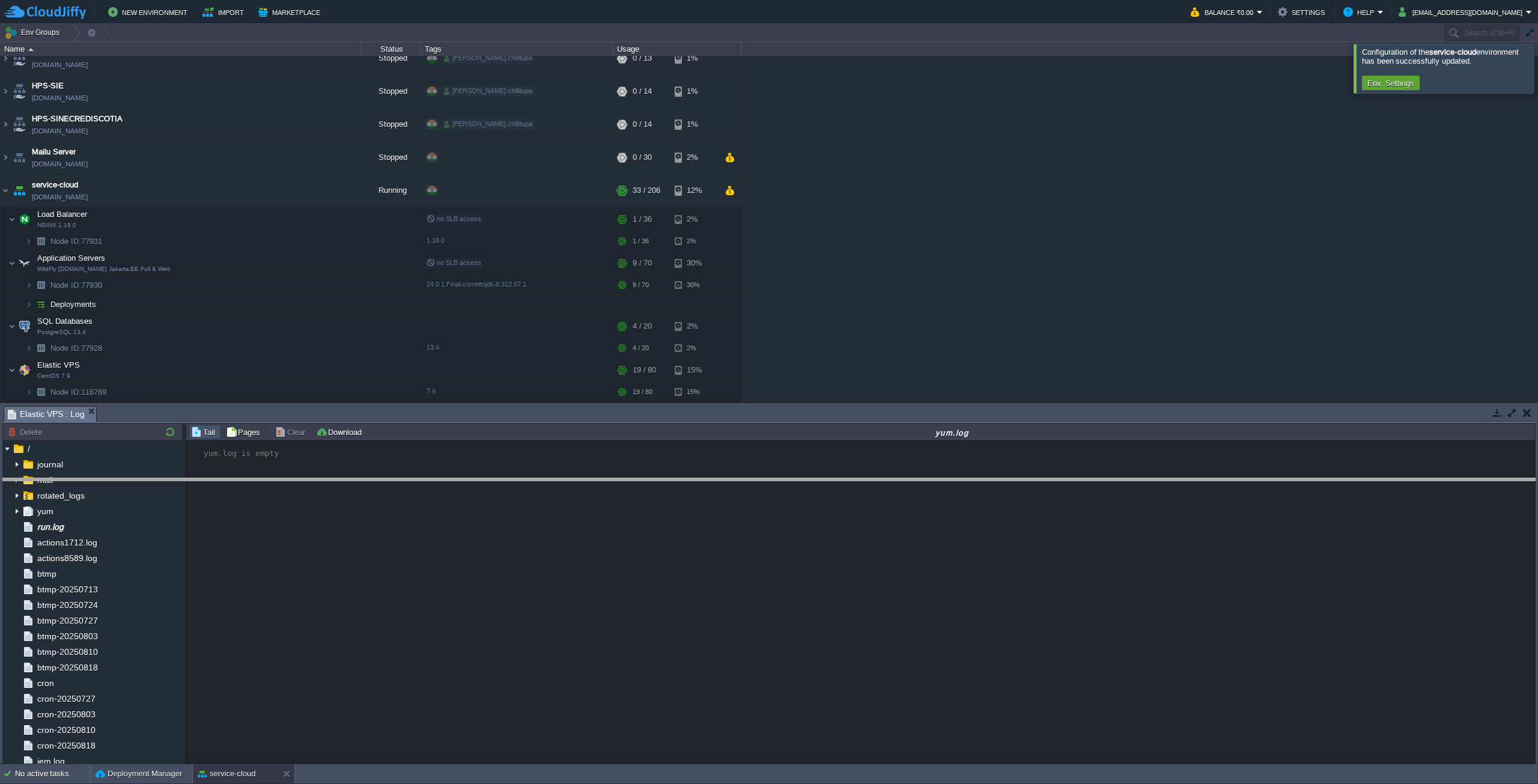
drag, startPoint x: 241, startPoint y: 417, endPoint x: 231, endPoint y: 505, distance: 88.6
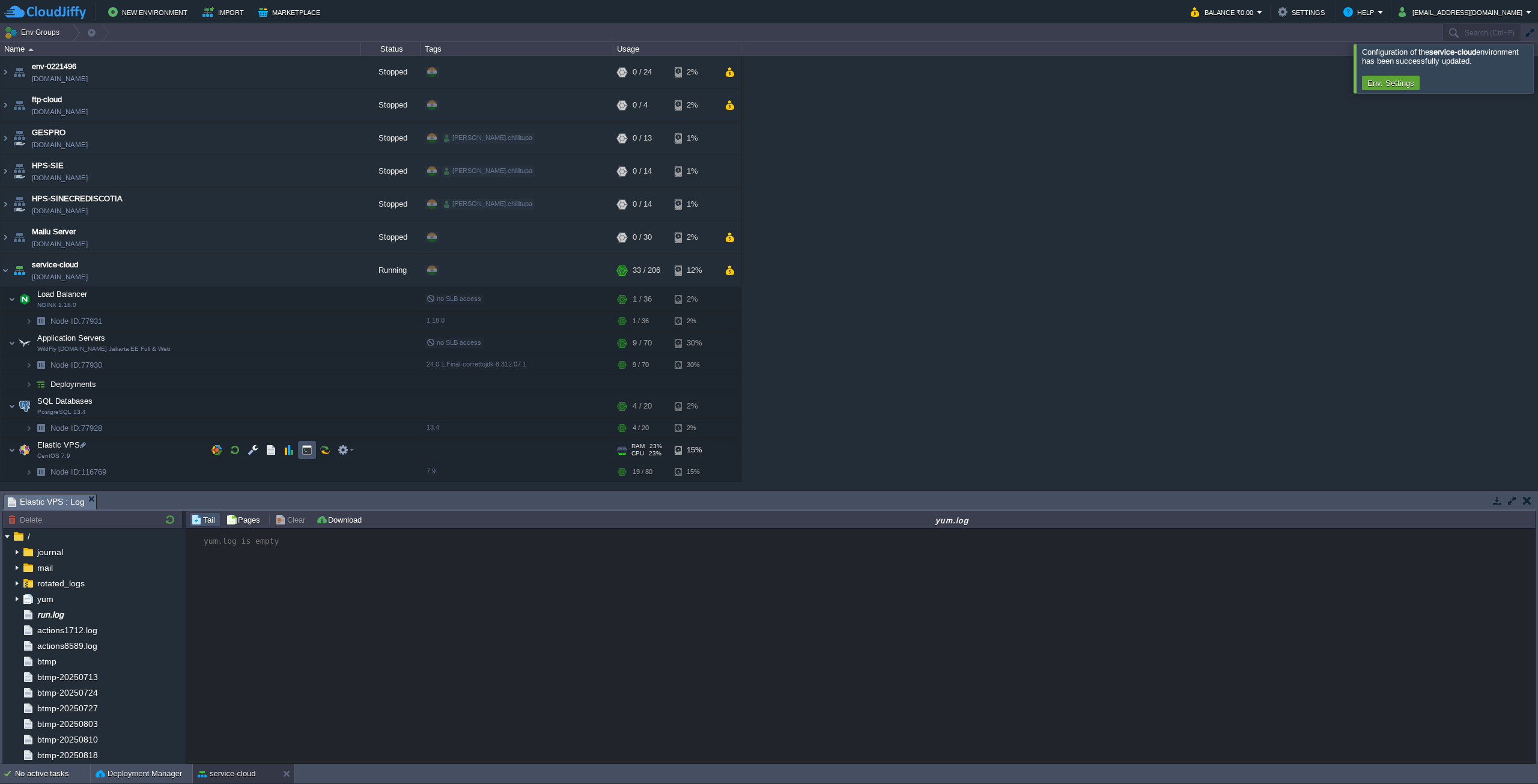
click at [304, 451] on button "button" at bounding box center [307, 450] width 11 height 11
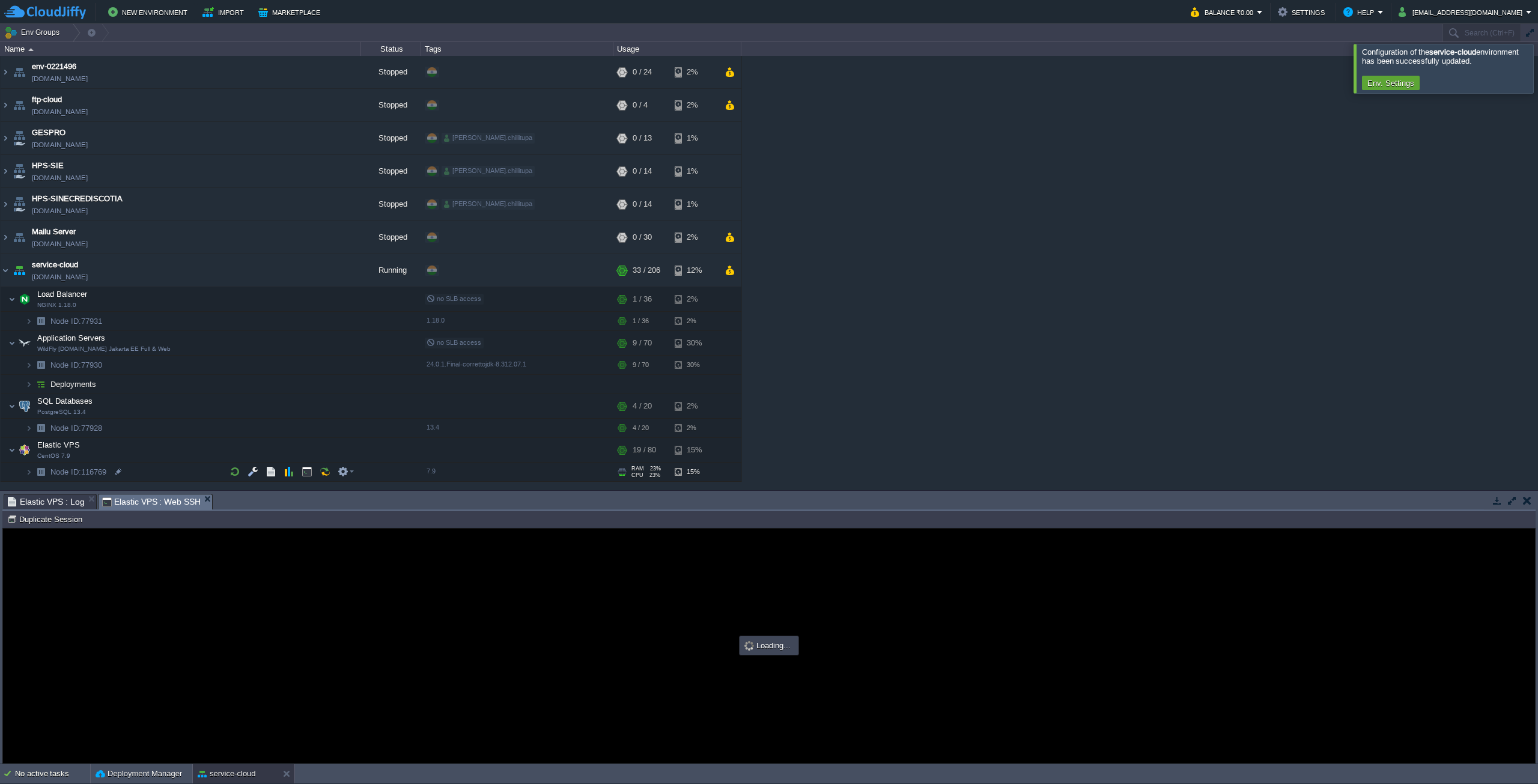
type input "#000000"
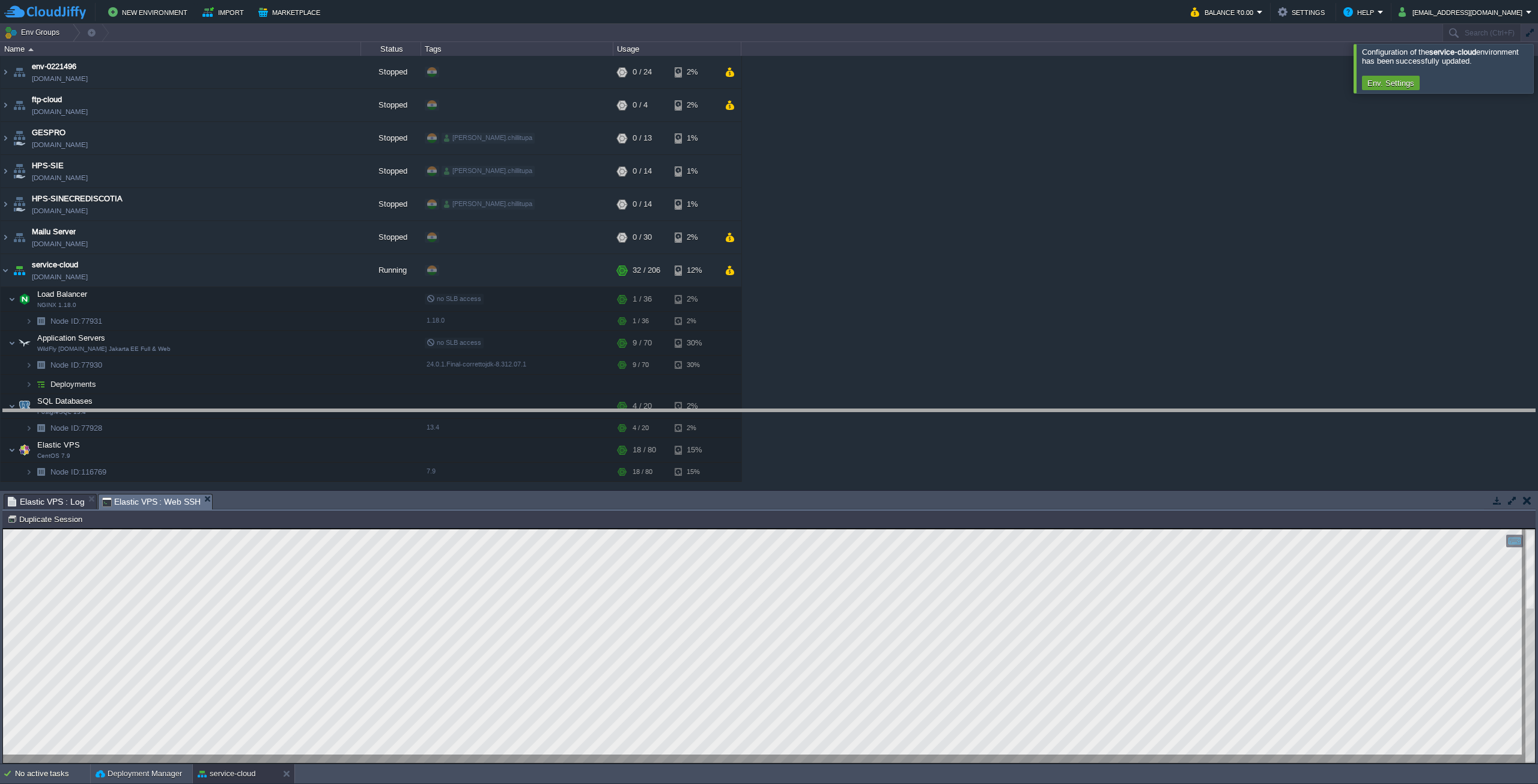
drag, startPoint x: 544, startPoint y: 503, endPoint x: 518, endPoint y: 377, distance: 128.7
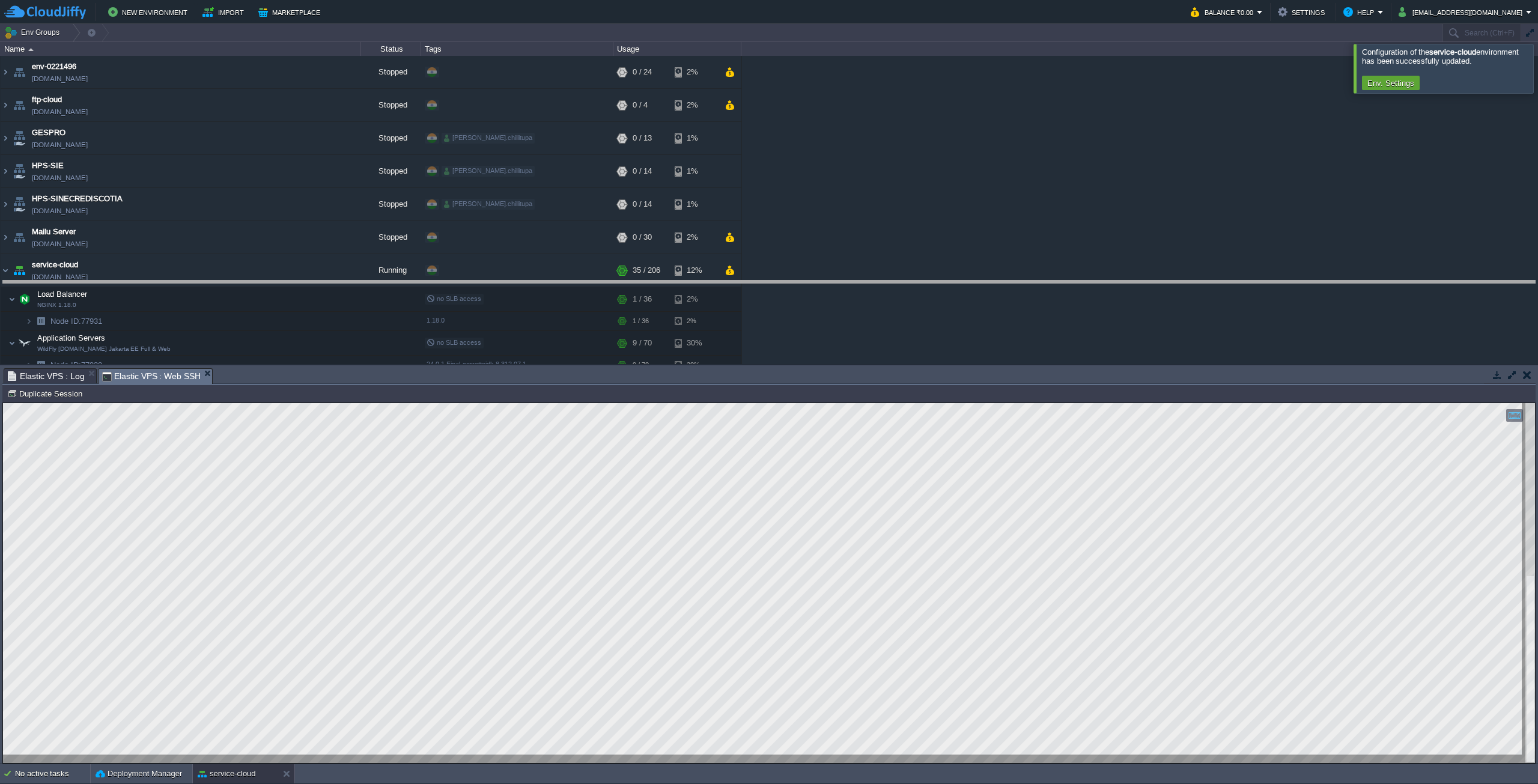
drag, startPoint x: 562, startPoint y: 369, endPoint x: 604, endPoint y: 269, distance: 108.5
click at [602, 274] on body "New Environment Import Marketplace Bonus ₹0.00 Upgrade Account Balance ₹0.00 Se…" at bounding box center [769, 392] width 1538 height 784
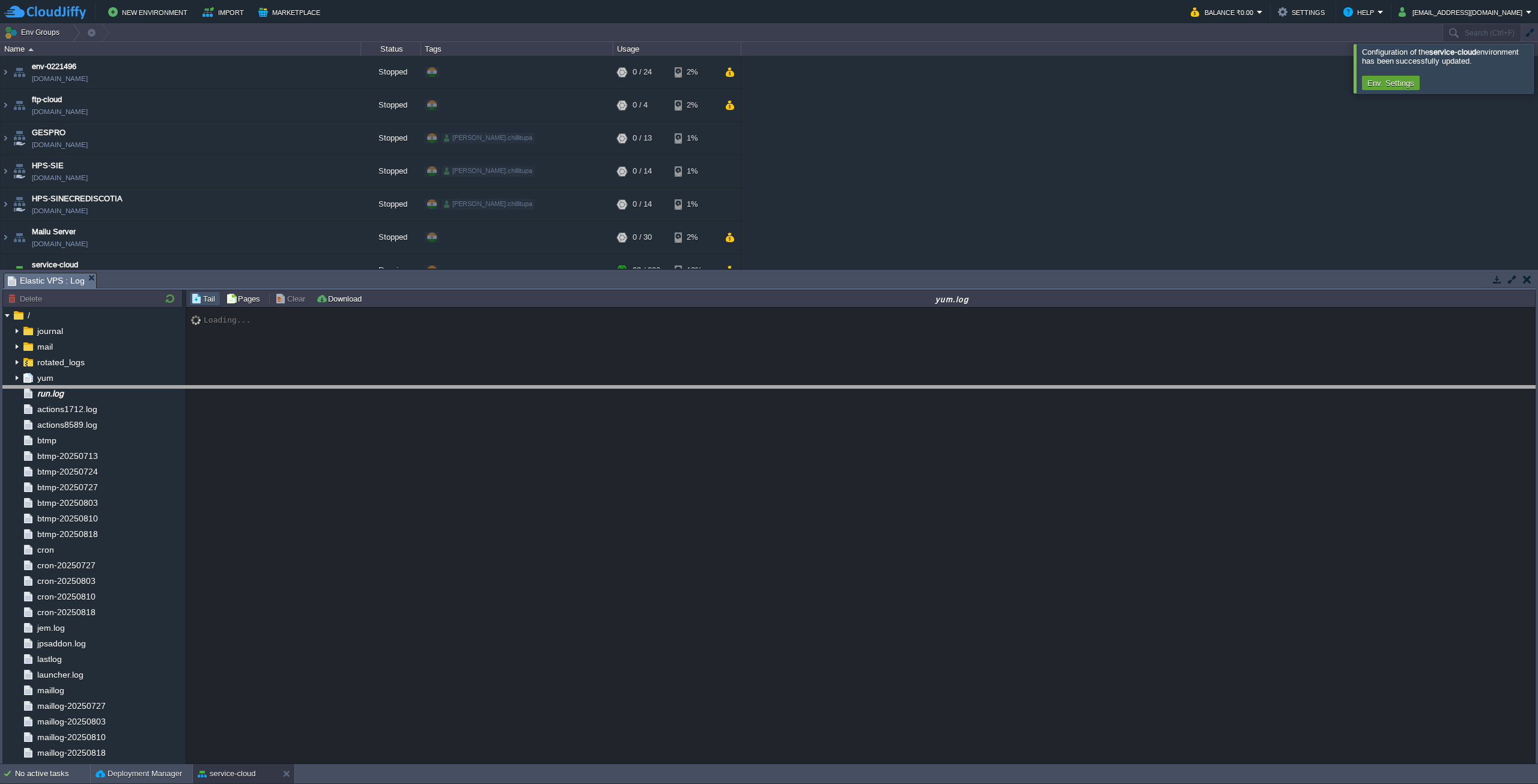
drag, startPoint x: 323, startPoint y: 280, endPoint x: 368, endPoint y: 468, distance: 193.3
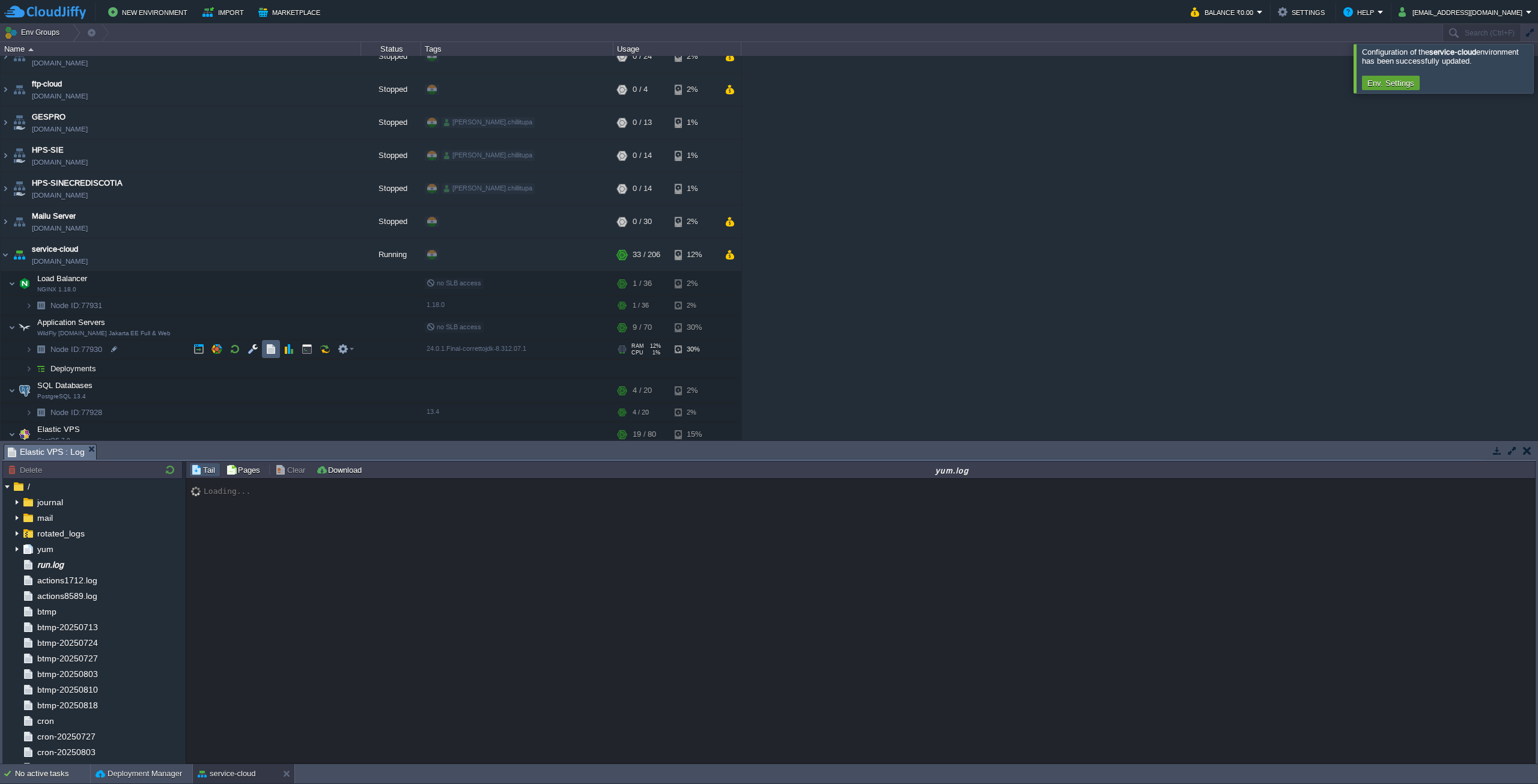
scroll to position [42, 0]
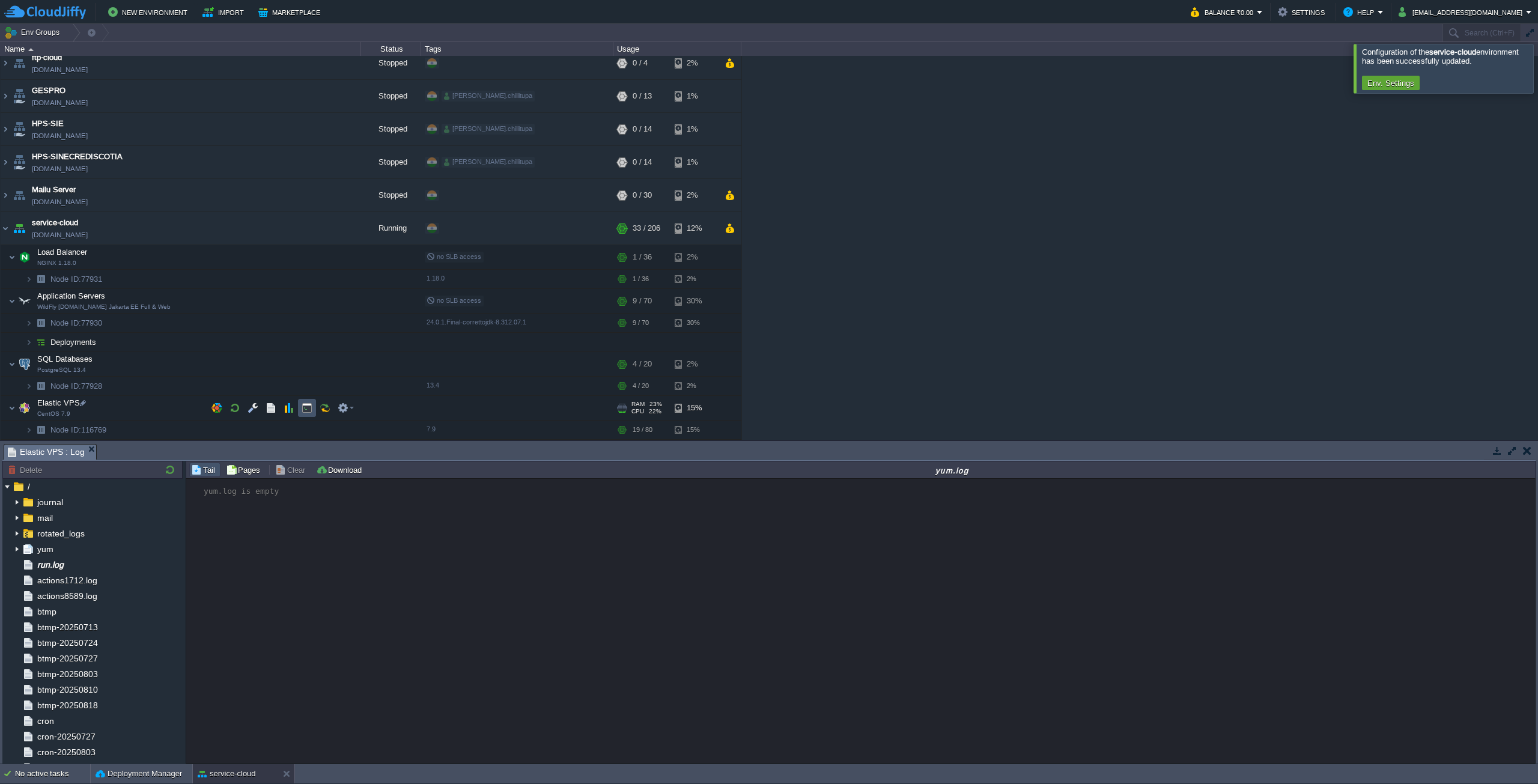
click at [311, 405] on button "button" at bounding box center [307, 408] width 11 height 11
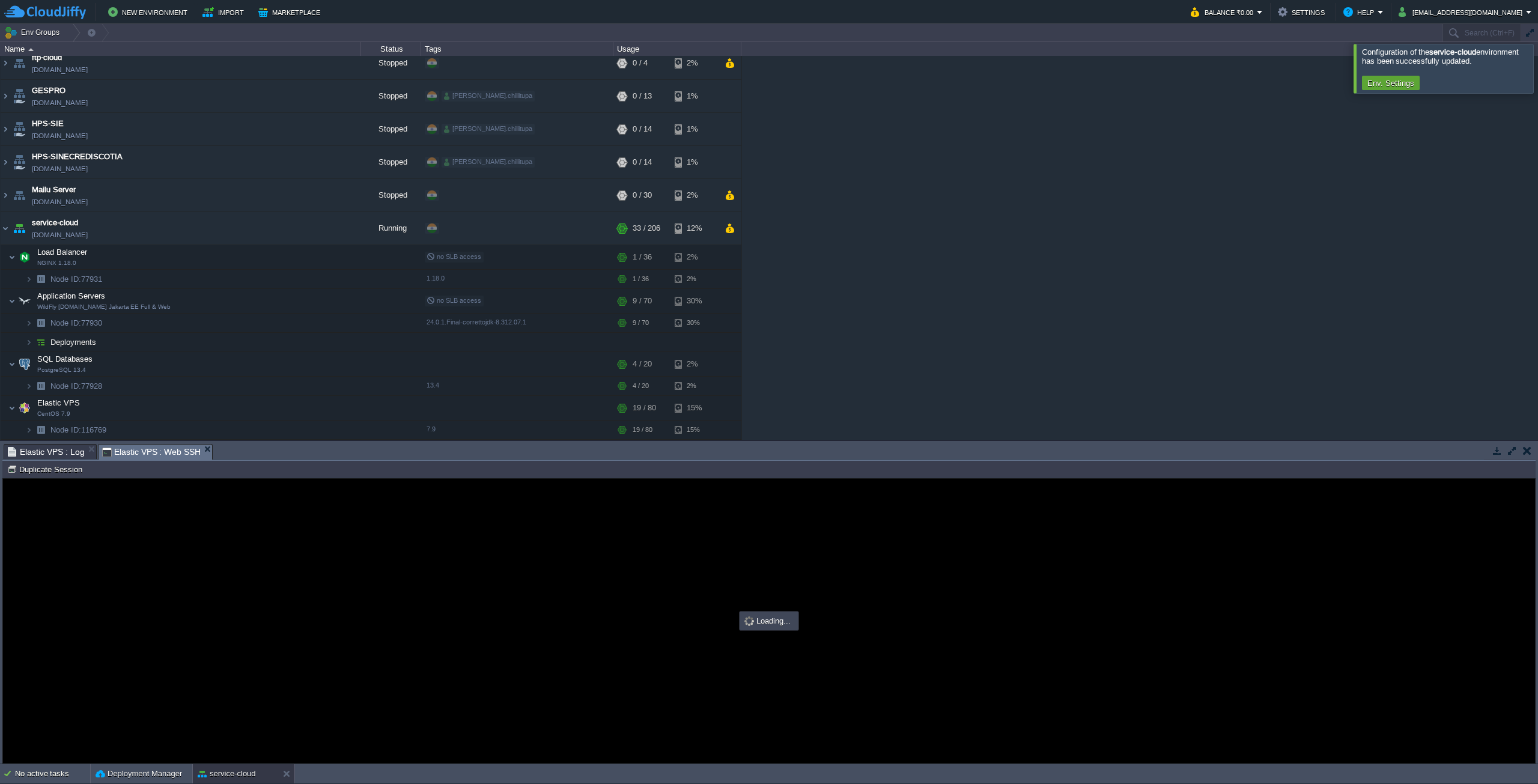
scroll to position [0, 0]
type input "#000000"
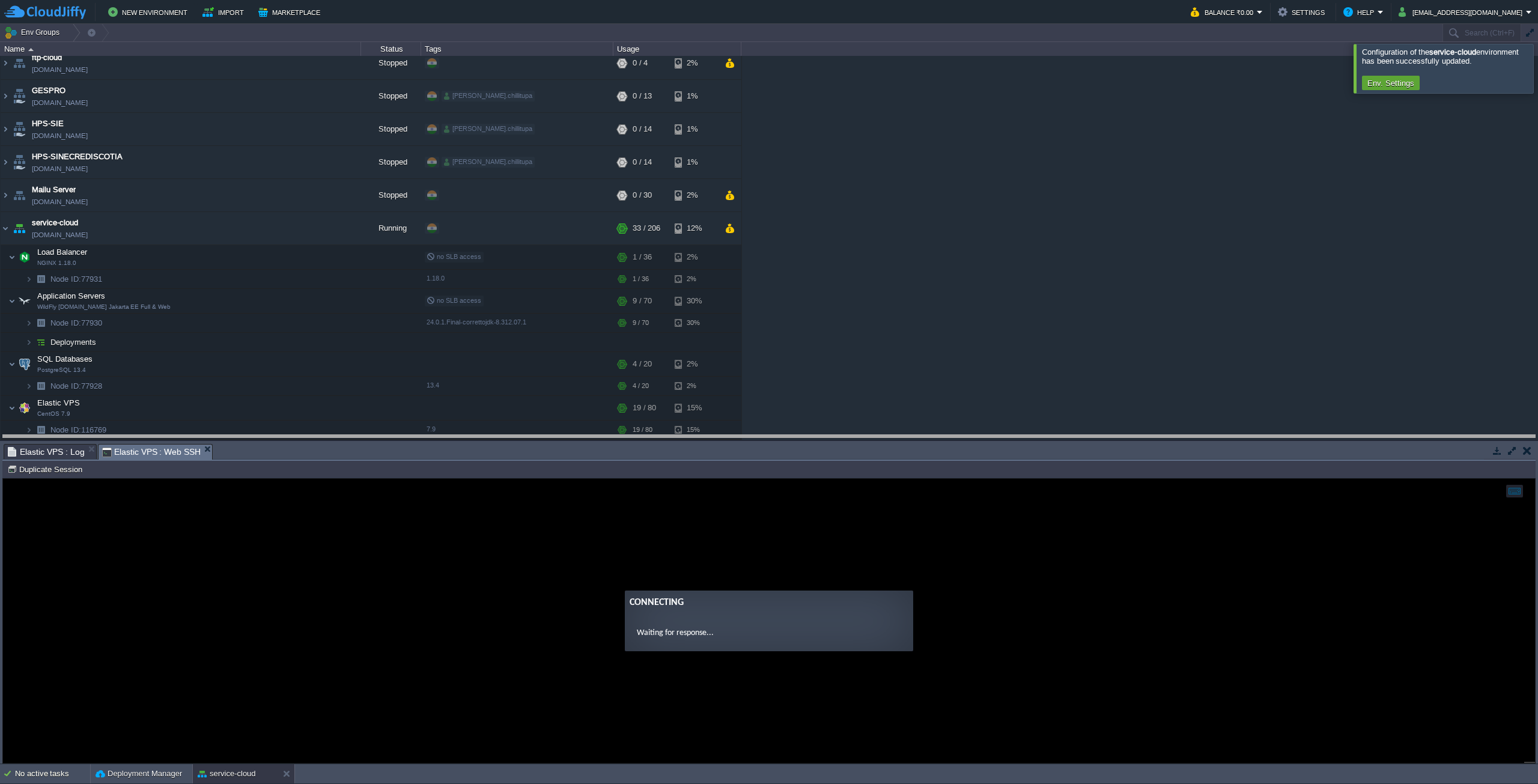
drag, startPoint x: 573, startPoint y: 454, endPoint x: 578, endPoint y: 428, distance: 26.5
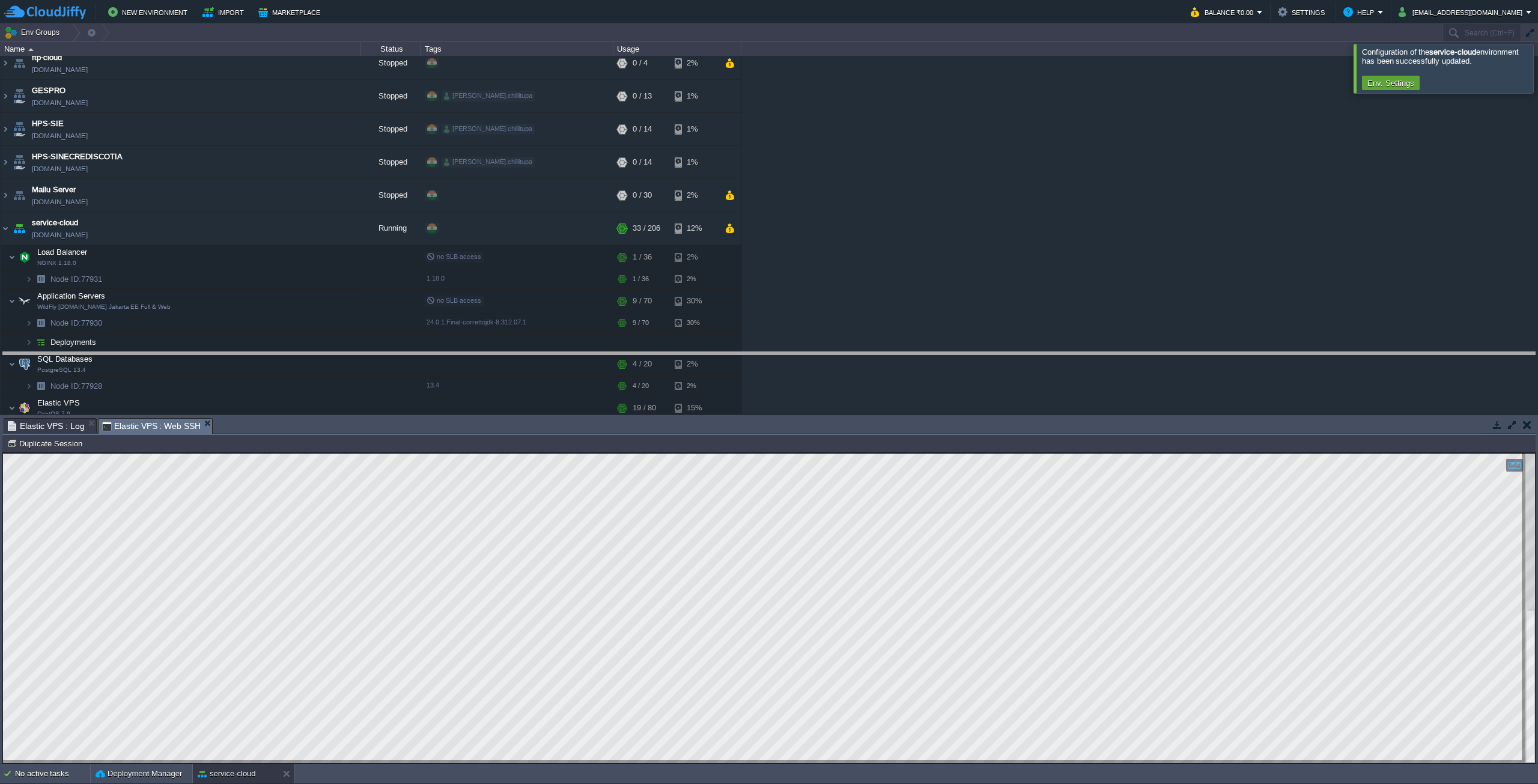
drag, startPoint x: 461, startPoint y: 423, endPoint x: 458, endPoint y: 289, distance: 134.0
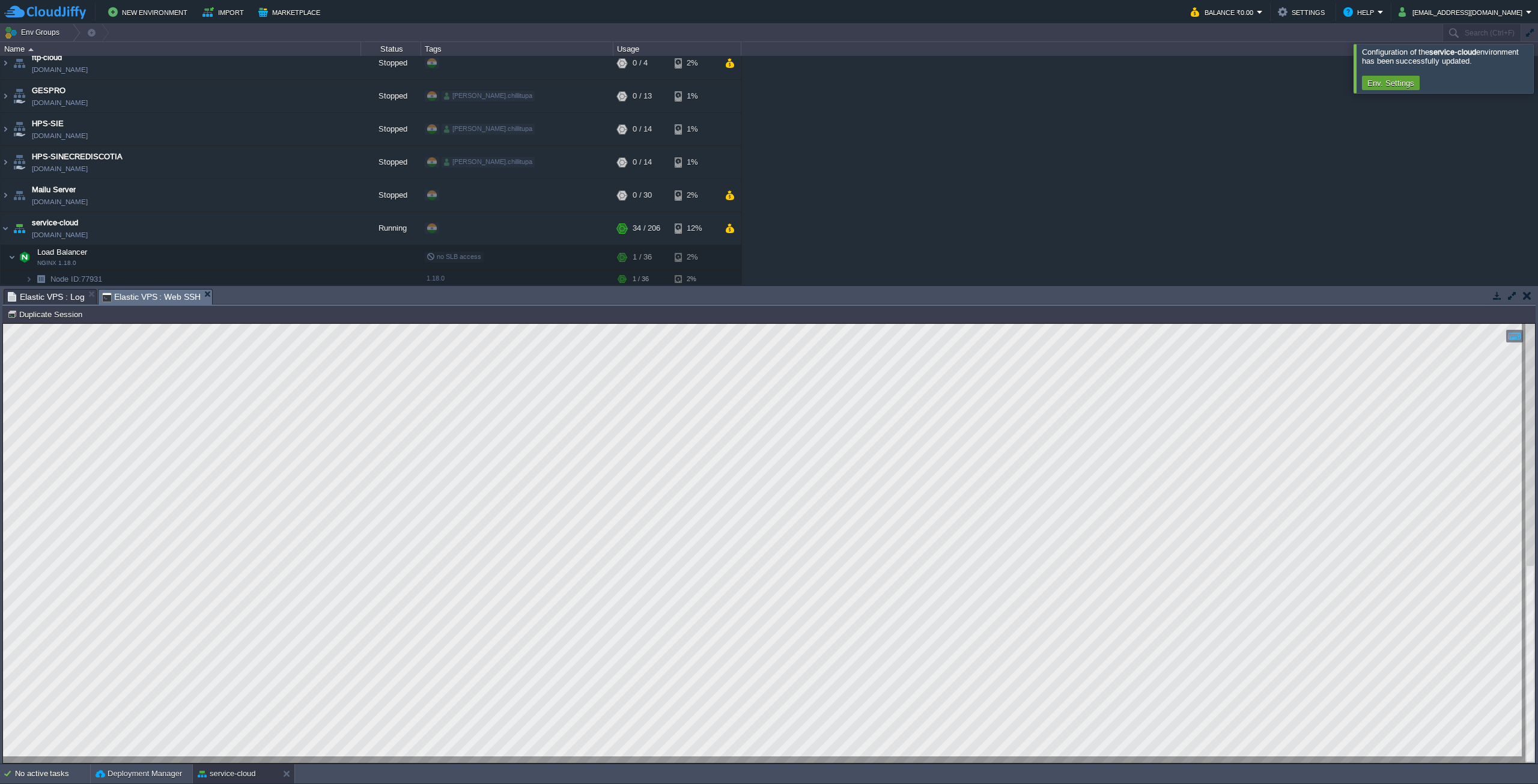
click at [338, 758] on div at bounding box center [769, 543] width 1532 height 439
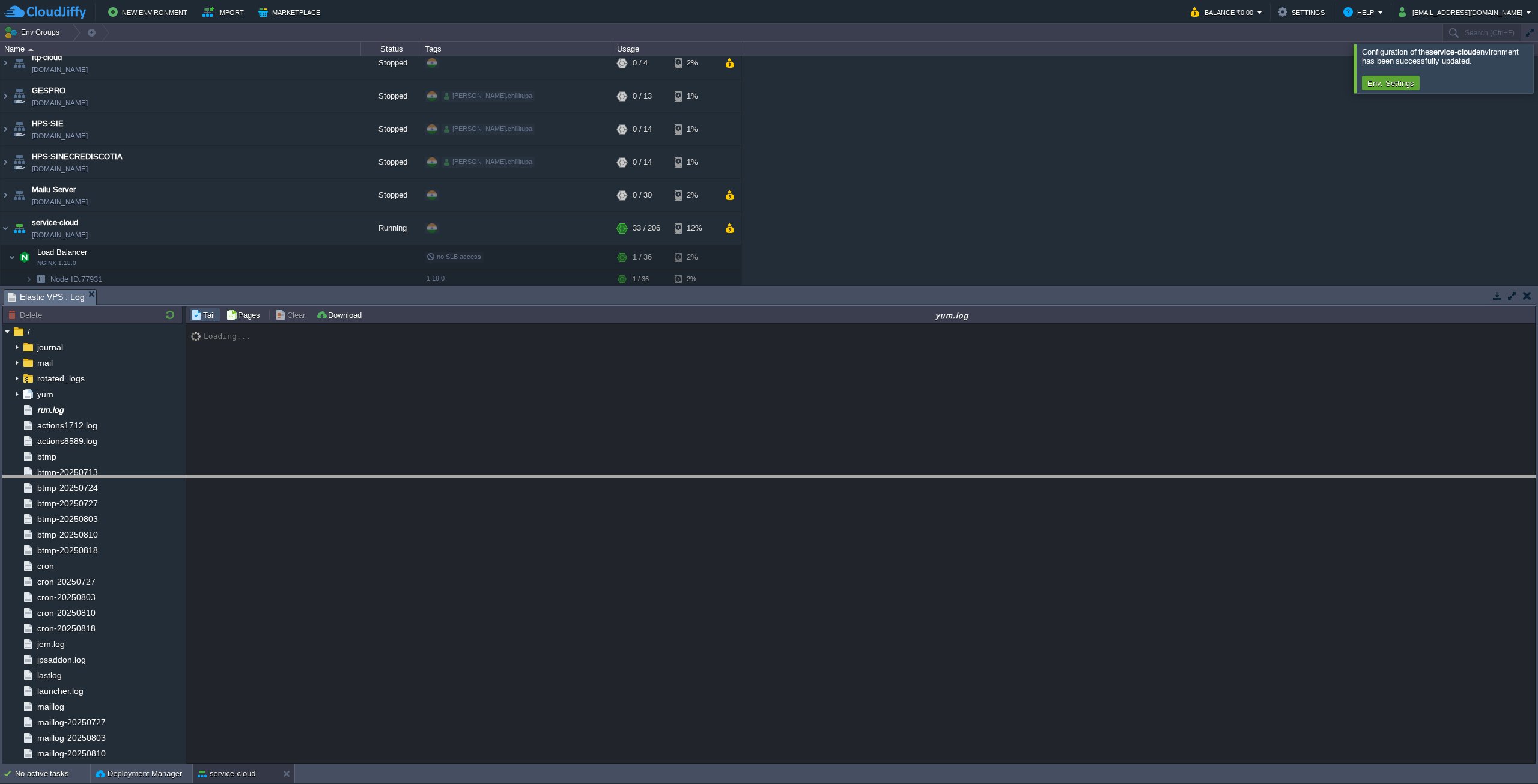
drag, startPoint x: 266, startPoint y: 289, endPoint x: 269, endPoint y: 546, distance: 257.0
click at [269, 546] on body "New Environment Import Marketplace Bonus ₹0.00 Upgrade Account Balance ₹0.00 Se…" at bounding box center [769, 392] width 1538 height 784
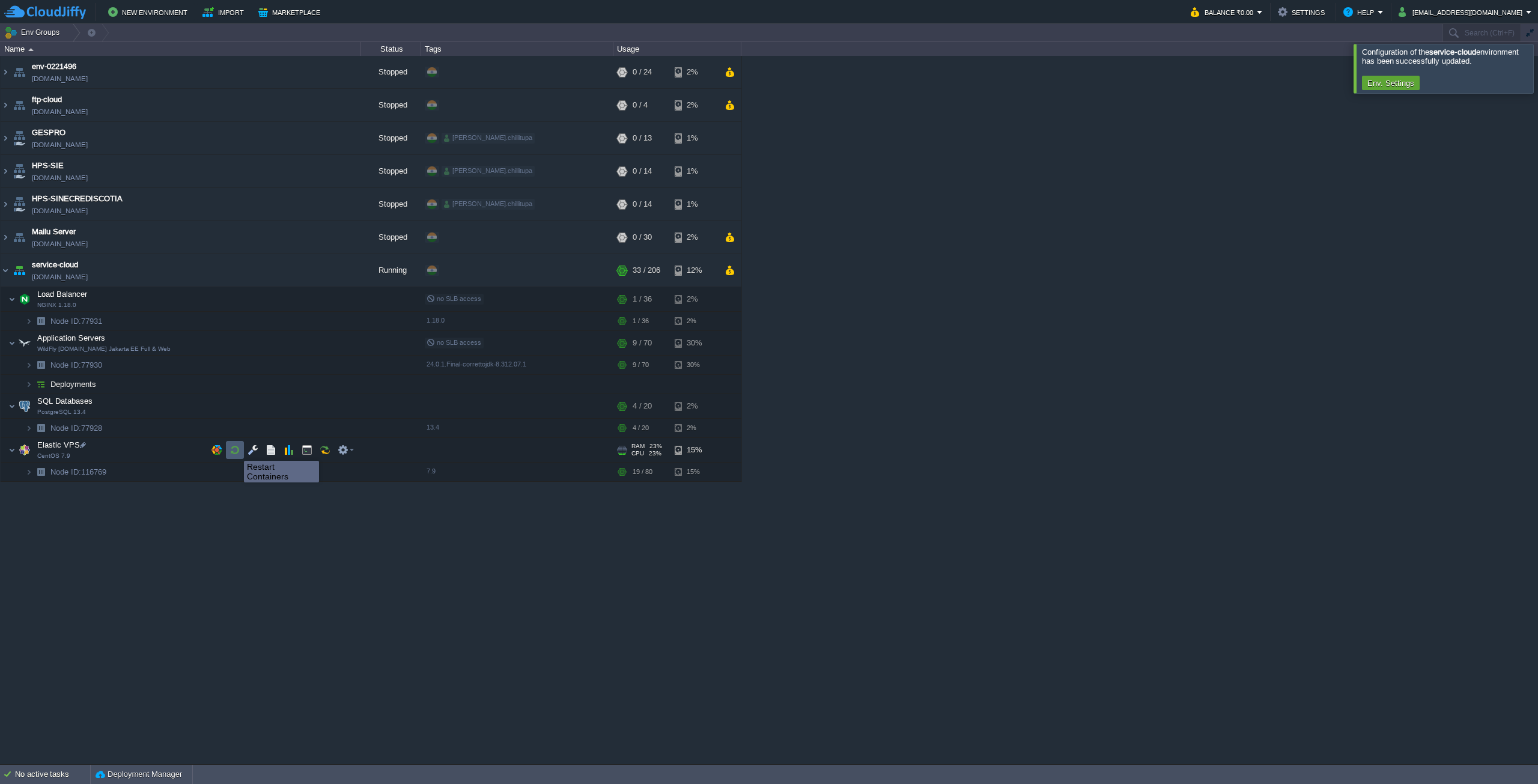
click at [235, 450] on button "button" at bounding box center [235, 450] width 11 height 11
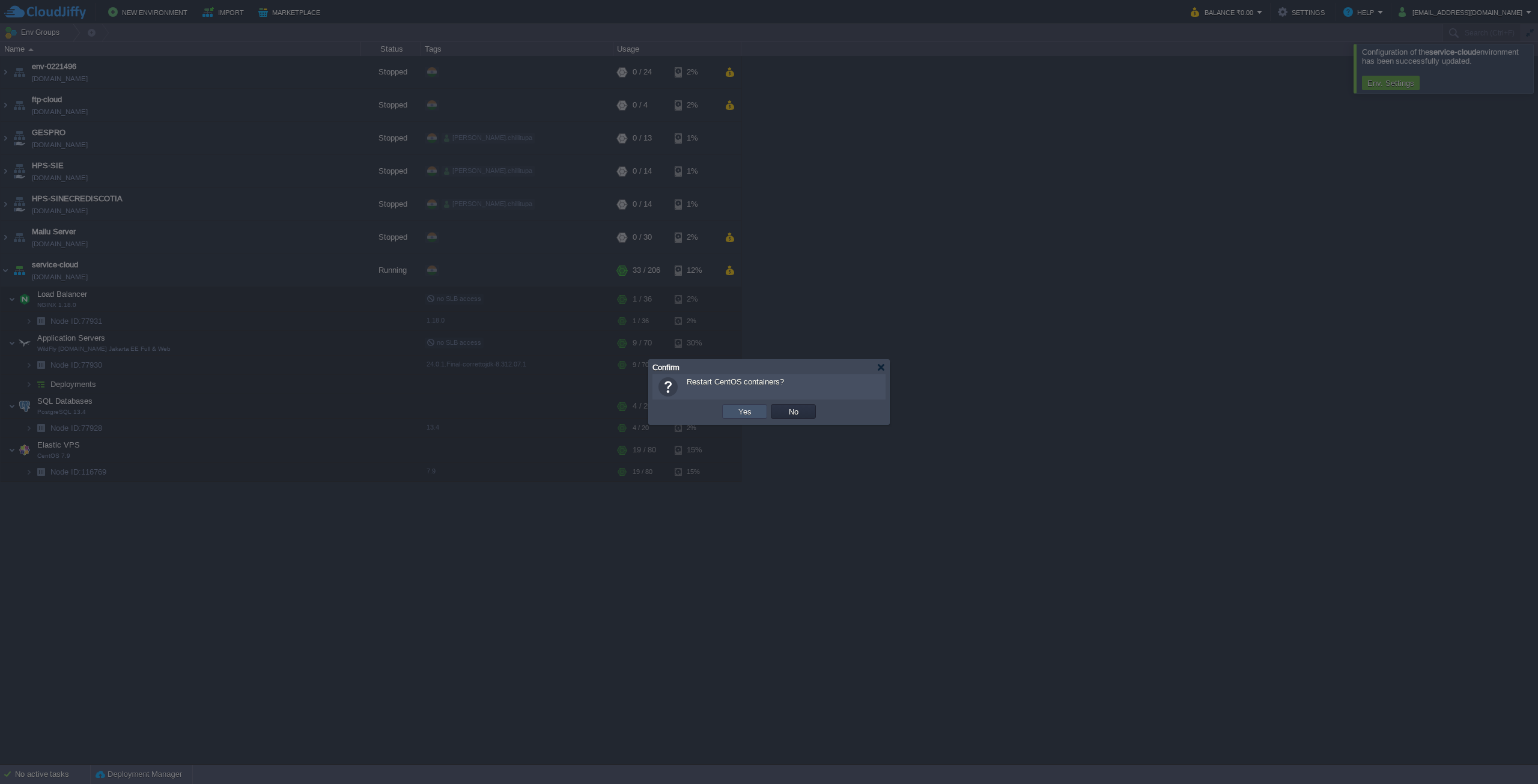
click at [739, 411] on button "Yes" at bounding box center [745, 412] width 20 height 11
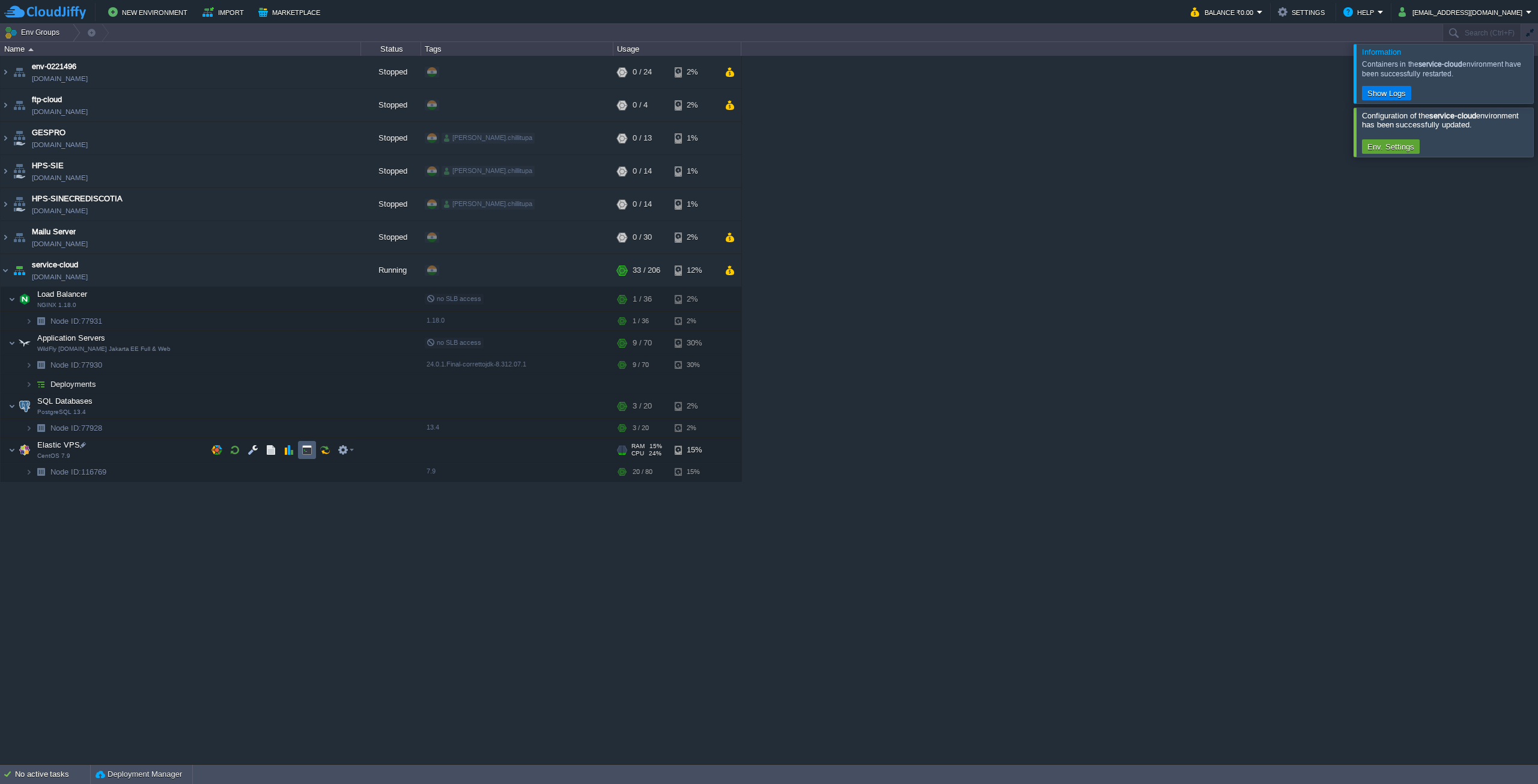
click at [310, 459] on td at bounding box center [307, 450] width 18 height 18
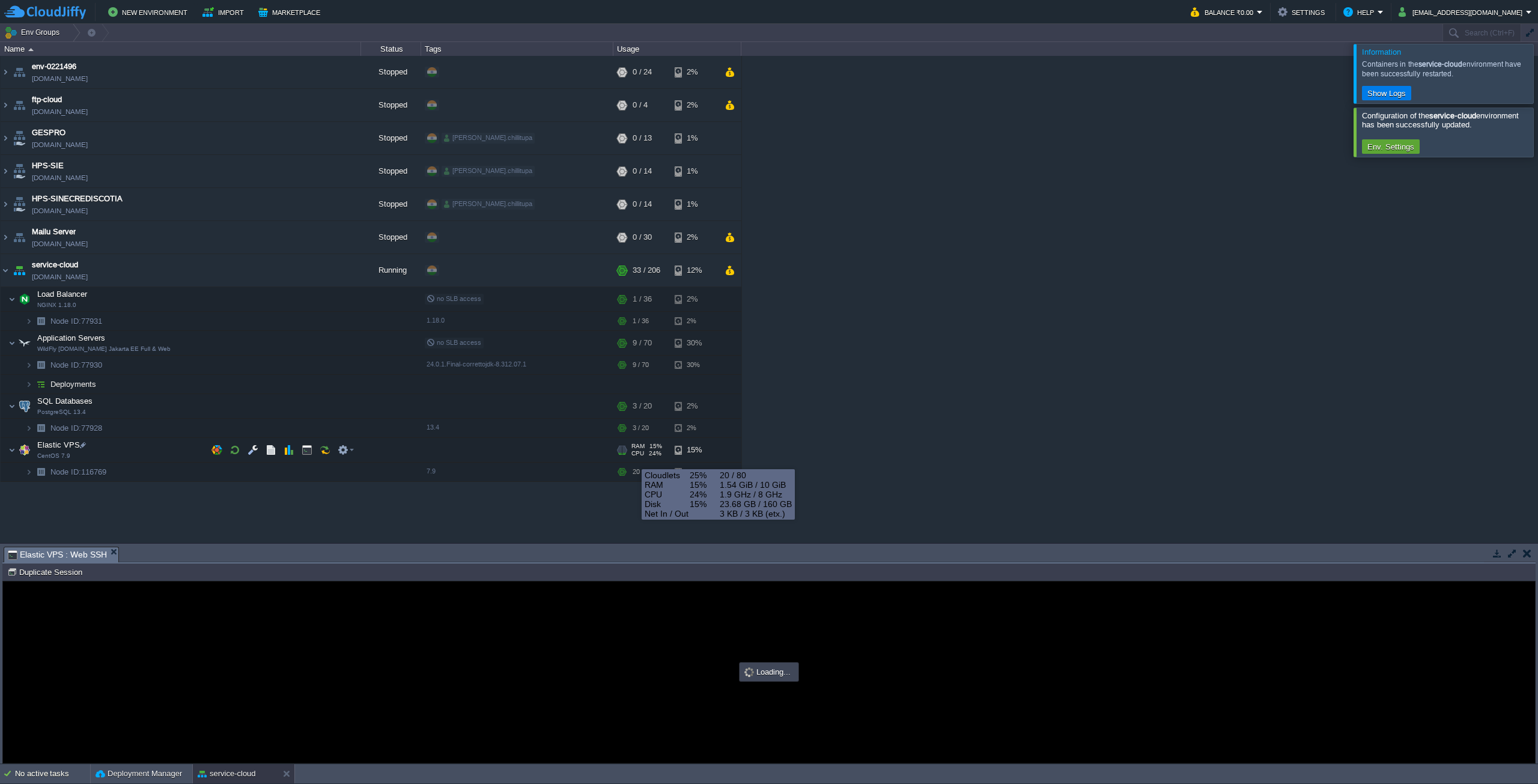
type input "#000000"
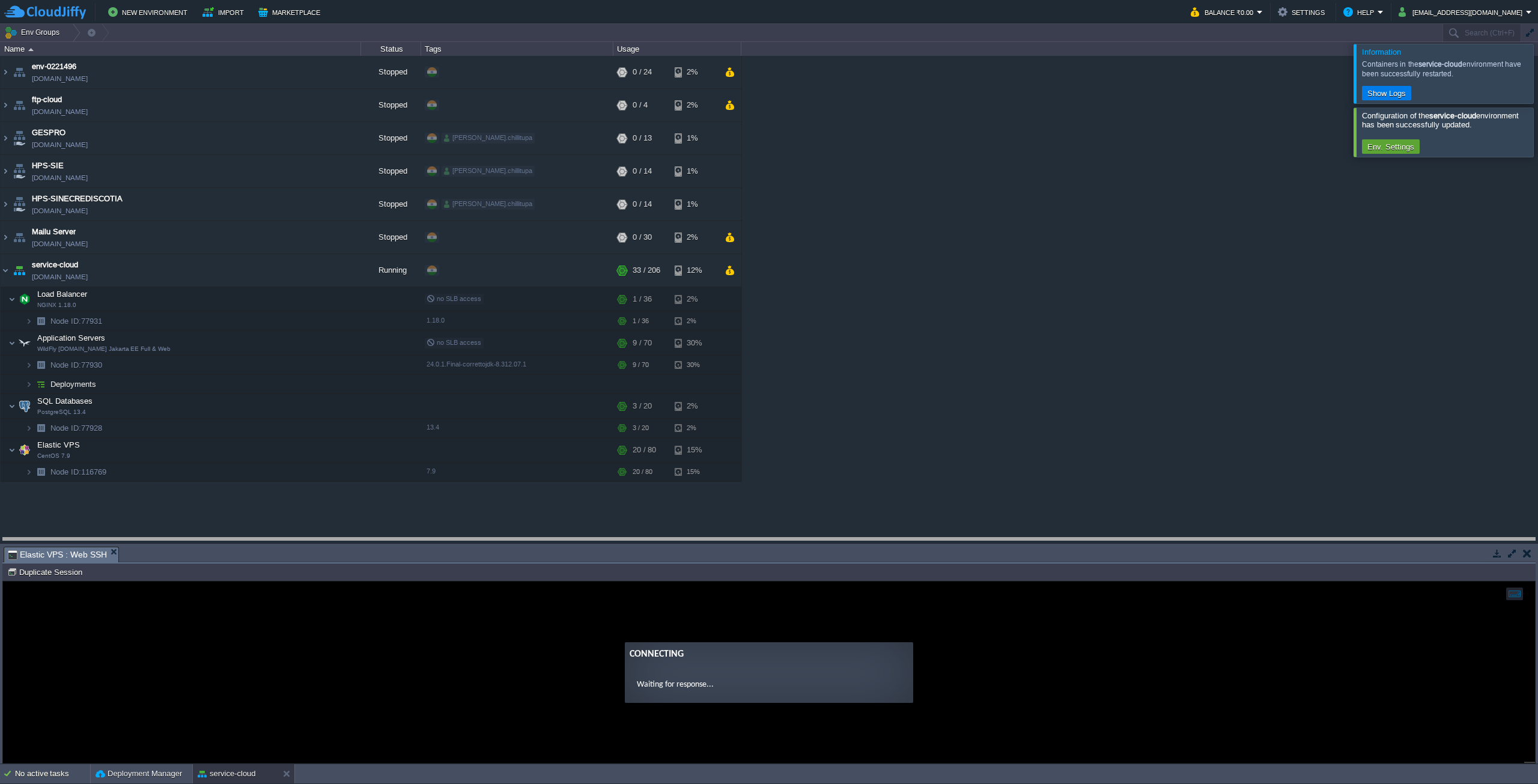
drag, startPoint x: 720, startPoint y: 546, endPoint x: 731, endPoint y: 505, distance: 42.4
click at [731, 506] on body "New Environment Import Marketplace Bonus ₹0.00 Upgrade Account Balance ₹0.00 Se…" at bounding box center [769, 392] width 1538 height 784
